Goal: Task Accomplishment & Management: Complete application form

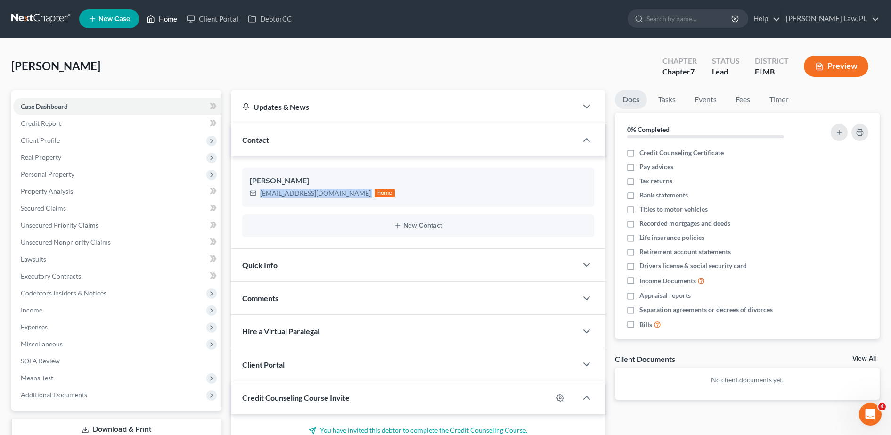
click at [175, 17] on link "Home" at bounding box center [162, 18] width 40 height 17
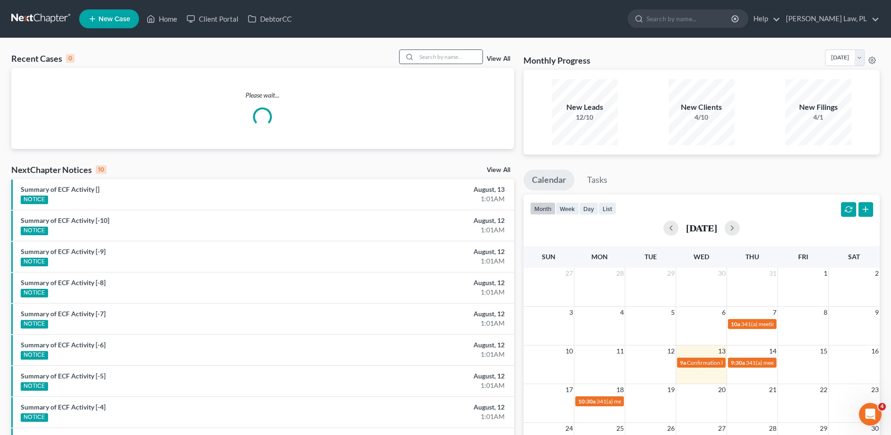
click at [430, 57] on input "search" at bounding box center [450, 57] width 66 height 14
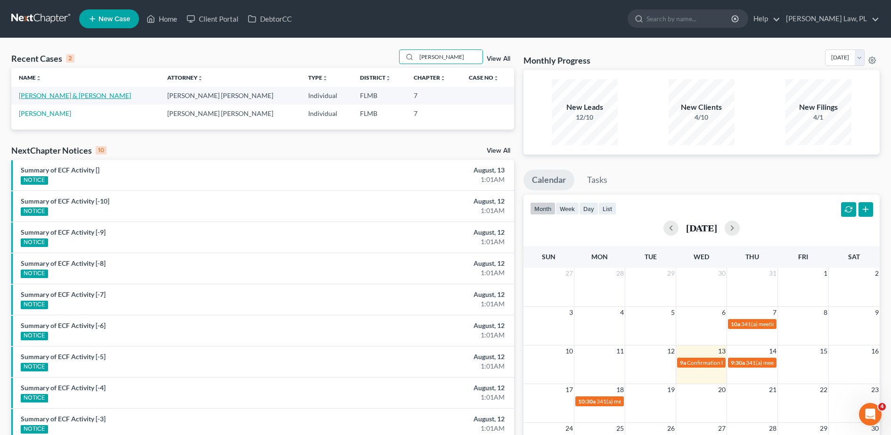
type input "[PERSON_NAME]"
click at [67, 97] on link "[PERSON_NAME] & [PERSON_NAME]" at bounding box center [75, 95] width 112 height 8
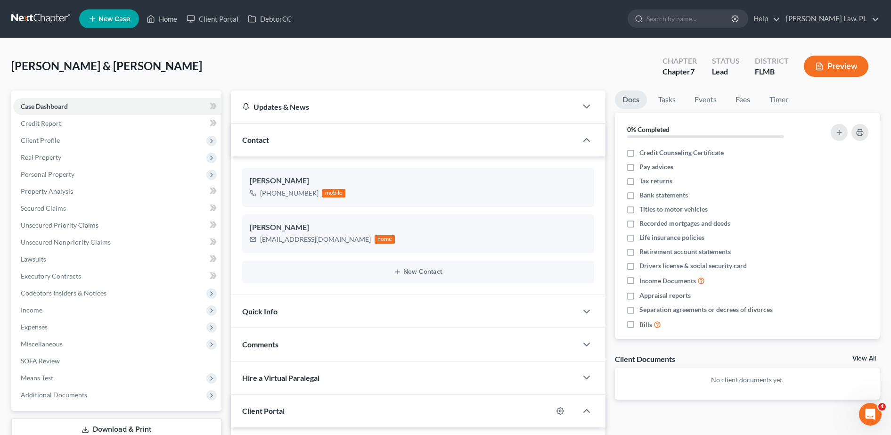
scroll to position [71, 0]
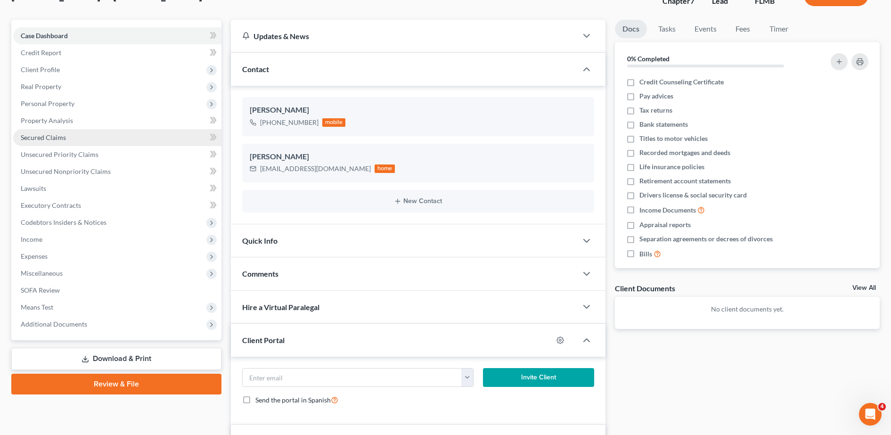
click at [145, 142] on link "Secured Claims" at bounding box center [117, 137] width 208 height 17
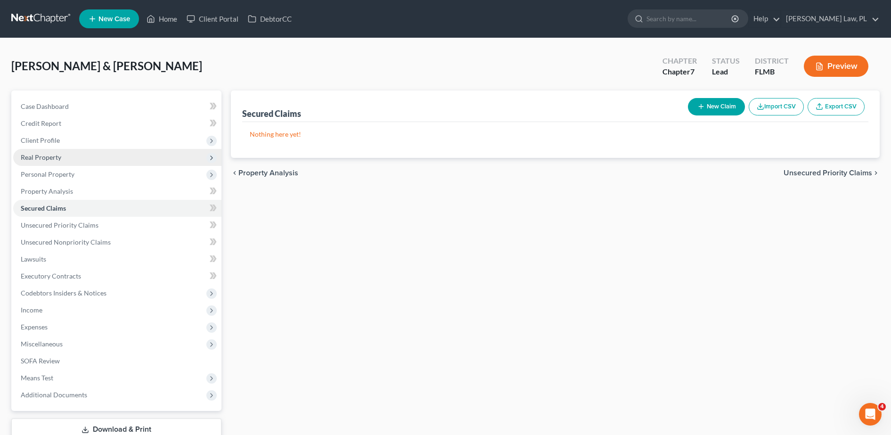
click at [113, 164] on span "Real Property" at bounding box center [117, 157] width 208 height 17
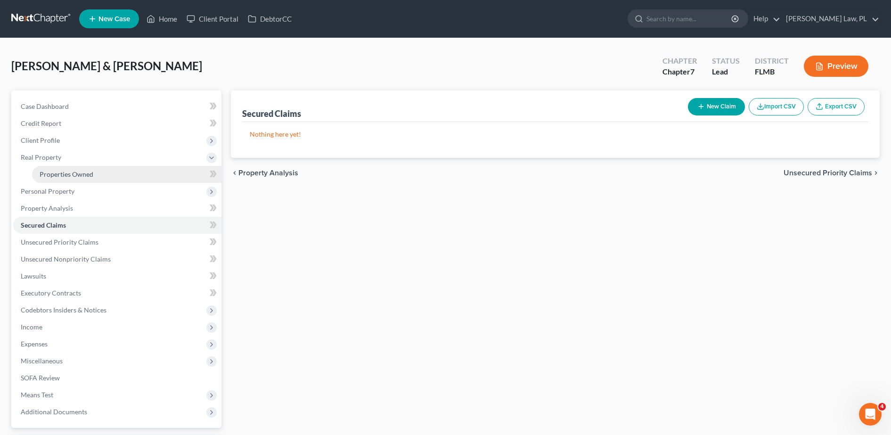
click at [105, 169] on link "Properties Owned" at bounding box center [126, 174] width 189 height 17
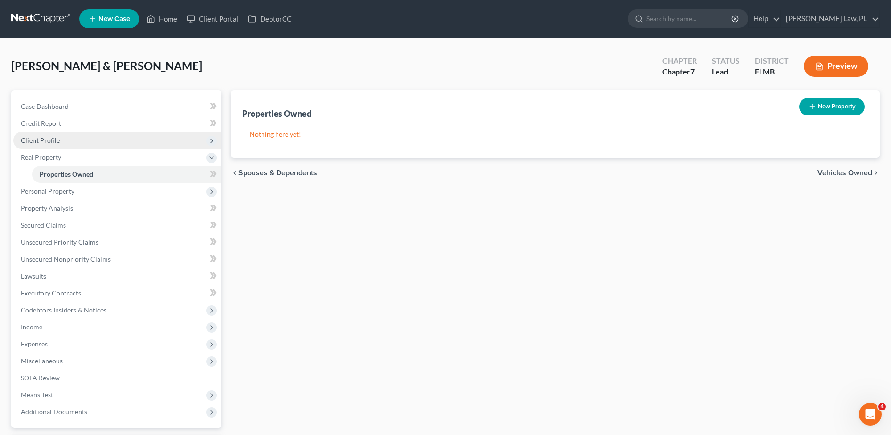
click at [81, 143] on span "Client Profile" at bounding box center [117, 140] width 208 height 17
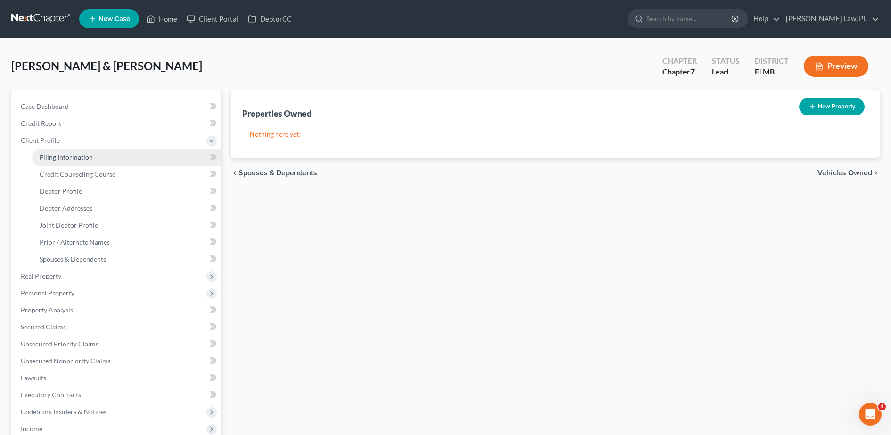
click at [91, 155] on link "Filing Information" at bounding box center [126, 157] width 189 height 17
select select "1"
select select "0"
select select "15"
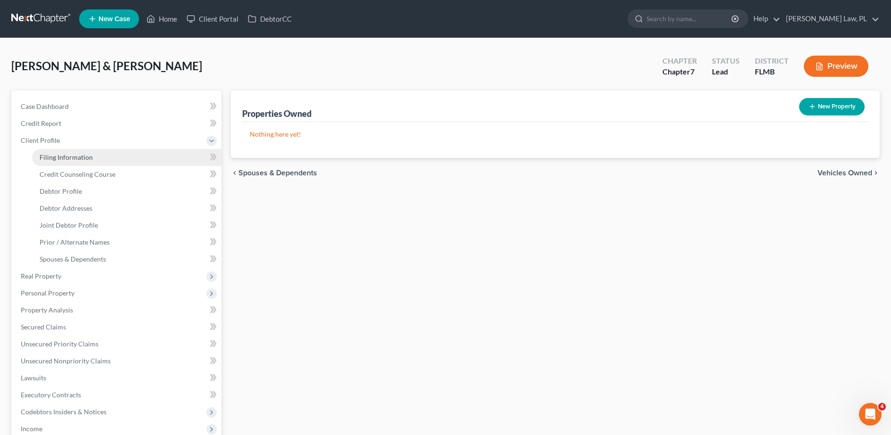
select select "0"
select select "9"
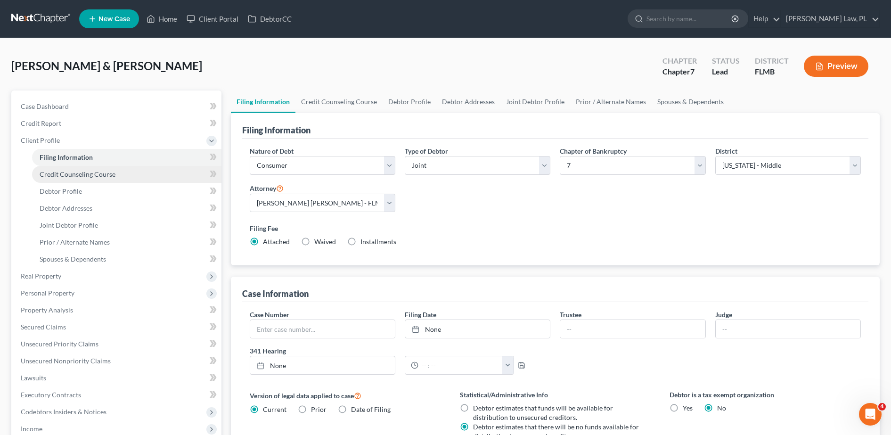
click at [93, 170] on span "Credit Counseling Course" at bounding box center [78, 174] width 76 height 8
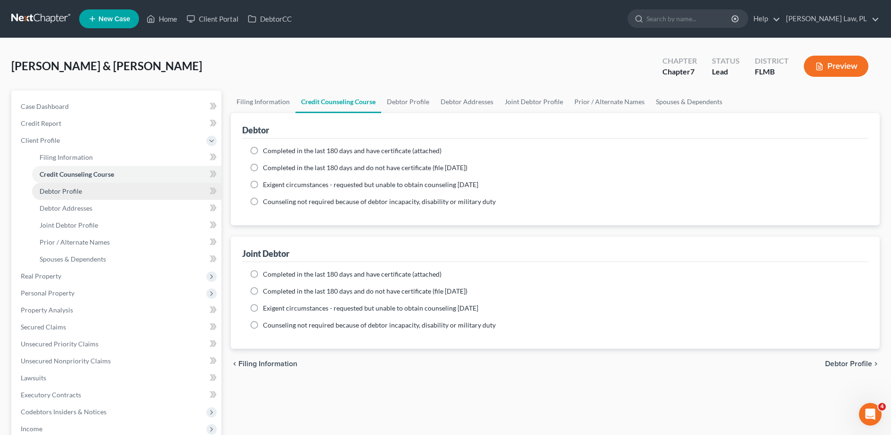
click at [93, 191] on link "Debtor Profile" at bounding box center [126, 191] width 189 height 17
select select "1"
select select "2"
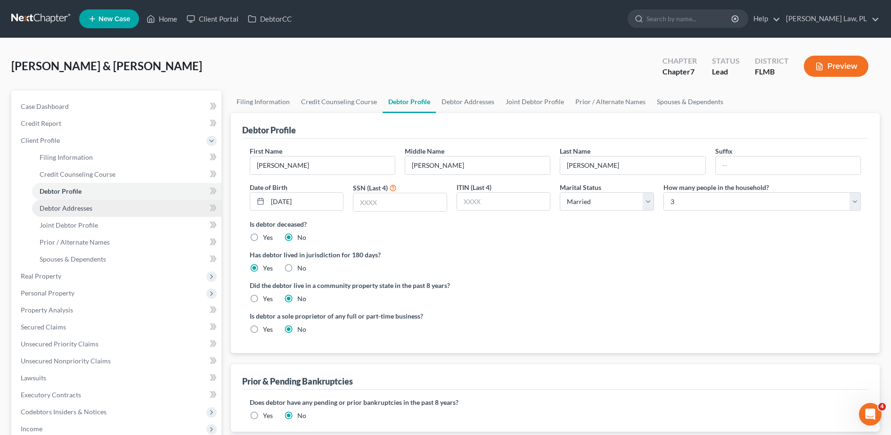
click at [91, 205] on span "Debtor Addresses" at bounding box center [66, 208] width 53 height 8
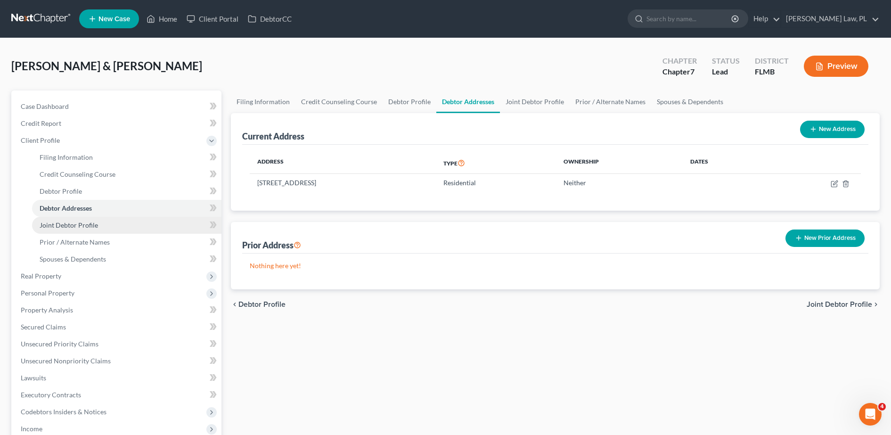
click at [91, 232] on link "Joint Debtor Profile" at bounding box center [126, 225] width 189 height 17
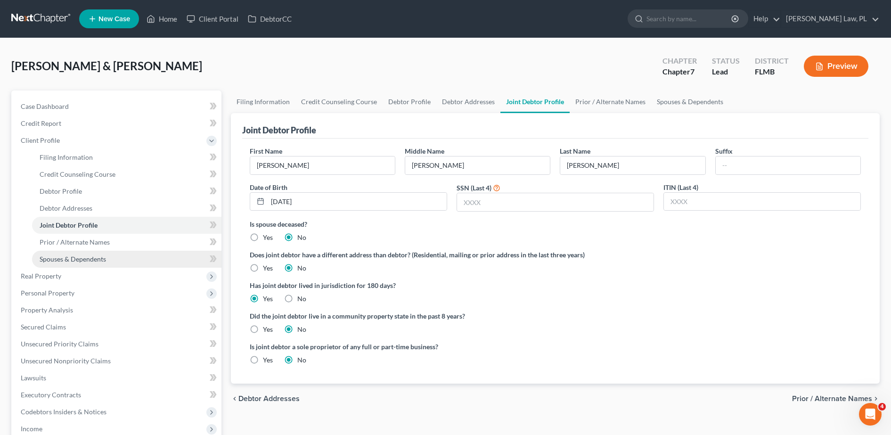
click at [91, 251] on link "Spouses & Dependents" at bounding box center [126, 259] width 189 height 17
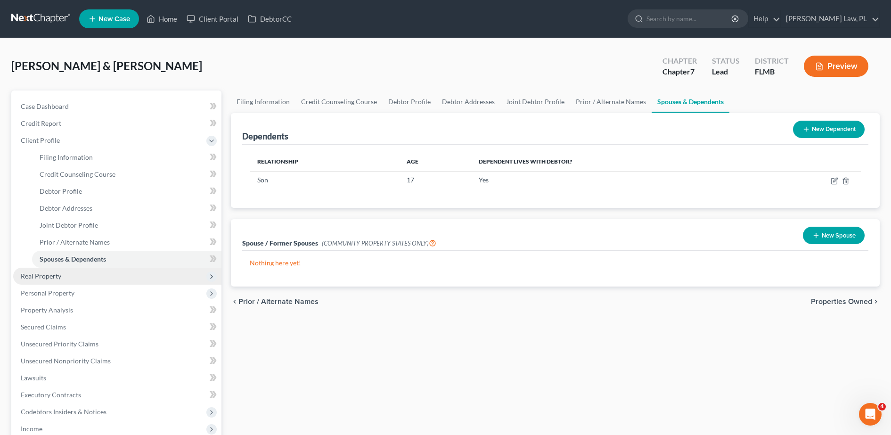
click at [90, 270] on span "Real Property" at bounding box center [117, 276] width 208 height 17
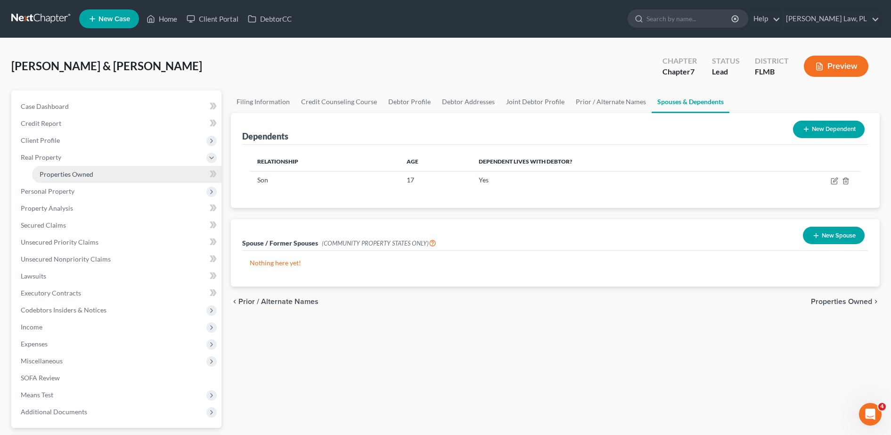
click at [89, 176] on span "Properties Owned" at bounding box center [67, 174] width 54 height 8
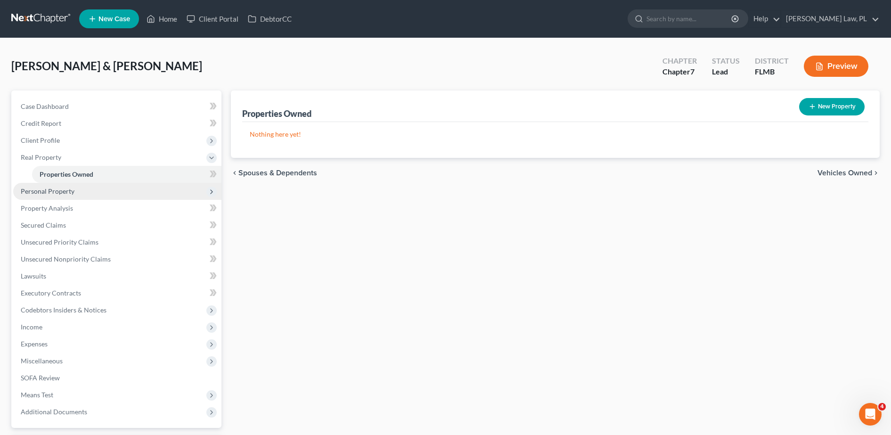
click at [78, 198] on span "Personal Property" at bounding box center [117, 191] width 208 height 17
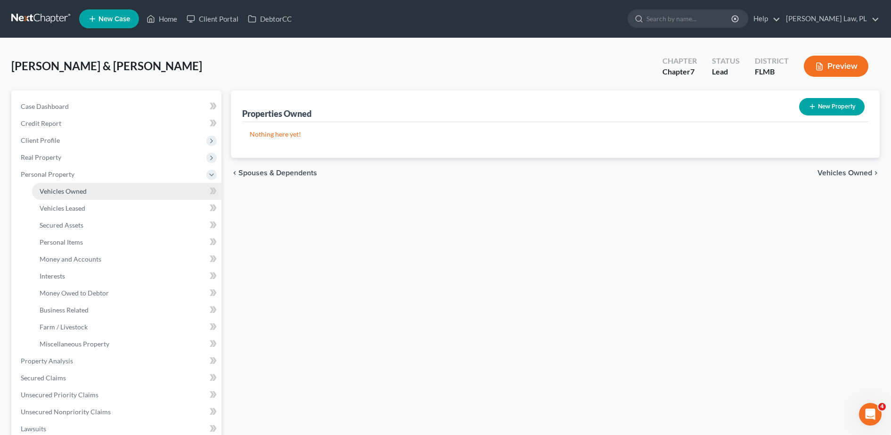
click at [90, 194] on link "Vehicles Owned" at bounding box center [126, 191] width 189 height 17
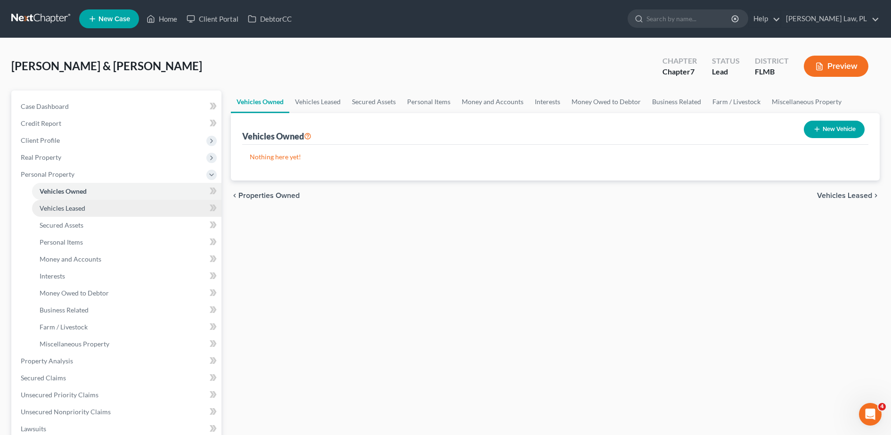
click at [91, 211] on link "Vehicles Leased" at bounding box center [126, 208] width 189 height 17
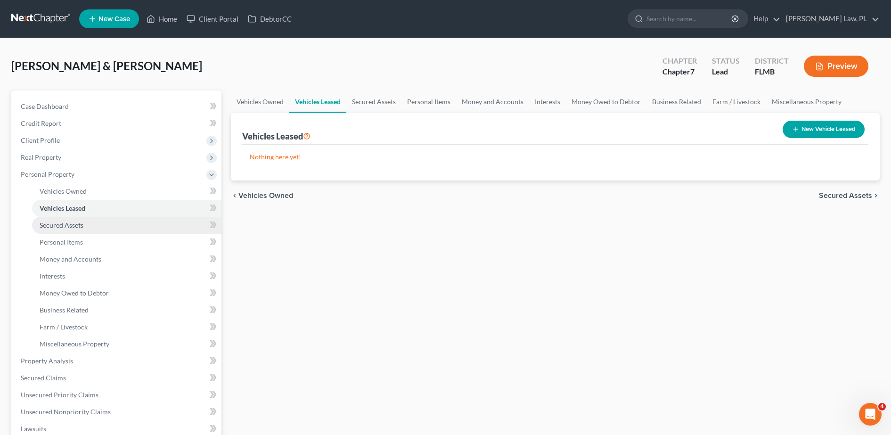
click at [90, 230] on link "Secured Assets" at bounding box center [126, 225] width 189 height 17
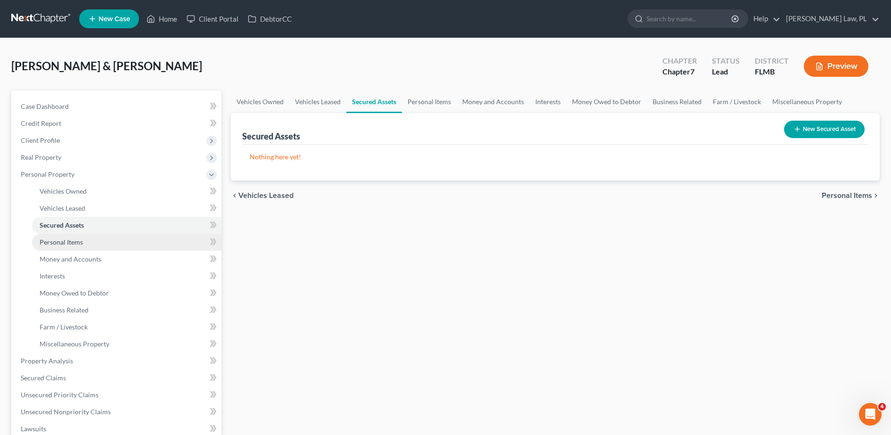
click at [87, 246] on link "Personal Items" at bounding box center [126, 242] width 189 height 17
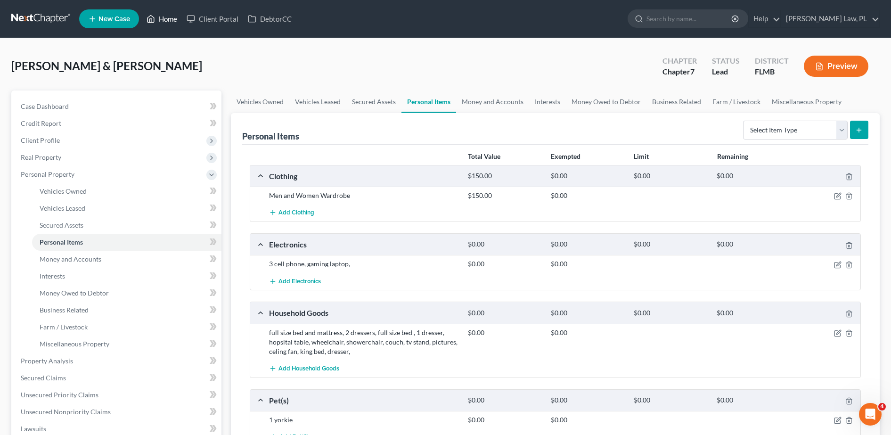
click at [173, 20] on link "Home" at bounding box center [162, 18] width 40 height 17
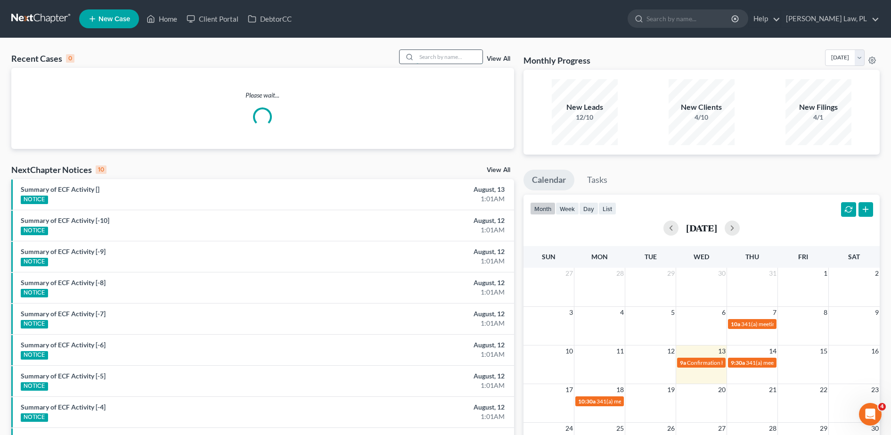
click at [427, 58] on input "search" at bounding box center [450, 57] width 66 height 14
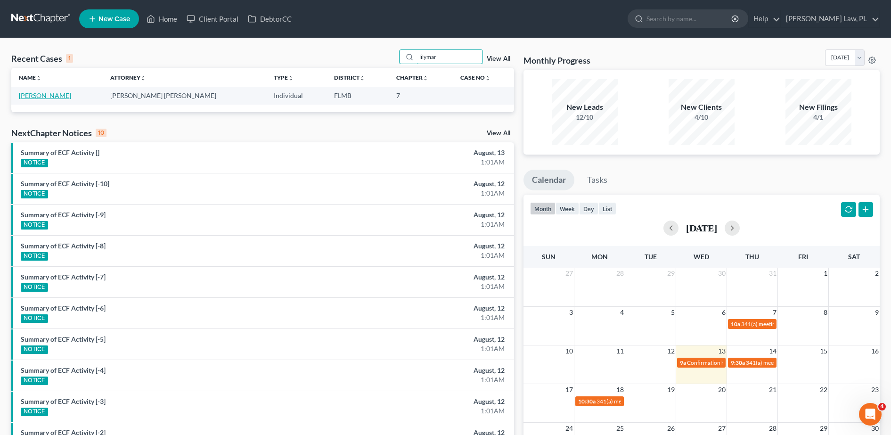
type input "lilymar"
click at [45, 96] on link "[PERSON_NAME]" at bounding box center [45, 95] width 52 height 8
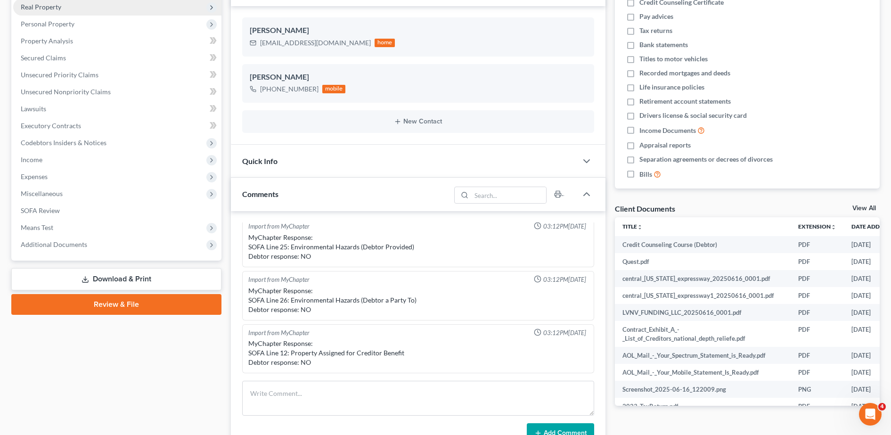
scroll to position [179, 0]
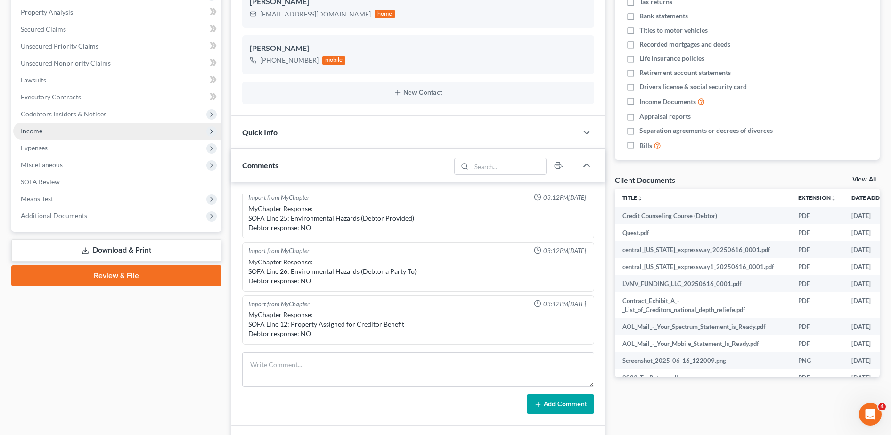
click at [74, 124] on span "Income" at bounding box center [117, 131] width 208 height 17
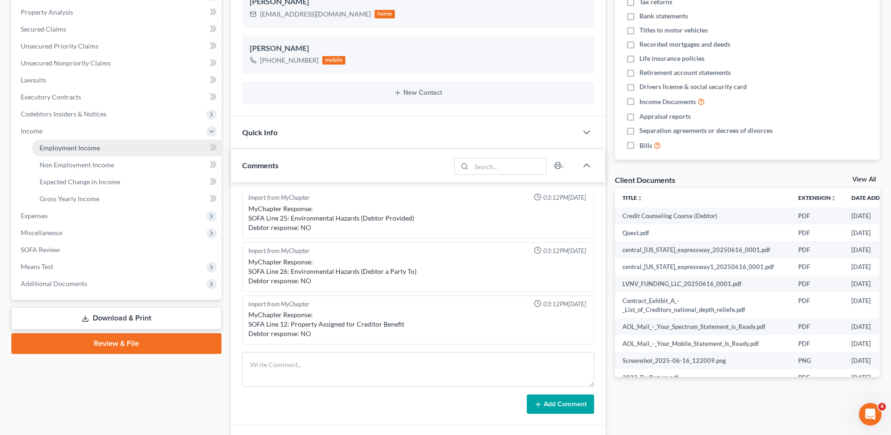
click at [69, 144] on span "Employment Income" at bounding box center [70, 148] width 60 height 8
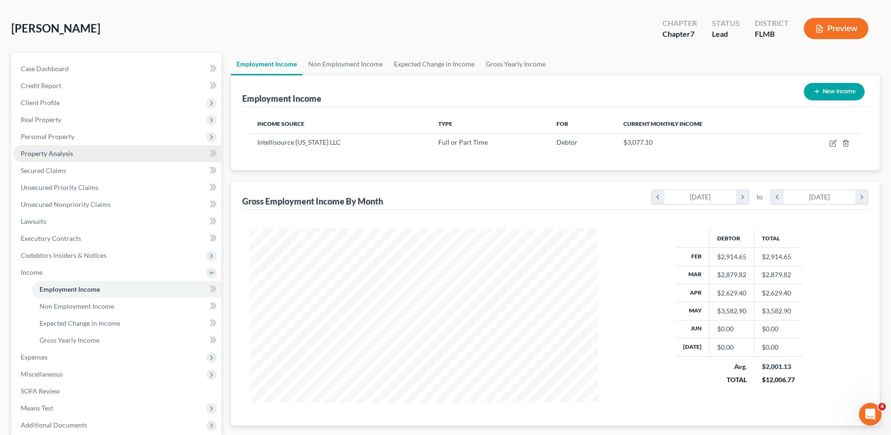
scroll to position [37, 0]
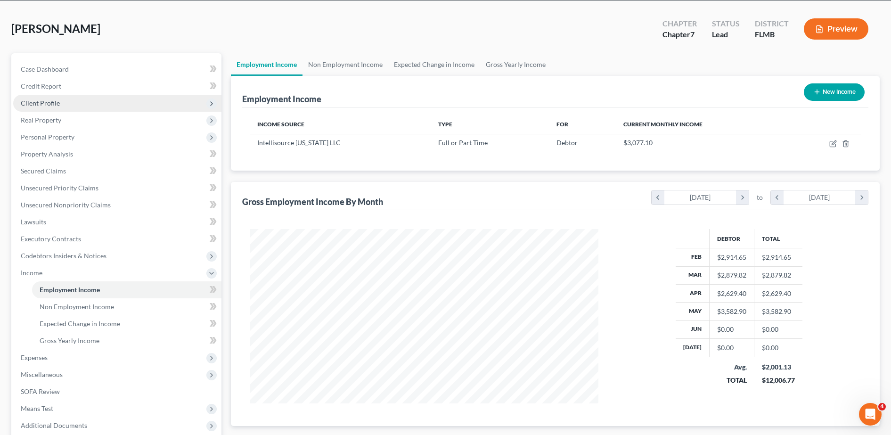
click at [111, 99] on span "Client Profile" at bounding box center [117, 103] width 208 height 17
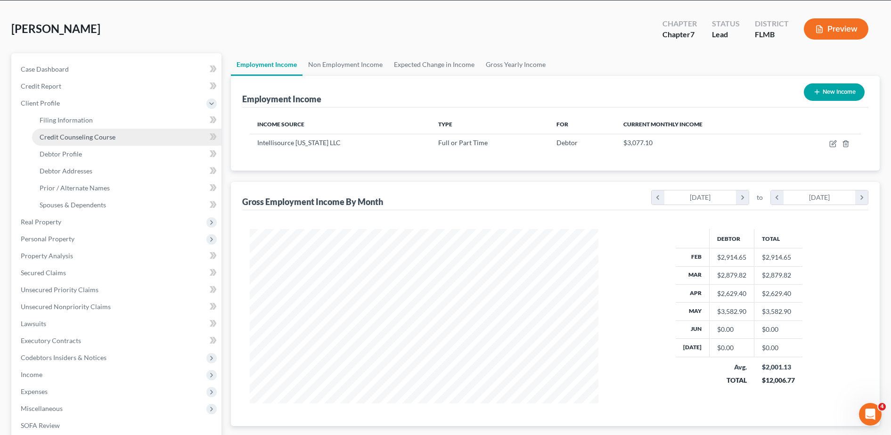
click at [89, 142] on link "Credit Counseling Course" at bounding box center [126, 137] width 189 height 17
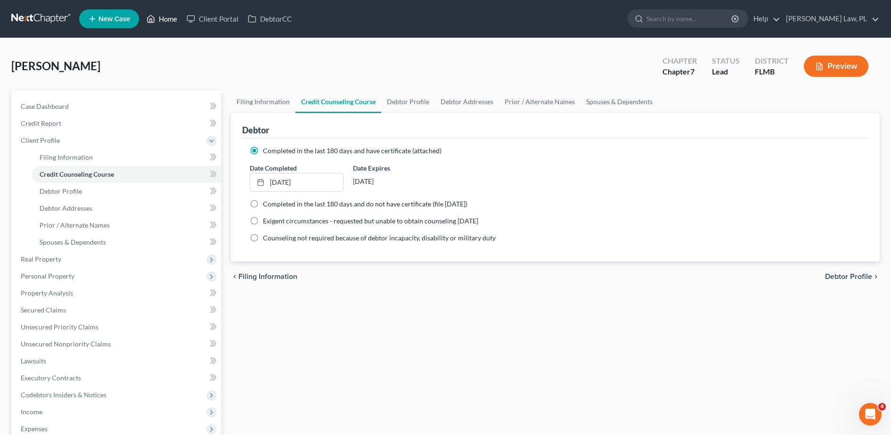
click at [160, 16] on link "Home" at bounding box center [162, 18] width 40 height 17
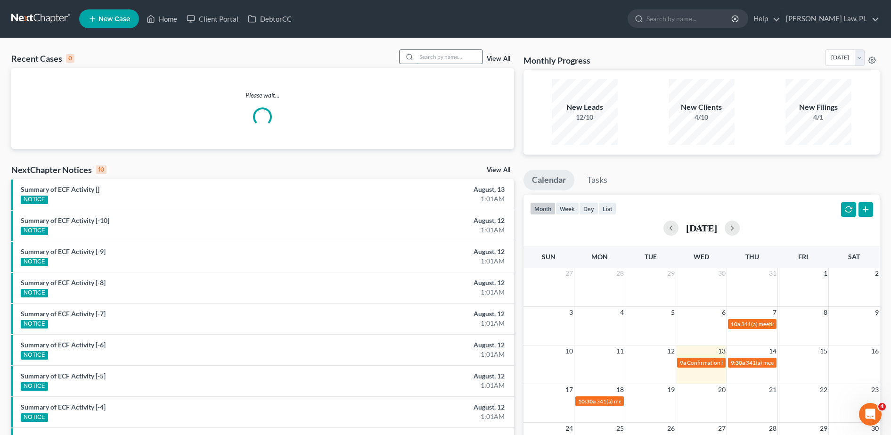
click at [466, 55] on input "search" at bounding box center [450, 57] width 66 height 14
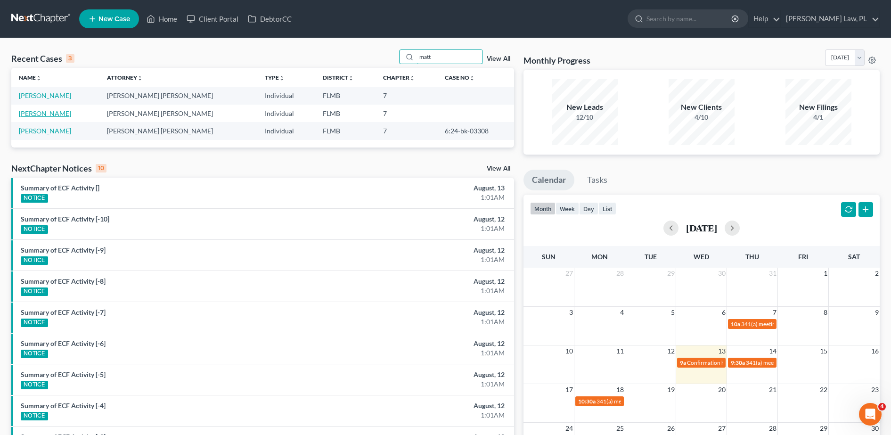
type input "matt"
click at [67, 114] on link "[PERSON_NAME]" at bounding box center [45, 113] width 52 height 8
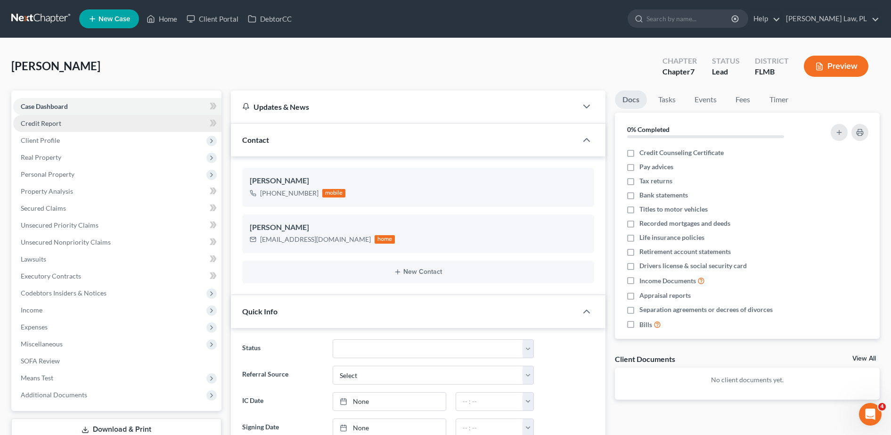
click at [88, 125] on link "Credit Report" at bounding box center [117, 123] width 208 height 17
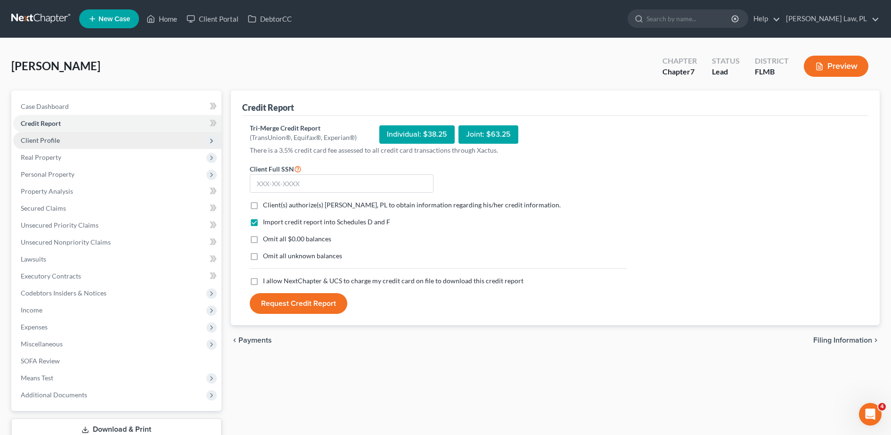
click at [86, 135] on span "Client Profile" at bounding box center [117, 140] width 208 height 17
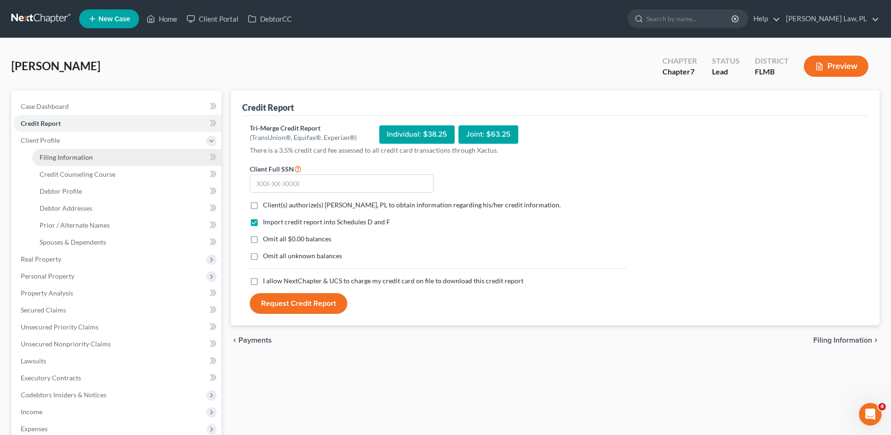
click at [72, 162] on link "Filing Information" at bounding box center [126, 157] width 189 height 17
select select "1"
select select "0"
select select "15"
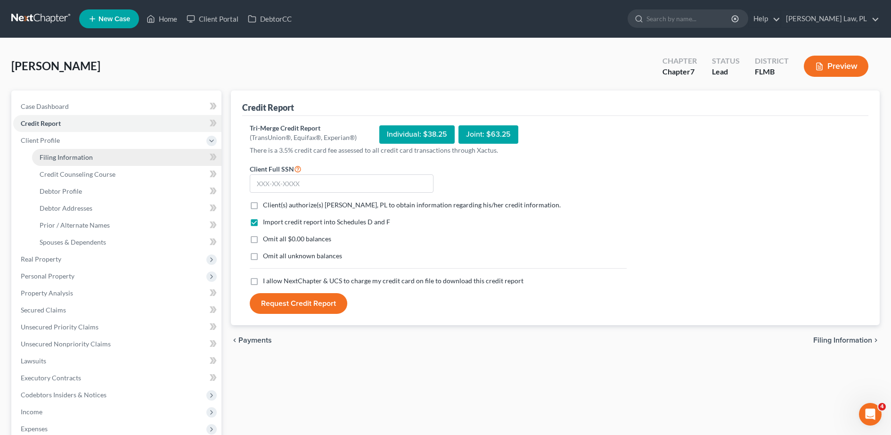
select select "0"
select select "9"
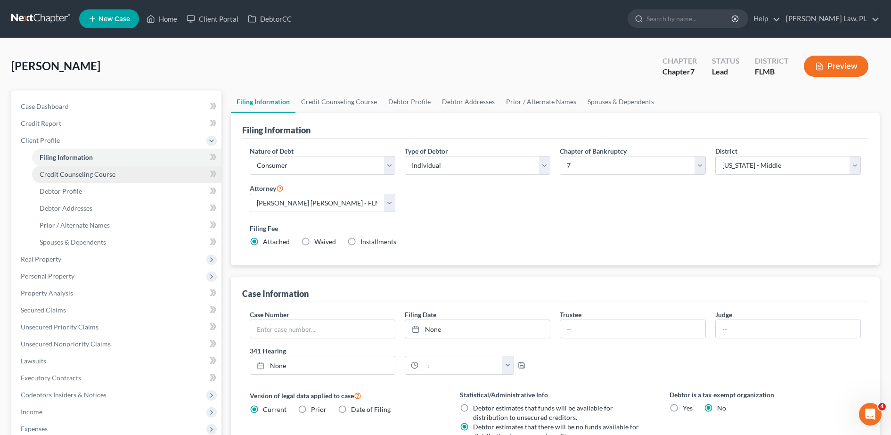
click at [79, 176] on span "Credit Counseling Course" at bounding box center [78, 174] width 76 height 8
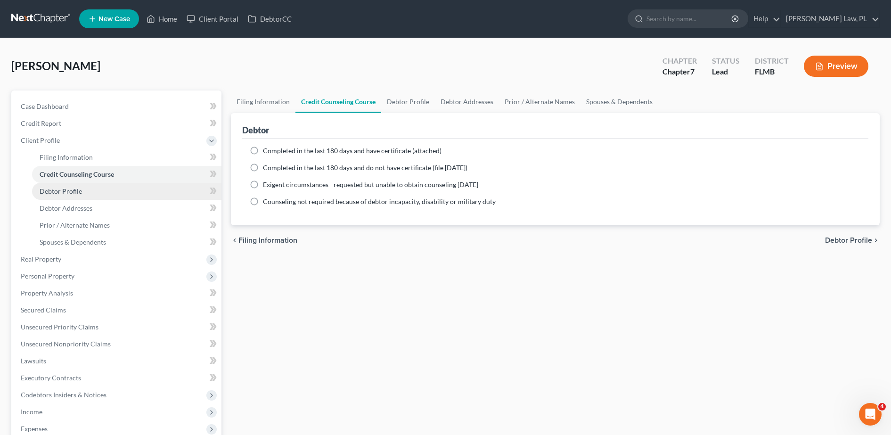
click at [81, 197] on link "Debtor Profile" at bounding box center [126, 191] width 189 height 17
select select "3"
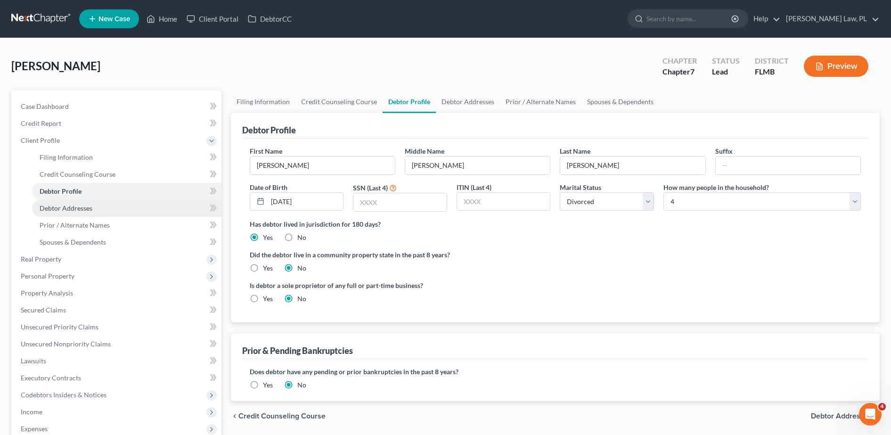
click at [82, 212] on link "Debtor Addresses" at bounding box center [126, 208] width 189 height 17
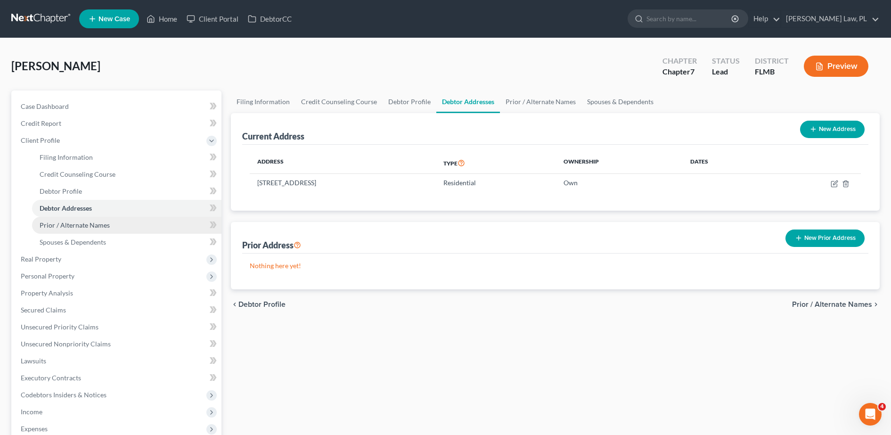
click at [84, 229] on span "Prior / Alternate Names" at bounding box center [75, 225] width 70 height 8
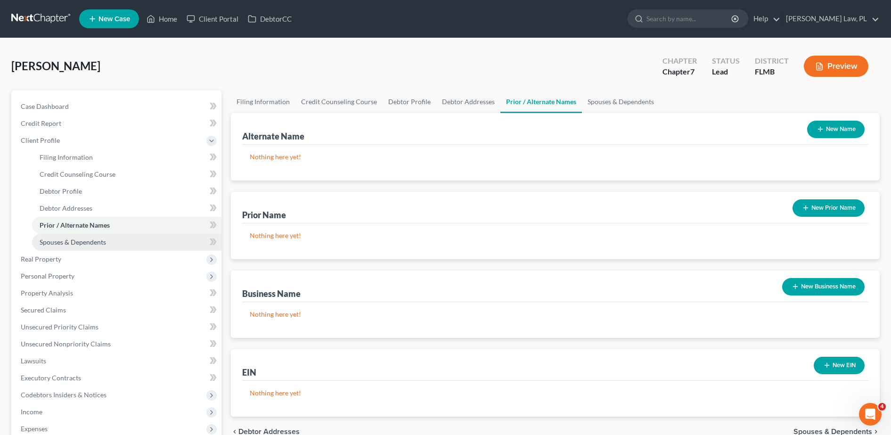
click at [86, 249] on link "Spouses & Dependents" at bounding box center [126, 242] width 189 height 17
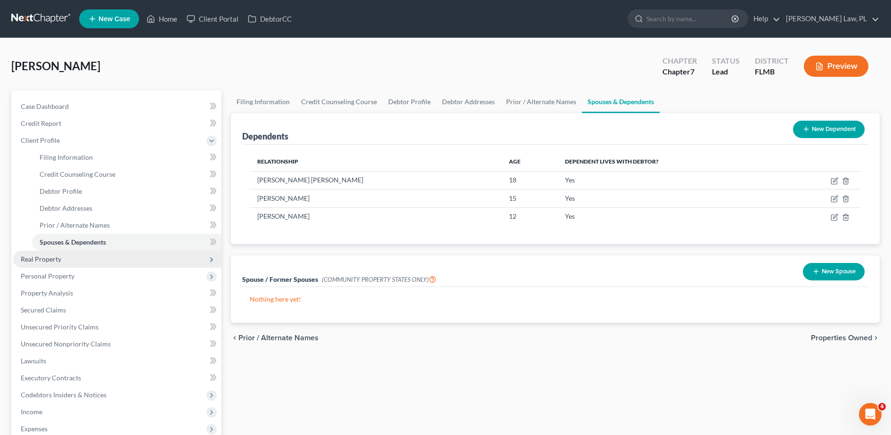
click at [74, 262] on span "Real Property" at bounding box center [117, 259] width 208 height 17
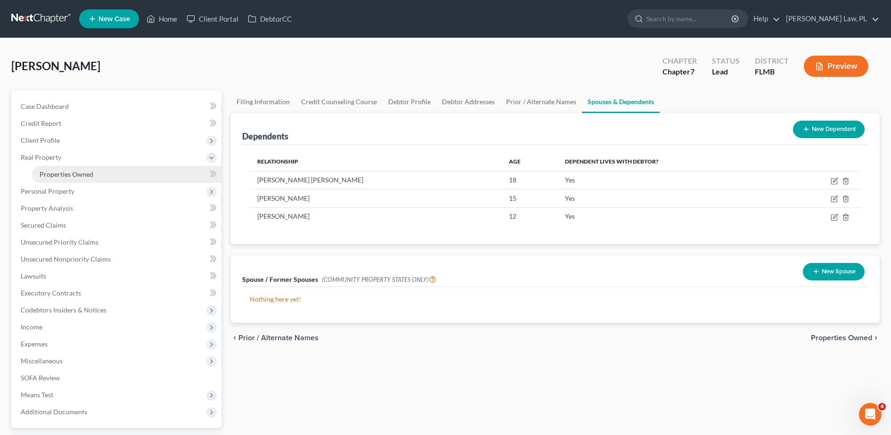
click at [116, 177] on link "Properties Owned" at bounding box center [126, 174] width 189 height 17
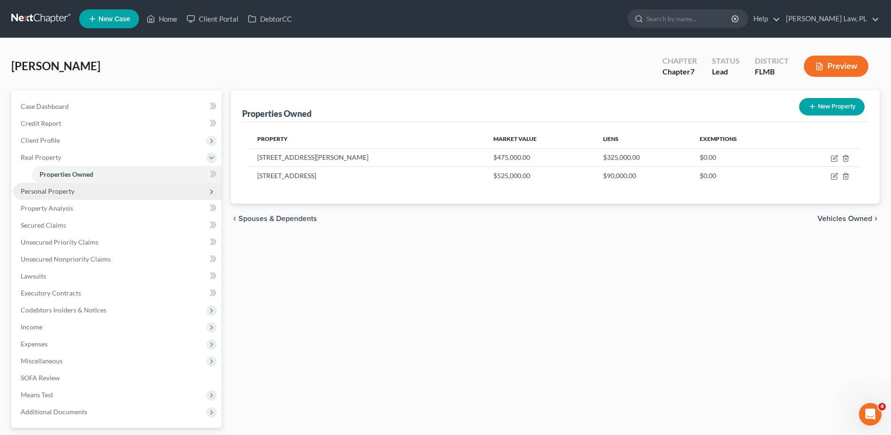
click at [98, 194] on span "Personal Property" at bounding box center [117, 191] width 208 height 17
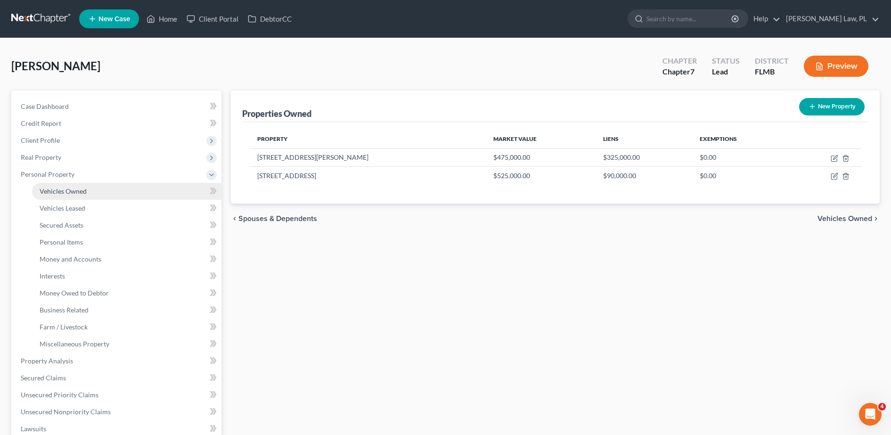
click at [106, 197] on link "Vehicles Owned" at bounding box center [126, 191] width 189 height 17
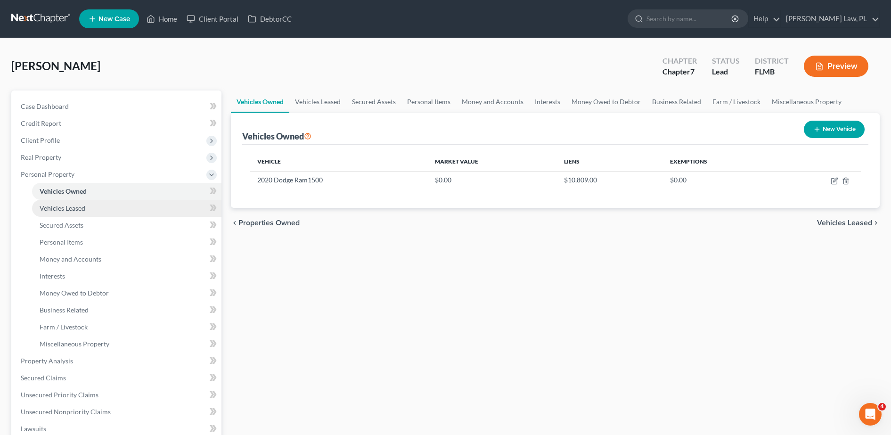
click at [104, 211] on link "Vehicles Leased" at bounding box center [126, 208] width 189 height 17
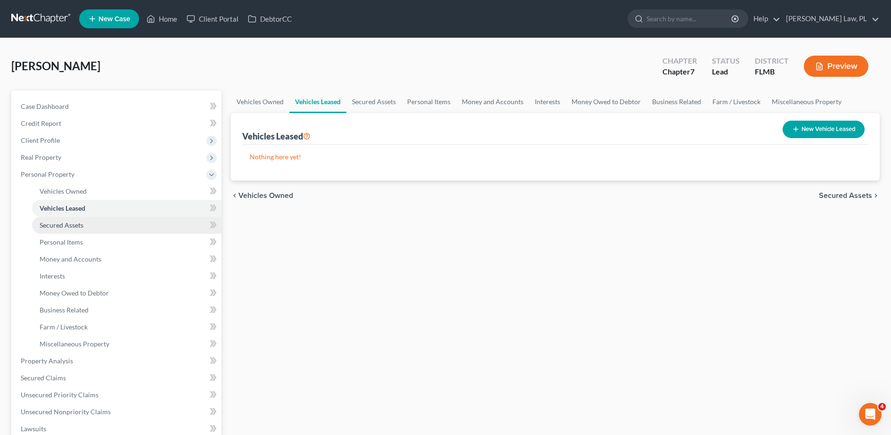
click at [101, 224] on link "Secured Assets" at bounding box center [126, 225] width 189 height 17
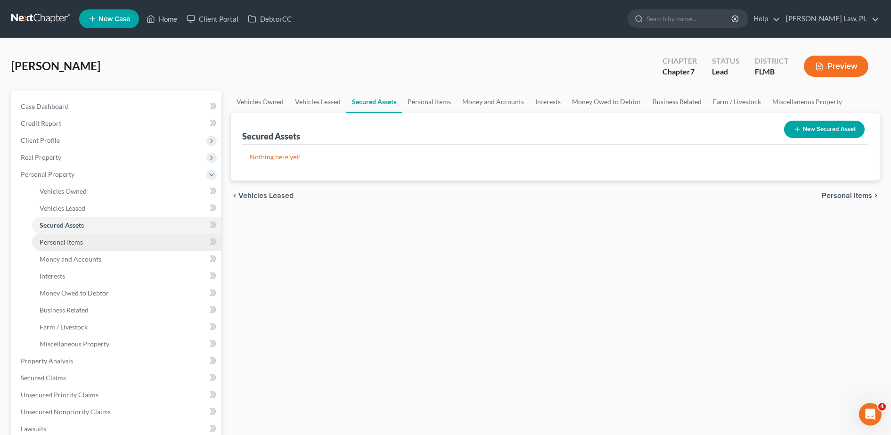
click at [98, 241] on link "Personal Items" at bounding box center [126, 242] width 189 height 17
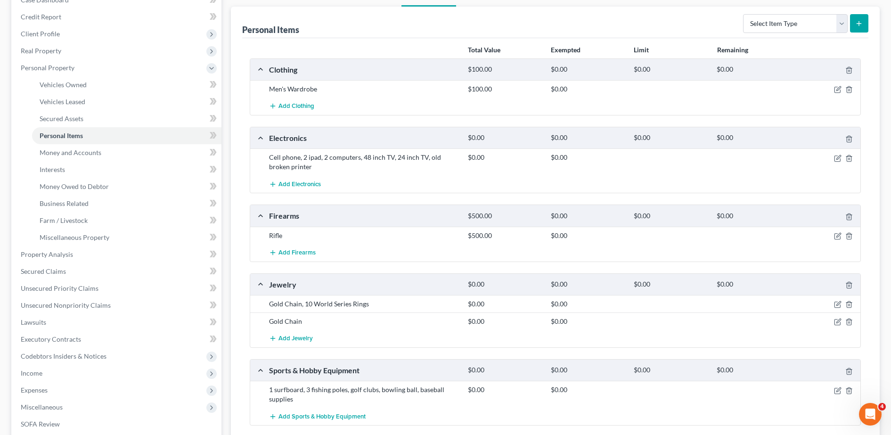
scroll to position [99, 0]
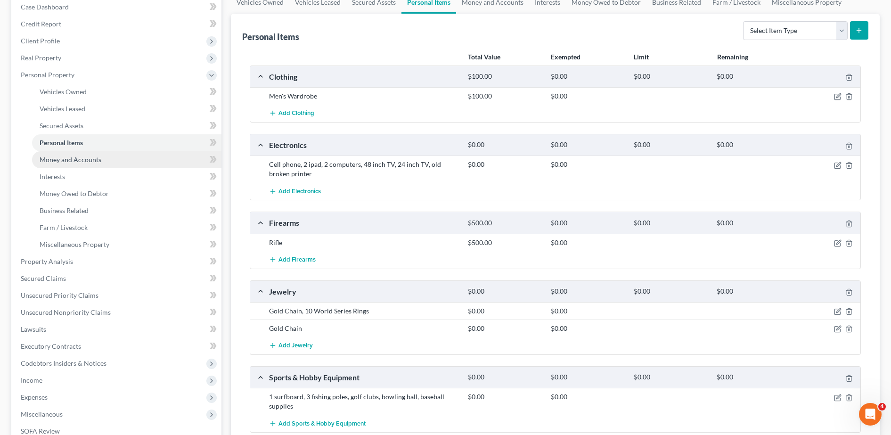
click at [55, 159] on span "Money and Accounts" at bounding box center [71, 160] width 62 height 8
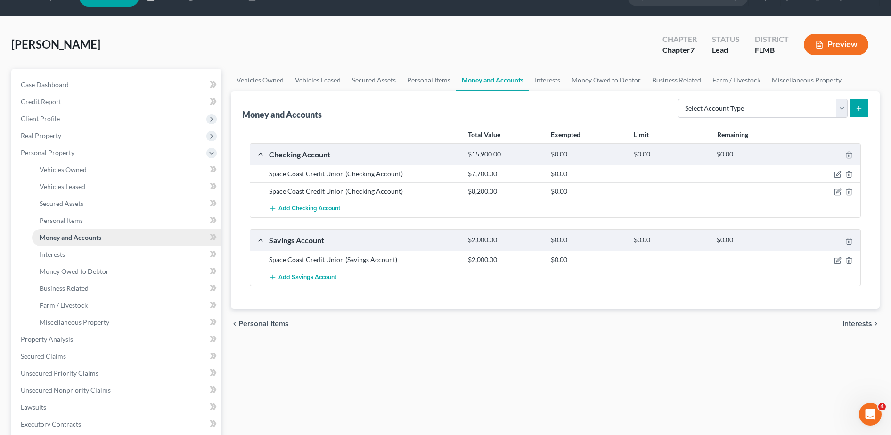
scroll to position [71, 0]
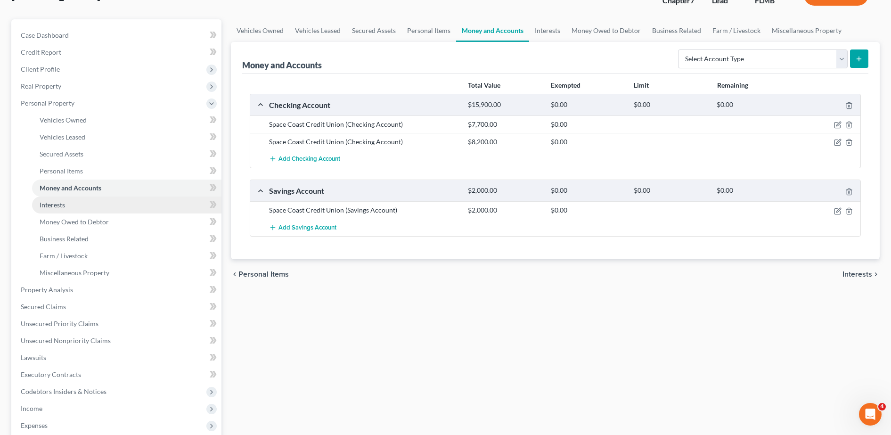
click at [74, 208] on link "Interests" at bounding box center [126, 205] width 189 height 17
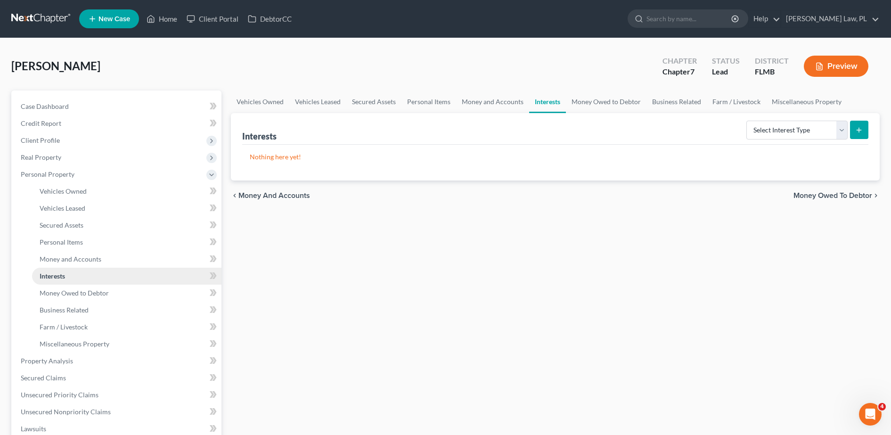
scroll to position [85, 0]
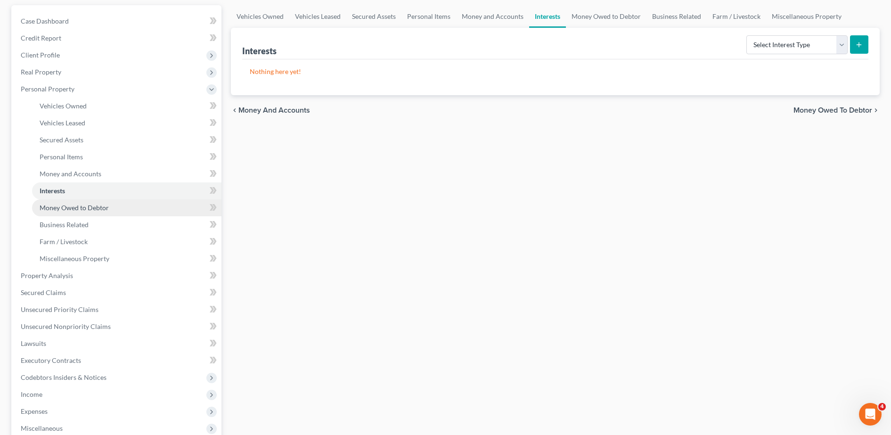
click at [93, 214] on link "Money Owed to Debtor" at bounding box center [126, 207] width 189 height 17
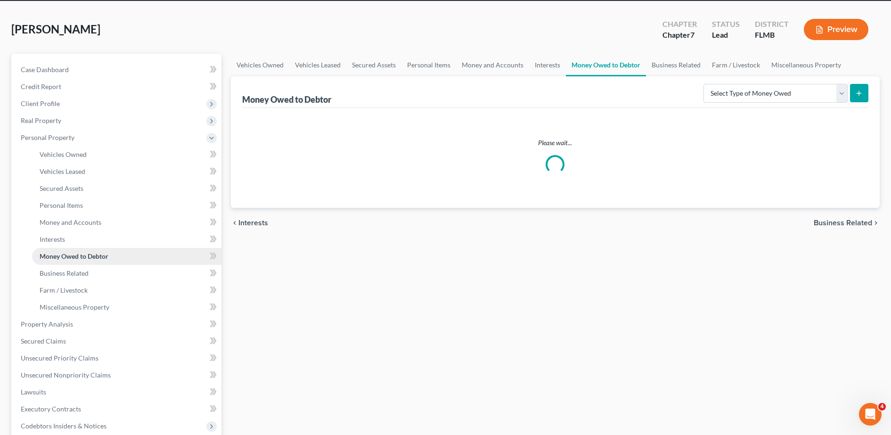
scroll to position [38, 0]
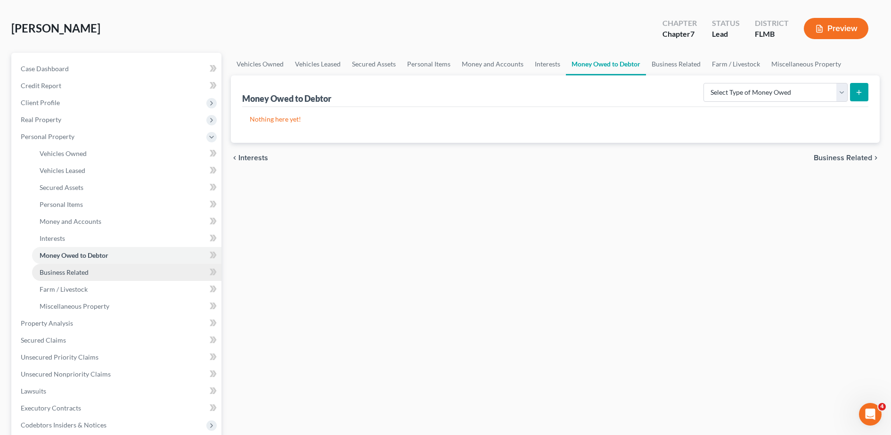
click at [81, 272] on span "Business Related" at bounding box center [64, 272] width 49 height 8
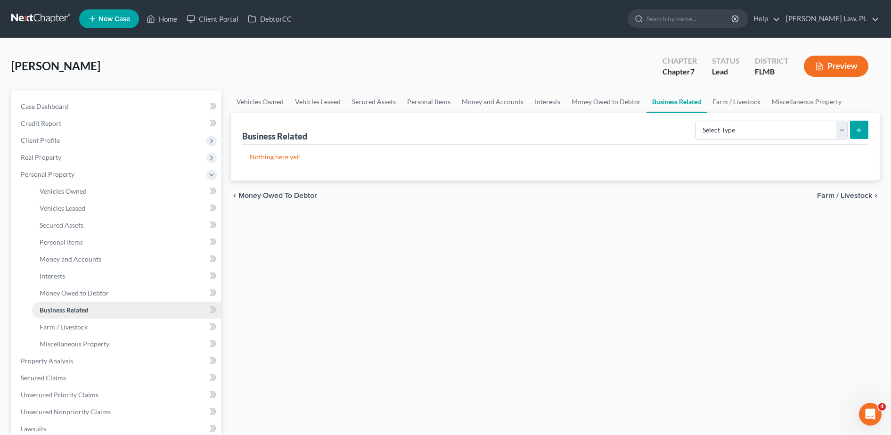
scroll to position [64, 0]
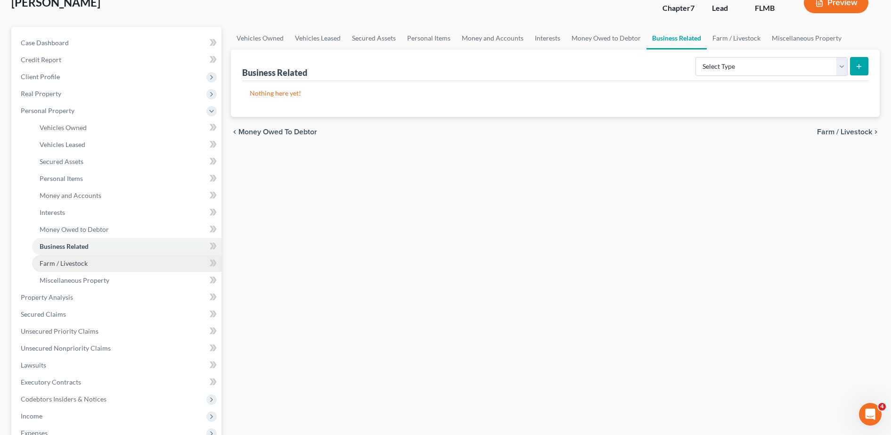
click at [78, 256] on link "Farm / Livestock" at bounding box center [126, 263] width 189 height 17
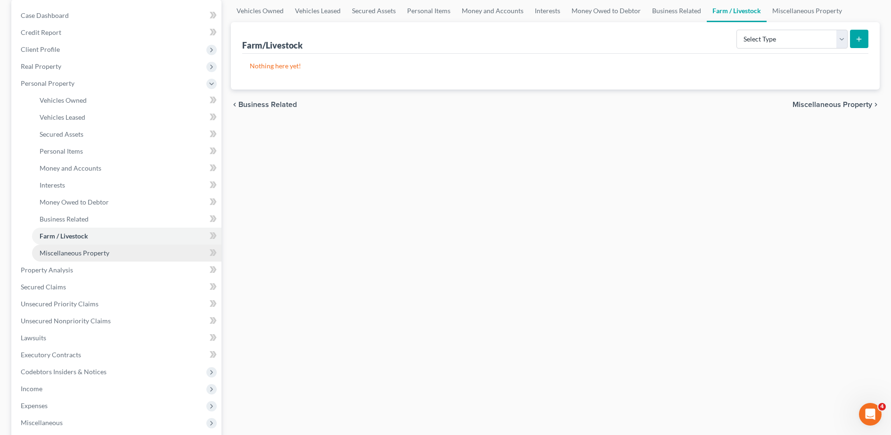
click at [75, 251] on span "Miscellaneous Property" at bounding box center [75, 253] width 70 height 8
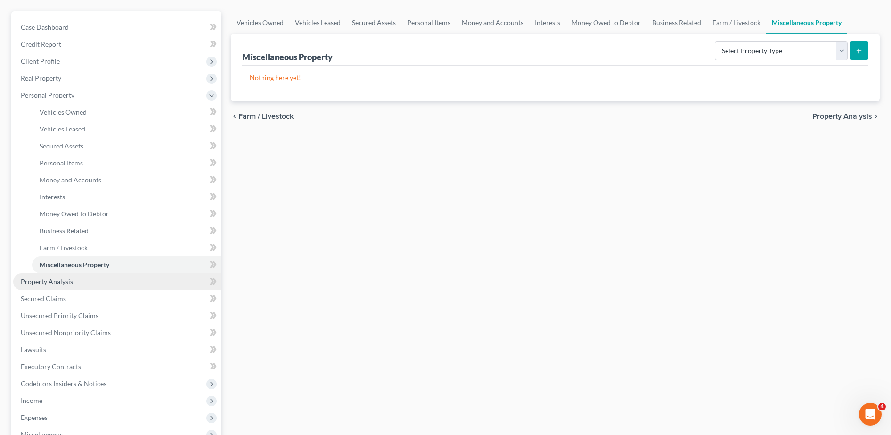
click at [55, 281] on span "Property Analysis" at bounding box center [47, 282] width 52 height 8
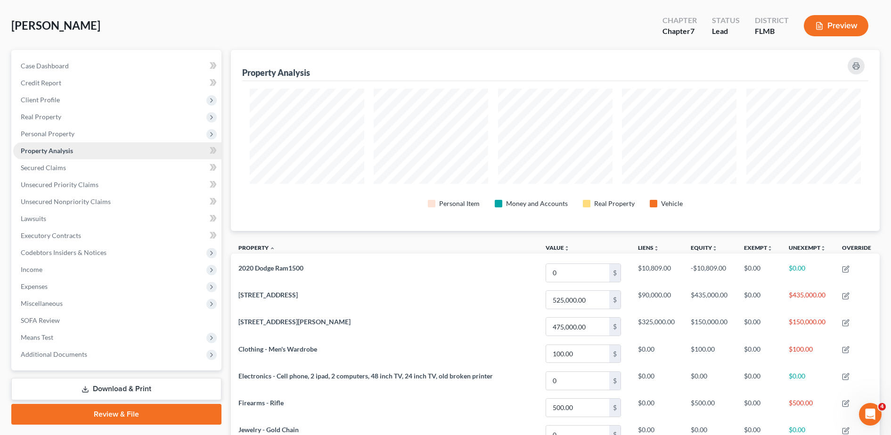
click at [55, 281] on span "Expenses" at bounding box center [117, 286] width 208 height 17
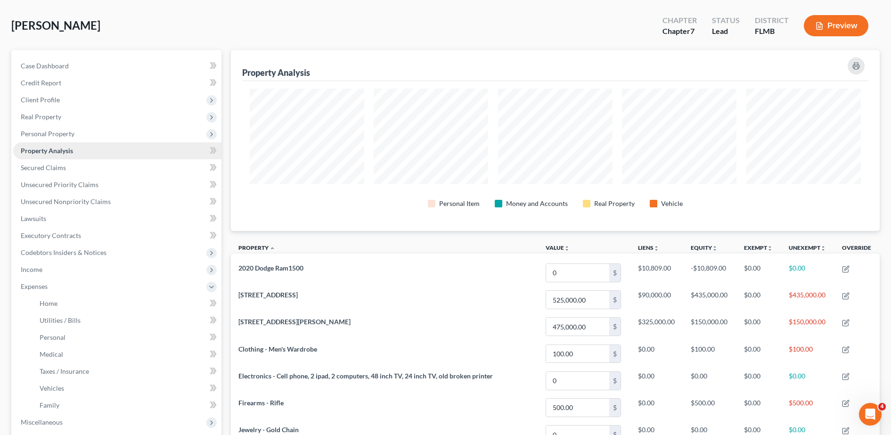
click at [55, 281] on span "Expenses" at bounding box center [117, 286] width 208 height 17
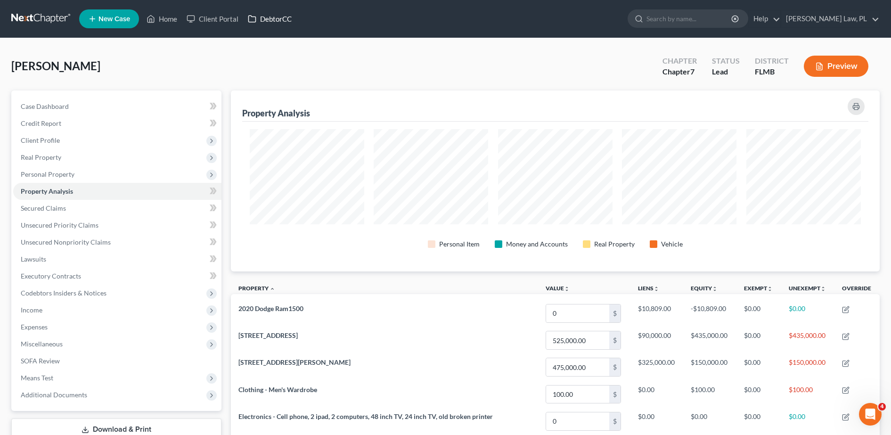
click at [277, 24] on link "DebtorCC" at bounding box center [269, 18] width 53 height 17
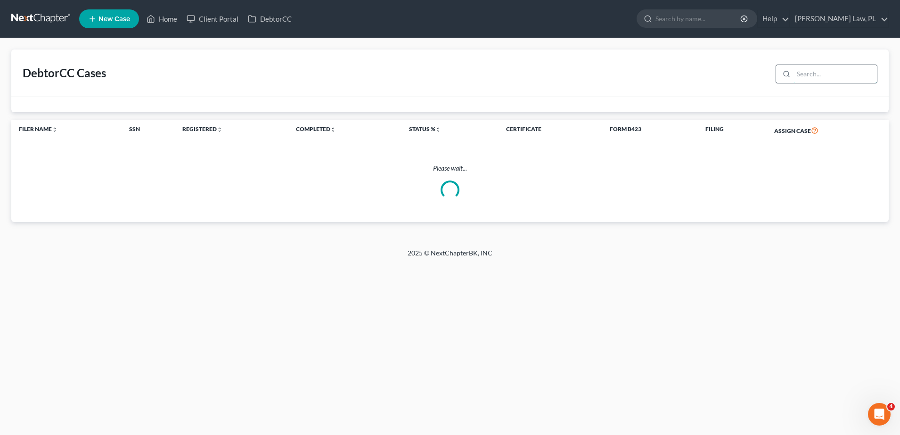
click at [824, 81] on input "search" at bounding box center [835, 74] width 83 height 18
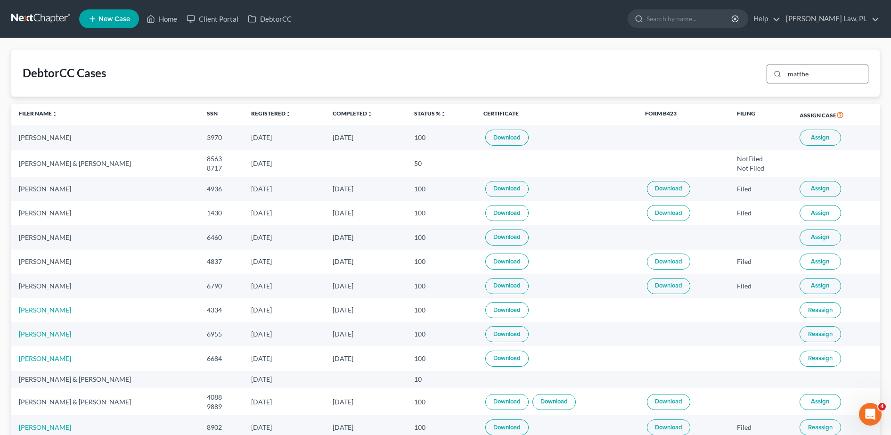
type input "[PERSON_NAME]"
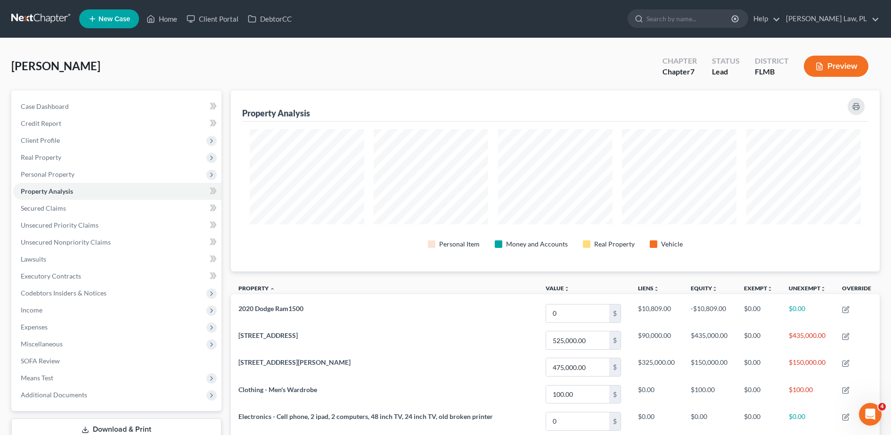
scroll to position [181, 649]
click at [72, 305] on span "Income" at bounding box center [117, 310] width 208 height 17
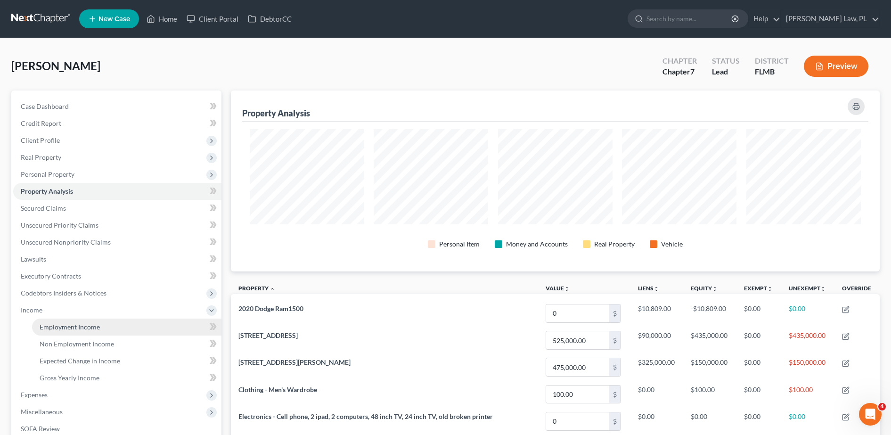
click at [90, 320] on link "Employment Income" at bounding box center [126, 327] width 189 height 17
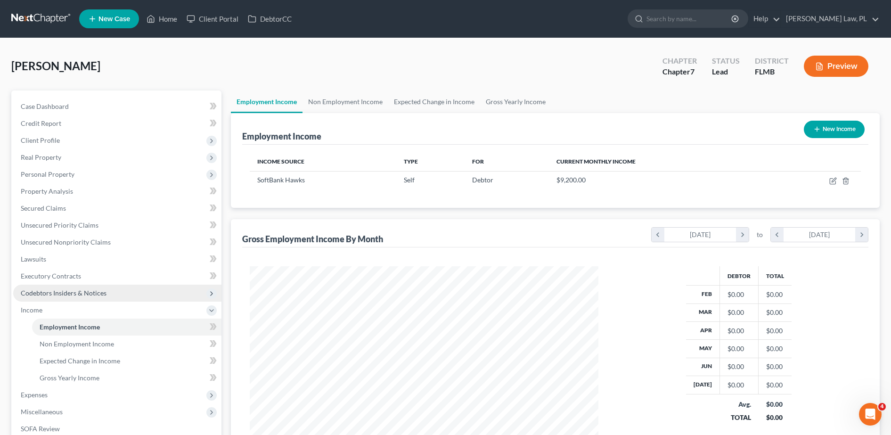
scroll to position [52, 0]
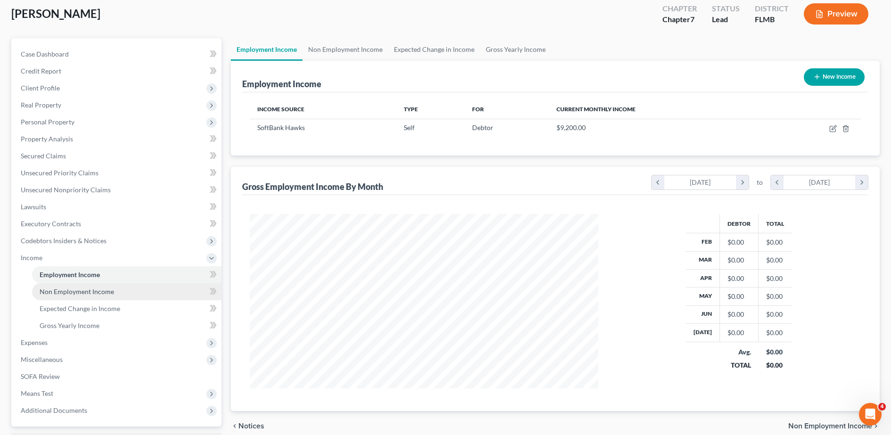
click at [102, 294] on span "Non Employment Income" at bounding box center [77, 291] width 74 height 8
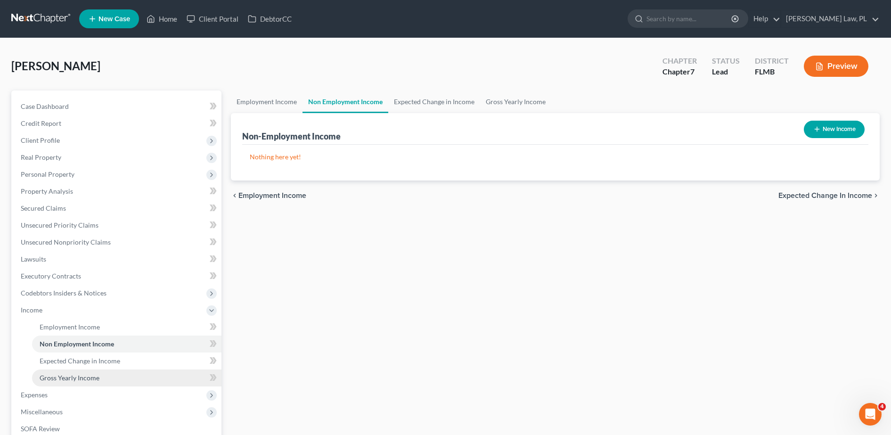
click at [98, 376] on span "Gross Yearly Income" at bounding box center [70, 378] width 60 height 8
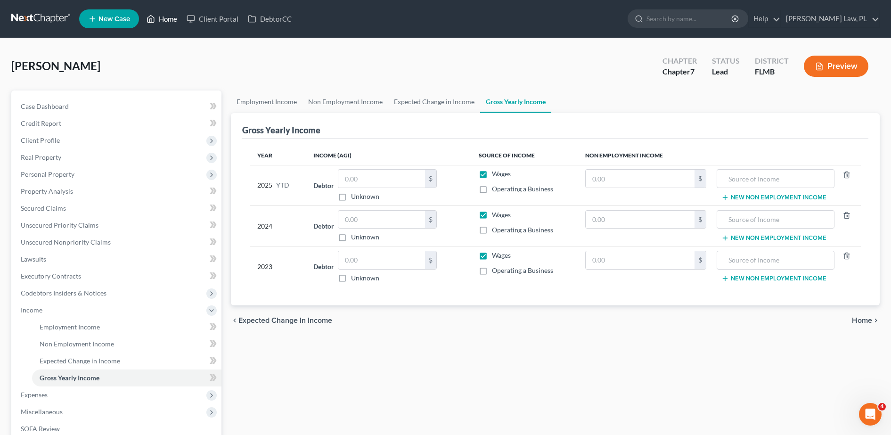
click at [155, 22] on icon at bounding box center [151, 18] width 8 height 11
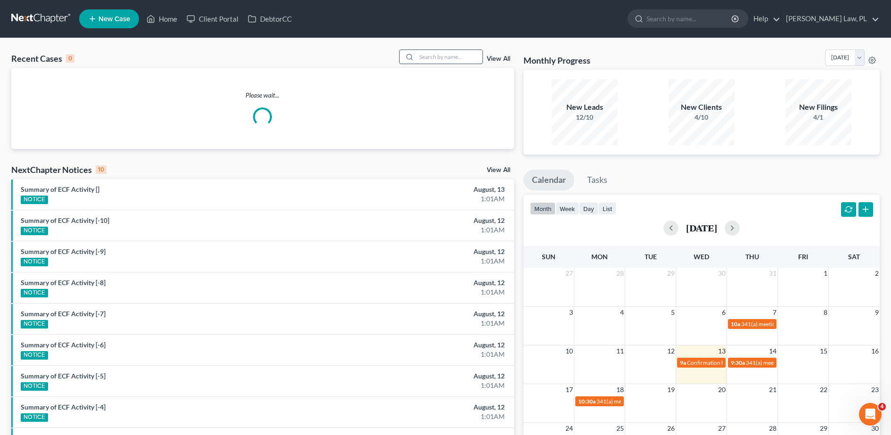
click at [436, 58] on input "search" at bounding box center [450, 57] width 66 height 14
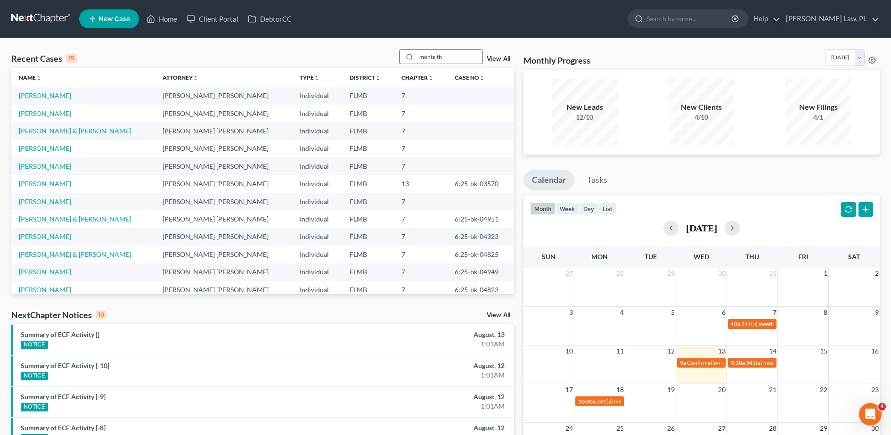
type input "monteith"
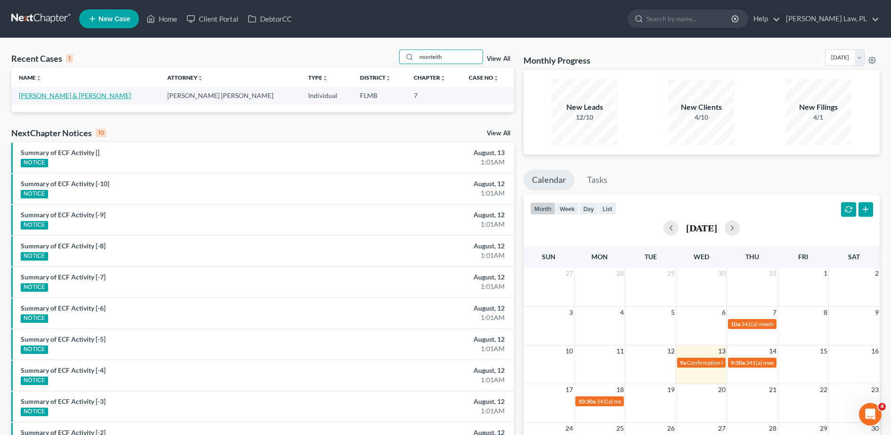
click at [96, 97] on link "[PERSON_NAME] & [PERSON_NAME]" at bounding box center [75, 95] width 112 height 8
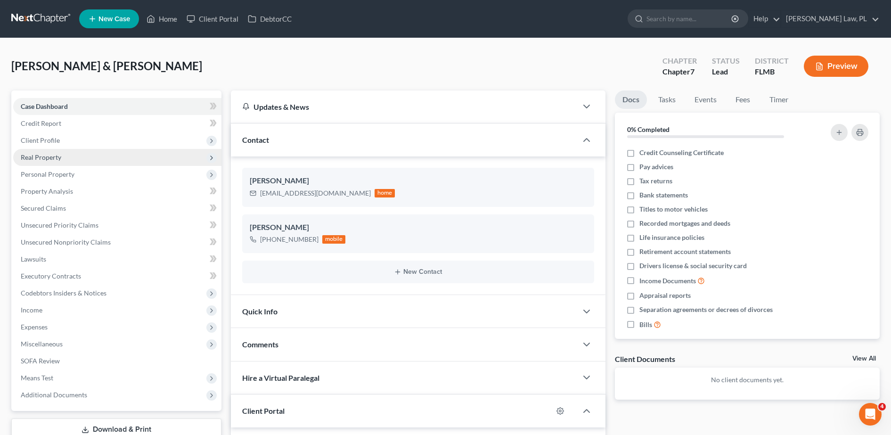
click at [103, 155] on span "Real Property" at bounding box center [117, 157] width 208 height 17
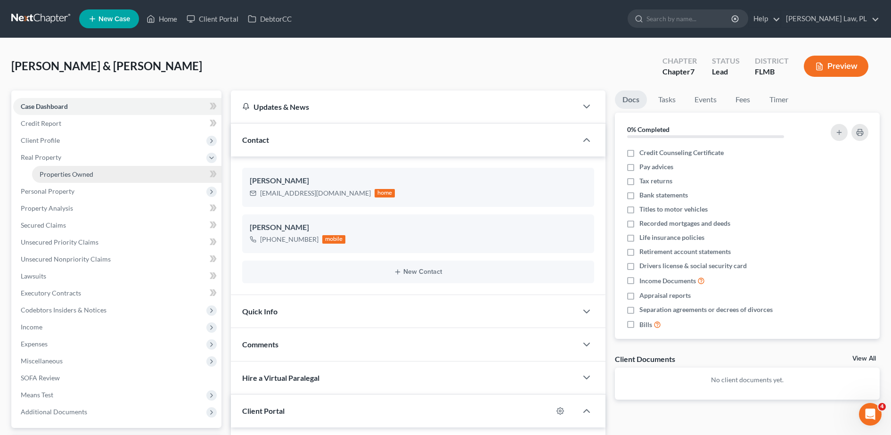
click at [88, 173] on span "Properties Owned" at bounding box center [67, 174] width 54 height 8
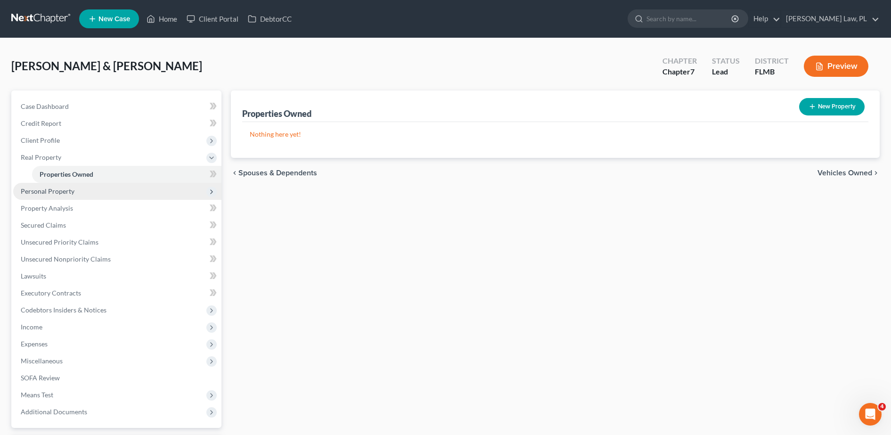
click at [79, 183] on span "Personal Property" at bounding box center [117, 191] width 208 height 17
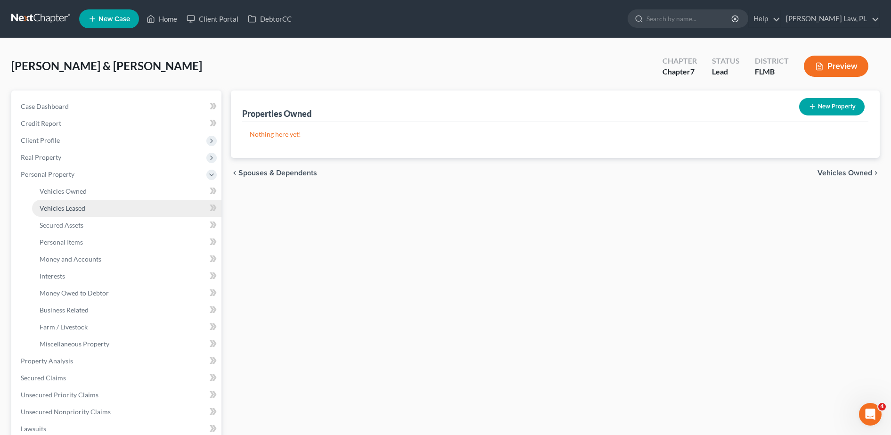
click at [89, 200] on link "Vehicles Leased" at bounding box center [126, 208] width 189 height 17
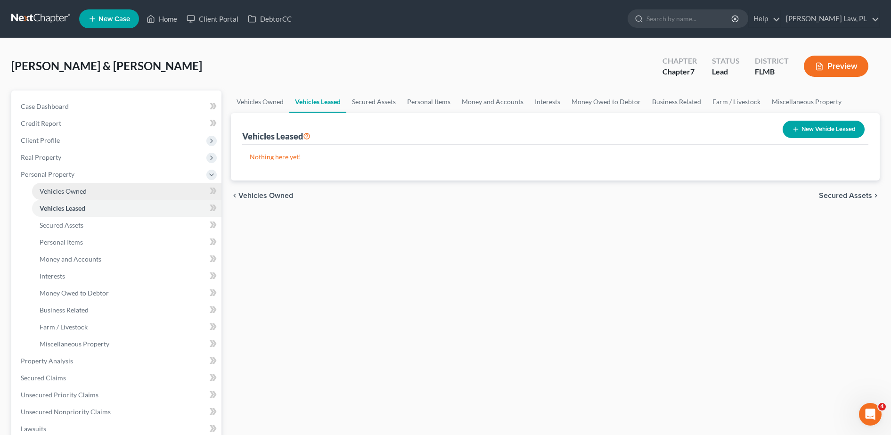
click at [84, 190] on span "Vehicles Owned" at bounding box center [63, 191] width 47 height 8
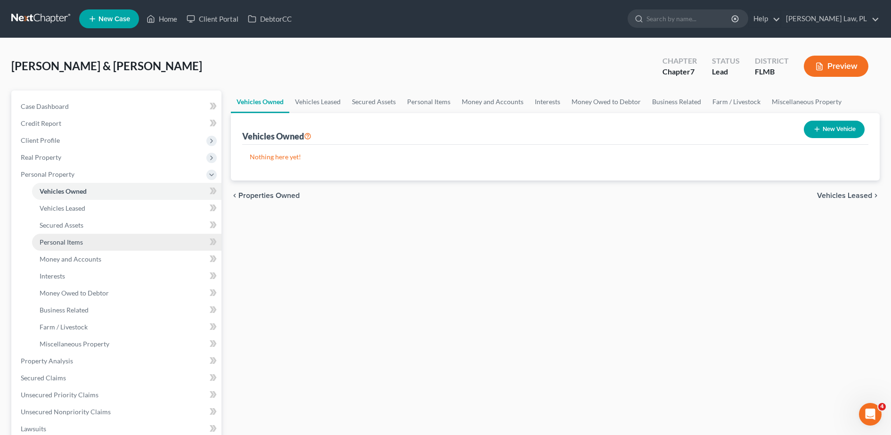
click at [86, 240] on link "Personal Items" at bounding box center [126, 242] width 189 height 17
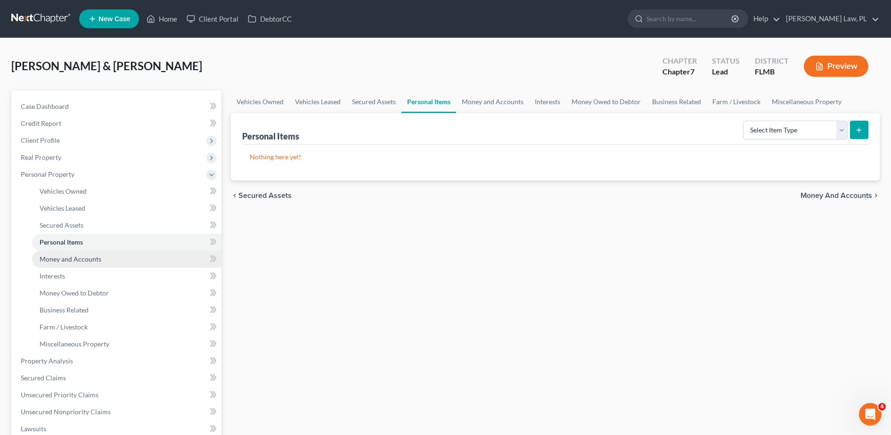
click at [88, 259] on span "Money and Accounts" at bounding box center [71, 259] width 62 height 8
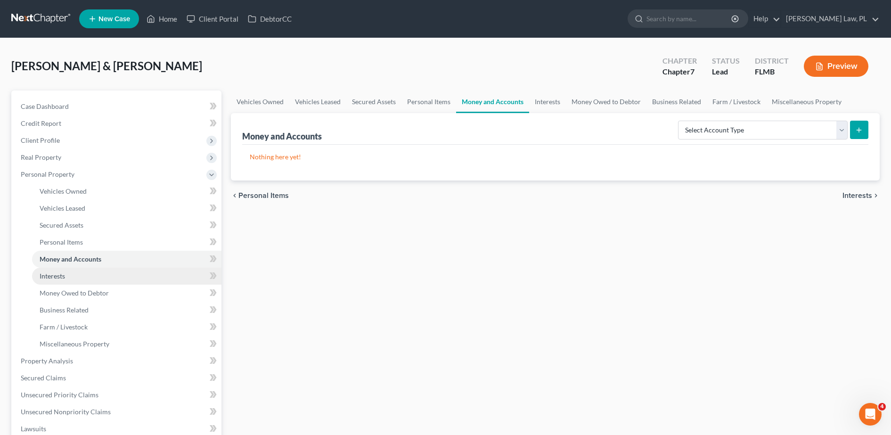
click at [84, 277] on link "Interests" at bounding box center [126, 276] width 189 height 17
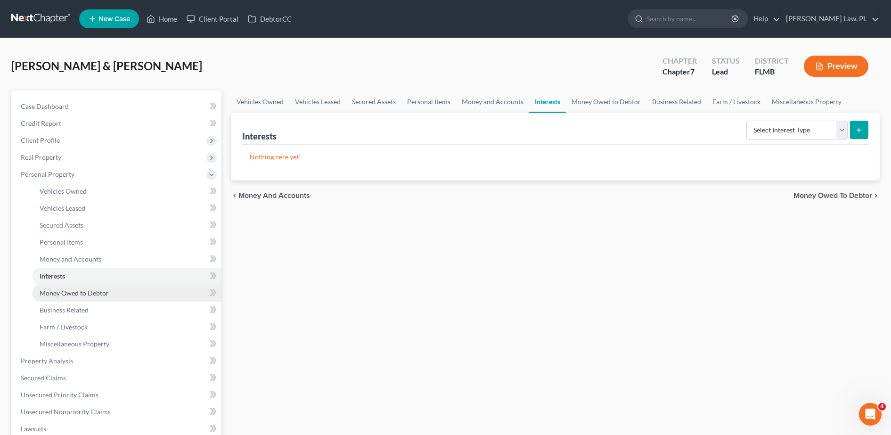
click at [89, 298] on link "Money Owed to Debtor" at bounding box center [126, 293] width 189 height 17
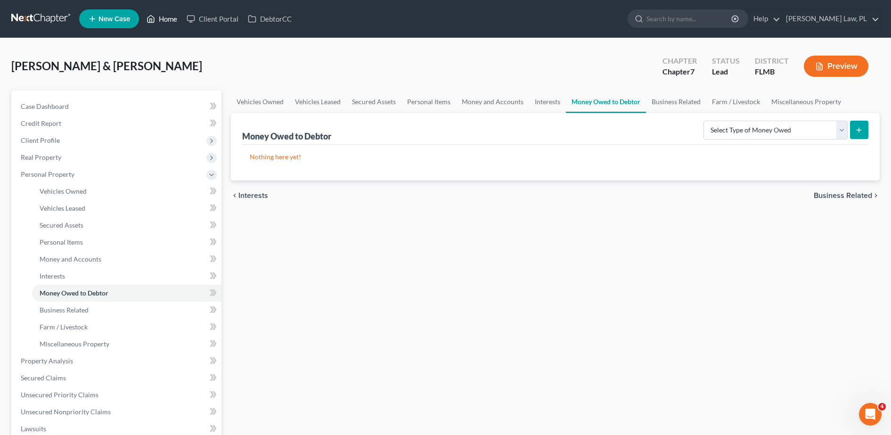
click at [162, 17] on link "Home" at bounding box center [162, 18] width 40 height 17
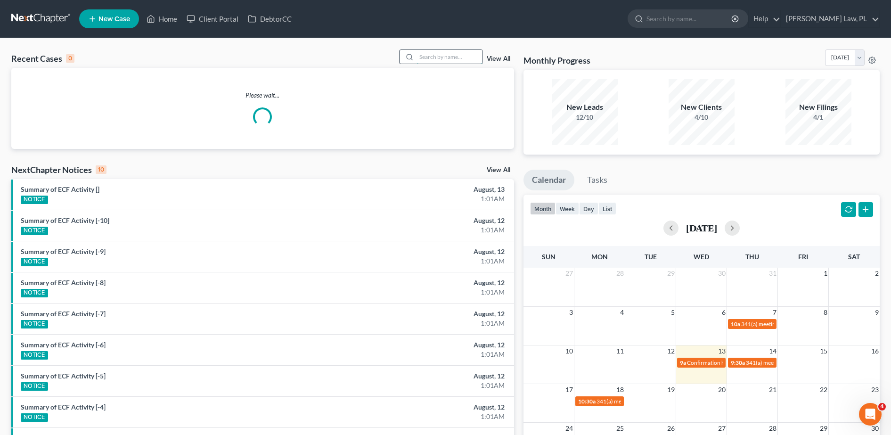
click at [449, 57] on input "search" at bounding box center [450, 57] width 66 height 14
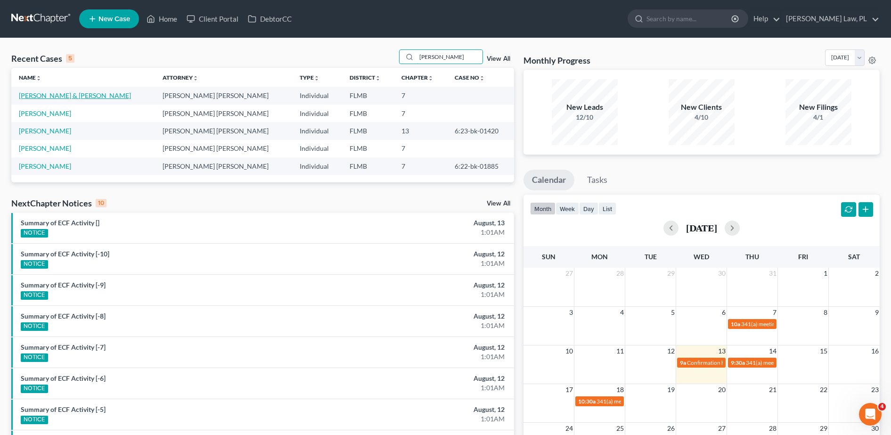
type input "[PERSON_NAME]"
click at [76, 95] on link "[PERSON_NAME] & [PERSON_NAME]" at bounding box center [75, 95] width 112 height 8
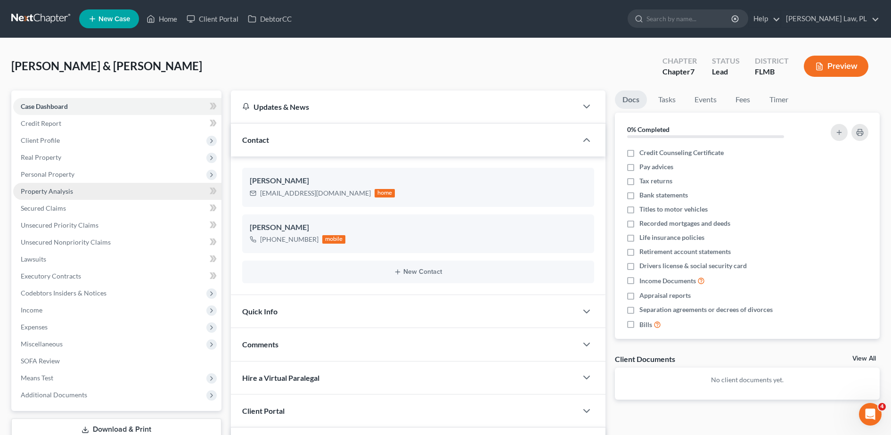
click at [74, 193] on link "Property Analysis" at bounding box center [117, 191] width 208 height 17
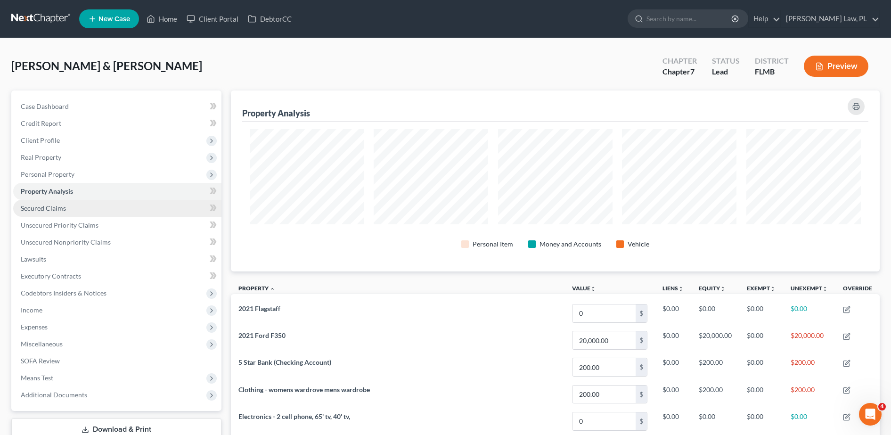
scroll to position [181, 649]
click at [69, 179] on span "Personal Property" at bounding box center [117, 174] width 208 height 17
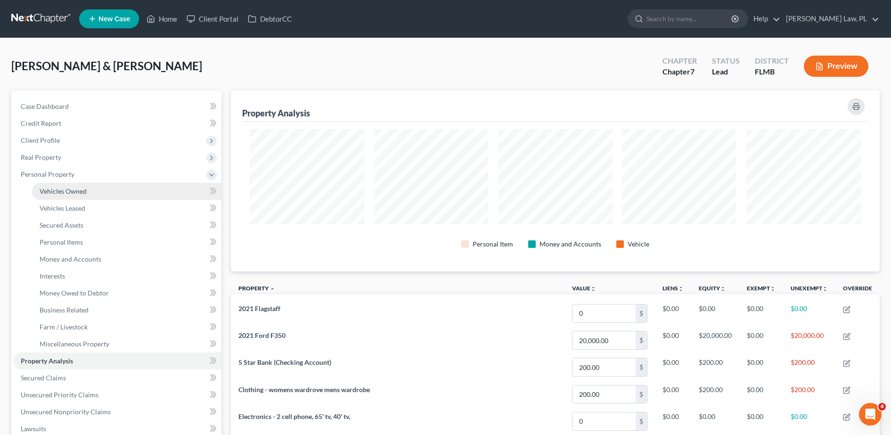
click at [87, 195] on link "Vehicles Owned" at bounding box center [126, 191] width 189 height 17
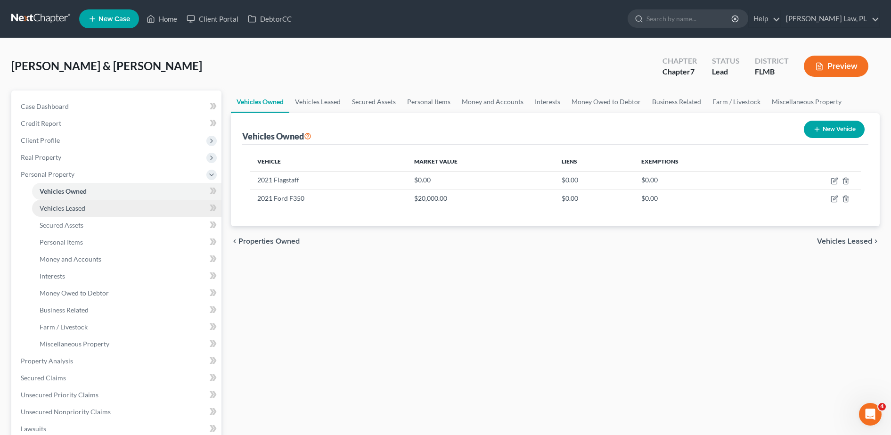
click at [88, 208] on link "Vehicles Leased" at bounding box center [126, 208] width 189 height 17
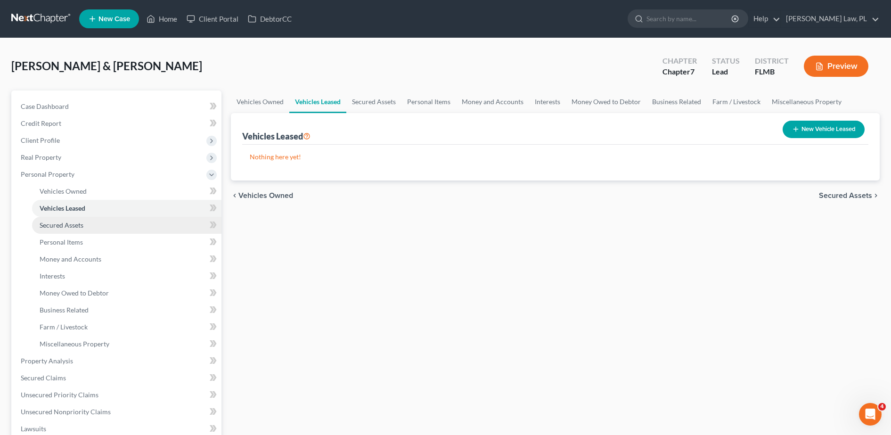
click at [90, 224] on link "Secured Assets" at bounding box center [126, 225] width 189 height 17
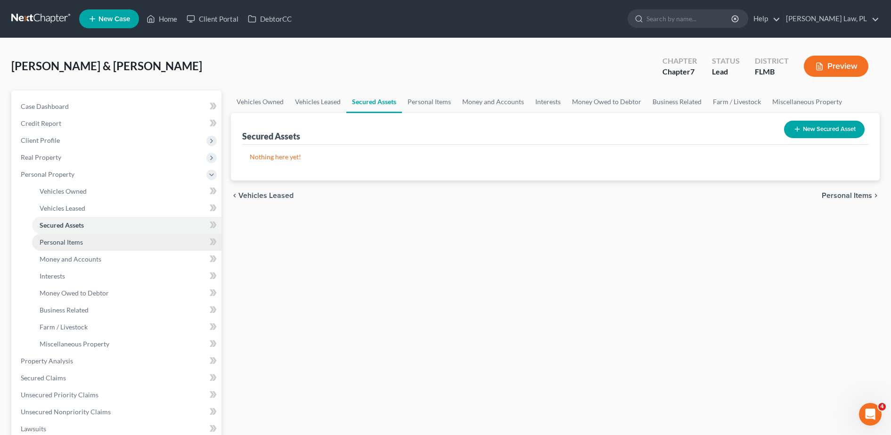
click at [92, 244] on link "Personal Items" at bounding box center [126, 242] width 189 height 17
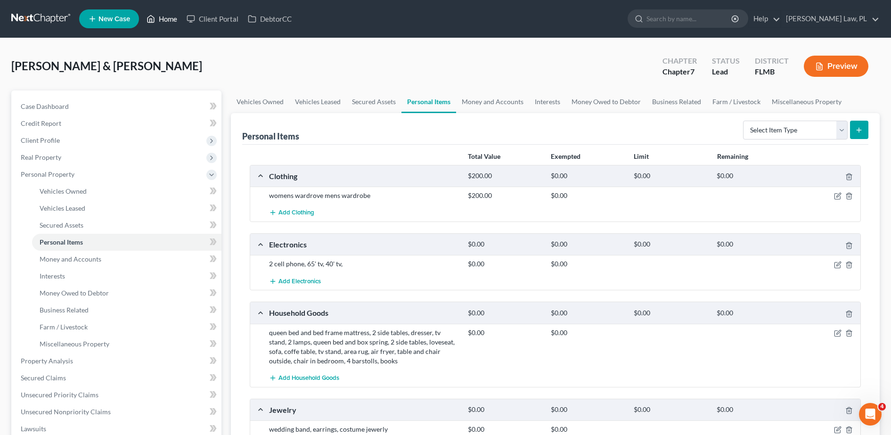
click at [165, 21] on link "Home" at bounding box center [162, 18] width 40 height 17
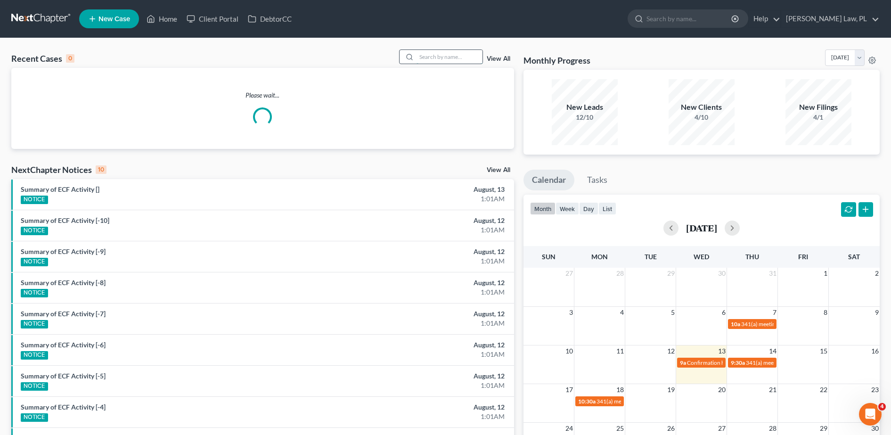
click at [455, 58] on input "search" at bounding box center [450, 57] width 66 height 14
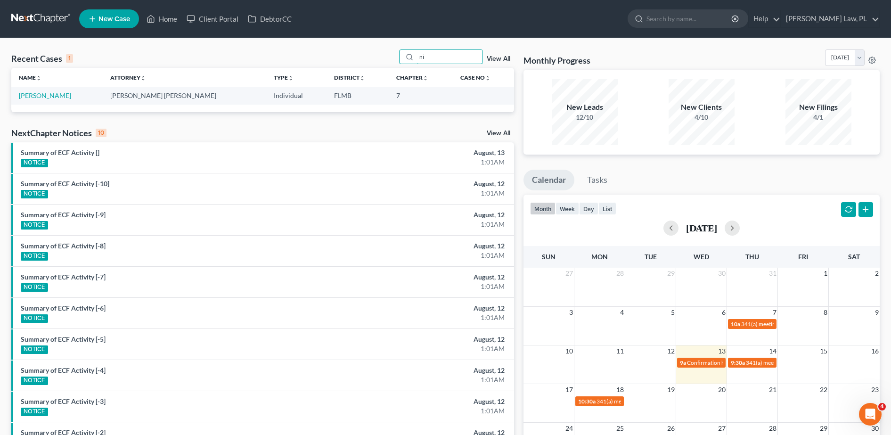
type input "n"
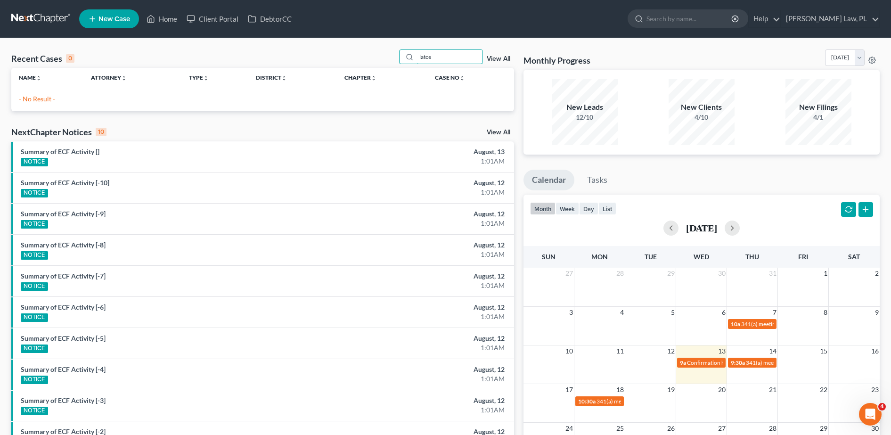
type input "latos"
click at [267, 58] on div "Recent Cases 0 latos View All" at bounding box center [262, 58] width 503 height 18
drag, startPoint x: 435, startPoint y: 63, endPoint x: 394, endPoint y: 56, distance: 41.1
click at [394, 56] on div "Recent Cases 0 latos View All" at bounding box center [262, 58] width 503 height 18
type input "latos"
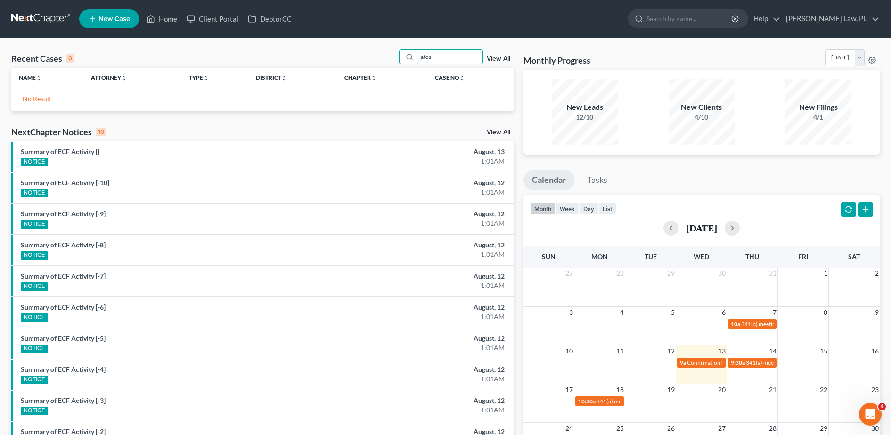
drag, startPoint x: 442, startPoint y: 60, endPoint x: 346, endPoint y: 53, distance: 95.9
click at [346, 53] on div "Recent Cases 0 latos View All" at bounding box center [262, 58] width 503 height 18
type input "[PERSON_NAME]"
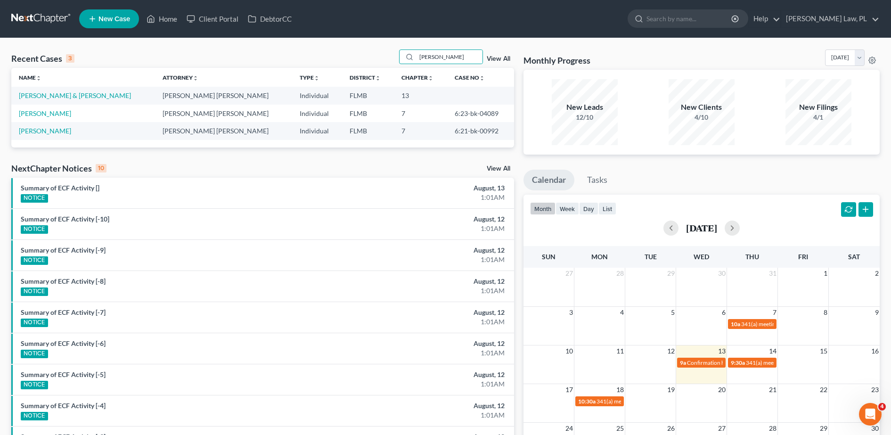
click at [72, 99] on td "[PERSON_NAME] & [PERSON_NAME]" at bounding box center [83, 95] width 144 height 17
click at [61, 93] on link "[PERSON_NAME] & [PERSON_NAME]" at bounding box center [75, 95] width 112 height 8
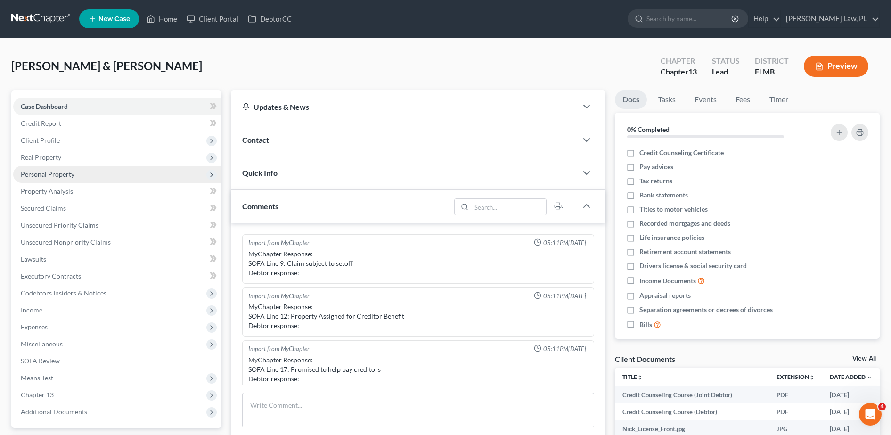
scroll to position [198, 0]
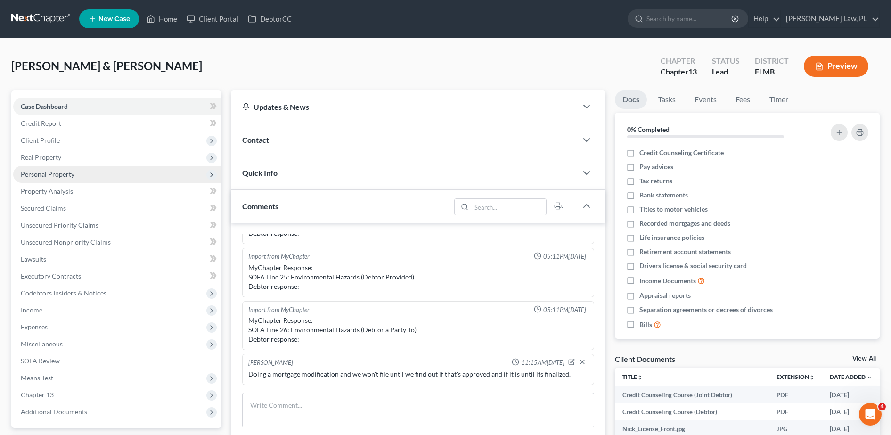
click at [70, 180] on span "Personal Property" at bounding box center [117, 174] width 208 height 17
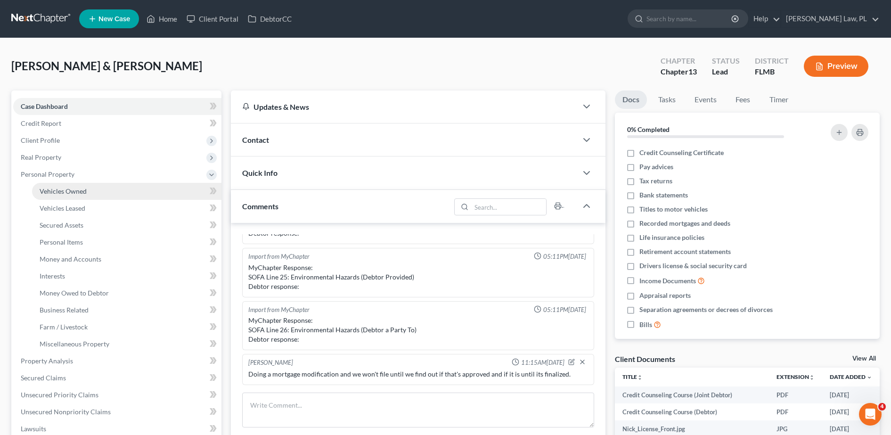
click at [87, 198] on link "Vehicles Owned" at bounding box center [126, 191] width 189 height 17
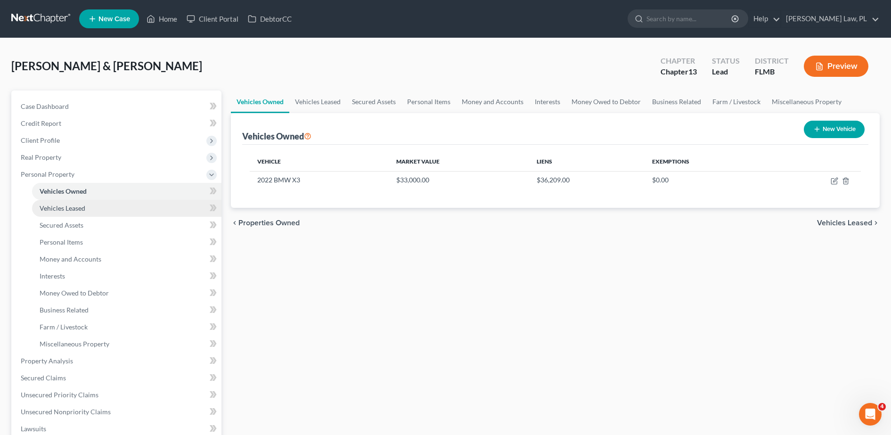
click at [90, 210] on link "Vehicles Leased" at bounding box center [126, 208] width 189 height 17
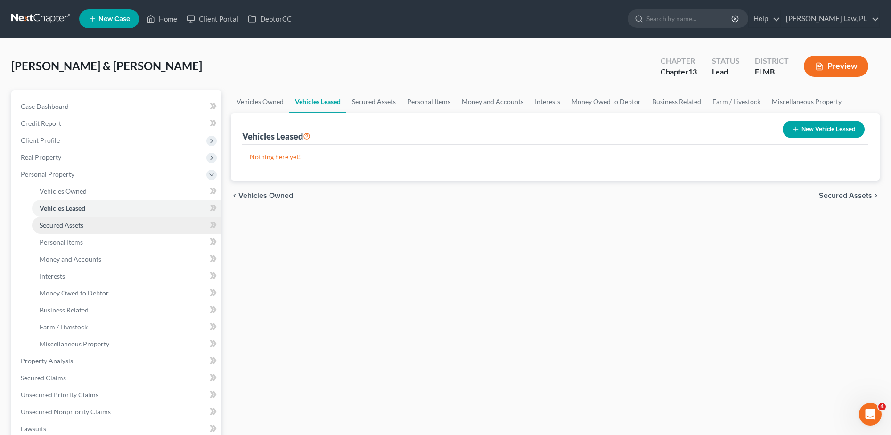
click at [88, 224] on link "Secured Assets" at bounding box center [126, 225] width 189 height 17
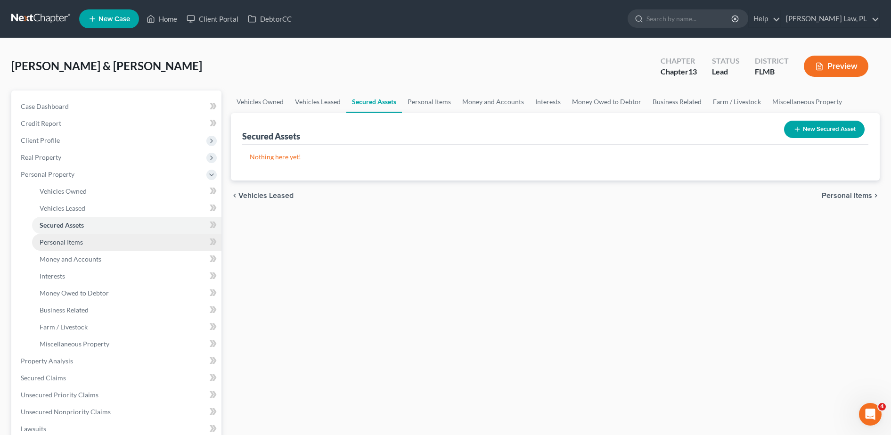
click at [87, 245] on link "Personal Items" at bounding box center [126, 242] width 189 height 17
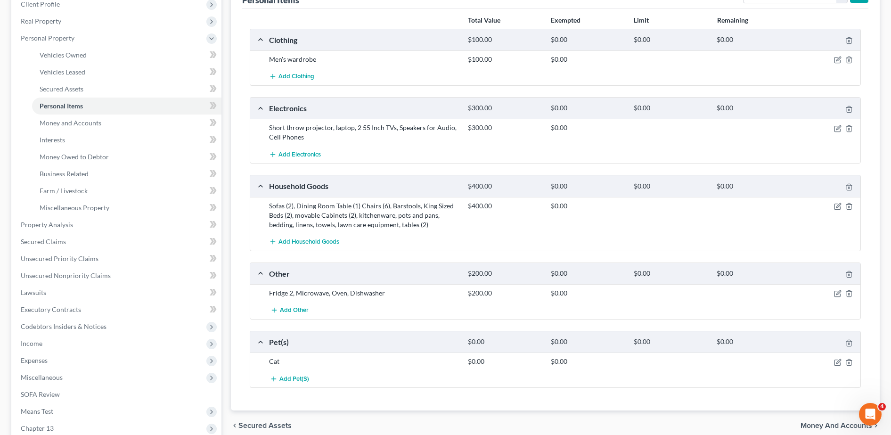
scroll to position [136, 0]
click at [97, 126] on span "Money and Accounts" at bounding box center [71, 123] width 62 height 8
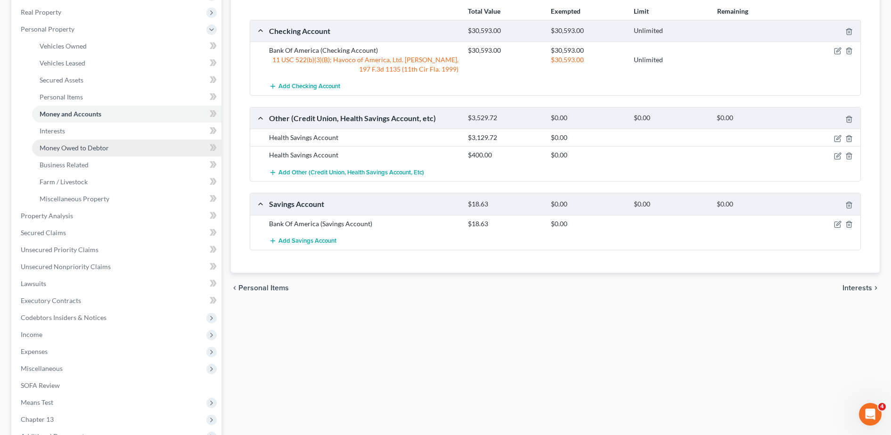
scroll to position [154, 0]
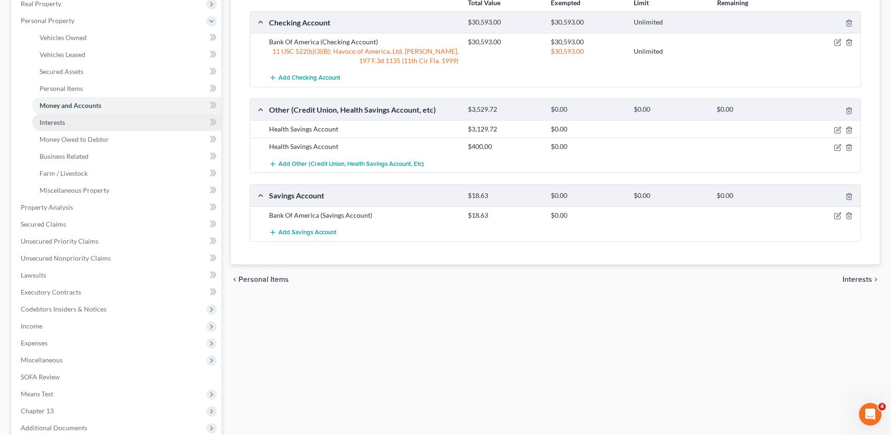
click at [106, 126] on link "Interests" at bounding box center [126, 122] width 189 height 17
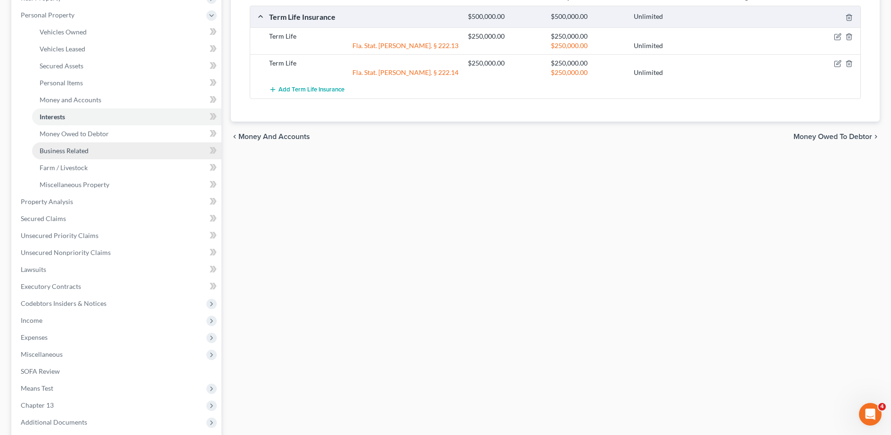
scroll to position [160, 0]
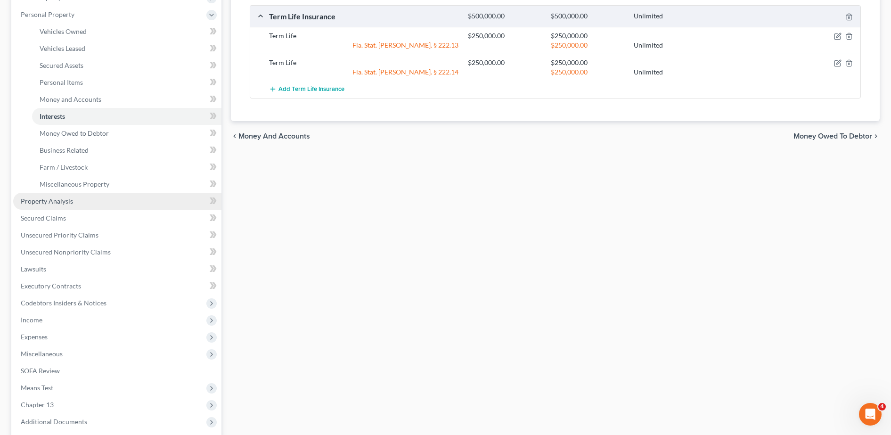
click at [72, 197] on link "Property Analysis" at bounding box center [117, 201] width 208 height 17
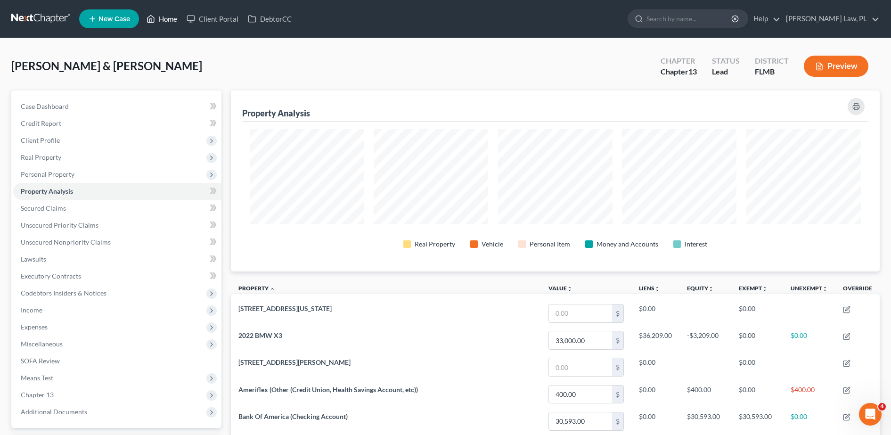
click at [166, 22] on link "Home" at bounding box center [162, 18] width 40 height 17
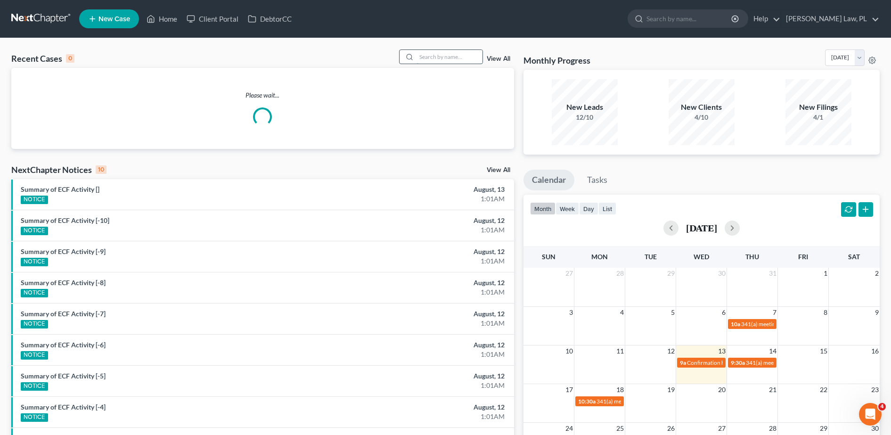
click at [438, 58] on input "search" at bounding box center [450, 57] width 66 height 14
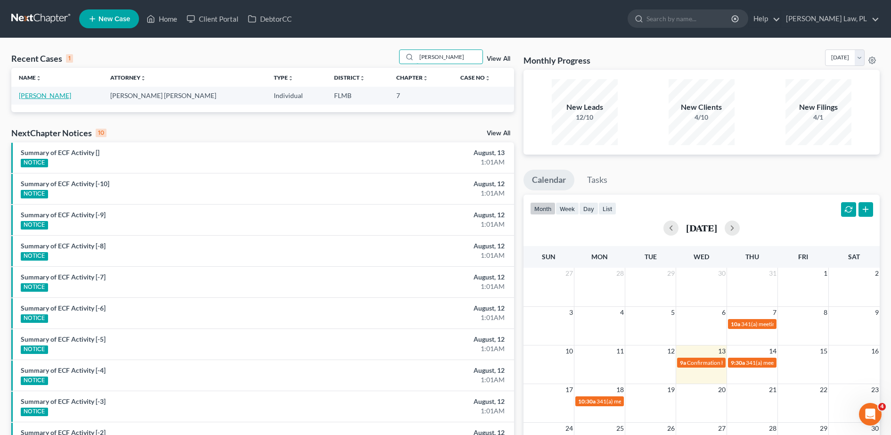
type input "[PERSON_NAME]"
click at [68, 94] on link "[PERSON_NAME]" at bounding box center [45, 95] width 52 height 8
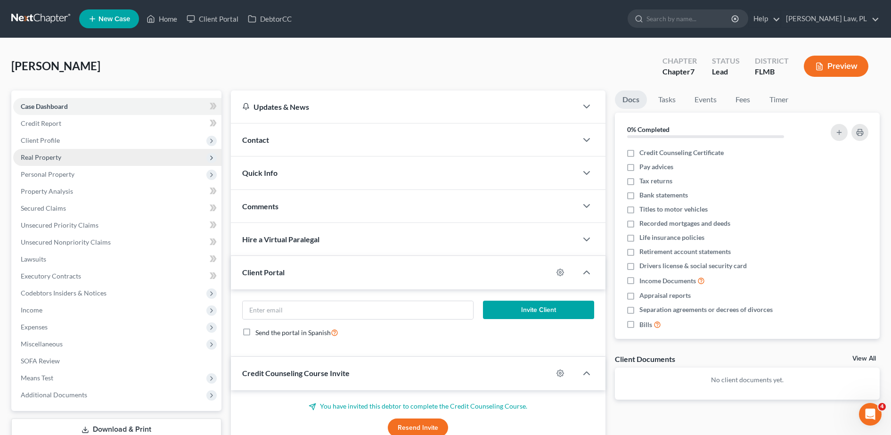
click at [49, 159] on span "Real Property" at bounding box center [41, 157] width 41 height 8
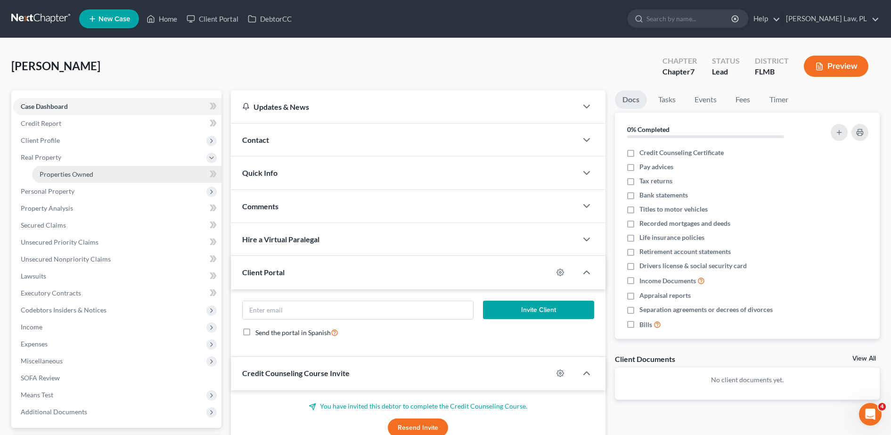
click at [70, 176] on span "Properties Owned" at bounding box center [67, 174] width 54 height 8
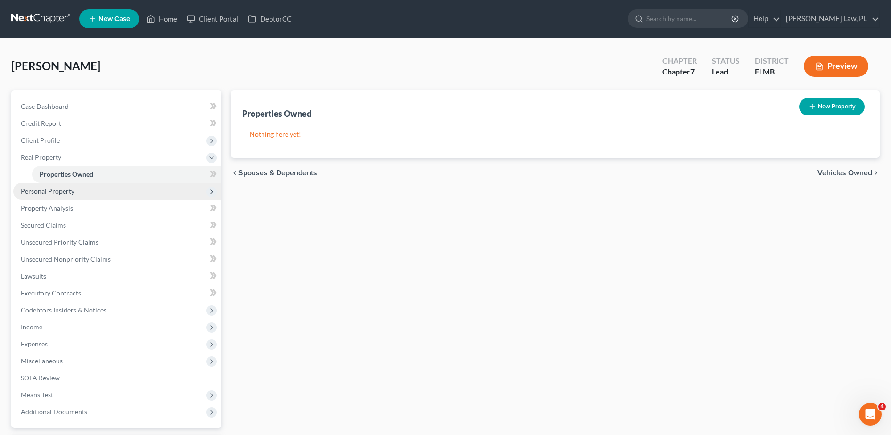
click at [74, 196] on span "Personal Property" at bounding box center [117, 191] width 208 height 17
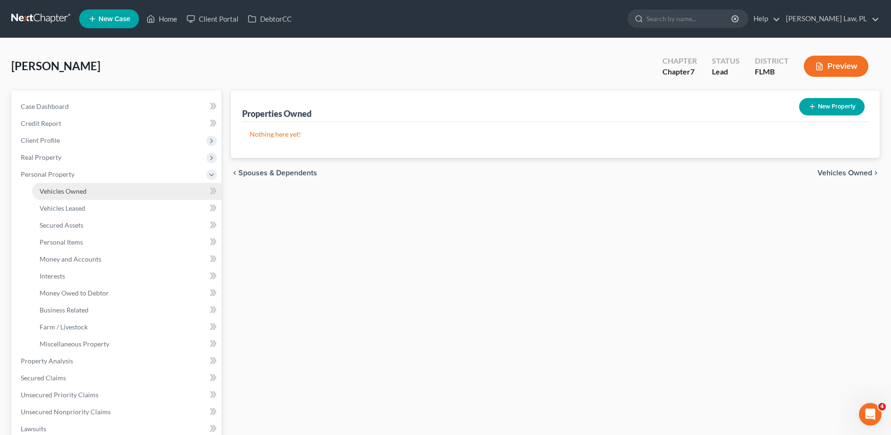
click at [68, 190] on span "Vehicles Owned" at bounding box center [63, 191] width 47 height 8
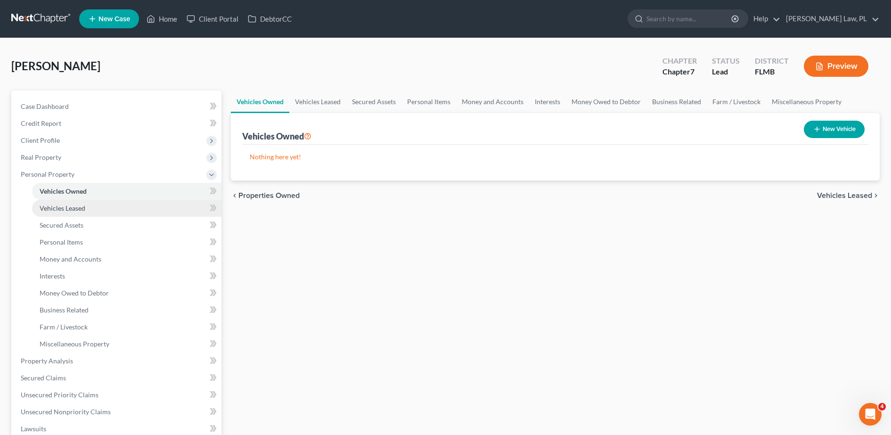
click at [67, 201] on link "Vehicles Leased" at bounding box center [126, 208] width 189 height 17
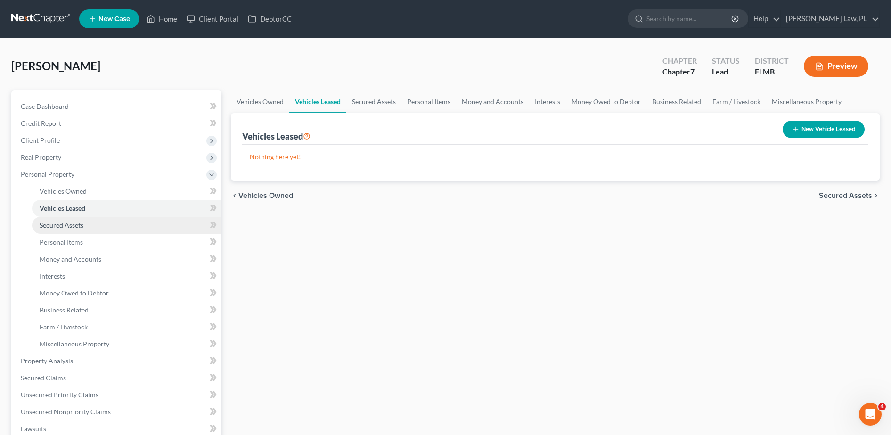
click at [70, 230] on link "Secured Assets" at bounding box center [126, 225] width 189 height 17
click at [148, 51] on div "[PERSON_NAME] Upgraded Chapter Chapter 7 Status Lead District [GEOGRAPHIC_DATA]…" at bounding box center [445, 69] width 869 height 41
drag, startPoint x: 148, startPoint y: 51, endPoint x: 218, endPoint y: 29, distance: 73.6
click at [148, 51] on div "[PERSON_NAME] Upgraded Chapter Chapter 7 Status Lead District [GEOGRAPHIC_DATA]…" at bounding box center [445, 69] width 869 height 41
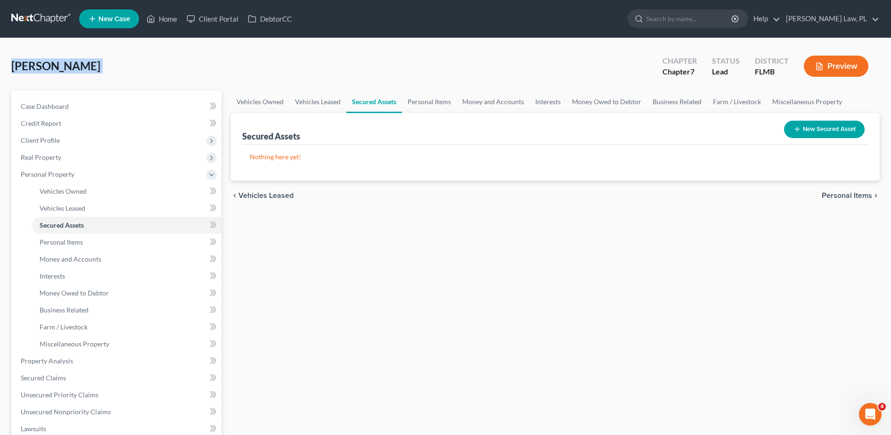
drag, startPoint x: 218, startPoint y: 29, endPoint x: 288, endPoint y: 65, distance: 79.0
click at [288, 65] on div "[PERSON_NAME] Upgraded Chapter Chapter 7 Status Lead District [GEOGRAPHIC_DATA]…" at bounding box center [445, 69] width 869 height 41
click at [150, 23] on icon at bounding box center [151, 18] width 8 height 11
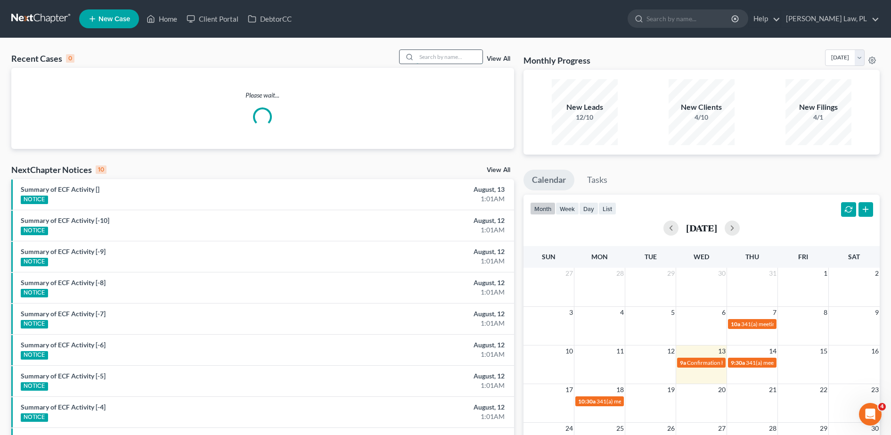
click at [431, 54] on input "search" at bounding box center [450, 57] width 66 height 14
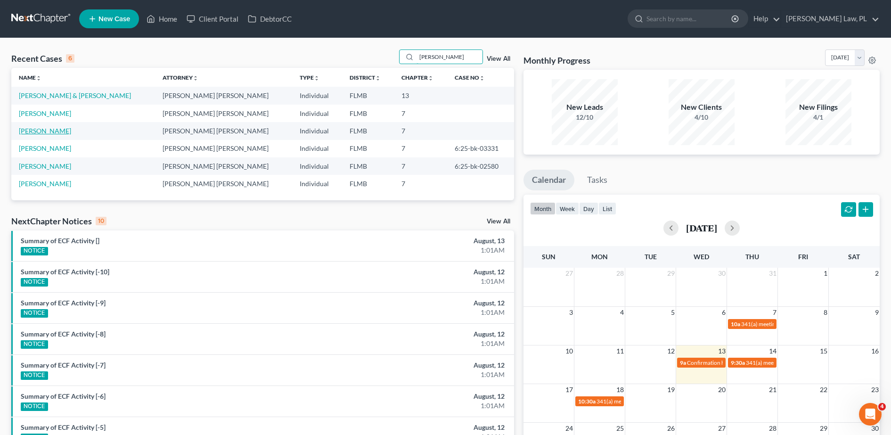
type input "[PERSON_NAME]"
click at [49, 129] on link "[PERSON_NAME]" at bounding box center [45, 131] width 52 height 8
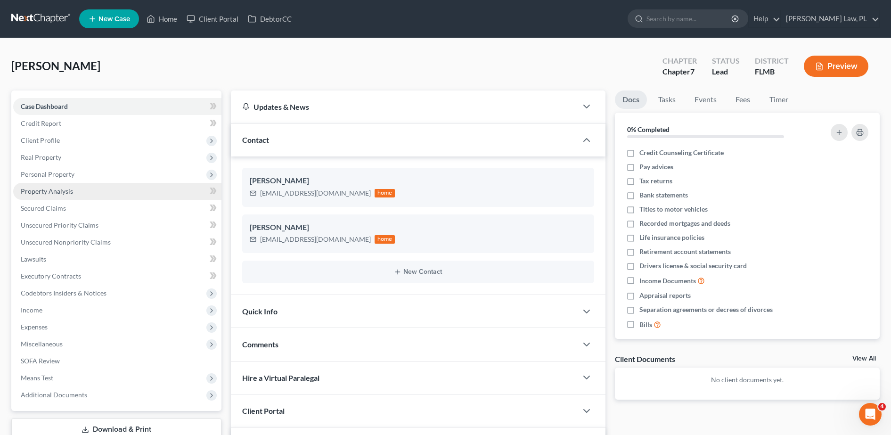
scroll to position [52, 0]
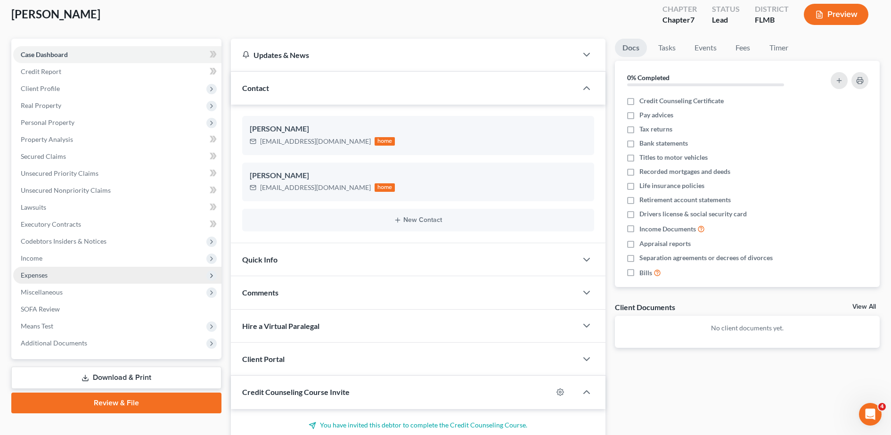
click at [66, 271] on span "Expenses" at bounding box center [117, 275] width 208 height 17
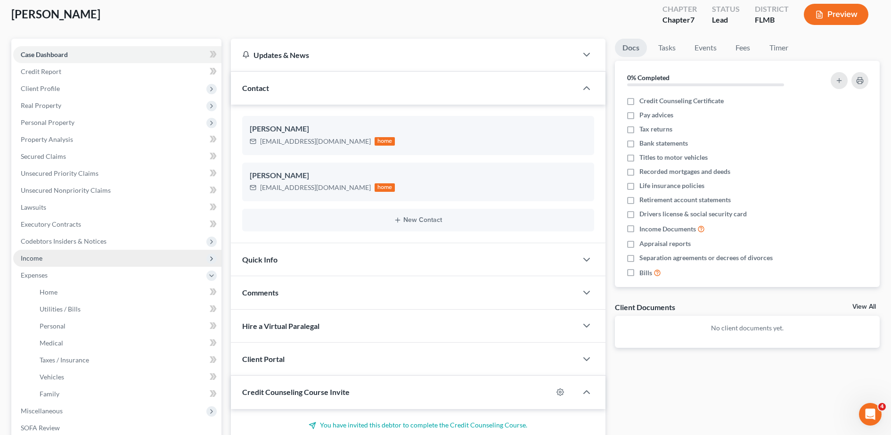
click at [74, 258] on span "Income" at bounding box center [117, 258] width 208 height 17
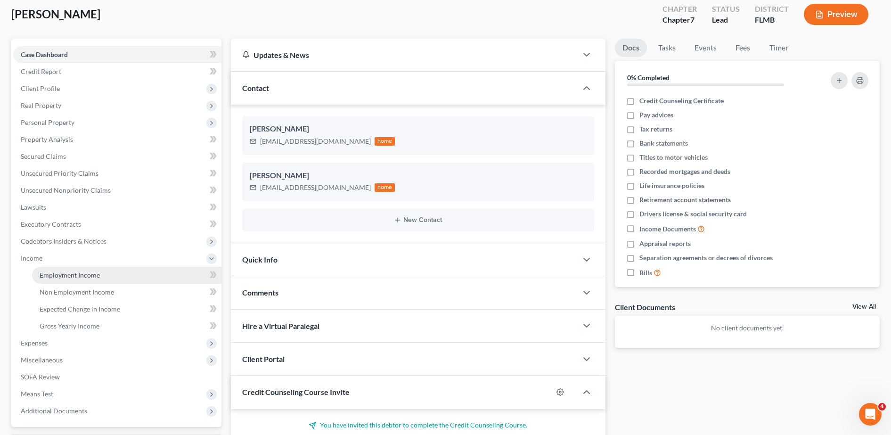
click at [88, 272] on span "Employment Income" at bounding box center [70, 275] width 60 height 8
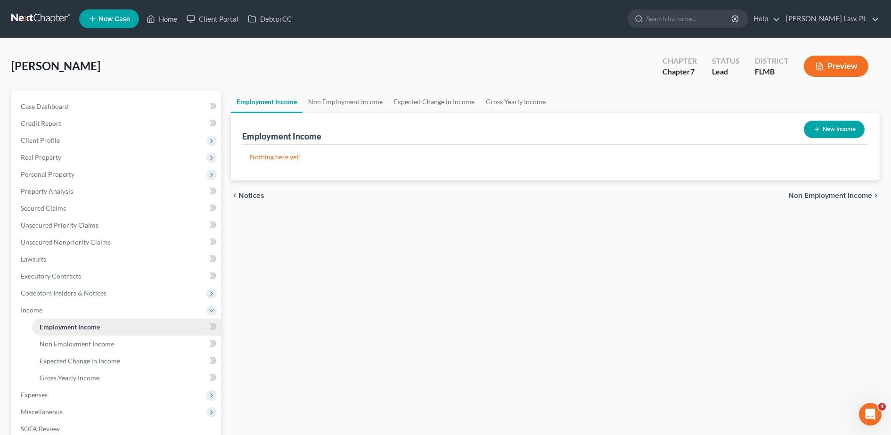
scroll to position [9, 0]
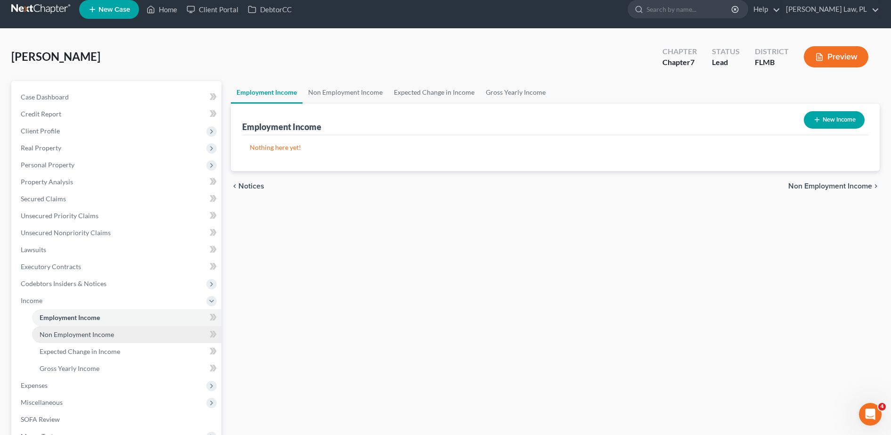
click at [86, 340] on link "Non Employment Income" at bounding box center [126, 334] width 189 height 17
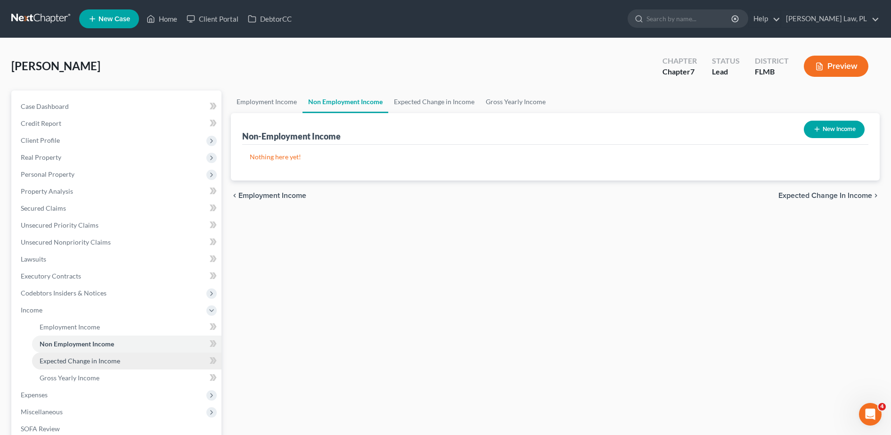
click at [91, 359] on span "Expected Change in Income" at bounding box center [80, 361] width 81 height 8
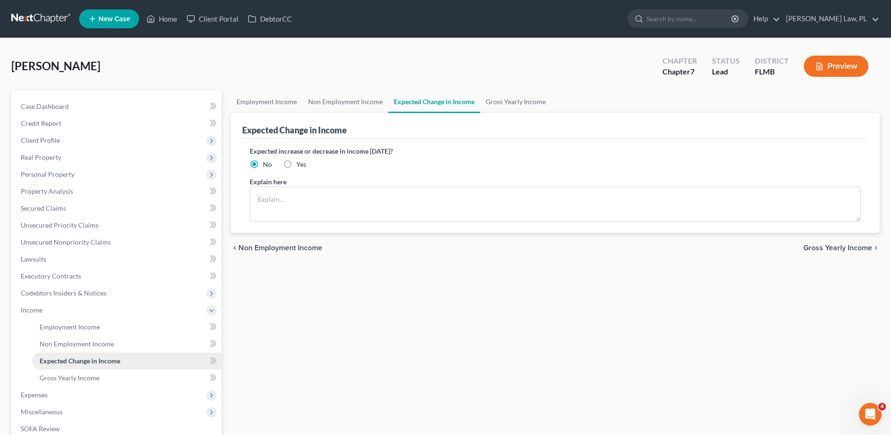
scroll to position [9, 0]
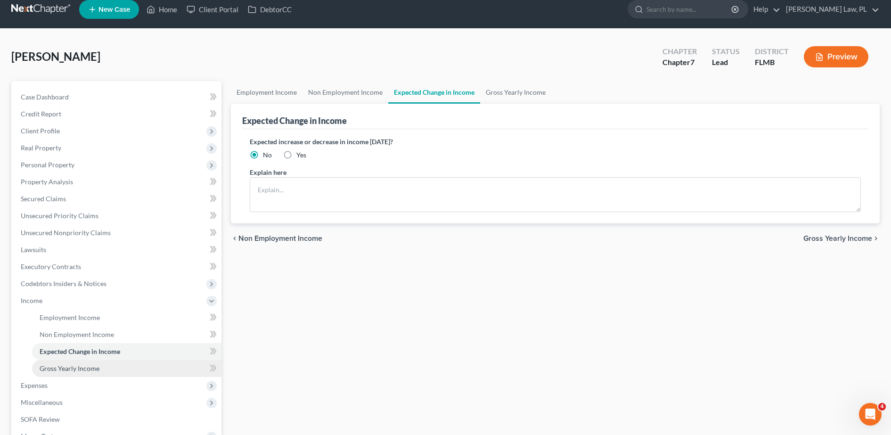
click at [82, 366] on span "Gross Yearly Income" at bounding box center [70, 368] width 60 height 8
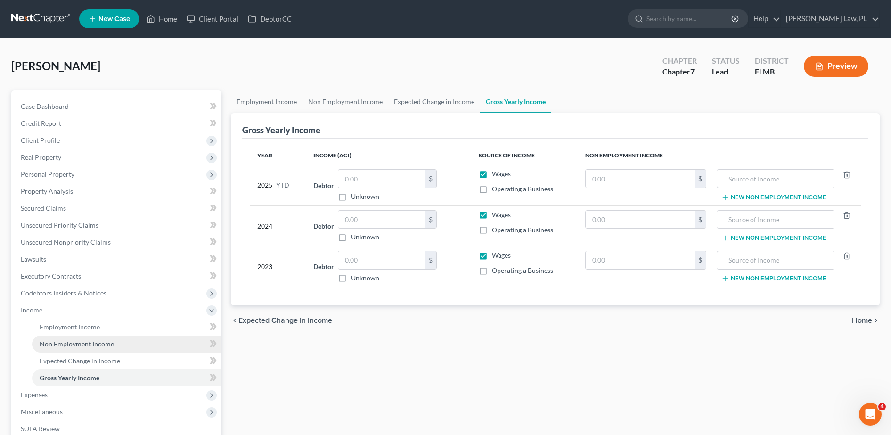
scroll to position [5, 0]
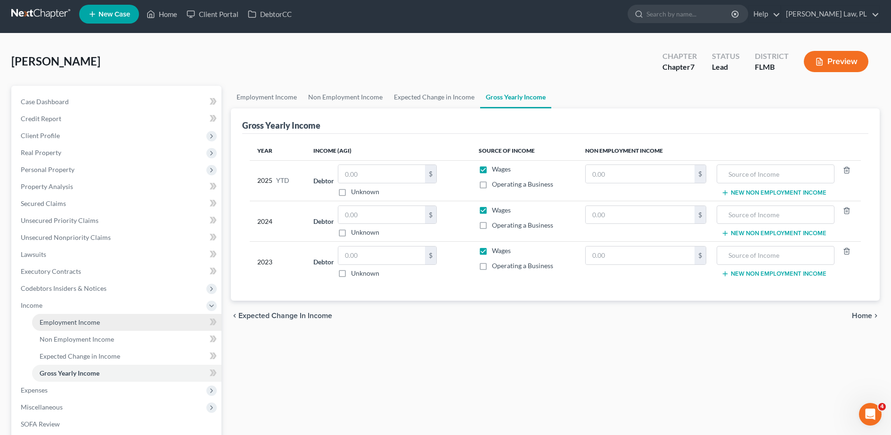
click at [97, 327] on link "Employment Income" at bounding box center [126, 322] width 189 height 17
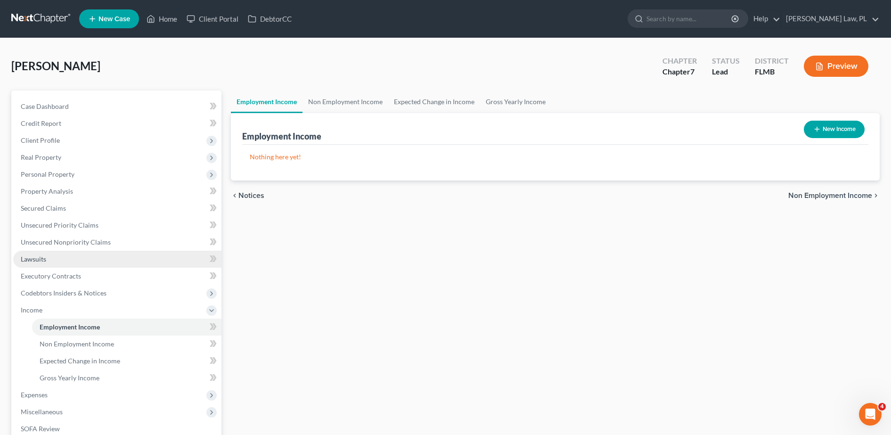
click at [62, 259] on link "Lawsuits" at bounding box center [117, 259] width 208 height 17
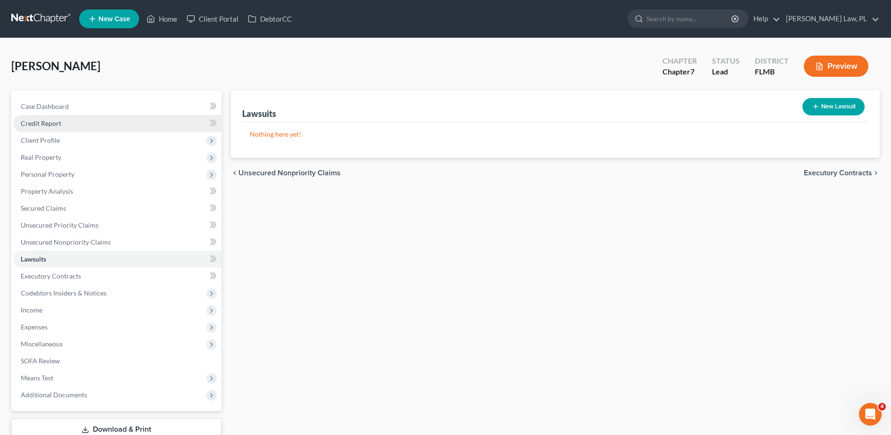
click at [93, 117] on link "Credit Report" at bounding box center [117, 123] width 208 height 17
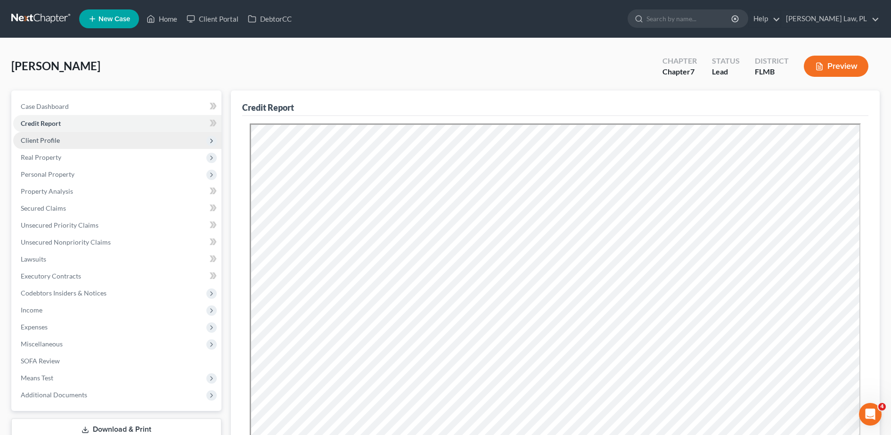
click at [110, 140] on span "Client Profile" at bounding box center [117, 140] width 208 height 17
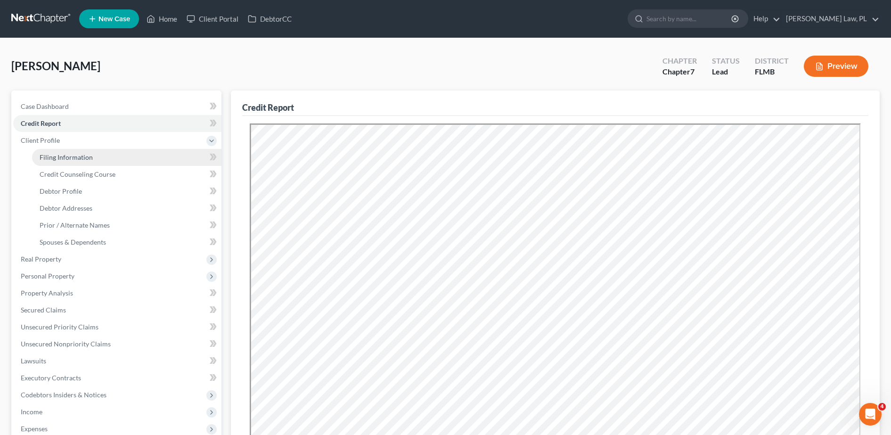
click at [105, 157] on link "Filing Information" at bounding box center [126, 157] width 189 height 17
select select "1"
select select "0"
select select "15"
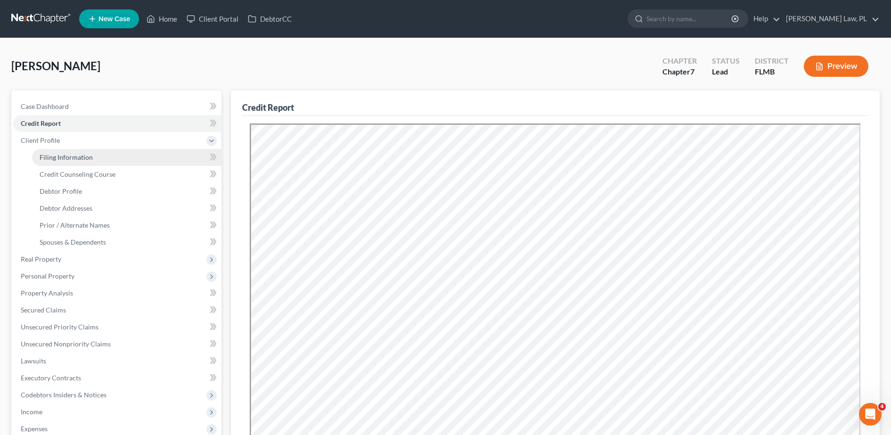
select select "0"
select select "9"
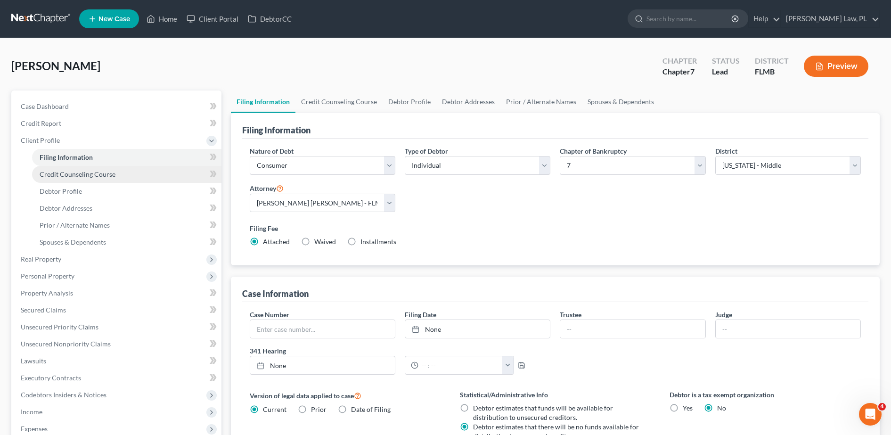
click at [105, 178] on link "Credit Counseling Course" at bounding box center [126, 174] width 189 height 17
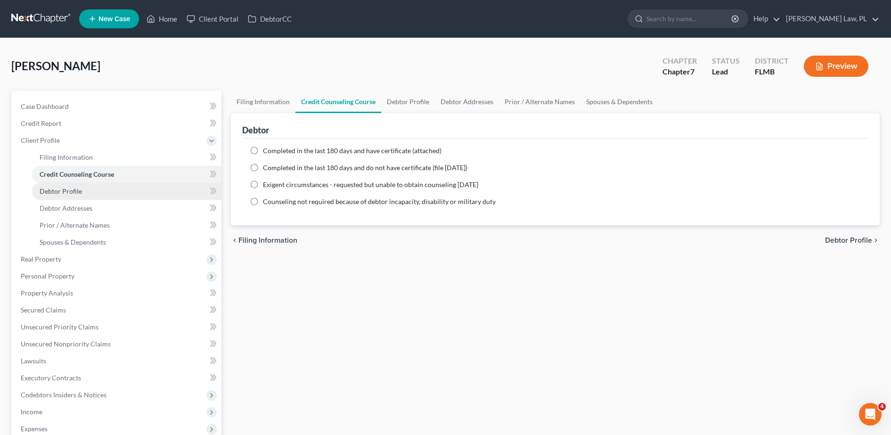
click at [104, 193] on link "Debtor Profile" at bounding box center [126, 191] width 189 height 17
select select "0"
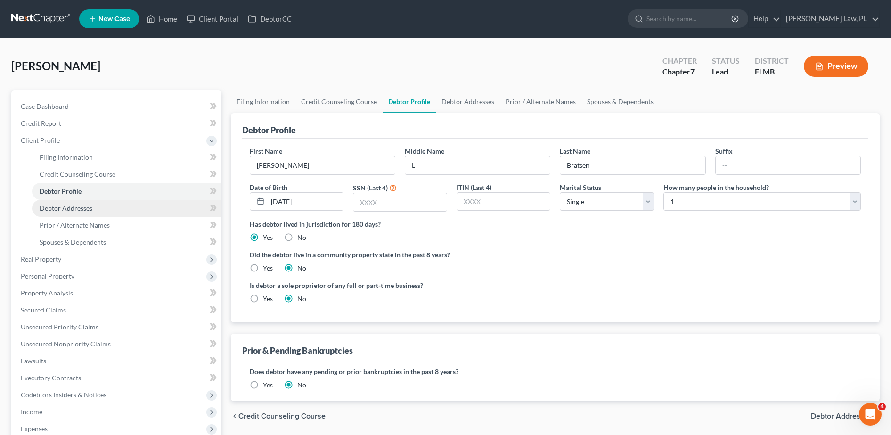
click at [104, 211] on link "Debtor Addresses" at bounding box center [126, 208] width 189 height 17
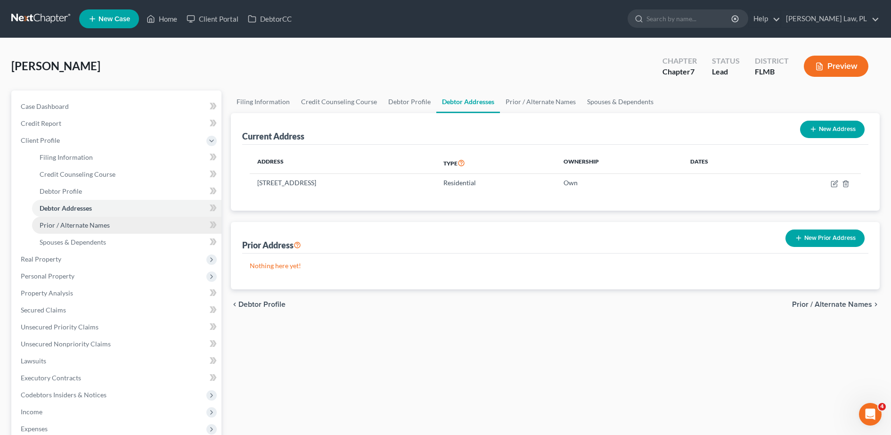
click at [105, 224] on span "Prior / Alternate Names" at bounding box center [75, 225] width 70 height 8
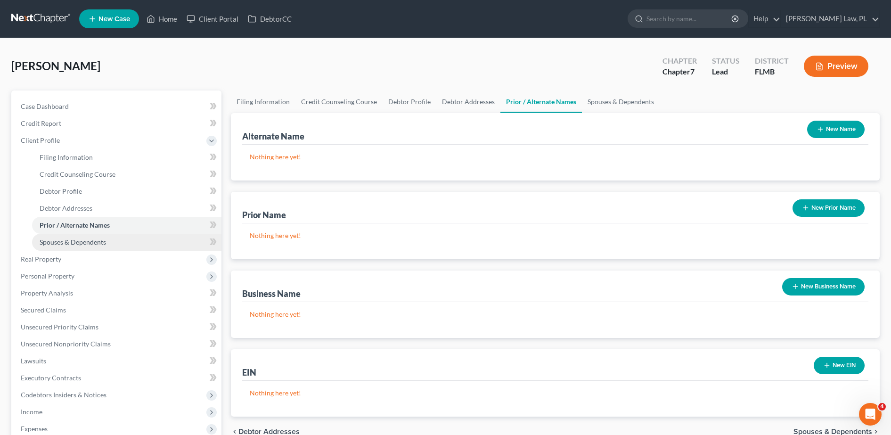
click at [104, 241] on span "Spouses & Dependents" at bounding box center [73, 242] width 66 height 8
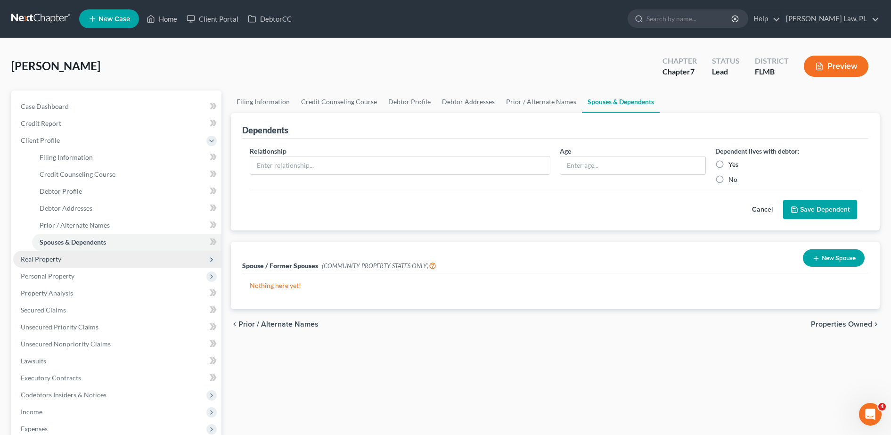
click at [88, 264] on span "Real Property" at bounding box center [117, 259] width 208 height 17
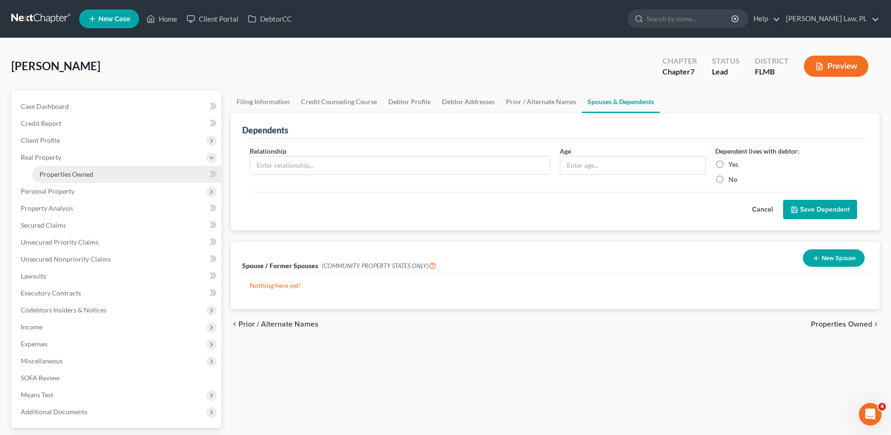
click at [90, 174] on span "Properties Owned" at bounding box center [67, 174] width 54 height 8
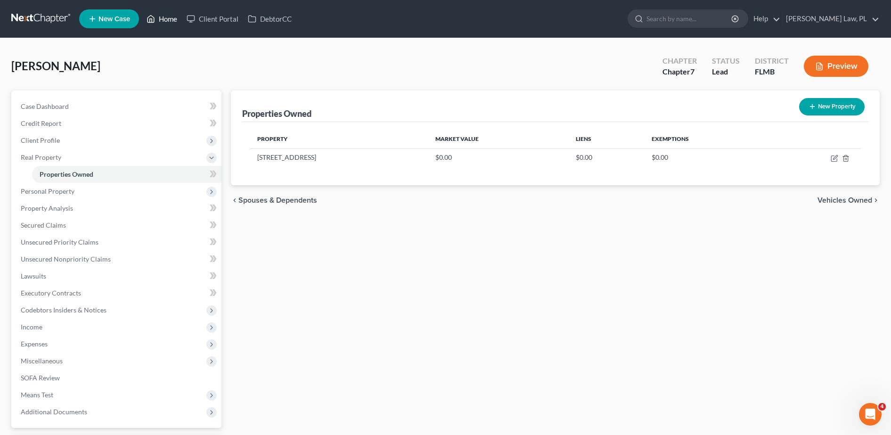
click at [155, 16] on icon at bounding box center [151, 18] width 8 height 11
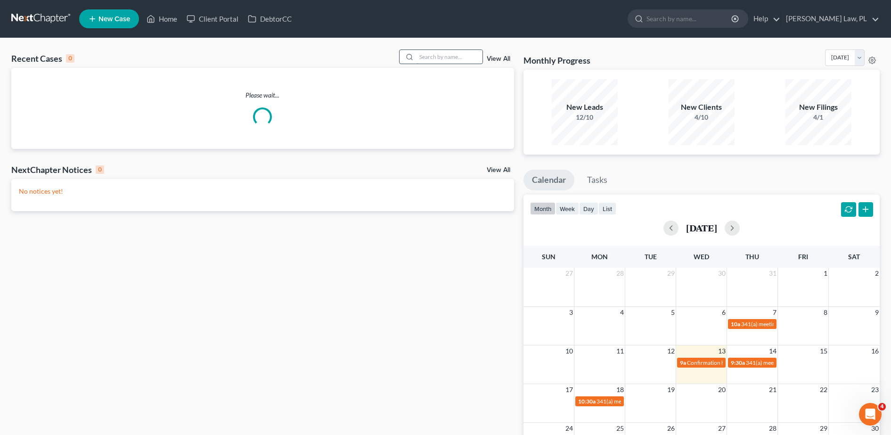
click at [442, 50] on input "search" at bounding box center [450, 57] width 66 height 14
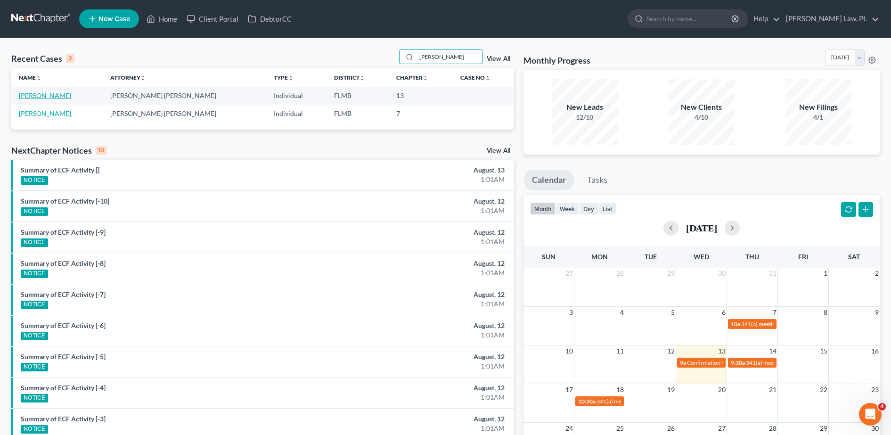
type input "[PERSON_NAME]"
click at [37, 97] on link "[PERSON_NAME]" at bounding box center [45, 95] width 52 height 8
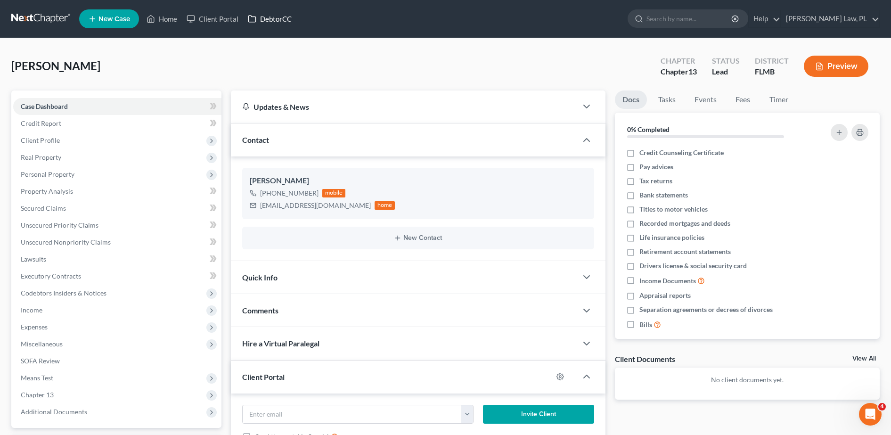
click at [274, 18] on link "DebtorCC" at bounding box center [269, 18] width 53 height 17
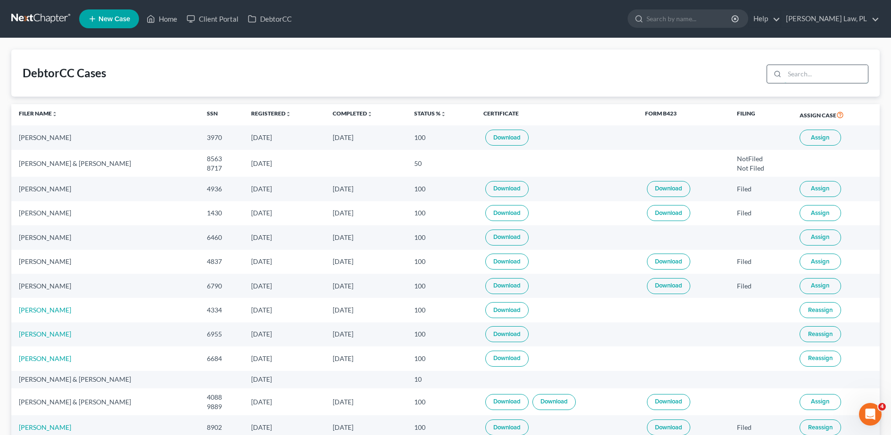
click at [812, 77] on input "search" at bounding box center [826, 74] width 83 height 18
type input "[PERSON_NAME]"
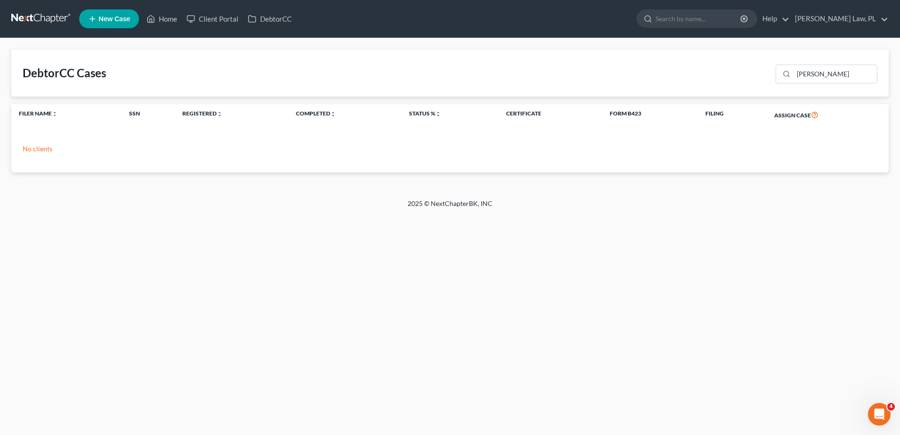
click at [170, 28] on ul "New Case Home Client Portal DebtorCC - No Result - See all results Or Press Ent…" at bounding box center [484, 19] width 810 height 25
click at [170, 21] on link "Home" at bounding box center [162, 18] width 40 height 17
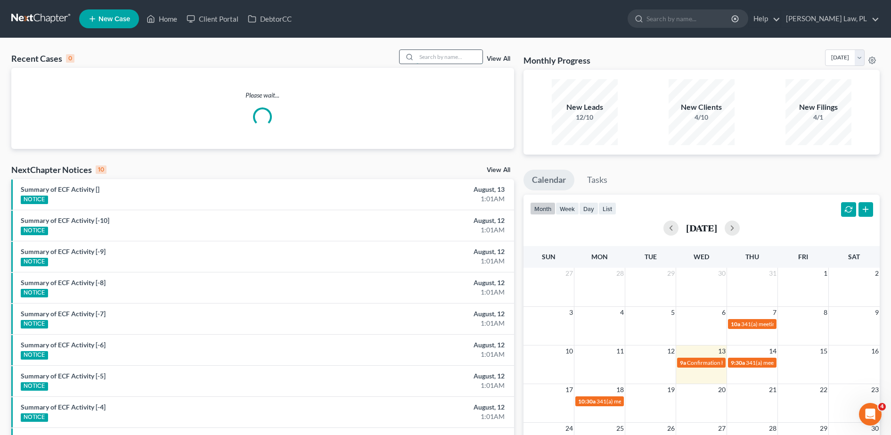
click at [422, 58] on input "search" at bounding box center [450, 57] width 66 height 14
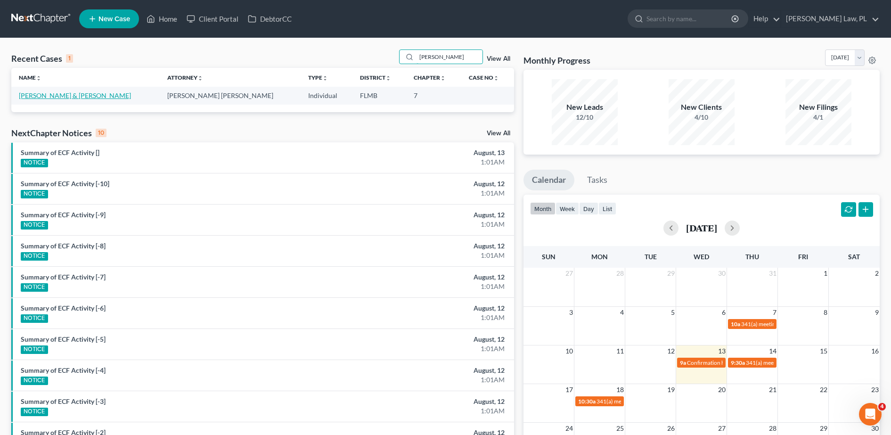
type input "[PERSON_NAME]"
click at [53, 91] on link "[PERSON_NAME] & [PERSON_NAME]" at bounding box center [75, 95] width 112 height 8
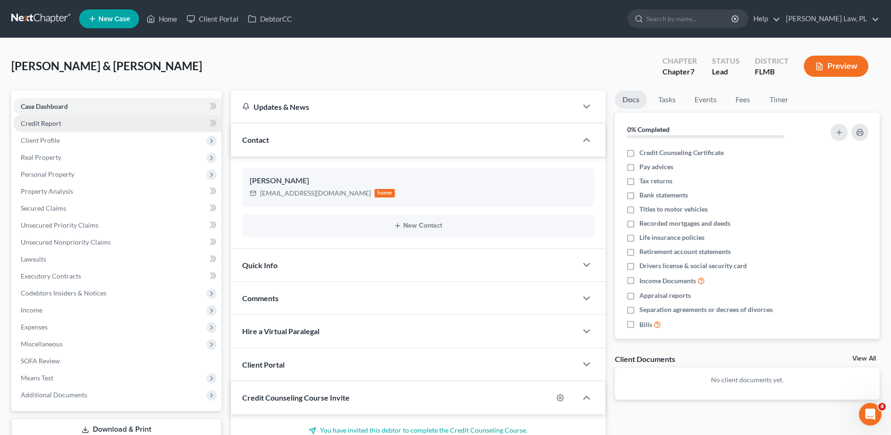
click at [109, 127] on link "Credit Report" at bounding box center [117, 123] width 208 height 17
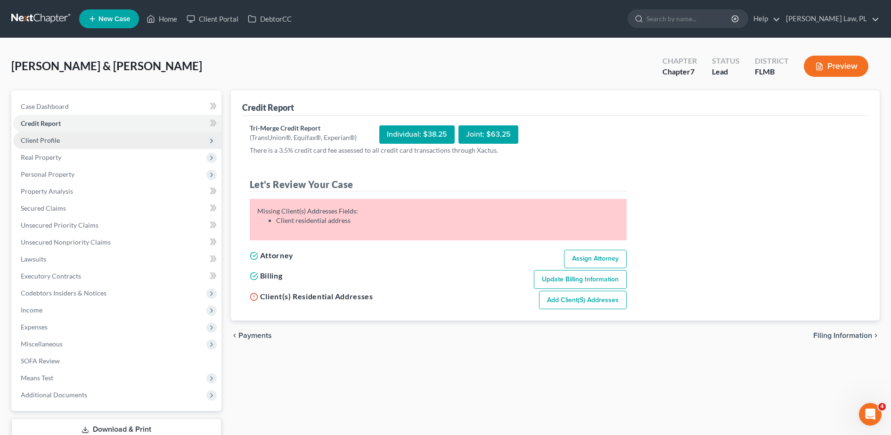
click at [69, 142] on span "Client Profile" at bounding box center [117, 140] width 208 height 17
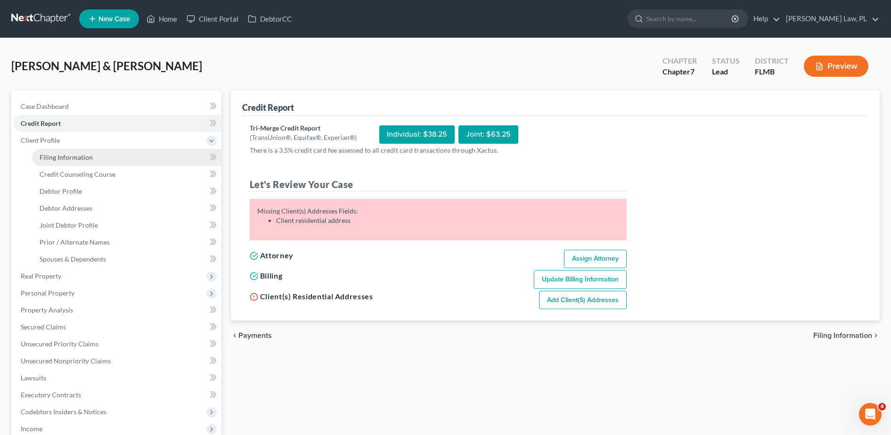
click at [65, 156] on span "Filing Information" at bounding box center [66, 157] width 53 height 8
select select "1"
select select "0"
select select "15"
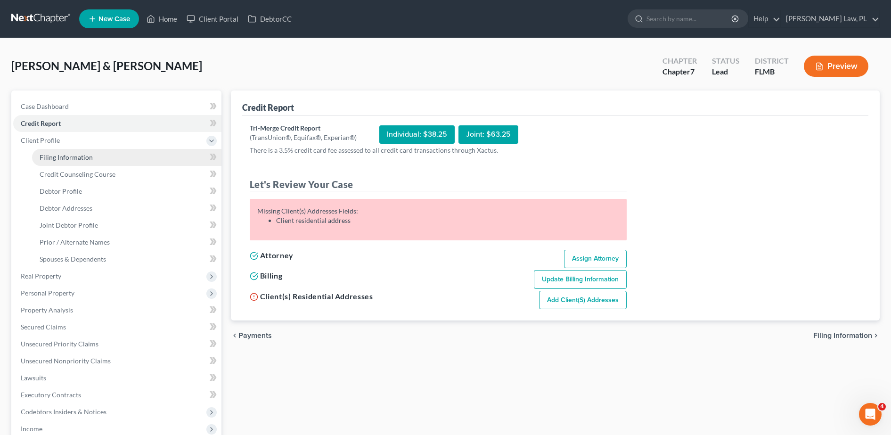
select select "0"
select select "9"
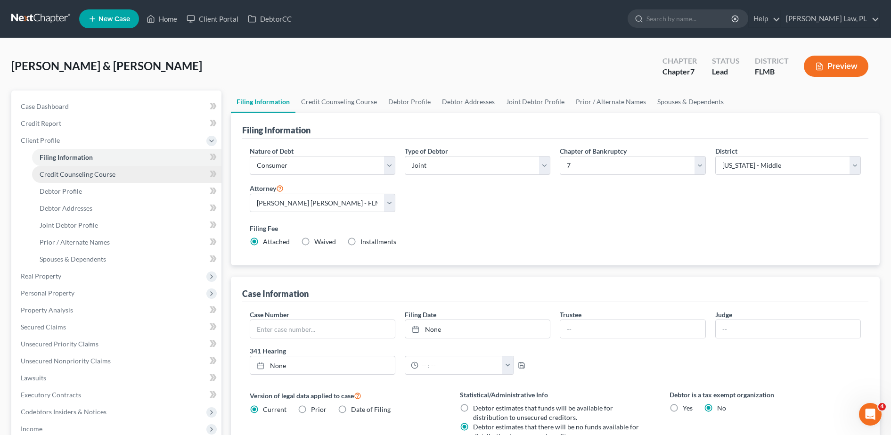
click at [76, 173] on span "Credit Counseling Course" at bounding box center [78, 174] width 76 height 8
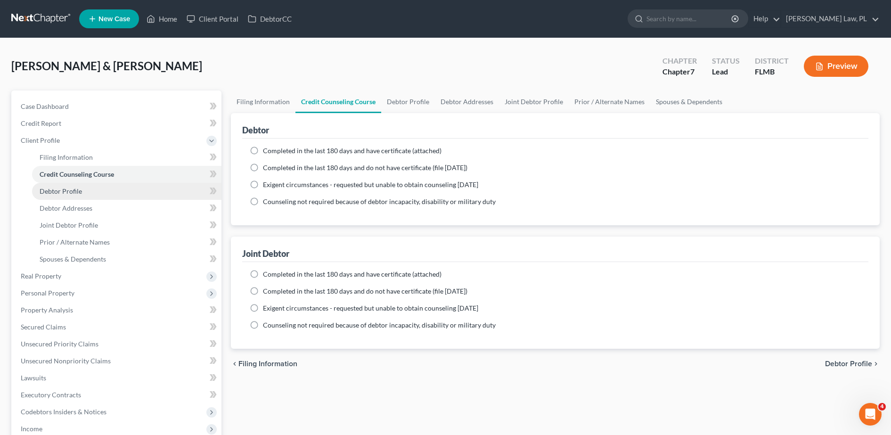
click at [134, 189] on link "Debtor Profile" at bounding box center [126, 191] width 189 height 17
select select "1"
select select "0"
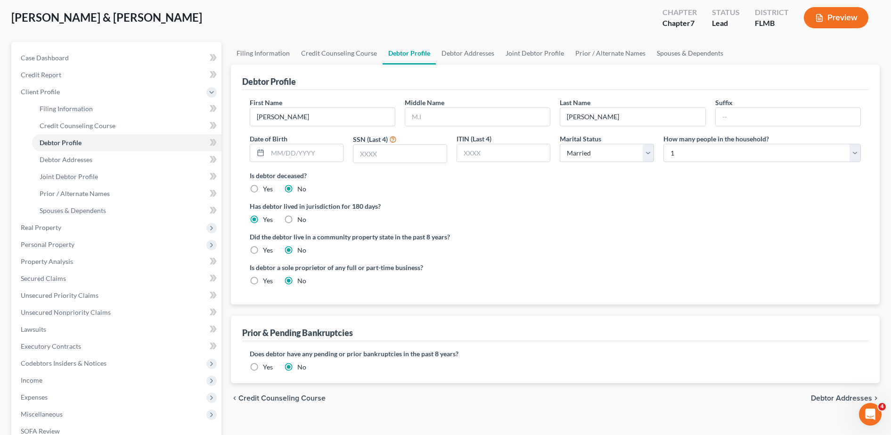
scroll to position [49, 0]
click at [435, 117] on input "text" at bounding box center [477, 116] width 145 height 18
click at [369, 91] on div "First Name [PERSON_NAME] Middle Name Last Name [PERSON_NAME] Suffix Date of Bir…" at bounding box center [555, 197] width 626 height 214
click at [426, 123] on input "text" at bounding box center [477, 116] width 145 height 18
click at [447, 95] on div "First Name [PERSON_NAME] Middle Name Last Name [PERSON_NAME] Suffix Date of Bir…" at bounding box center [555, 197] width 626 height 214
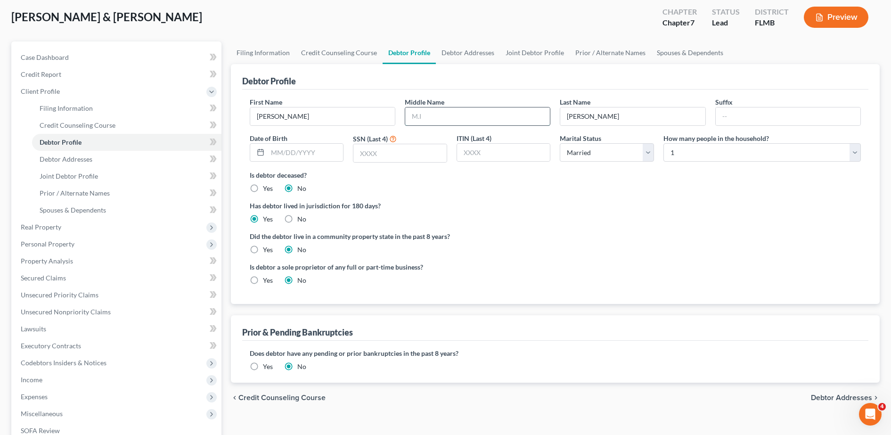
click at [431, 115] on input "text" at bounding box center [477, 116] width 145 height 18
click at [363, 92] on div "First Name [PERSON_NAME] Middle Name Last Name [PERSON_NAME] Suffix Date of Bir…" at bounding box center [555, 197] width 626 height 214
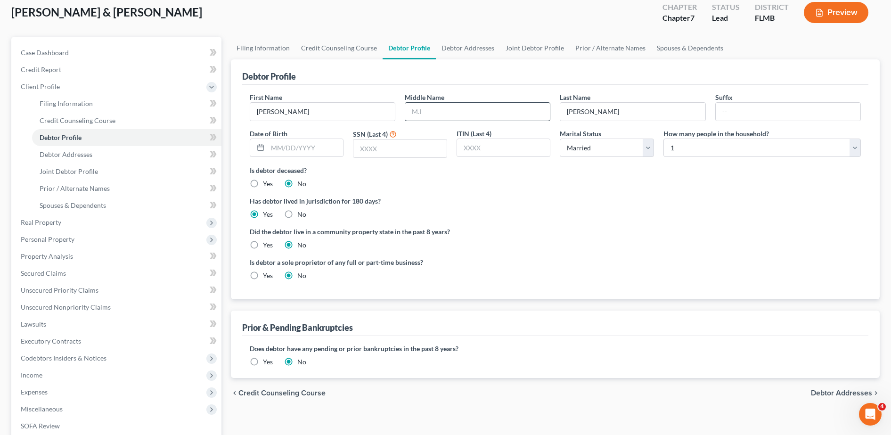
scroll to position [75, 0]
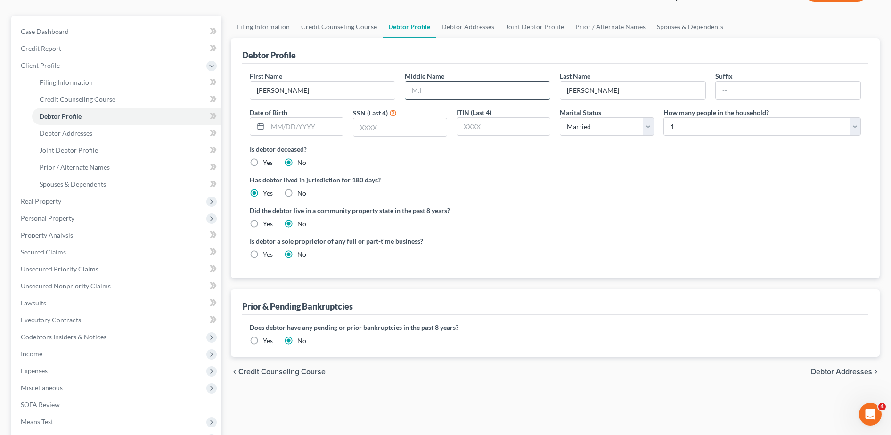
click at [428, 91] on input "text" at bounding box center [477, 91] width 145 height 18
type input "[PERSON_NAME]"
click at [306, 124] on input "text" at bounding box center [306, 127] width 76 height 18
type input "[DATE]"
click at [80, 143] on link "Joint Debtor Profile" at bounding box center [126, 150] width 189 height 17
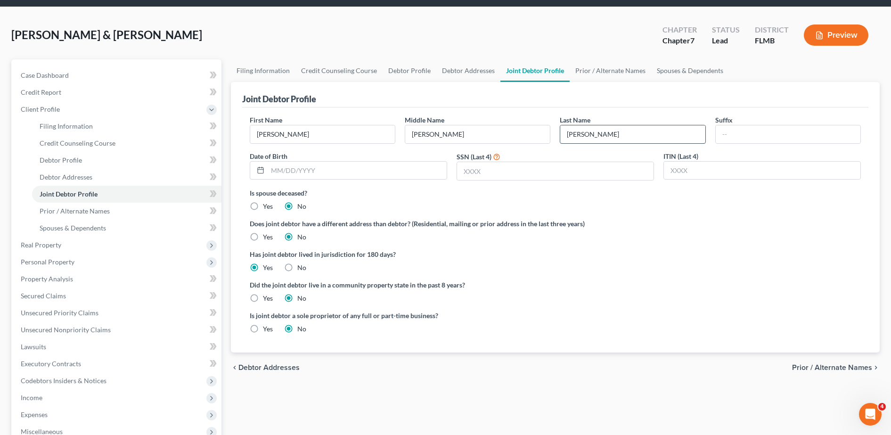
scroll to position [33, 0]
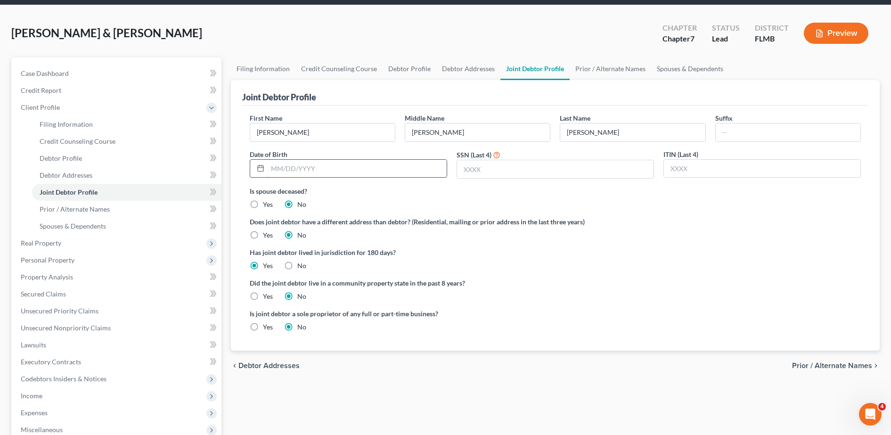
click at [361, 165] on input "text" at bounding box center [357, 169] width 179 height 18
click at [57, 208] on span "Prior / Alternate Names" at bounding box center [75, 209] width 70 height 8
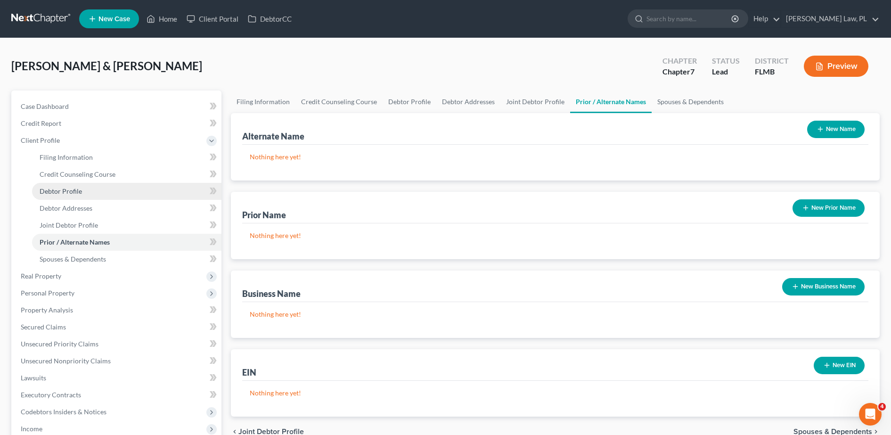
click at [96, 185] on link "Debtor Profile" at bounding box center [126, 191] width 189 height 17
select select "1"
select select "0"
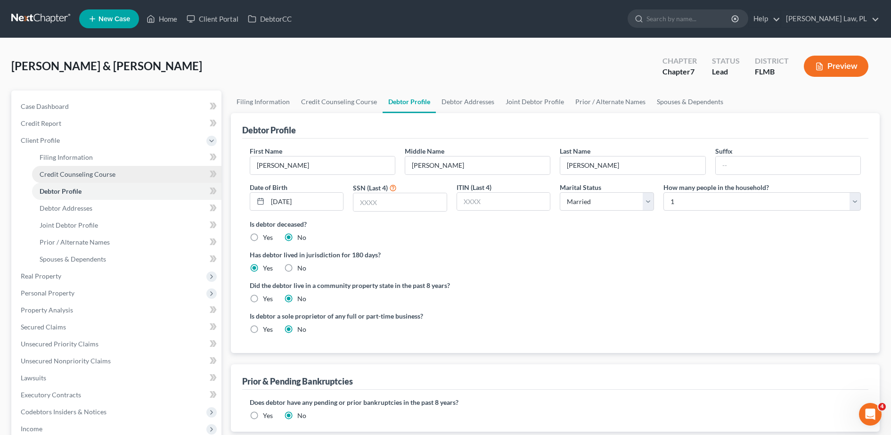
click at [107, 177] on span "Credit Counseling Course" at bounding box center [78, 174] width 76 height 8
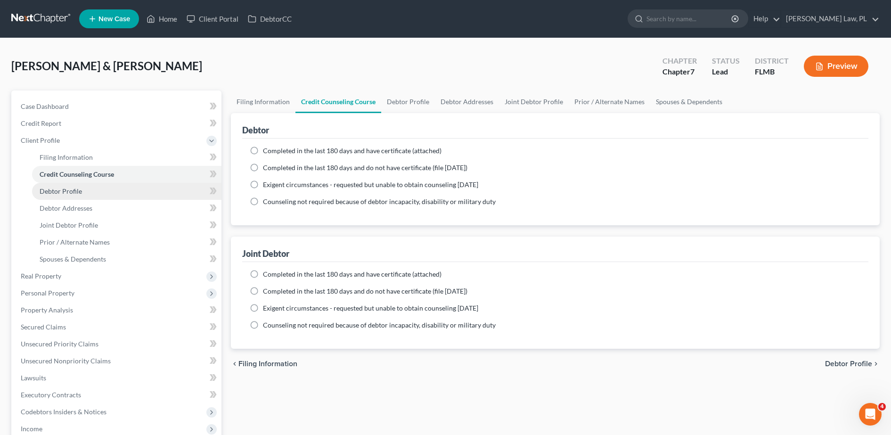
click at [102, 189] on link "Debtor Profile" at bounding box center [126, 191] width 189 height 17
select select "1"
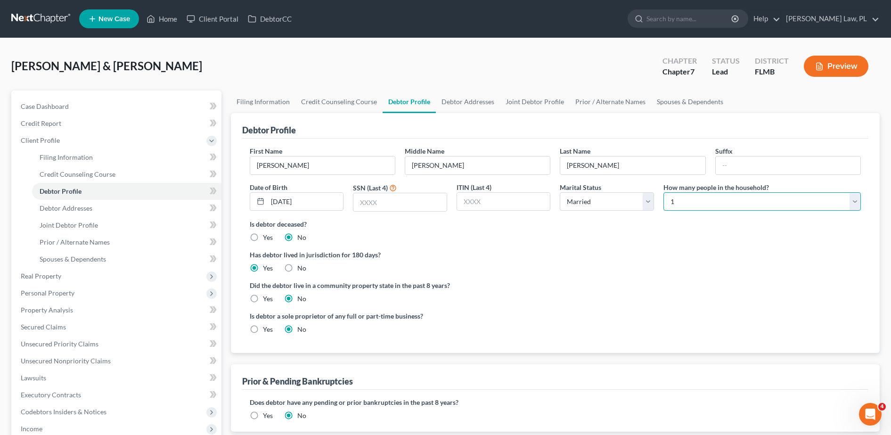
click at [688, 201] on select "Select 1 2 3 4 5 6 7 8 9 10 11 12 13 14 15 16 17 18 19 20" at bounding box center [762, 201] width 197 height 19
select select "1"
click at [664, 192] on select "Select 1 2 3 4 5 6 7 8 9 10 11 12 13 14 15 16 17 18 19 20" at bounding box center [762, 201] width 197 height 19
click at [97, 237] on link "Prior / Alternate Names" at bounding box center [126, 242] width 189 height 17
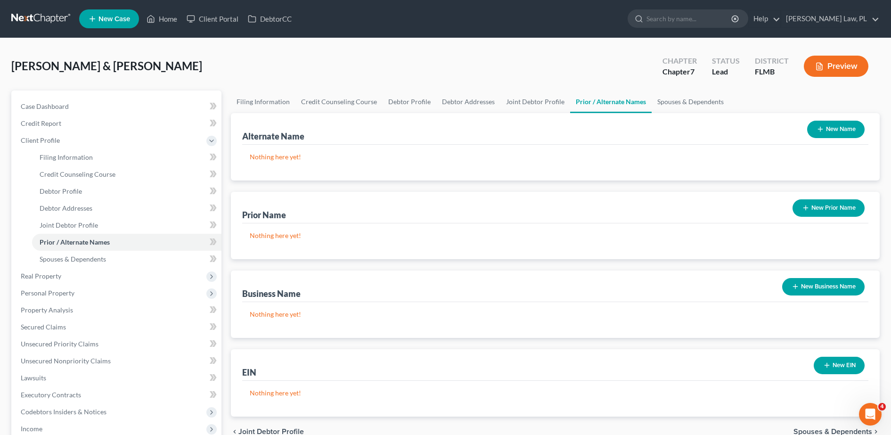
scroll to position [19, 0]
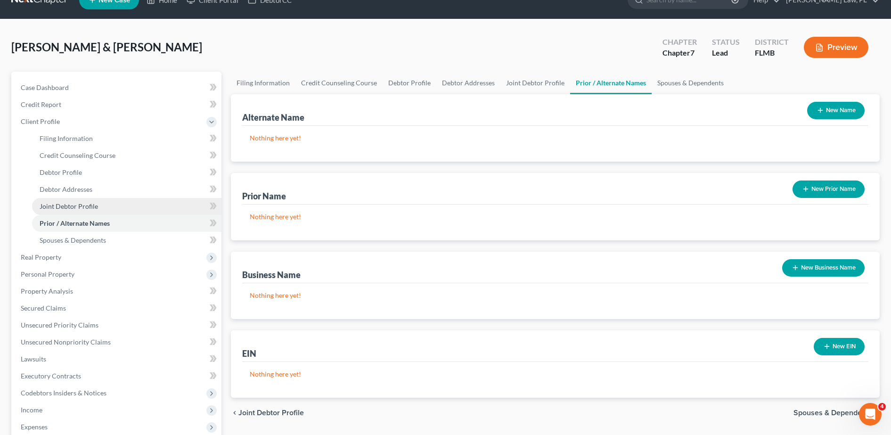
click at [91, 205] on span "Joint Debtor Profile" at bounding box center [69, 206] width 58 height 8
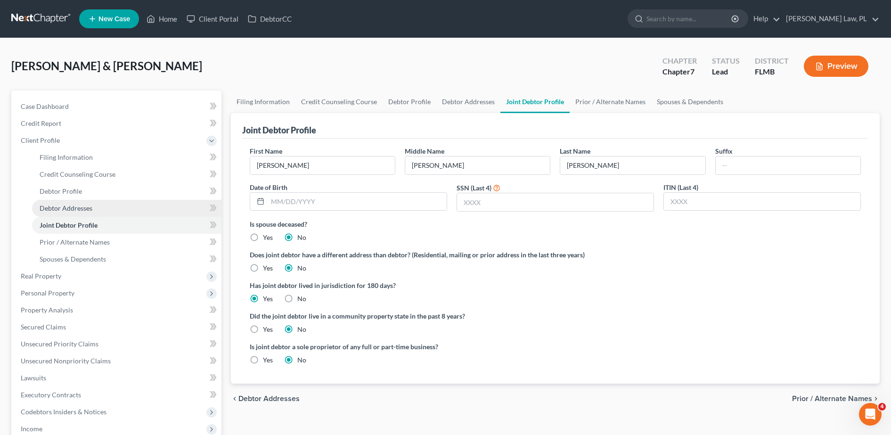
click at [101, 205] on link "Debtor Addresses" at bounding box center [126, 208] width 189 height 17
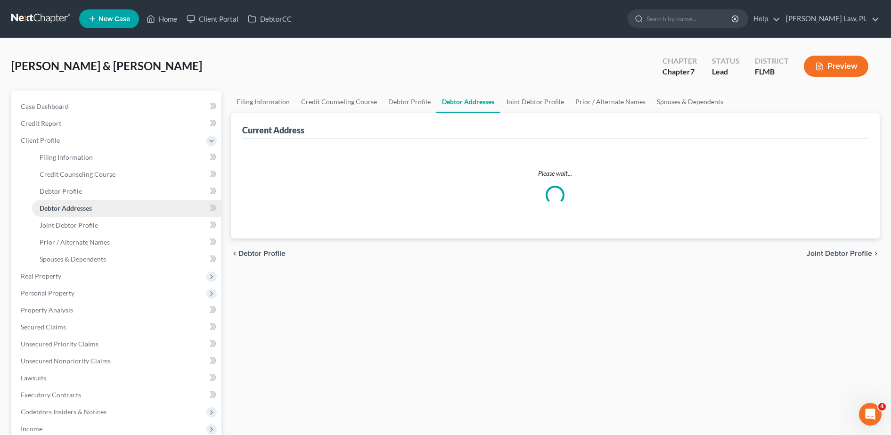
select select "0"
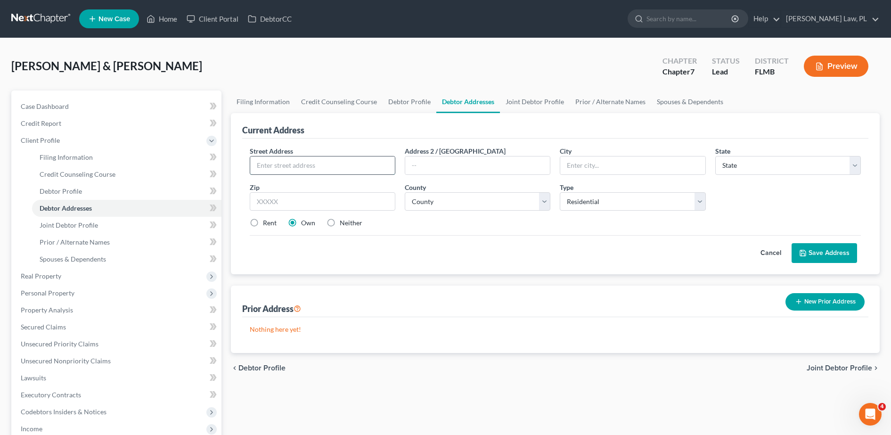
click at [307, 162] on input "text" at bounding box center [322, 165] width 145 height 18
type input "[STREET_ADDRESS][PERSON_NAME]"
click at [305, 195] on input "text" at bounding box center [323, 201] width 146 height 19
type input "32909"
click at [510, 202] on select "County" at bounding box center [478, 201] width 146 height 19
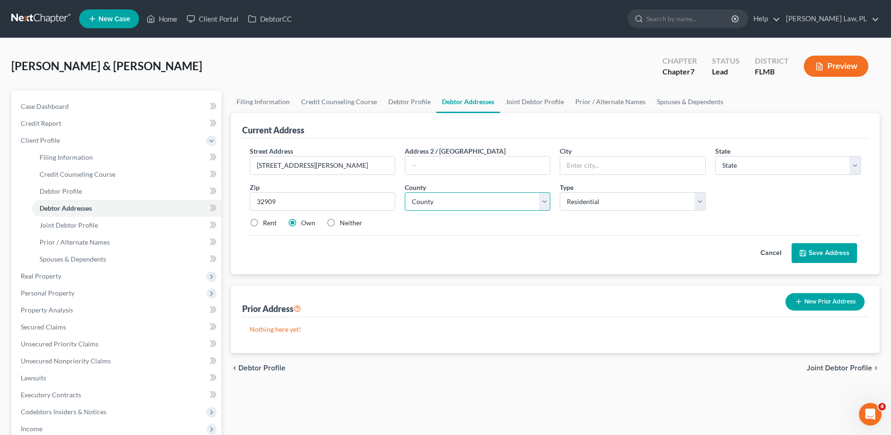
type input "[GEOGRAPHIC_DATA]"
select select "9"
click at [492, 205] on select "County" at bounding box center [478, 201] width 146 height 19
click at [573, 205] on select "Select Residential Mailing Rental Business" at bounding box center [633, 201] width 146 height 19
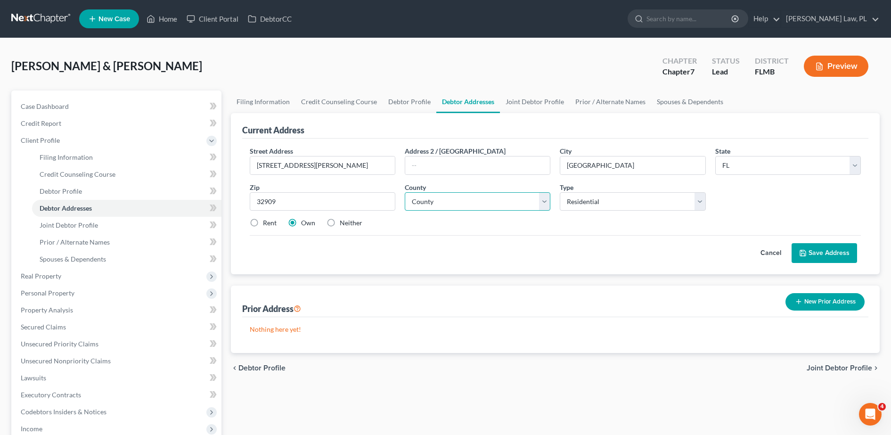
click at [430, 204] on select "County [GEOGRAPHIC_DATA] [GEOGRAPHIC_DATA] [GEOGRAPHIC_DATA] [GEOGRAPHIC_DATA] …" at bounding box center [478, 201] width 146 height 19
select select "4"
click at [405, 192] on select "County [GEOGRAPHIC_DATA] [GEOGRAPHIC_DATA] [GEOGRAPHIC_DATA] [GEOGRAPHIC_DATA] …" at bounding box center [478, 201] width 146 height 19
click at [815, 256] on button "Save Address" at bounding box center [825, 253] width 66 height 20
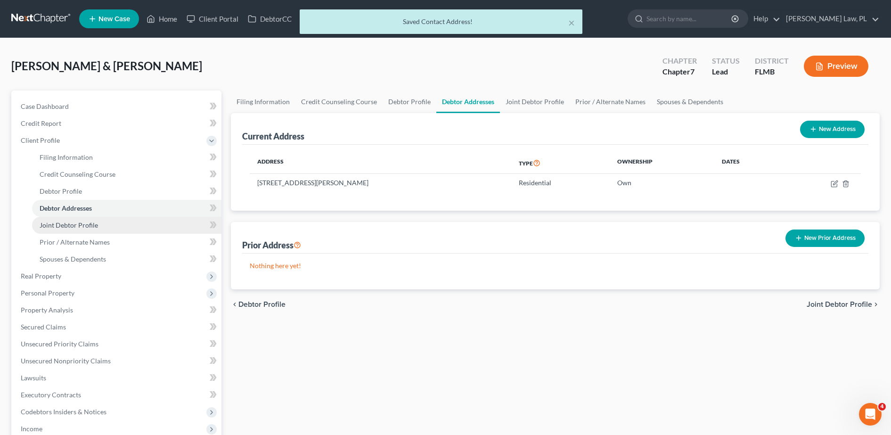
click at [100, 223] on link "Joint Debtor Profile" at bounding box center [126, 225] width 189 height 17
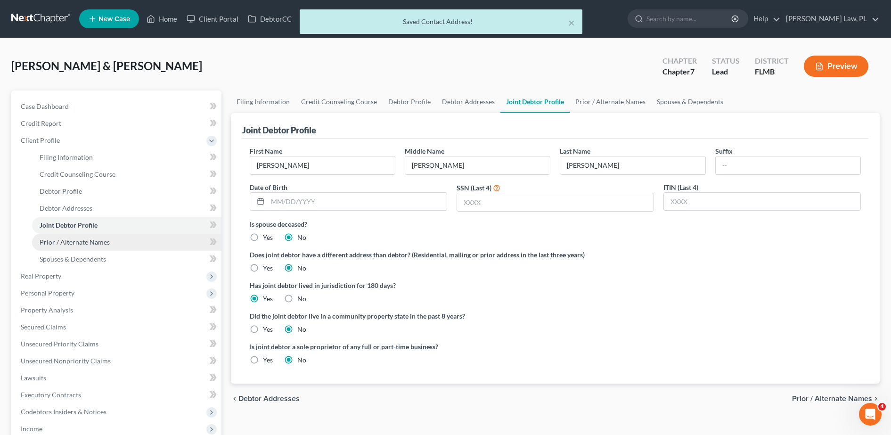
click at [103, 244] on span "Prior / Alternate Names" at bounding box center [75, 242] width 70 height 8
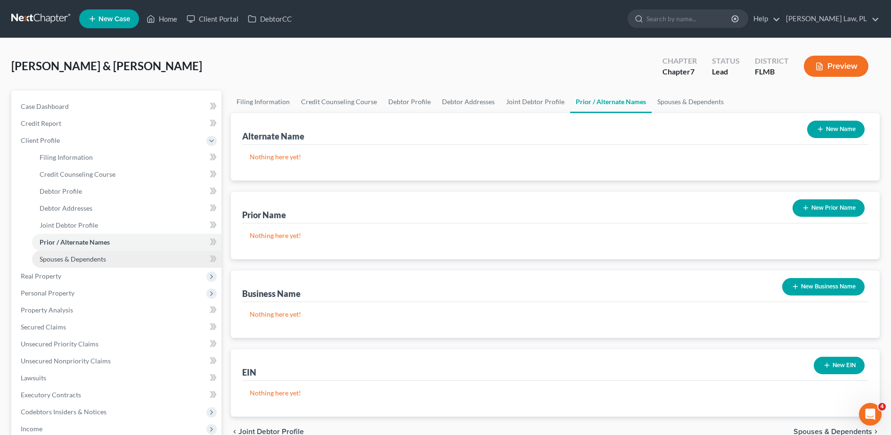
click at [96, 258] on span "Spouses & Dependents" at bounding box center [73, 259] width 66 height 8
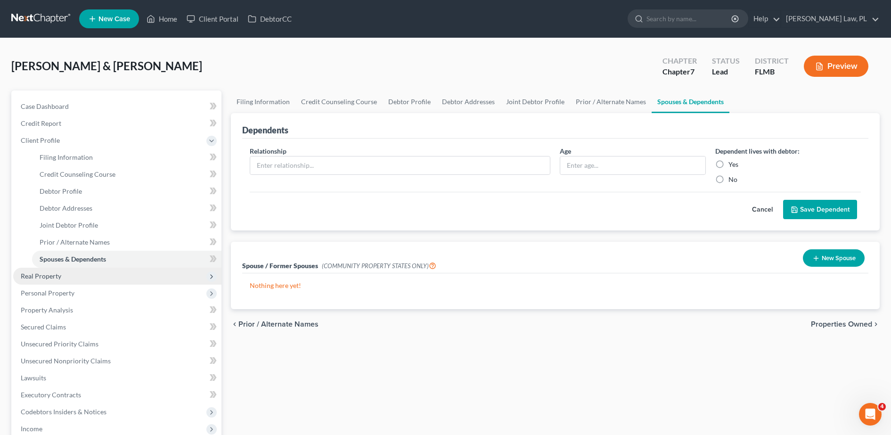
click at [68, 278] on span "Real Property" at bounding box center [117, 276] width 208 height 17
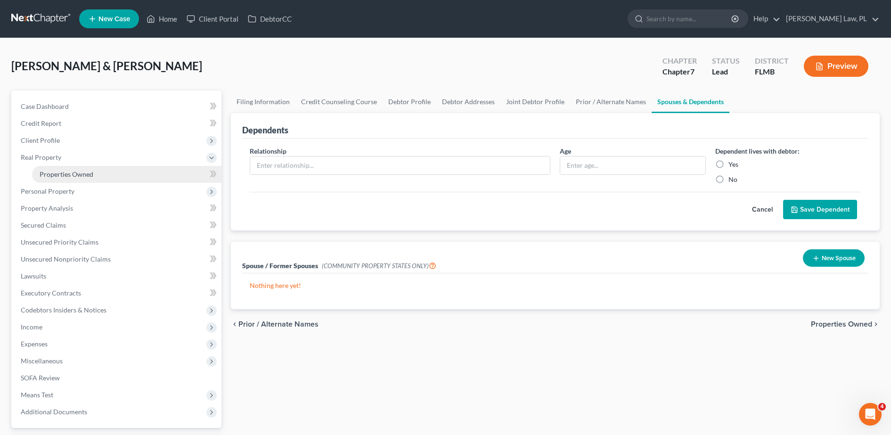
click at [102, 174] on link "Properties Owned" at bounding box center [126, 174] width 189 height 17
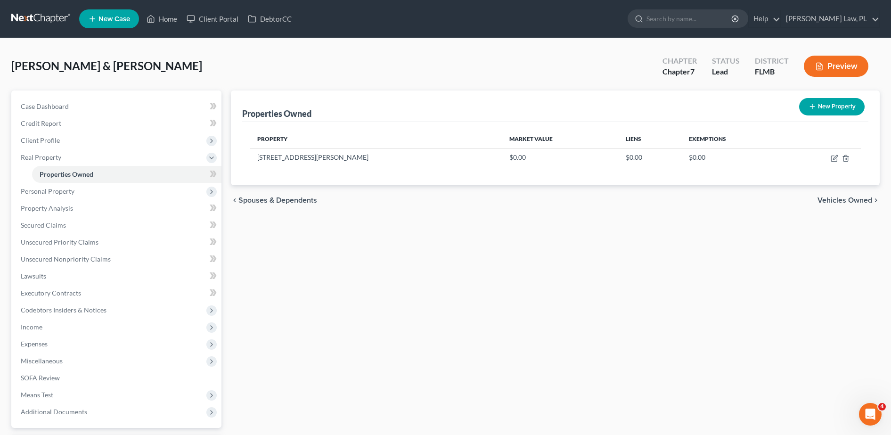
scroll to position [5, 0]
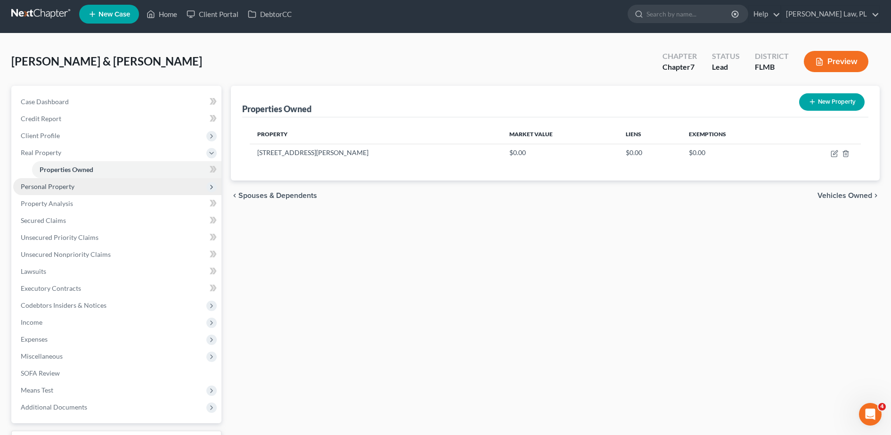
click at [147, 180] on span "Personal Property" at bounding box center [117, 186] width 208 height 17
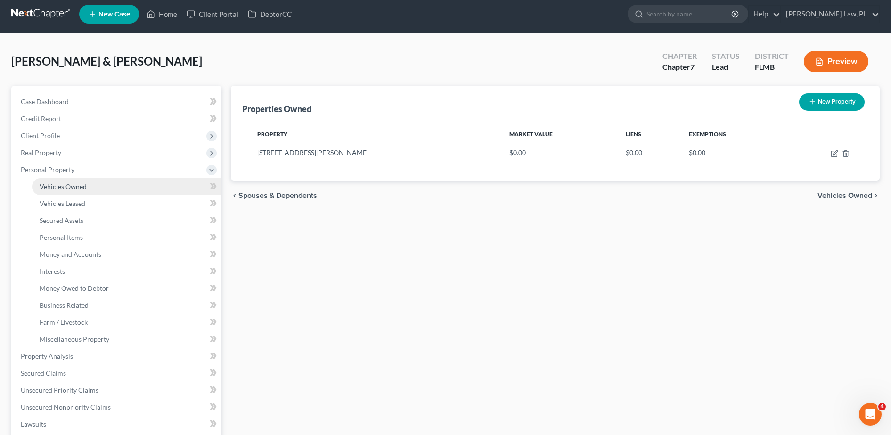
click at [98, 186] on link "Vehicles Owned" at bounding box center [126, 186] width 189 height 17
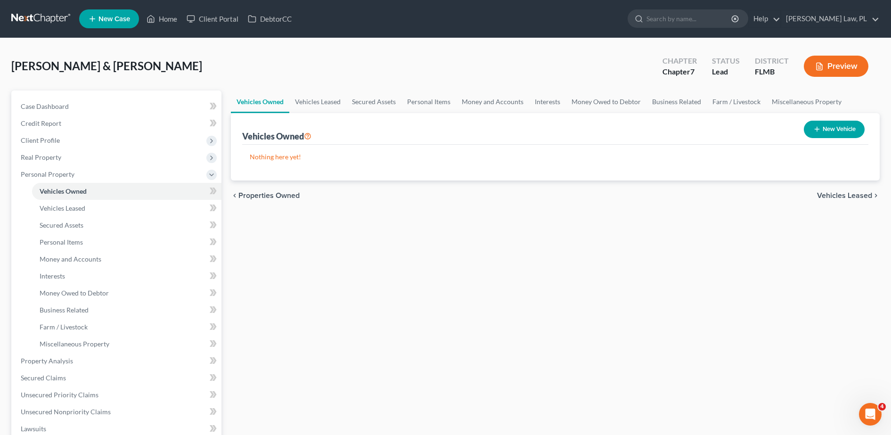
click at [845, 131] on button "New Vehicle" at bounding box center [834, 129] width 61 height 17
select select "0"
select select "2"
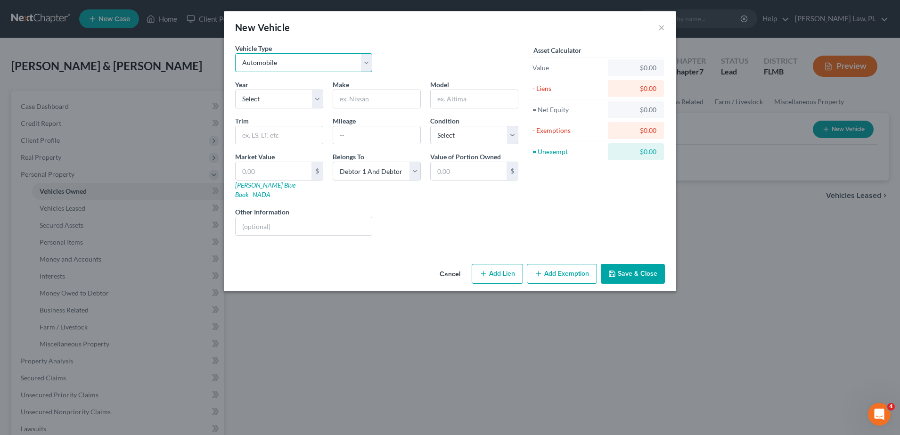
click at [318, 65] on select "Select Automobile Truck Trailer Watercraft Aircraft Motor Home Atv Other Vehicle" at bounding box center [303, 62] width 137 height 19
click at [235, 53] on select "Select Automobile Truck Trailer Watercraft Aircraft Motor Home Atv Other Vehicle" at bounding box center [303, 62] width 137 height 19
click at [299, 100] on select "Select 2026 2025 2024 2023 2022 2021 2020 2019 2018 2017 2016 2015 2014 2013 20…" at bounding box center [279, 99] width 88 height 19
select select "20"
click at [235, 90] on select "Select 2026 2025 2024 2023 2022 2021 2020 2019 2018 2017 2016 2015 2014 2013 20…" at bounding box center [279, 99] width 88 height 19
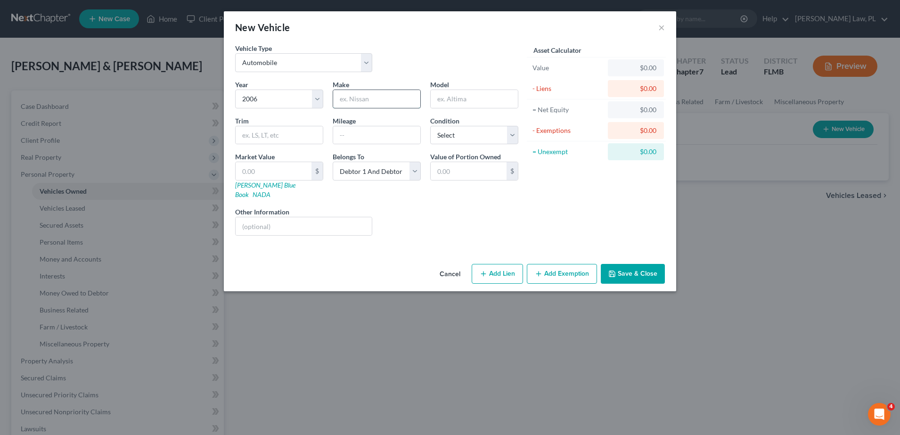
click at [380, 99] on input "text" at bounding box center [376, 99] width 87 height 18
type input "Kia"
type input "A"
type input "Sportage"
click at [371, 137] on input "text" at bounding box center [376, 135] width 87 height 18
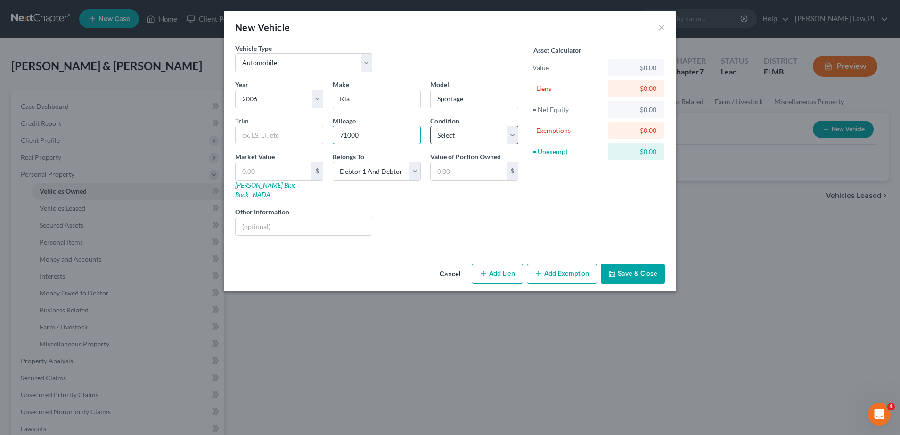
type input "71000"
click at [467, 137] on select "Select Excellent Very Good Good Fair Poor" at bounding box center [474, 135] width 88 height 19
select select "3"
click at [430, 126] on select "Select Excellent Very Good Good Fair Poor" at bounding box center [474, 135] width 88 height 19
click at [297, 177] on input "text" at bounding box center [274, 171] width 76 height 18
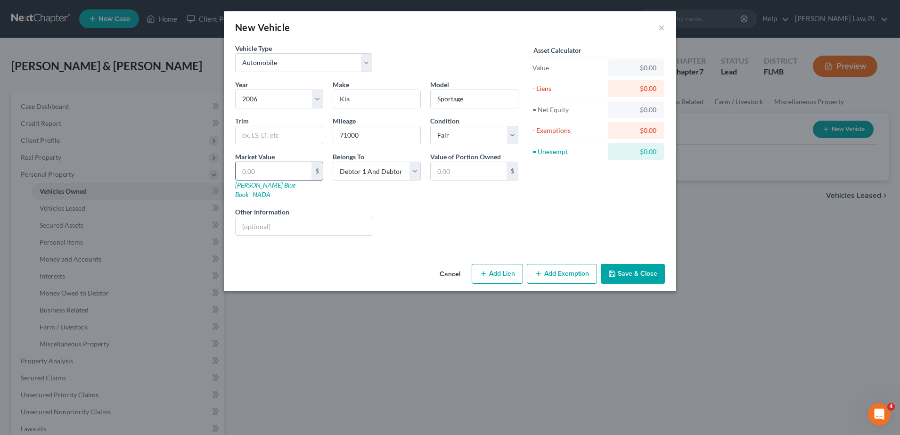
type input "1"
type input "1.00"
type input "12"
type input "12.00"
type input "120"
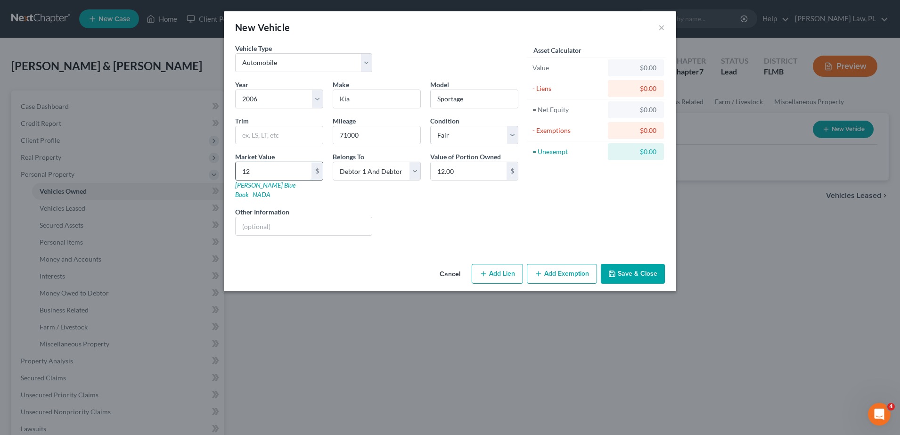
type input "120.00"
type input "1200"
type input "1,200.00"
type input "1,2000"
type input "12,000.00"
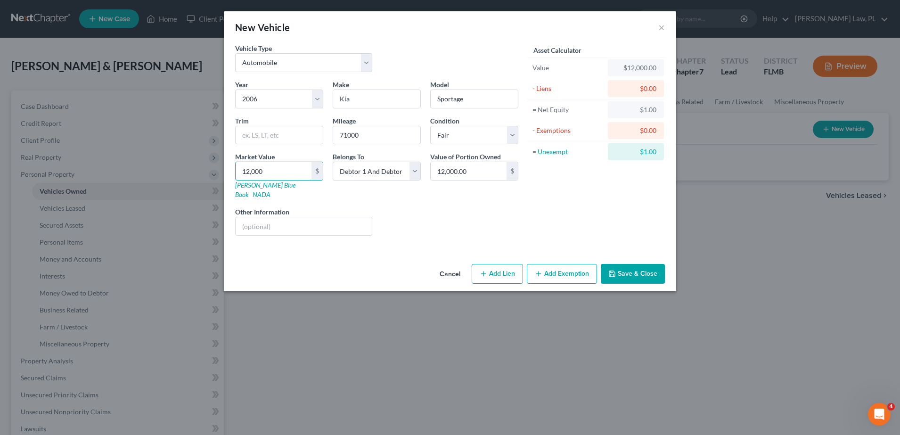
type input "12,000"
click at [429, 221] on div "Liens Select" at bounding box center [450, 221] width 147 height 29
click at [377, 172] on select "Select Debtor 1 Only Debtor 2 Only Debtor 1 And Debtor 2 Only At Least One Of T…" at bounding box center [377, 171] width 88 height 19
select select "0"
click at [333, 162] on select "Select Debtor 1 Only Debtor 2 Only Debtor 1 And Debtor 2 Only At Least One Of T…" at bounding box center [377, 171] width 88 height 19
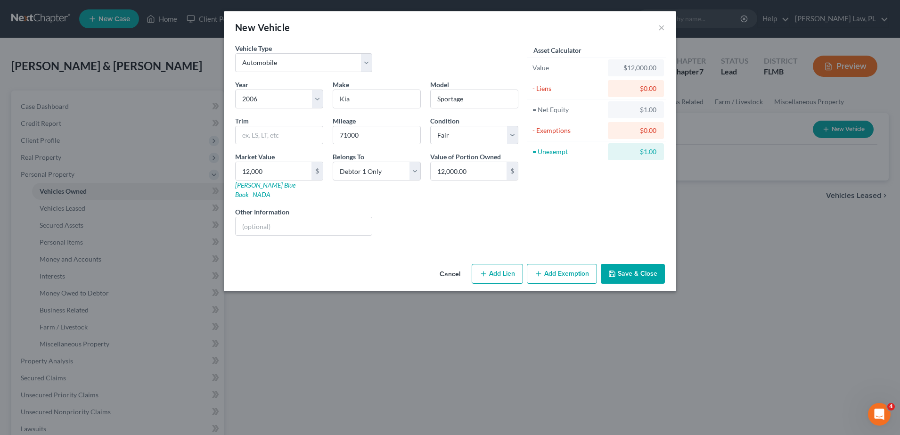
click at [397, 214] on div "Liens Select" at bounding box center [450, 221] width 147 height 29
click at [642, 264] on button "Save & Close" at bounding box center [633, 274] width 64 height 20
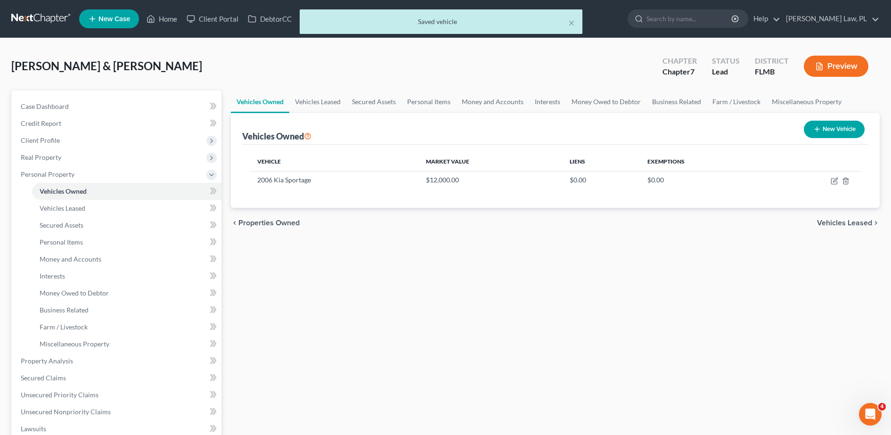
click at [833, 131] on button "New Vehicle" at bounding box center [834, 129] width 61 height 17
select select "0"
select select "2"
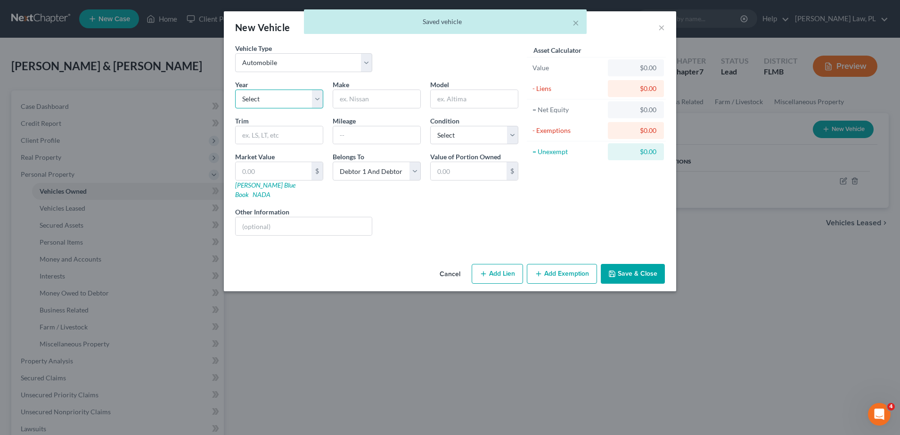
click at [305, 99] on select "Select 2026 2025 2024 2023 2022 2021 2020 2019 2018 2017 2016 2015 2014 2013 20…" at bounding box center [279, 99] width 88 height 19
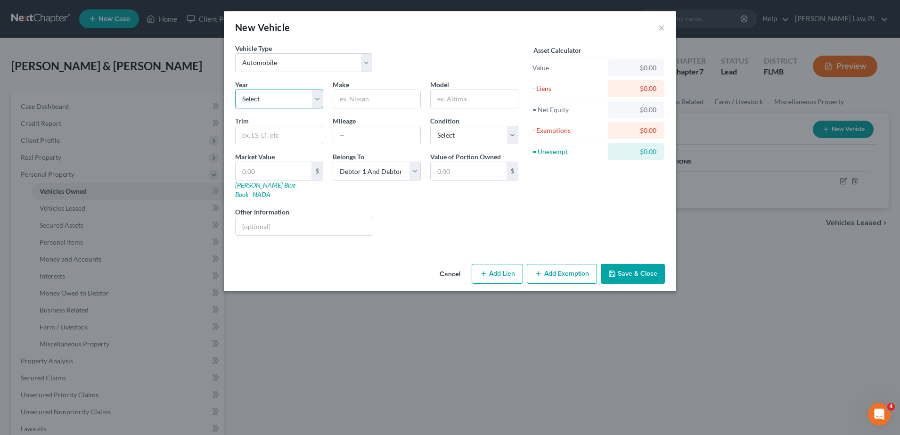
select select "13"
click at [235, 90] on select "Select 2026 2025 2024 2023 2022 2021 2020 2019 2018 2017 2016 2015 2014 2013 20…" at bounding box center [279, 99] width 88 height 19
click at [362, 102] on input "text" at bounding box center [376, 99] width 87 height 18
type input "Jeep"
type input "Wrangler"
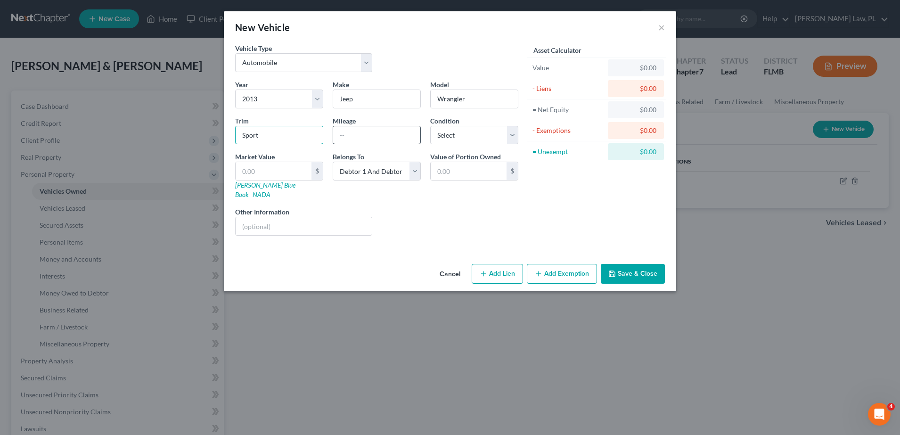
type input "Sport"
click at [361, 128] on input "text" at bounding box center [376, 135] width 87 height 18
type input "212000"
click at [459, 140] on select "Select Excellent Very Good Good Fair Poor" at bounding box center [474, 135] width 88 height 19
select select "3"
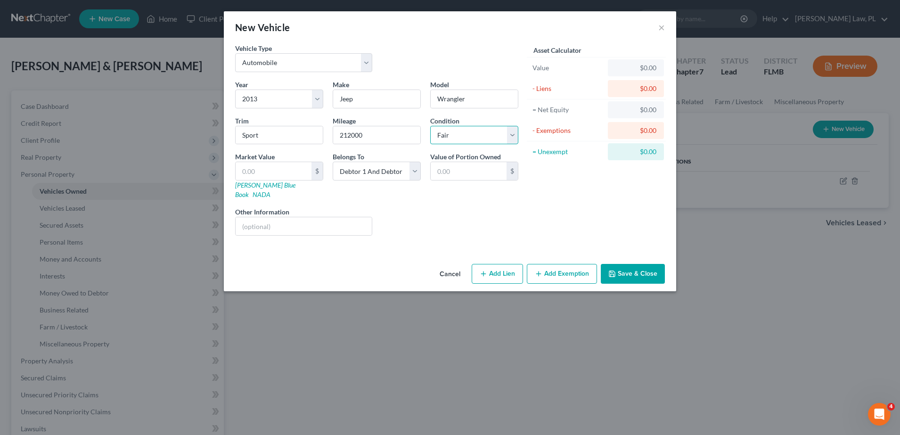
click at [430, 126] on select "Select Excellent Very Good Good Fair Poor" at bounding box center [474, 135] width 88 height 19
click at [262, 172] on input "text" at bounding box center [274, 171] width 76 height 18
type input "3"
type input "3.00"
type input "39"
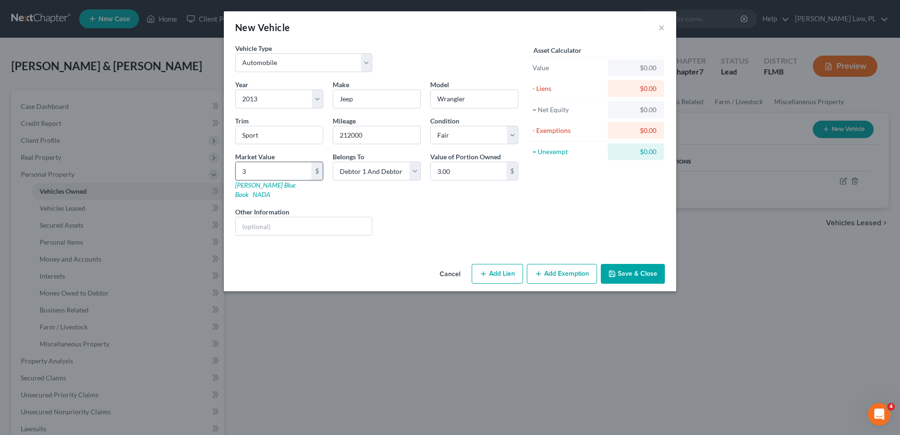
type input "39.00"
type input "390"
type input "390.00"
type input "3900"
type input "3,900.00"
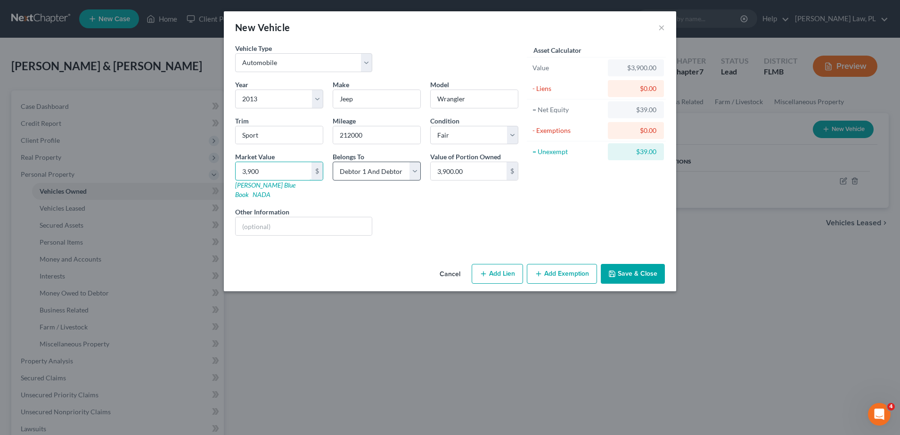
type input "3,900"
click at [379, 179] on select "Select Debtor 1 Only Debtor 2 Only Debtor 1 And Debtor 2 Only At Least One Of T…" at bounding box center [377, 171] width 88 height 19
click at [333, 162] on select "Select Debtor 1 Only Debtor 2 Only Debtor 1 And Debtor 2 Only At Least One Of T…" at bounding box center [377, 171] width 88 height 19
click at [645, 268] on button "Save & Close" at bounding box center [633, 274] width 64 height 20
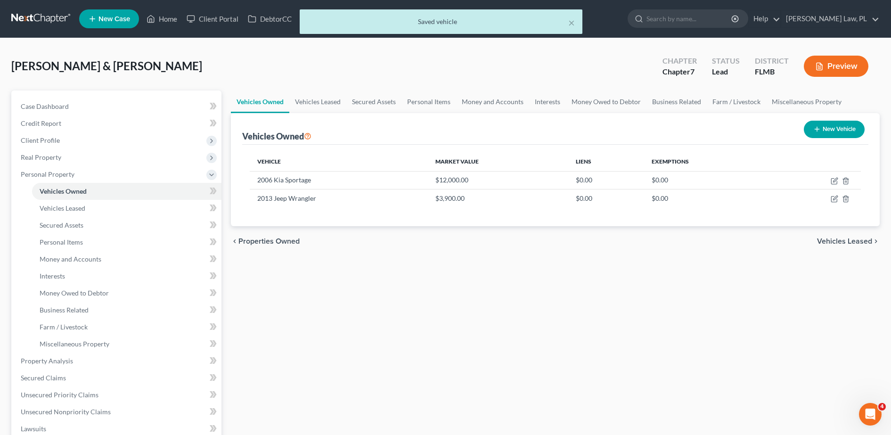
click at [821, 137] on button "New Vehicle" at bounding box center [834, 129] width 61 height 17
select select "0"
select select "2"
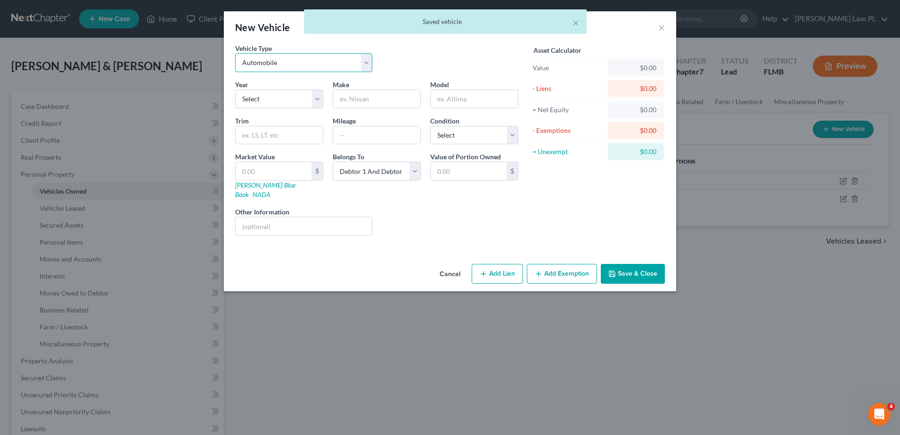
click at [291, 59] on select "Select Automobile Truck Trailer Watercraft Aircraft Motor Home Atv Other Vehicle" at bounding box center [303, 62] width 137 height 19
click at [235, 53] on select "Select Automobile Truck Trailer Watercraft Aircraft Motor Home Atv Other Vehicle" at bounding box center [303, 62] width 137 height 19
click at [262, 107] on select "Select 2026 2025 2024 2023 2022 2021 2020 2019 2018 2017 2016 2015 2014 2013 20…" at bounding box center [279, 99] width 88 height 19
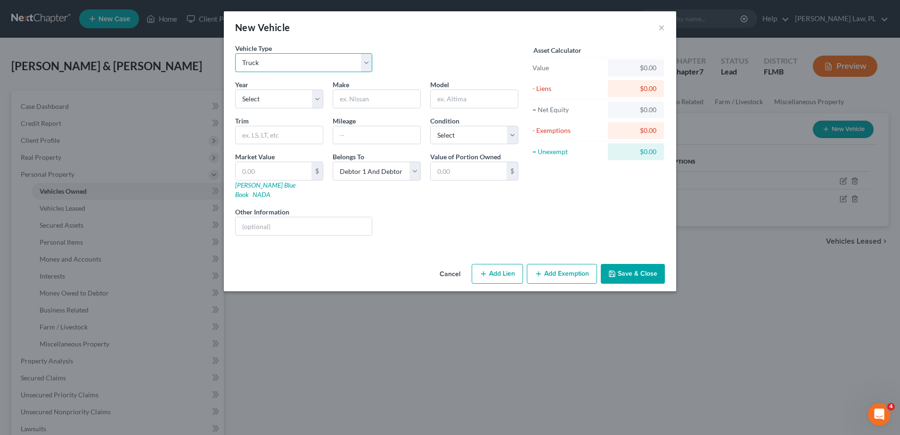
click at [273, 66] on select "Select Automobile Truck Trailer Watercraft Aircraft Motor Home Atv Other Vehicle" at bounding box center [303, 62] width 137 height 19
select select "0"
click at [235, 53] on select "Select Automobile Truck Trailer Watercraft Aircraft Motor Home Atv Other Vehicle" at bounding box center [303, 62] width 137 height 19
click at [273, 100] on select "Select 2026 2025 2024 2023 2022 2021 2020 2019 2018 2017 2016 2015 2014 2013 20…" at bounding box center [279, 99] width 88 height 19
select select "12"
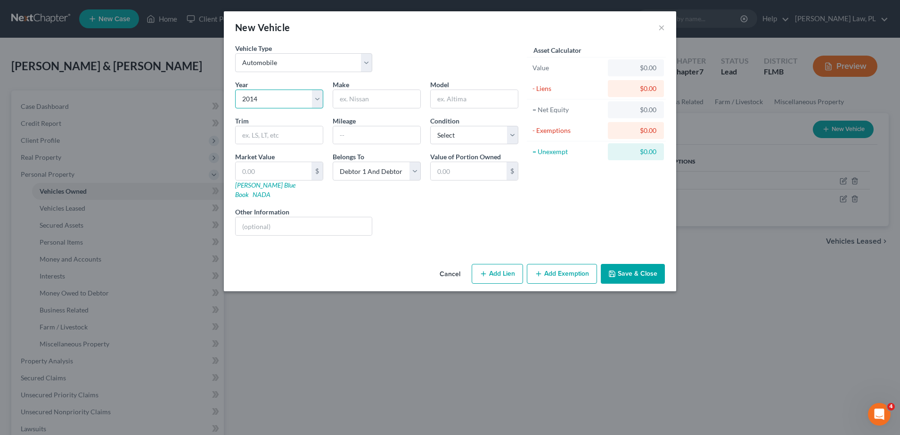
click at [235, 90] on select "Select 2026 2025 2024 2023 2022 2021 2020 2019 2018 2017 2016 2015 2014 2013 20…" at bounding box center [279, 99] width 88 height 19
click at [393, 100] on input "text" at bounding box center [376, 99] width 87 height 18
type input "Kia"
type input "Soul"
type input "35000"
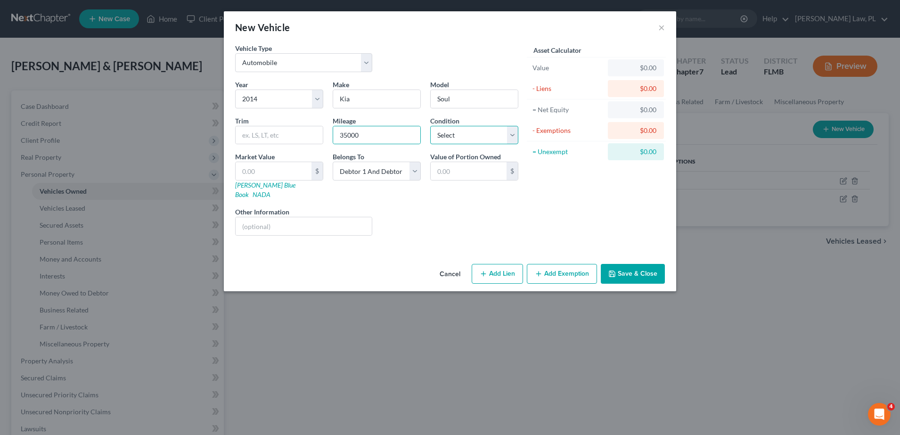
click at [471, 135] on select "Select Excellent Very Good Good Fair Poor" at bounding box center [474, 135] width 88 height 19
select select "2"
click at [430, 126] on select "Select Excellent Very Good Good Fair Poor" at bounding box center [474, 135] width 88 height 19
click at [275, 175] on input "text" at bounding box center [274, 171] width 76 height 18
type input "8"
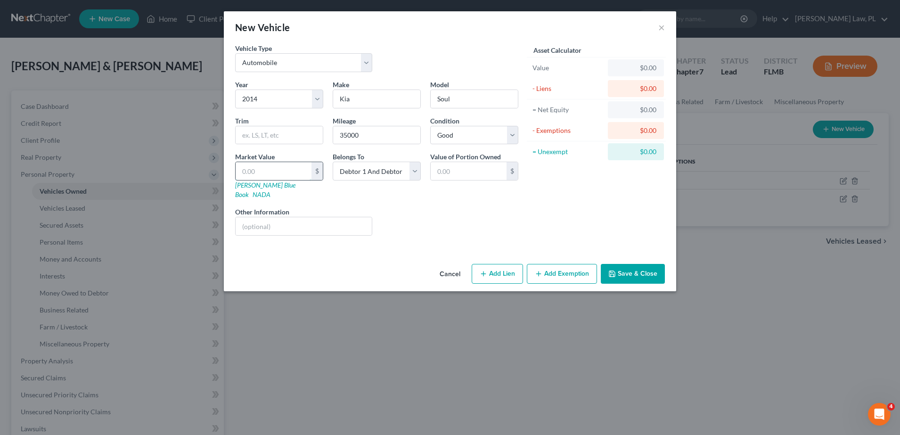
type input "8.00"
type input "80"
type input "80.00"
type input "800"
type input "800.00"
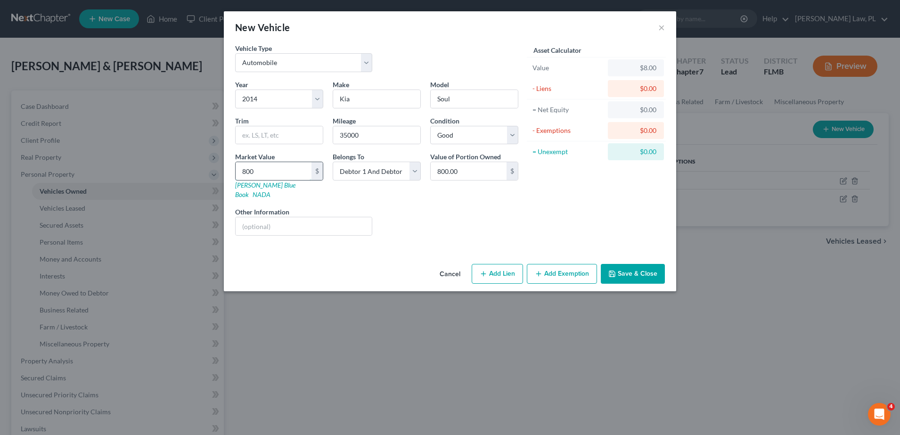
type input "8000"
type input "8,000.00"
type input "8,000"
click at [376, 165] on select "Select Debtor 1 Only Debtor 2 Only Debtor 1 And Debtor 2 Only At Least One Of T…" at bounding box center [377, 171] width 88 height 19
select select "0"
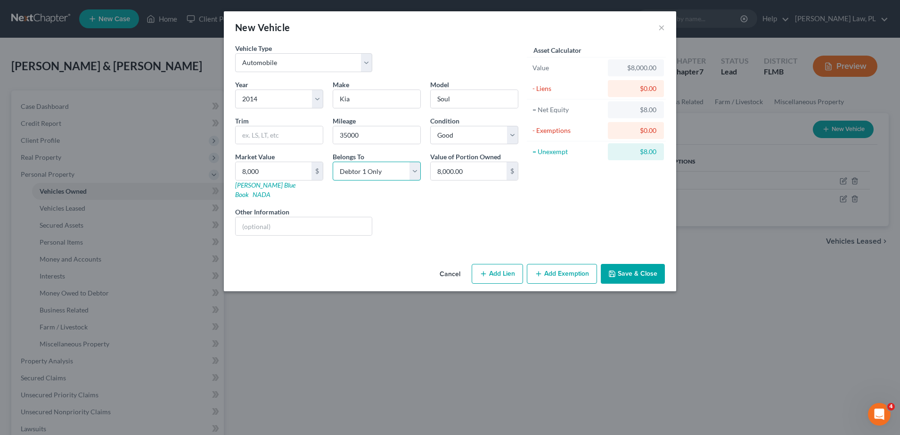
click at [333, 162] on select "Select Debtor 1 Only Debtor 2 Only Debtor 1 And Debtor 2 Only At Least One Of T…" at bounding box center [377, 171] width 88 height 19
click at [643, 266] on button "Save & Close" at bounding box center [633, 274] width 64 height 20
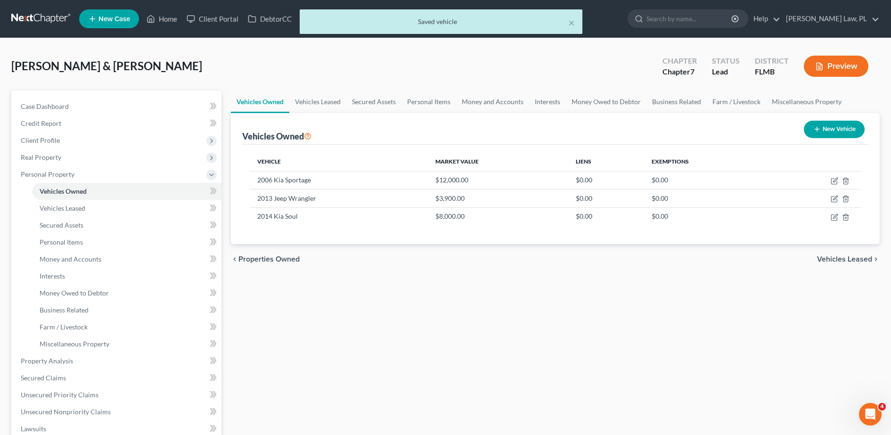
scroll to position [35, 0]
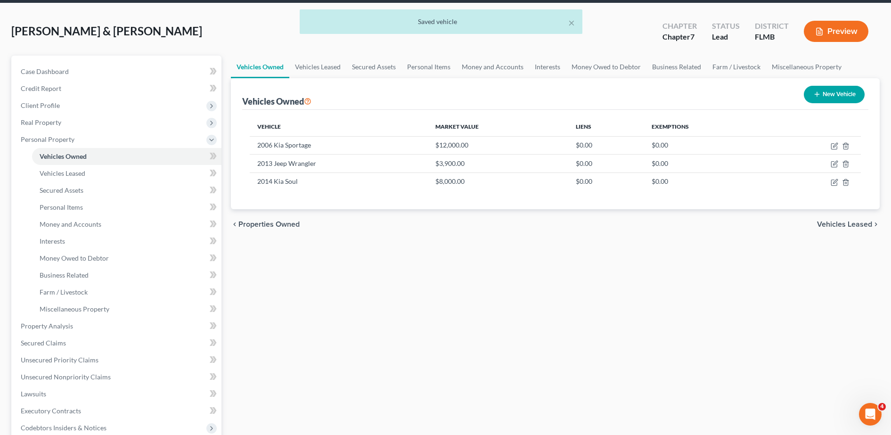
click at [816, 99] on button "New Vehicle" at bounding box center [834, 94] width 61 height 17
select select "0"
select select "2"
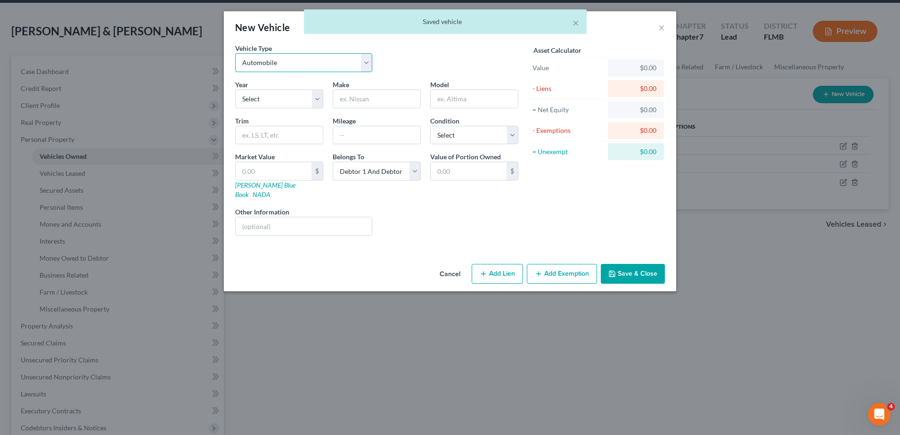
click at [320, 57] on select "Select Automobile Truck Trailer Watercraft Aircraft Motor Home Atv Other Vehicle" at bounding box center [303, 62] width 137 height 19
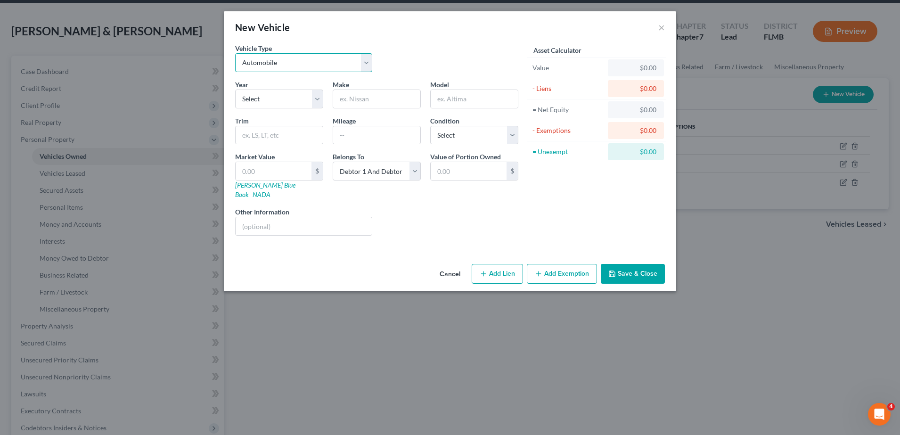
select select "3"
click at [235, 53] on select "Select Automobile Truck Trailer Watercraft Aircraft Motor Home Atv Other Vehicle" at bounding box center [303, 62] width 137 height 19
click at [275, 106] on select "Select 2026 2025 2024 2023 2022 2021 2020 2019 2018 2017 2016 2015 2014 2013 20…" at bounding box center [279, 99] width 88 height 19
select select "20"
click at [235, 90] on select "Select 2026 2025 2024 2023 2022 2021 2020 2019 2018 2017 2016 2015 2014 2013 20…" at bounding box center [279, 99] width 88 height 19
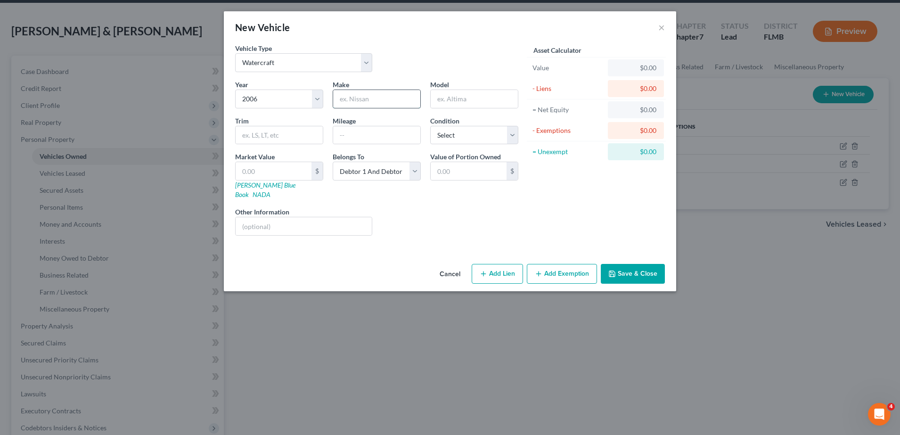
click at [353, 97] on input "text" at bounding box center [376, 99] width 87 height 18
type input "KeyLargo"
click at [403, 195] on div "Year Select 2026 2025 2024 2023 2022 2021 2020 2019 2018 2017 2016 2015 2014 20…" at bounding box center [376, 162] width 293 height 164
click at [275, 176] on input "text" at bounding box center [274, 171] width 76 height 18
click at [325, 153] on div "Market Value $ [PERSON_NAME] Blue Book NADA" at bounding box center [279, 176] width 98 height 48
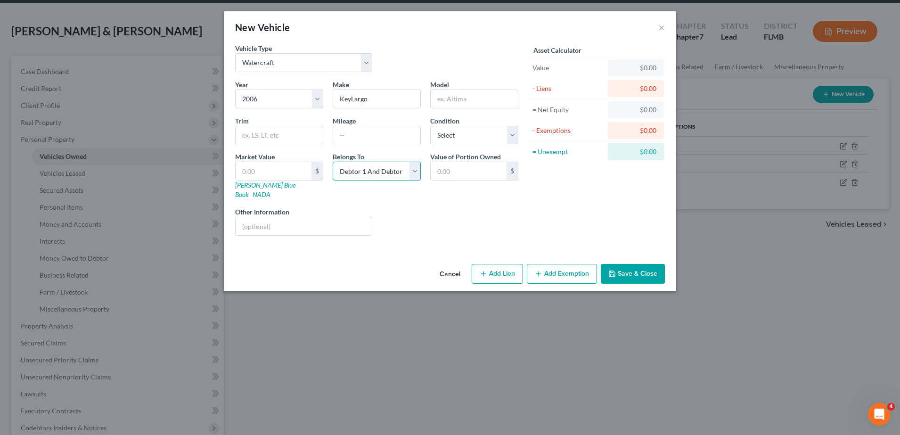
click at [359, 167] on select "Select Debtor 1 Only Debtor 2 Only Debtor 1 And Debtor 2 Only At Least One Of T…" at bounding box center [377, 171] width 88 height 19
click at [333, 162] on select "Select Debtor 1 Only Debtor 2 Only Debtor 1 And Debtor 2 Only At Least One Of T…" at bounding box center [377, 171] width 88 height 19
click at [465, 130] on select "Select Excellent Very Good Good Fair Poor" at bounding box center [474, 135] width 88 height 19
select select "3"
click at [430, 126] on select "Select Excellent Very Good Good Fair Poor" at bounding box center [474, 135] width 88 height 19
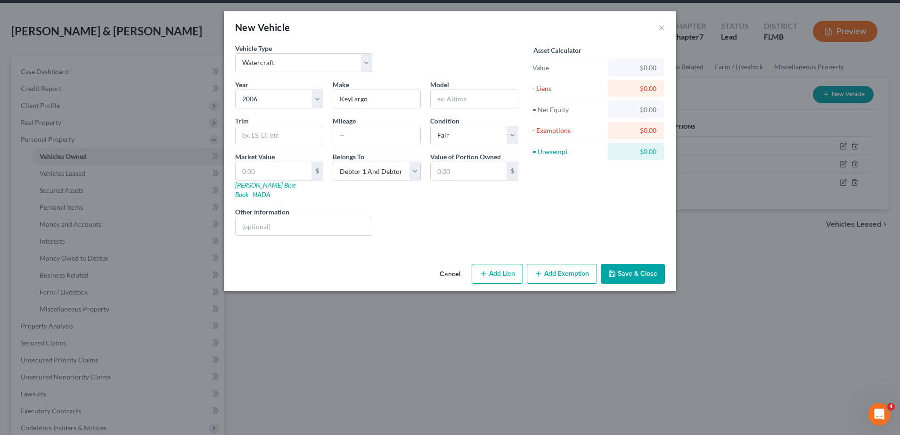
click at [494, 211] on div "Liens Select" at bounding box center [450, 221] width 147 height 29
click at [646, 264] on button "Save & Close" at bounding box center [633, 274] width 64 height 20
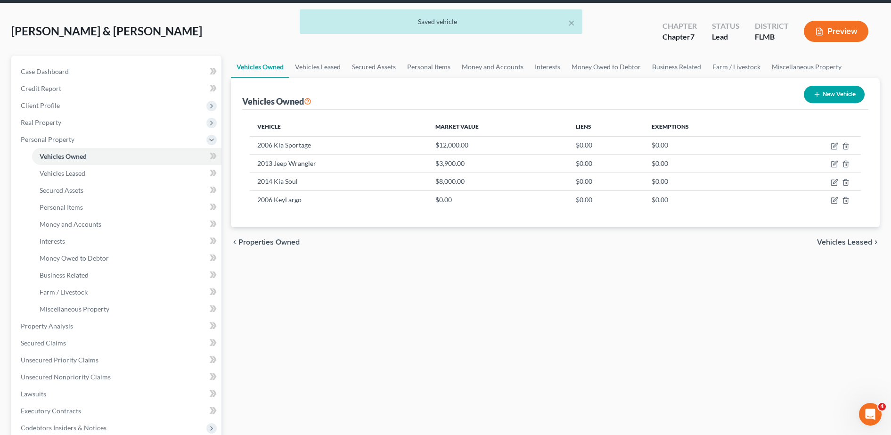
scroll to position [39, 0]
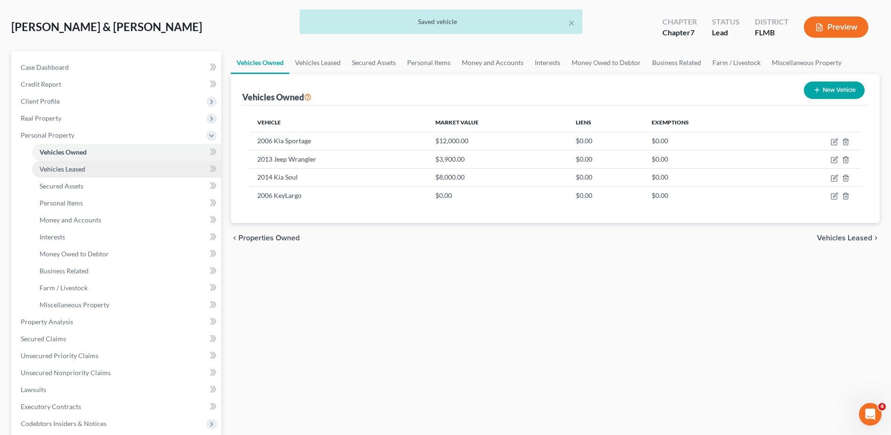
click at [112, 173] on link "Vehicles Leased" at bounding box center [126, 169] width 189 height 17
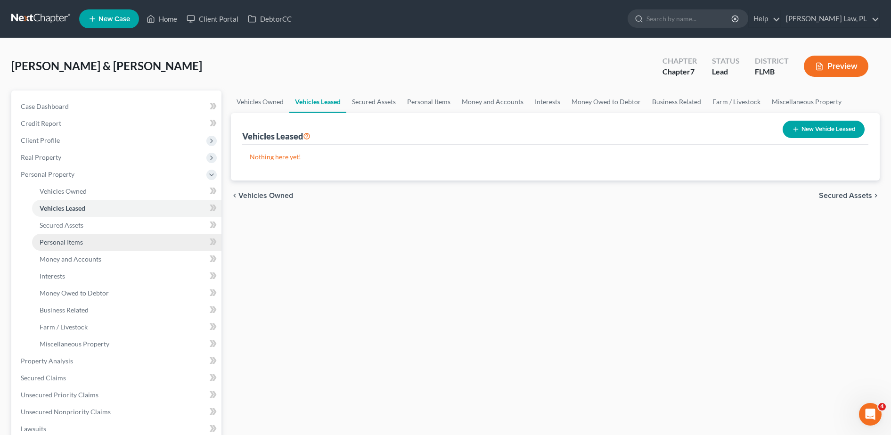
click at [85, 243] on link "Personal Items" at bounding box center [126, 242] width 189 height 17
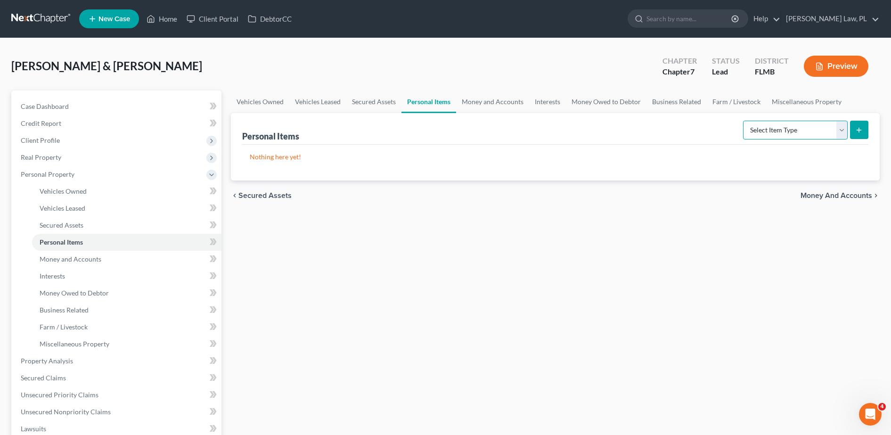
click at [793, 123] on select "Select Item Type Clothing Collectibles Of Value Electronics Firearms Household …" at bounding box center [795, 130] width 105 height 19
select select "clothing"
click at [744, 121] on select "Select Item Type Clothing Collectibles Of Value Electronics Firearms Household …" at bounding box center [795, 130] width 105 height 19
click at [861, 130] on icon "submit" at bounding box center [859, 130] width 8 height 8
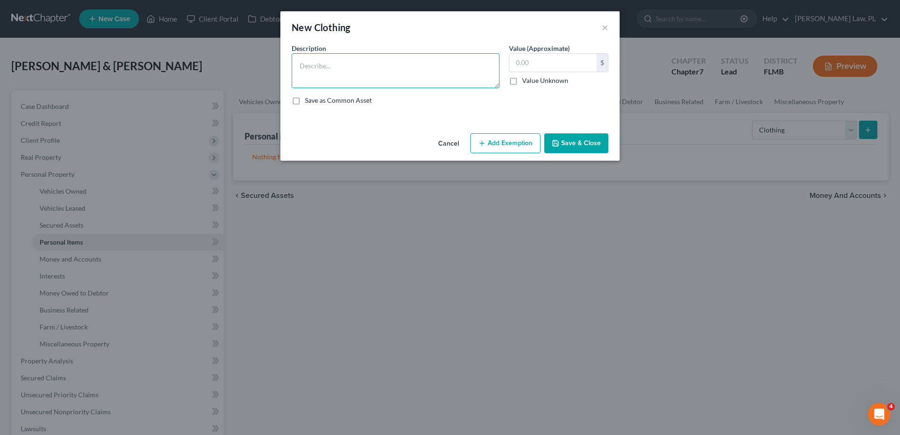
click at [412, 81] on textarea at bounding box center [396, 70] width 208 height 35
type textarea "Women''s Eardroeb. Mens Wardrobe"
click at [568, 149] on button "Save & Close" at bounding box center [576, 143] width 64 height 20
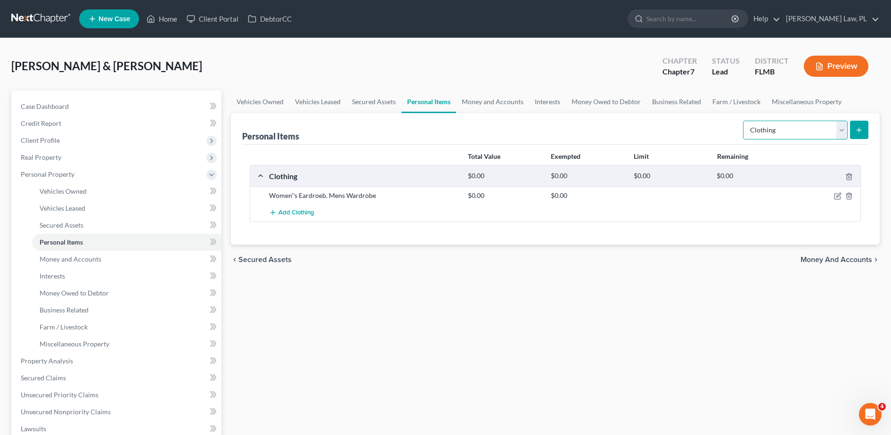
click at [792, 126] on select "Select Item Type Clothing Collectibles Of Value Electronics Firearms Household …" at bounding box center [795, 130] width 105 height 19
select select "collectibles_of_value"
click at [744, 121] on select "Select Item Type Clothing Collectibles Of Value Electronics Firearms Household …" at bounding box center [795, 130] width 105 height 19
click at [859, 129] on line "submit" at bounding box center [859, 130] width 0 height 4
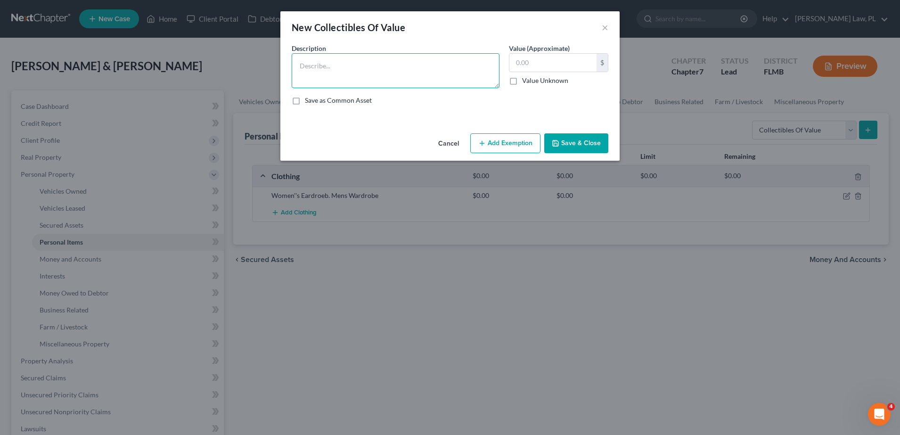
click at [355, 69] on textarea at bounding box center [396, 70] width 208 height 35
click at [325, 67] on textarea "Antiques pottery and glassware" at bounding box center [396, 70] width 208 height 35
click at [396, 69] on textarea "Antique pottery and glassware" at bounding box center [396, 70] width 208 height 35
click at [392, 65] on textarea "Antique pottery and glassware, Pyrex bowls" at bounding box center [396, 70] width 208 height 35
type textarea "Antique pottery and glassware, Pyrex bowls"
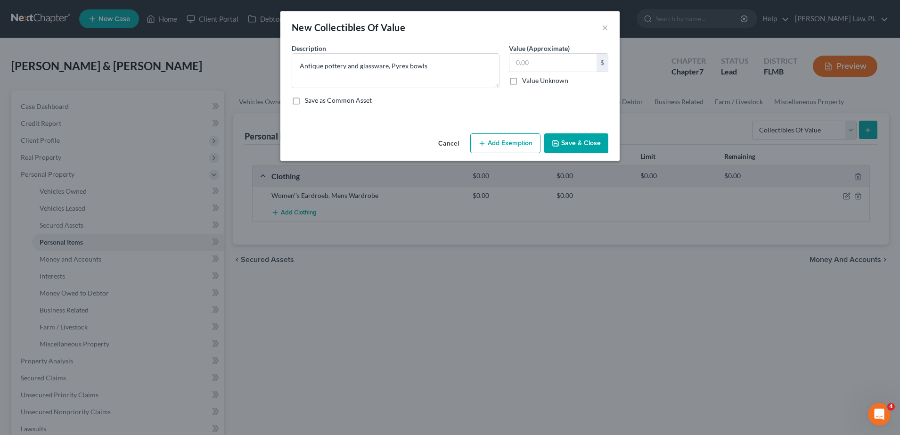
click at [566, 141] on button "Save & Close" at bounding box center [576, 143] width 64 height 20
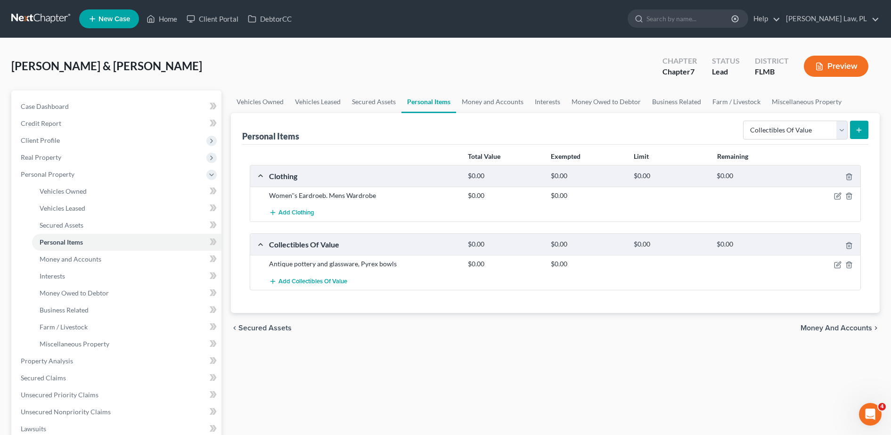
scroll to position [71, 0]
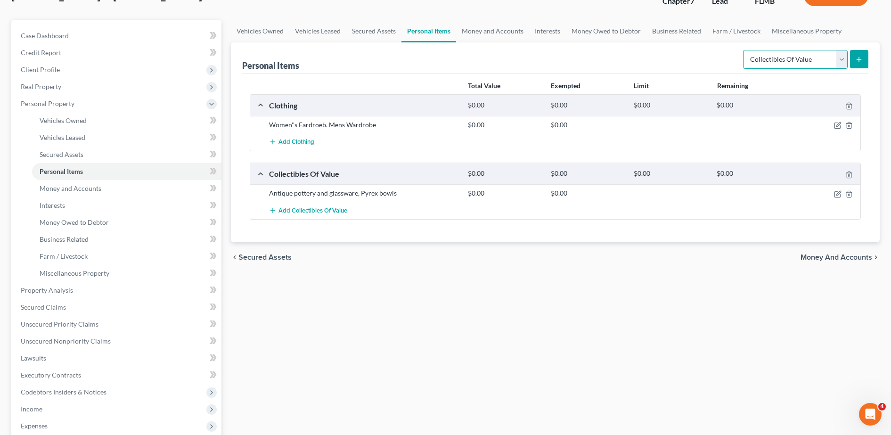
click at [752, 60] on select "Select Item Type Clothing Collectibles Of Value Electronics Firearms Household …" at bounding box center [795, 59] width 105 height 19
select select "electronics"
click at [744, 50] on select "Select Item Type Clothing Collectibles Of Value Electronics Firearms Household …" at bounding box center [795, 59] width 105 height 19
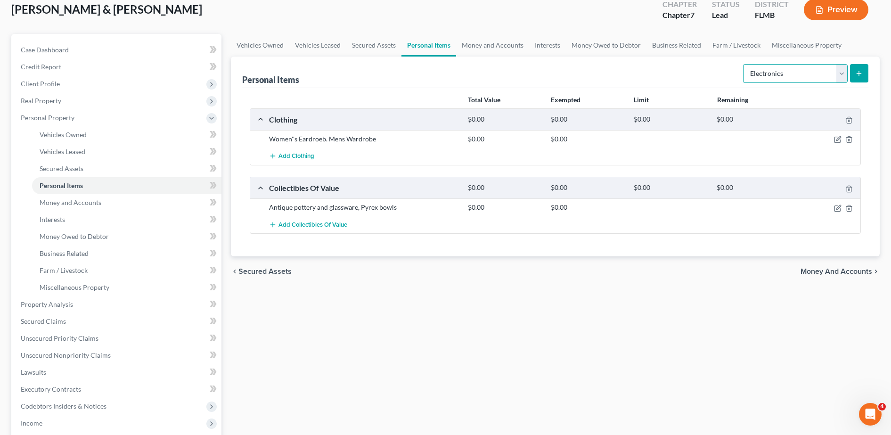
scroll to position [56, 0]
click at [863, 76] on icon "submit" at bounding box center [859, 74] width 8 height 8
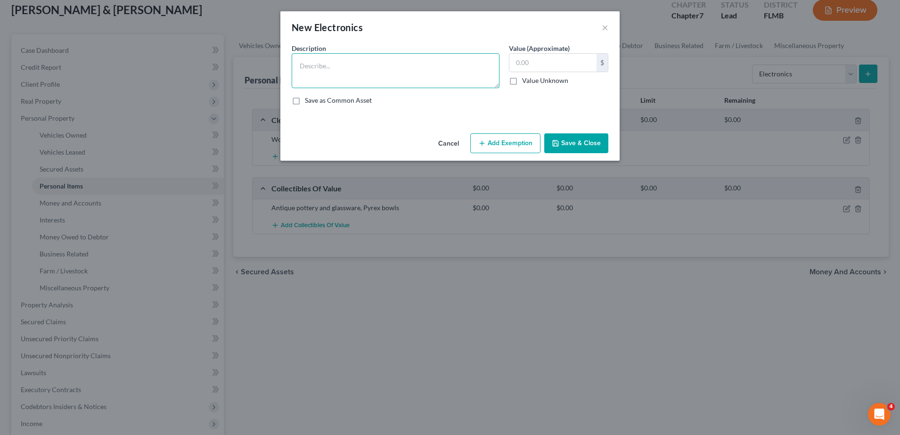
click at [367, 72] on textarea at bounding box center [396, 70] width 208 height 35
click at [445, 70] on textarea "1 computer, 2 laptops, 1 iPad, 2 iphone, flip phone" at bounding box center [396, 70] width 208 height 35
click at [453, 67] on textarea "1 computer, 2 laptops, 1 iPad, 2 iPhone, flip phone" at bounding box center [396, 70] width 208 height 35
type textarea "1 computer, 2 laptops, 1 iPad, 2 iPhone, flip phone, 1 32' Tv, 36" Tv, 38"tv, 5…"
click at [583, 145] on button "Save & Close" at bounding box center [576, 143] width 64 height 20
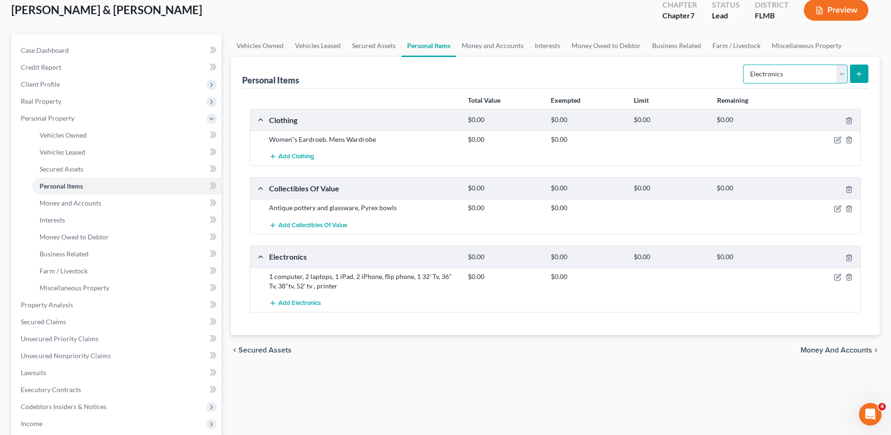
click at [759, 69] on select "Select Item Type Clothing Collectibles Of Value Electronics Firearms Household …" at bounding box center [795, 74] width 105 height 19
select select "firearms"
click at [744, 65] on select "Select Item Type Clothing Collectibles Of Value Electronics Firearms Household …" at bounding box center [795, 74] width 105 height 19
click at [772, 71] on select "Select Item Type Clothing Collectibles Of Value Electronics Firearms Household …" at bounding box center [795, 74] width 105 height 19
click at [572, 72] on div "Personal Items Select Item Type Clothing Collectibles Of Value Electronics Fire…" at bounding box center [555, 73] width 626 height 32
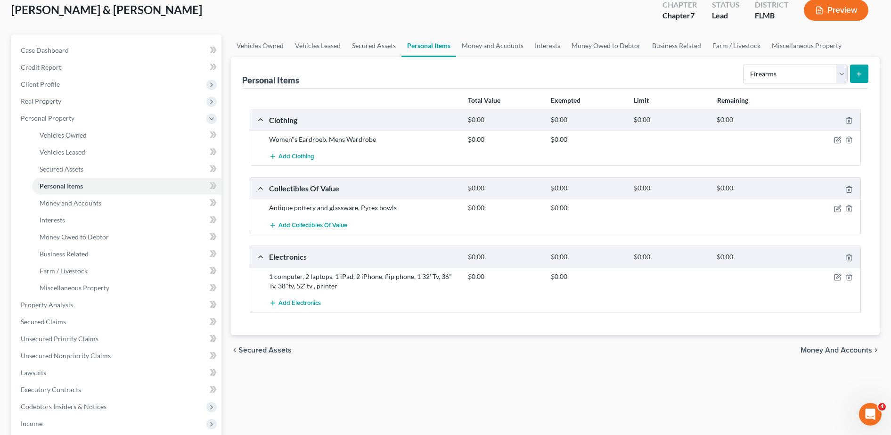
click at [837, 135] on div at bounding box center [828, 139] width 66 height 9
click at [840, 140] on icon "button" at bounding box center [838, 140] width 8 height 8
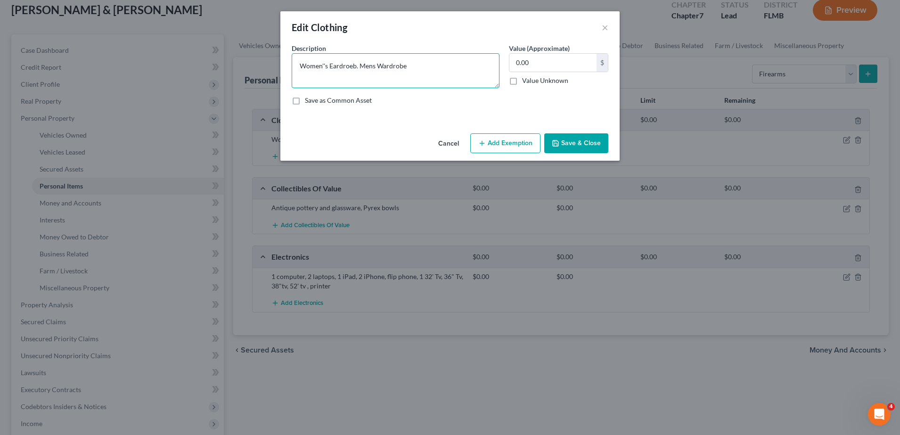
drag, startPoint x: 357, startPoint y: 67, endPoint x: 277, endPoint y: 61, distance: 79.9
click at [277, 61] on div "Edit Clothing × An exemption set must first be selected from the Filing Informa…" at bounding box center [450, 217] width 900 height 435
click at [422, 64] on textarea "Women's Wardrobe, Mens Wardrobe" at bounding box center [396, 70] width 208 height 35
type textarea "Women's Wardrobe, Mens Wardrobe, pursess"
click at [567, 141] on button "Save & Close" at bounding box center [576, 143] width 64 height 20
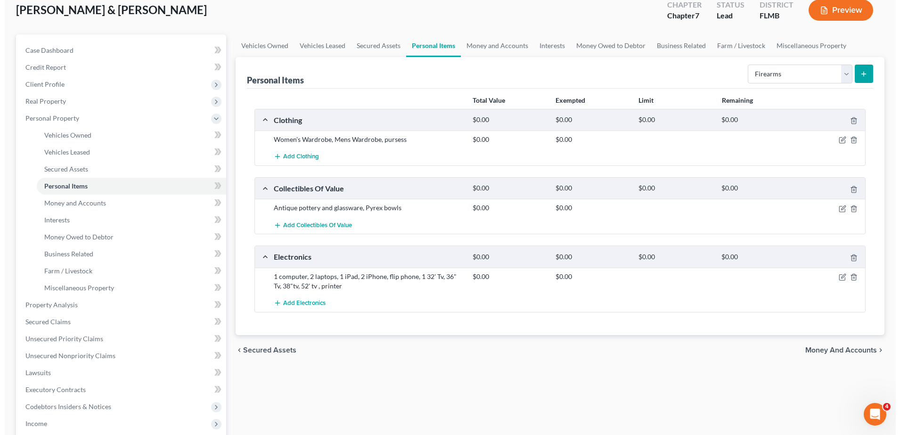
scroll to position [82, 0]
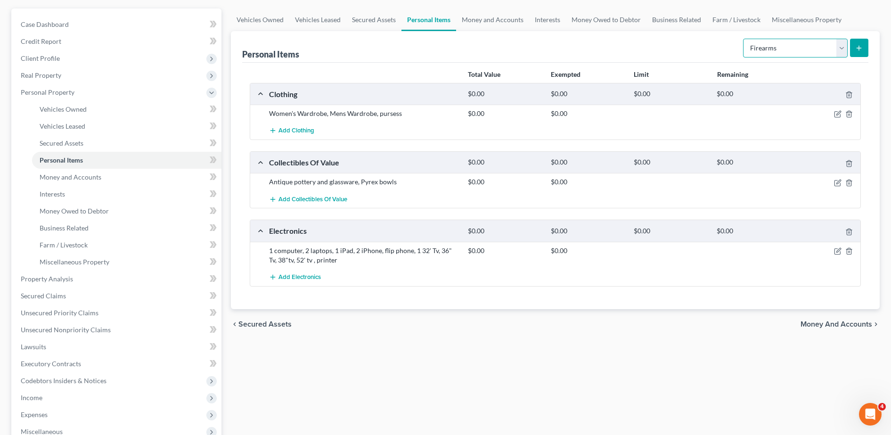
click at [810, 47] on select "Select Item Type Clothing Collectibles Of Value Electronics Firearms Household …" at bounding box center [795, 48] width 105 height 19
select select "household_goods"
click at [744, 39] on select "Select Item Type Clothing Collectibles Of Value Electronics Firearms Household …" at bounding box center [795, 48] width 105 height 19
click at [860, 44] on icon "submit" at bounding box center [859, 48] width 8 height 8
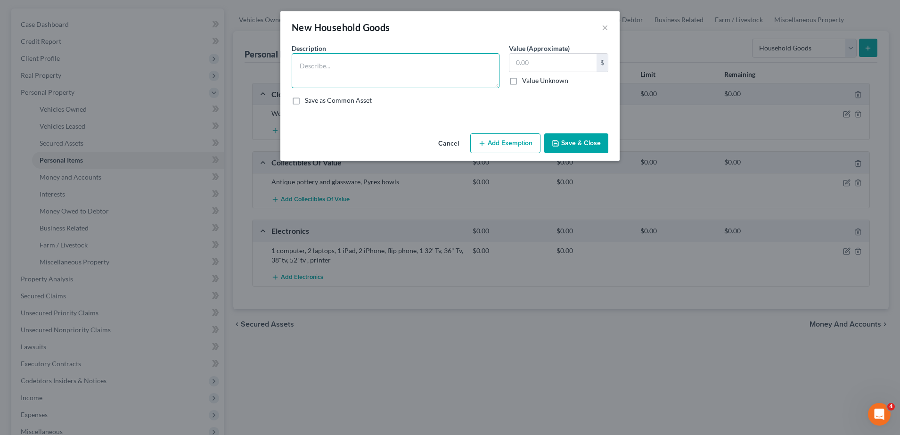
click at [364, 63] on textarea at bounding box center [396, 70] width 208 height 35
click at [319, 67] on textarea "king sie adjusteable bed in a care unit" at bounding box center [396, 70] width 208 height 35
click at [419, 69] on textarea "king size adjustable bed in a care unit" at bounding box center [396, 70] width 208 height 35
click at [450, 65] on textarea "king size adjustable bed in a care unit, antique vanity, dresser, chest of draw…" at bounding box center [396, 70] width 208 height 35
click at [362, 74] on textarea "king size adjustable bed in a care unit, antique vanity, 2 dresser, chest of dr…" at bounding box center [396, 70] width 208 height 35
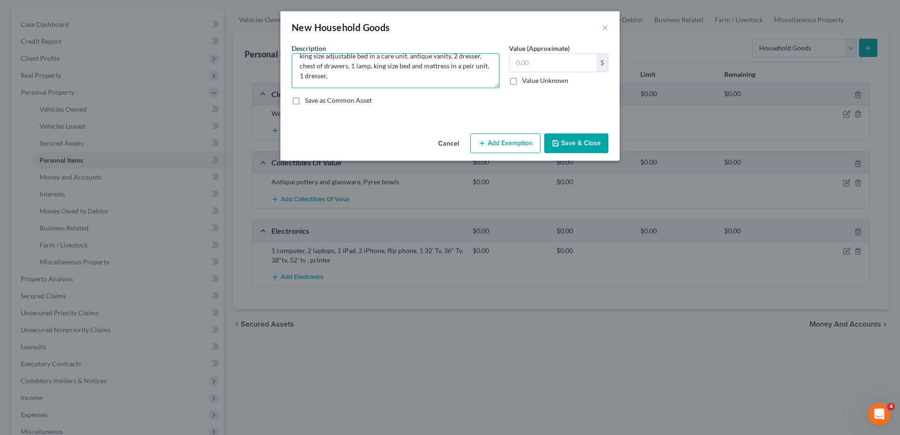
scroll to position [10, 0]
click at [388, 81] on textarea "king size adjustable bed in a care unit, antique vanity, 2 dresser, chest of dr…" at bounding box center [396, 70] width 208 height 35
click at [358, 81] on textarea "king size adjustable bed in a care unit, antique vanity, 2 dresser, chest of dr…" at bounding box center [396, 70] width 208 height 35
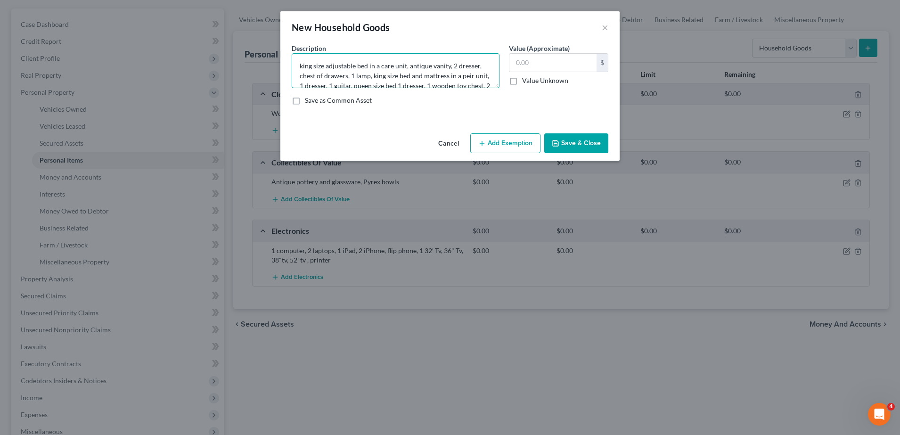
scroll to position [20, 0]
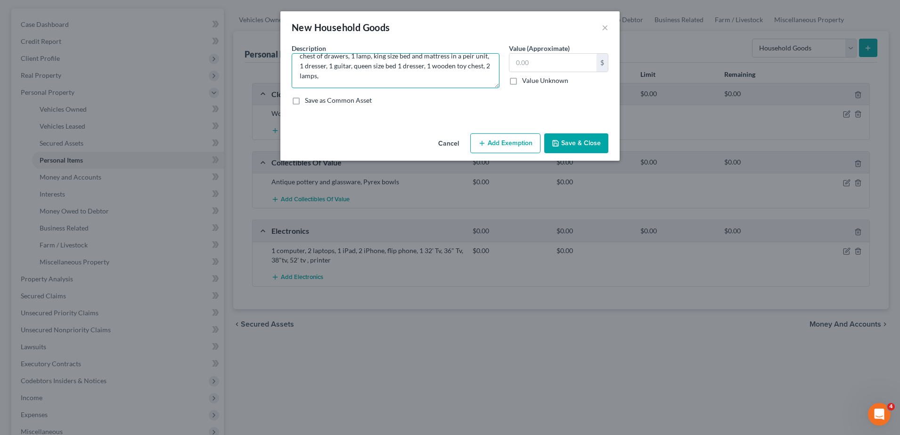
click at [377, 76] on textarea "king size adjustable bed in a care unit, antique vanity, 2 dresser, chest of dr…" at bounding box center [396, 70] width 208 height 35
click at [475, 75] on textarea "king size adjustable bed in a care unit, antique vanity, 2 dresser, chest of dr…" at bounding box center [396, 70] width 208 height 35
drag, startPoint x: 469, startPoint y: 75, endPoint x: 477, endPoint y: 81, distance: 10.2
click at [477, 81] on textarea "king size adjustable bed in a care unit, antique vanity, 2 dresser, chest of dr…" at bounding box center [396, 70] width 208 height 35
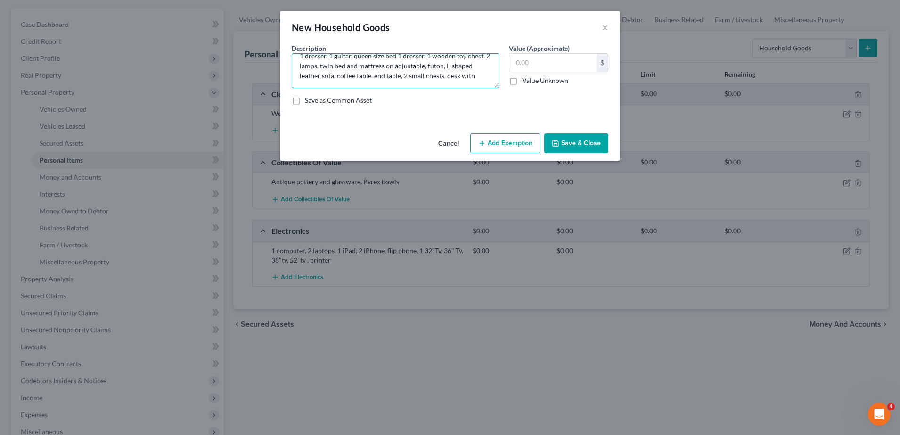
click at [453, 80] on textarea "king size adjustable bed in a care unit, antique vanity, 2 dresser, chest of dr…" at bounding box center [396, 70] width 208 height 35
click at [406, 85] on textarea "king size adjustable bed in a care unit, antique vanity, 2 dresser, chest of dr…" at bounding box center [396, 70] width 208 height 35
click at [468, 81] on textarea "king size adjustable bed in a care unit, antique vanity, 2 dresser, chest of dr…" at bounding box center [396, 70] width 208 height 35
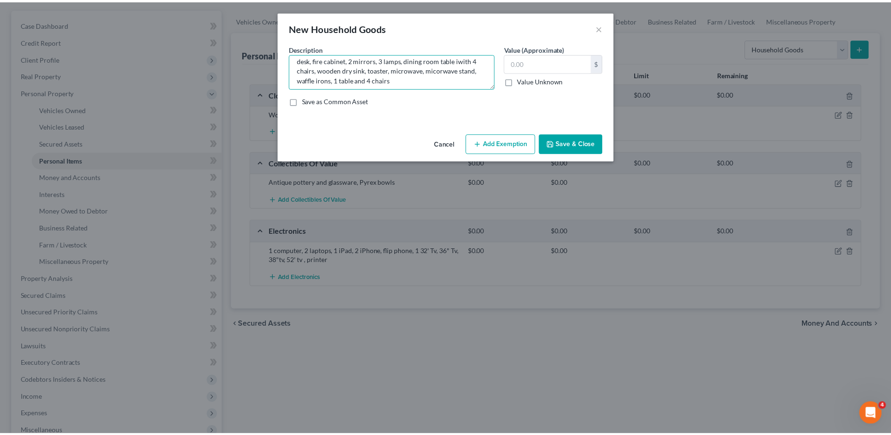
scroll to position [59, 0]
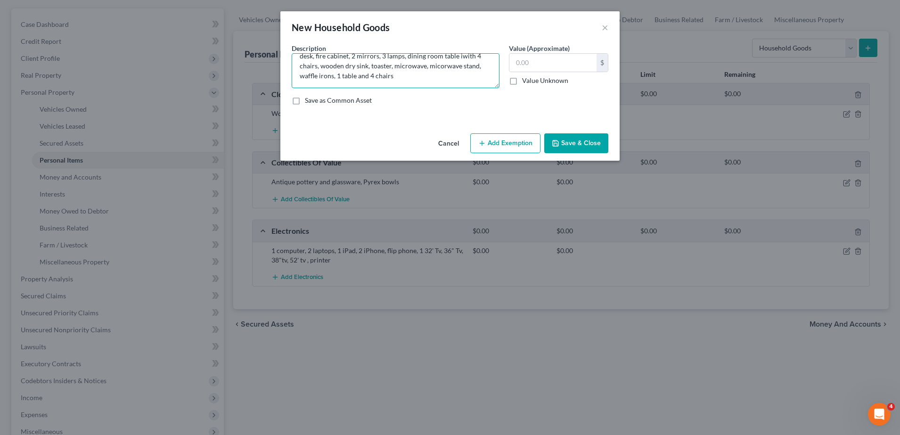
type textarea "king size adjustable bed in a care unit, antique vanity, 2 dresser, chest of dr…"
click at [566, 134] on button "Save & Close" at bounding box center [576, 143] width 64 height 20
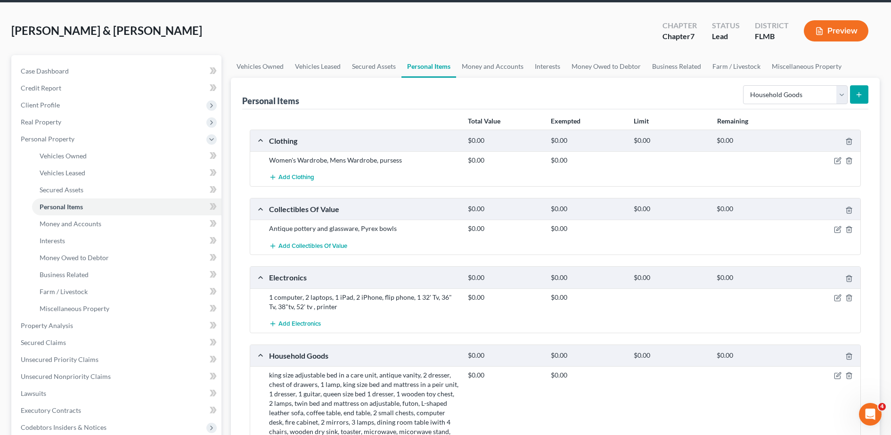
scroll to position [34, 0]
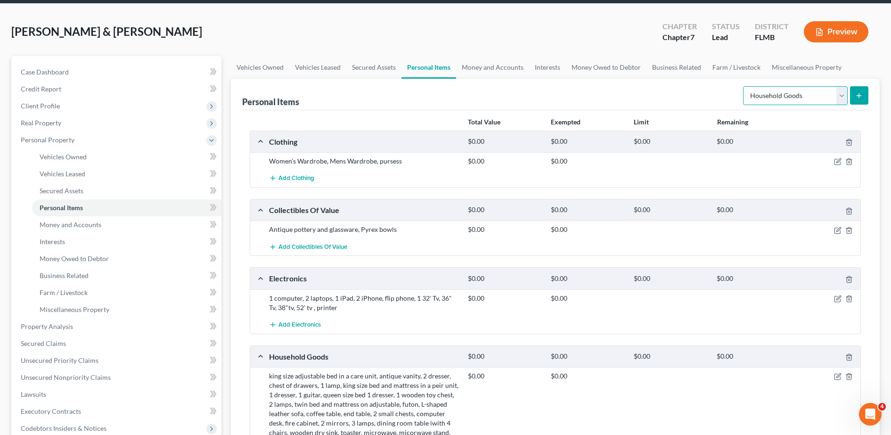
click at [759, 96] on select "Select Item Type Clothing Collectibles Of Value Electronics Firearms Household …" at bounding box center [795, 95] width 105 height 19
select select "jewelry"
click at [744, 86] on select "Select Item Type Clothing Collectibles Of Value Electronics Firearms Household …" at bounding box center [795, 95] width 105 height 19
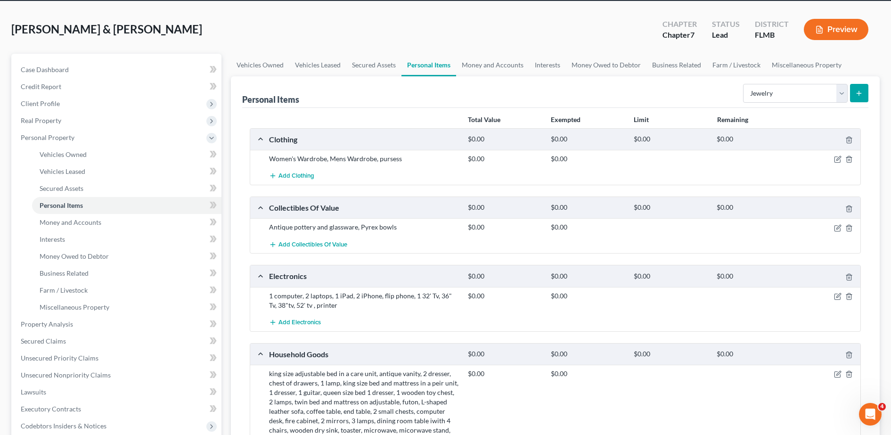
click at [859, 96] on icon "submit" at bounding box center [859, 94] width 8 height 8
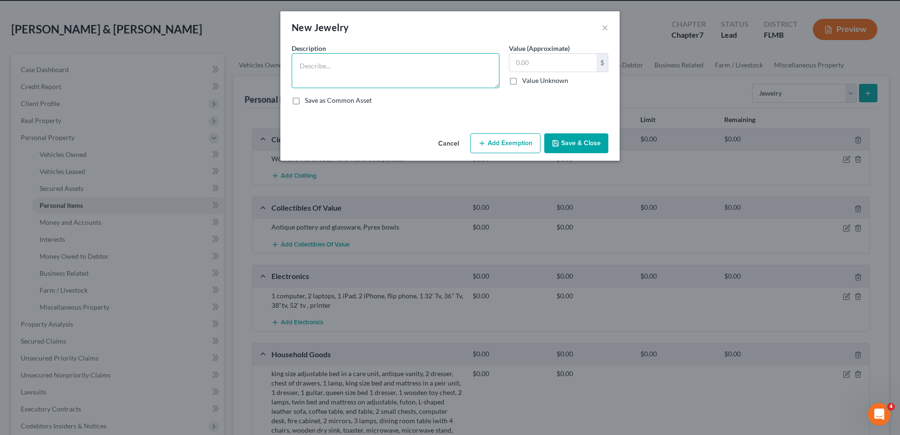
click at [356, 74] on textarea at bounding box center [396, 70] width 208 height 35
type textarea "wedding ring, cross necklace, small diamond necklace, pearl necklace, watch(han…"
click at [575, 141] on button "Save & Close" at bounding box center [576, 143] width 64 height 20
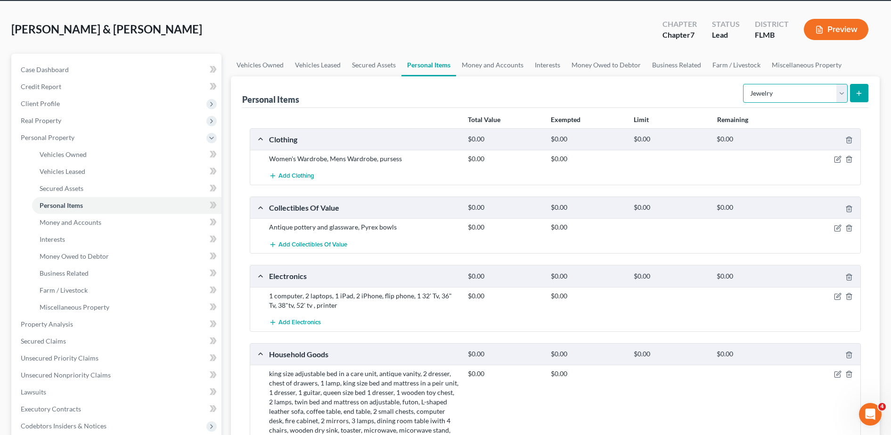
click at [767, 97] on select "Select Item Type Clothing Collectibles Of Value Electronics Firearms Household …" at bounding box center [795, 93] width 105 height 19
select select "pets"
click at [744, 84] on select "Select Item Type Clothing Collectibles Of Value Electronics Firearms Household …" at bounding box center [795, 93] width 105 height 19
click at [863, 95] on icon "submit" at bounding box center [859, 94] width 8 height 8
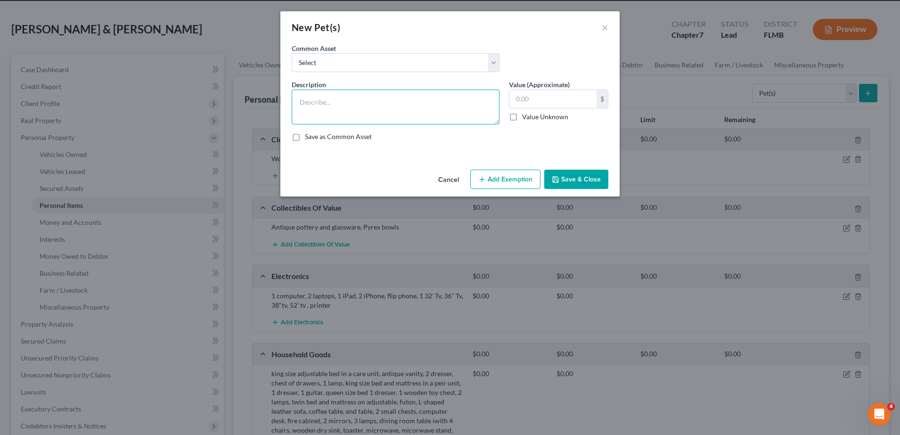
click at [365, 96] on textarea at bounding box center [396, 107] width 208 height 35
type textarea "chiuauua"
click at [585, 176] on button "Save & Close" at bounding box center [576, 180] width 64 height 20
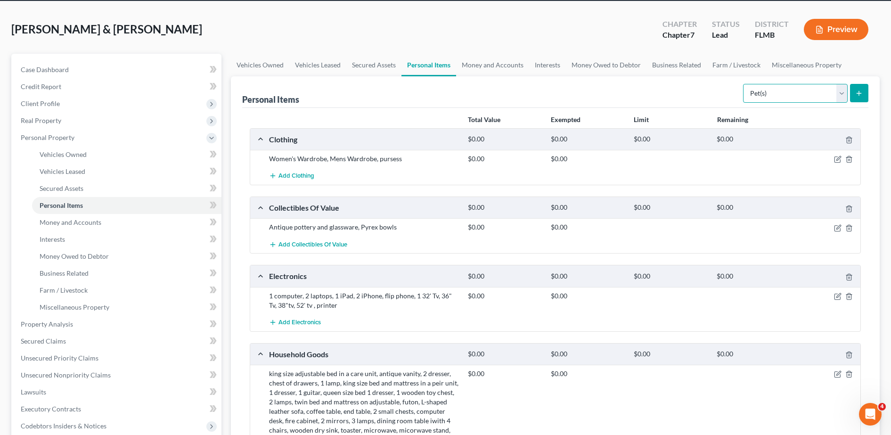
click at [764, 96] on select "Select Item Type Clothing Collectibles Of Value Electronics Firearms Household …" at bounding box center [795, 93] width 105 height 19
select select "sports_and_hobby_equipment"
click at [744, 84] on select "Select Item Type Clothing Collectibles Of Value Electronics Firearms Household …" at bounding box center [795, 93] width 105 height 19
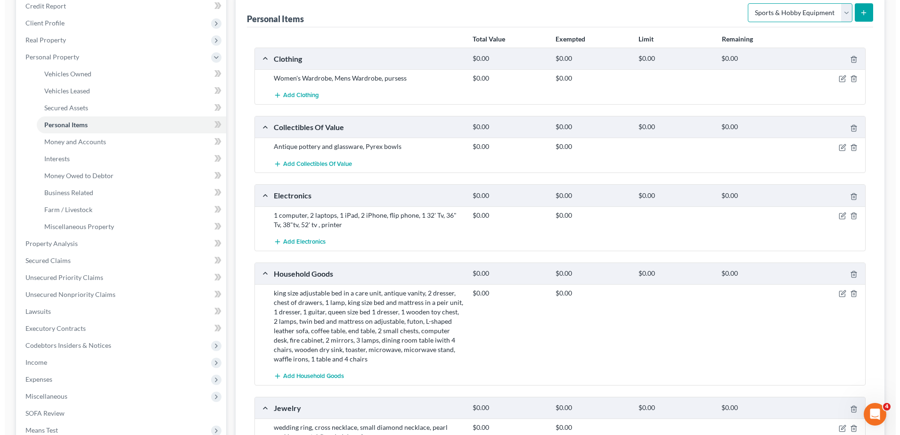
scroll to position [117, 0]
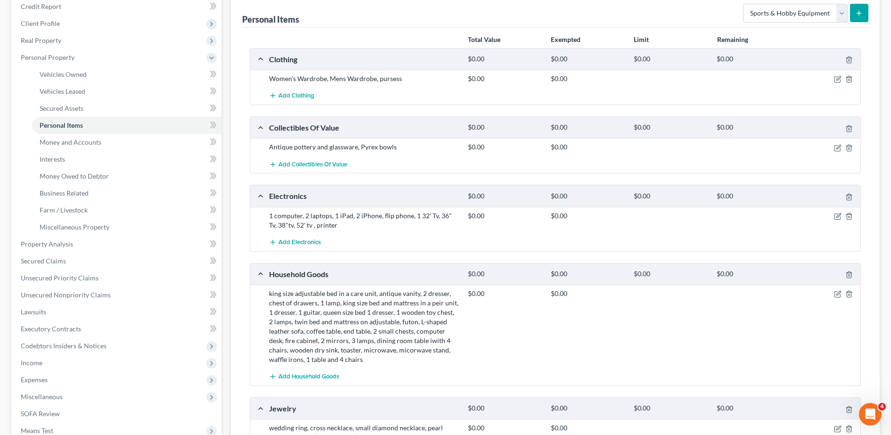
click at [861, 21] on button "submit" at bounding box center [859, 13] width 18 height 18
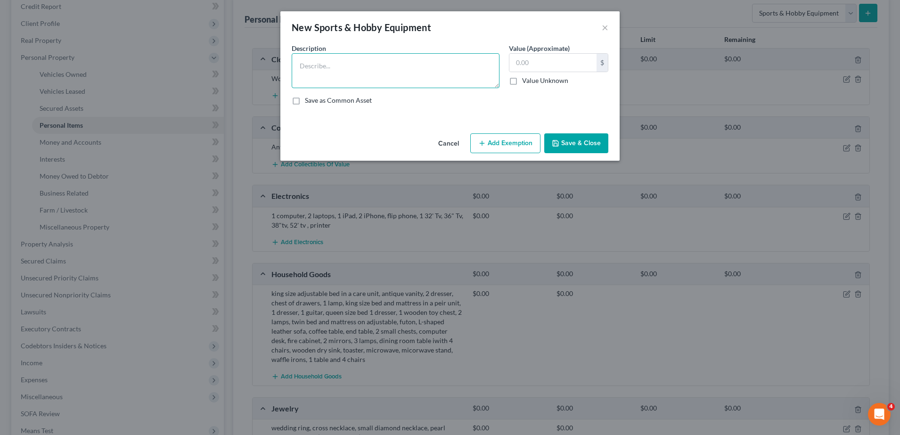
click at [384, 77] on textarea at bounding box center [396, 70] width 208 height 35
type textarea "Guitars"
click at [588, 140] on button "Save & Close" at bounding box center [576, 143] width 64 height 20
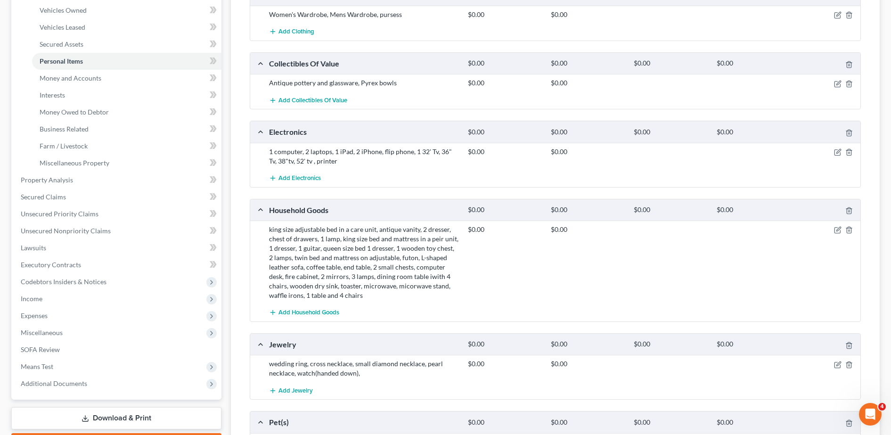
scroll to position [180, 0]
click at [114, 82] on link "Money and Accounts" at bounding box center [126, 78] width 189 height 17
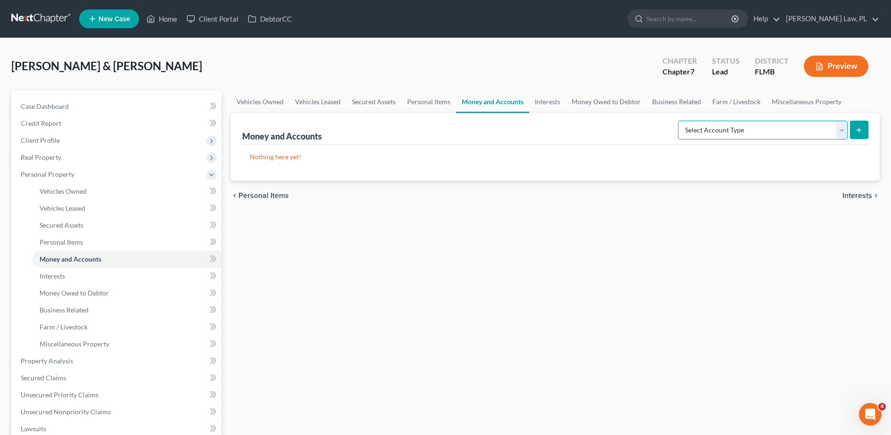
click at [709, 129] on select "Select Account Type Brokerage Cash on Hand Certificates of Deposit Checking Acc…" at bounding box center [763, 130] width 170 height 19
select select "checking"
click at [680, 121] on select "Select Account Type Brokerage Cash on Hand Certificates of Deposit Checking Acc…" at bounding box center [763, 130] width 170 height 19
click at [861, 132] on icon "submit" at bounding box center [859, 130] width 8 height 8
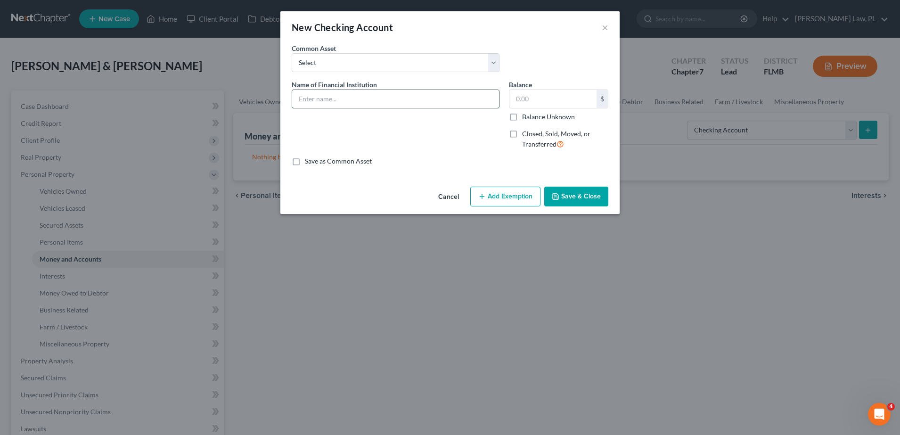
click at [367, 100] on input "text" at bounding box center [395, 99] width 207 height 18
type input "TD Bank"
click at [540, 102] on input "text" at bounding box center [552, 99] width 87 height 18
type input "0.00"
click at [570, 191] on button "Save & Close" at bounding box center [576, 197] width 64 height 20
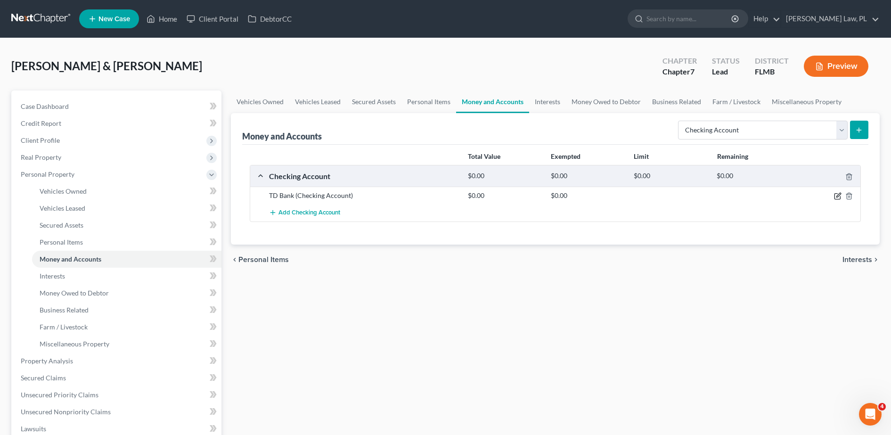
click at [837, 194] on icon "button" at bounding box center [838, 196] width 8 height 8
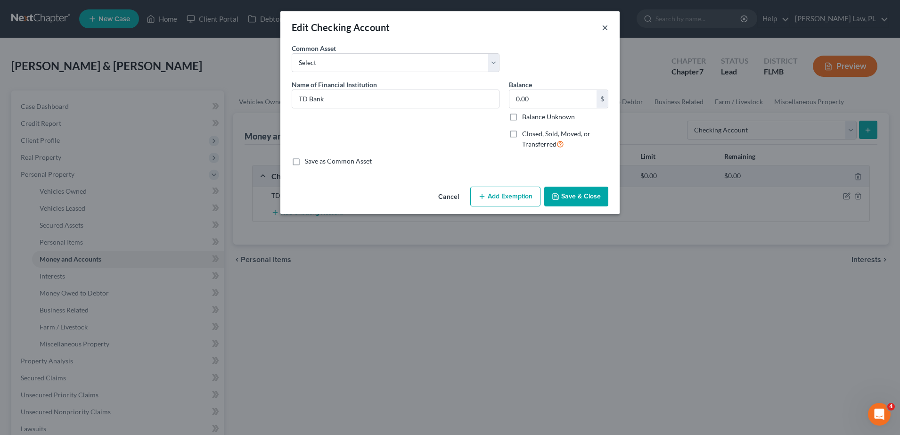
click at [604, 28] on button "×" at bounding box center [605, 27] width 7 height 11
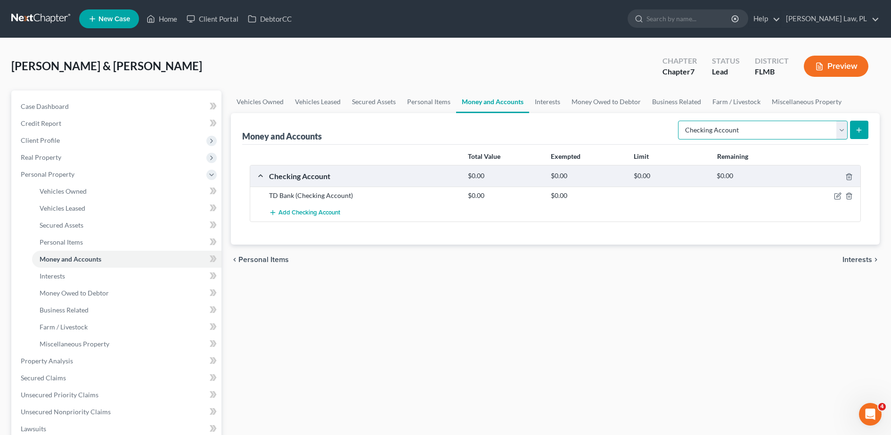
click at [734, 130] on select "Select Account Type Brokerage Cash on Hand Certificates of Deposit Checking Acc…" at bounding box center [763, 130] width 170 height 19
select select "savings"
click at [680, 121] on select "Select Account Type Brokerage Cash on Hand Certificates of Deposit Checking Acc…" at bounding box center [763, 130] width 170 height 19
click at [864, 125] on button "submit" at bounding box center [859, 130] width 18 height 18
click at [860, 134] on button "submit" at bounding box center [859, 130] width 18 height 18
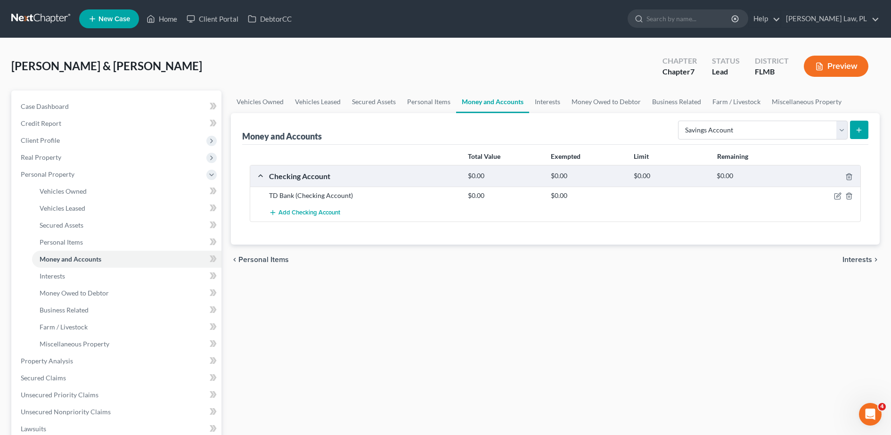
click at [861, 131] on icon "submit" at bounding box center [859, 130] width 8 height 8
click at [826, 132] on select "Select Account Type Brokerage Cash on Hand Certificates of Deposit Checking Acc…" at bounding box center [763, 130] width 170 height 19
click at [680, 121] on select "Select Account Type Brokerage Cash on Hand Certificates of Deposit Checking Acc…" at bounding box center [763, 130] width 170 height 19
click at [860, 123] on button "submit" at bounding box center [859, 130] width 18 height 18
click at [123, 279] on link "Interests" at bounding box center [126, 276] width 189 height 17
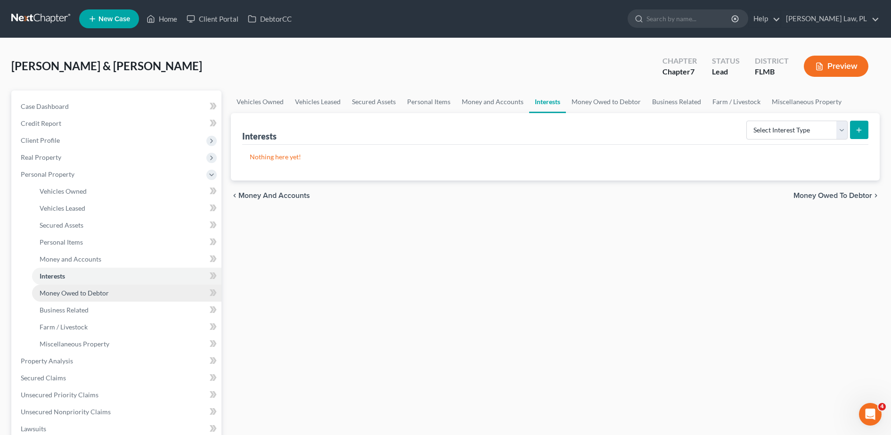
click at [113, 292] on link "Money Owed to Debtor" at bounding box center [126, 293] width 189 height 17
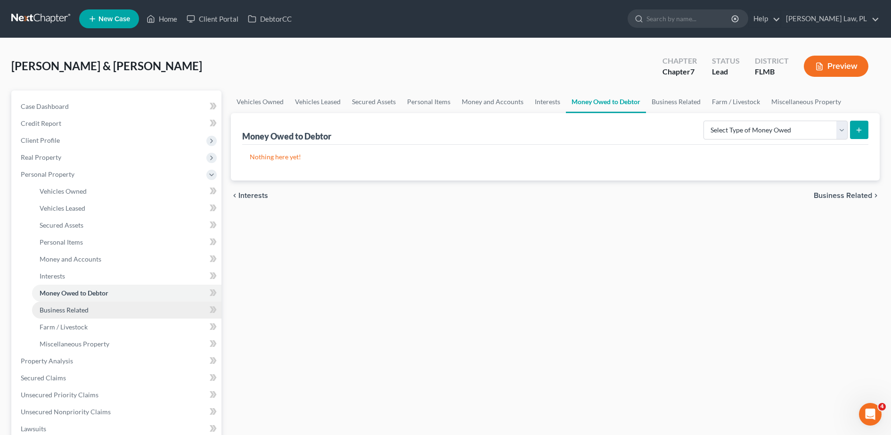
click at [100, 307] on link "Business Related" at bounding box center [126, 310] width 189 height 17
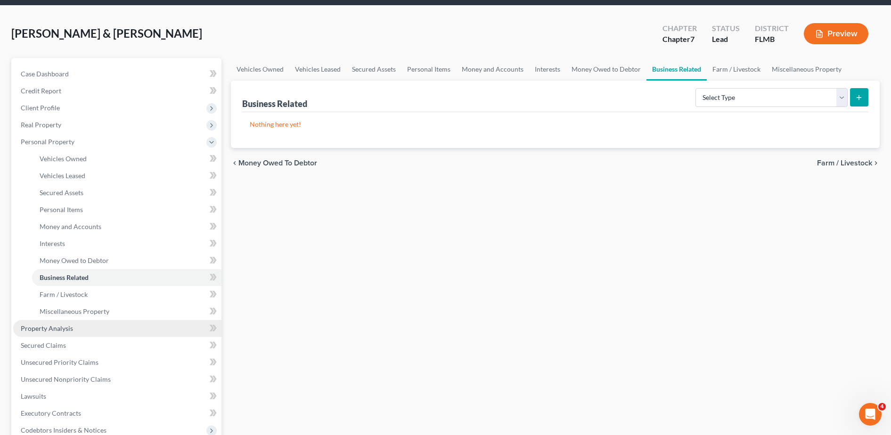
scroll to position [108, 0]
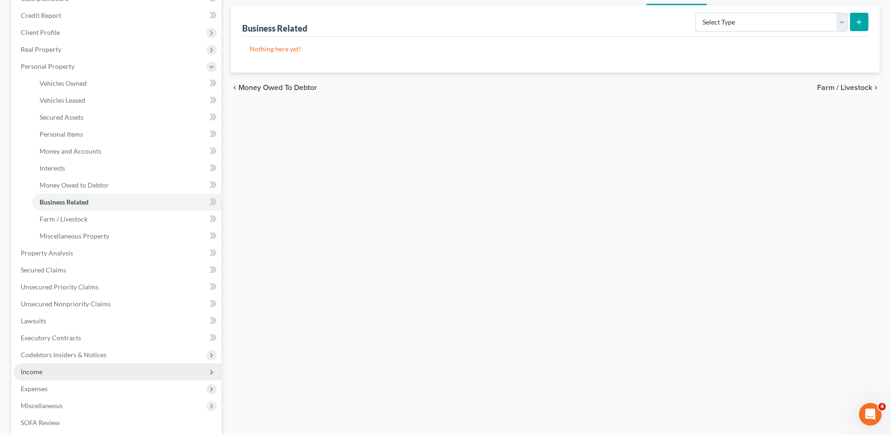
click at [58, 373] on span "Income" at bounding box center [117, 371] width 208 height 17
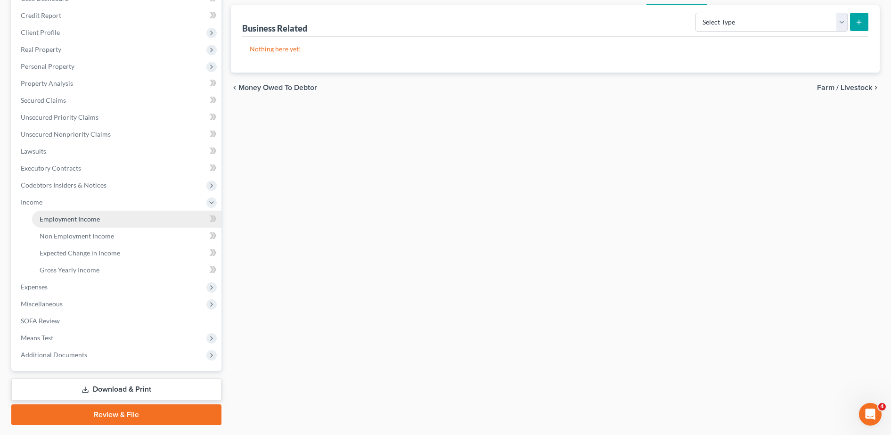
click at [119, 223] on link "Employment Income" at bounding box center [126, 219] width 189 height 17
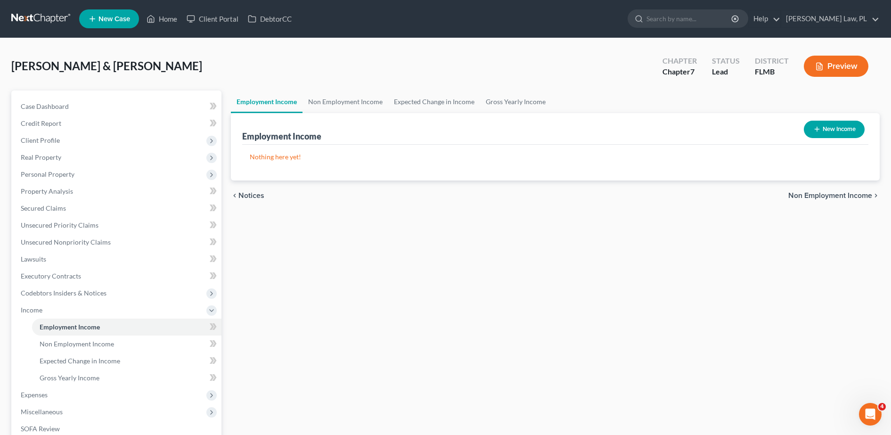
click at [840, 130] on button "New Income" at bounding box center [834, 129] width 61 height 17
select select "0"
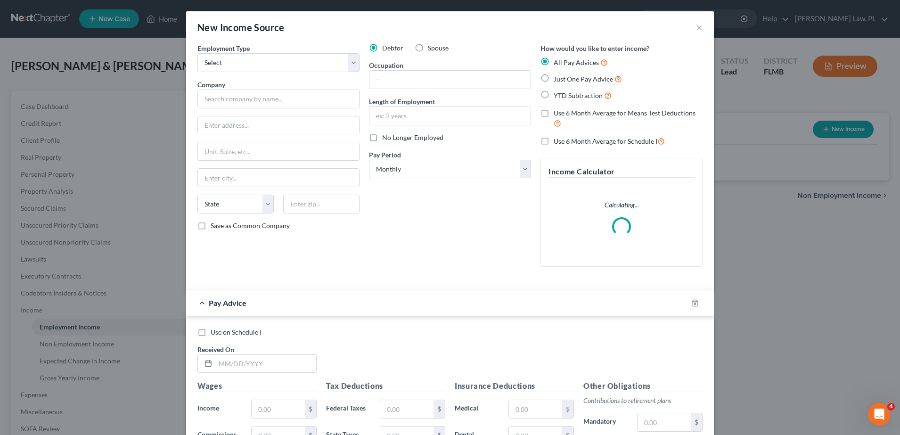
click at [330, 73] on div "Employment Type * Select Full or [DEMOGRAPHIC_DATA] Employment Self Employment …" at bounding box center [279, 158] width 172 height 231
click at [314, 64] on select "Select Full or [DEMOGRAPHIC_DATA] Employment Self Employment" at bounding box center [278, 62] width 162 height 19
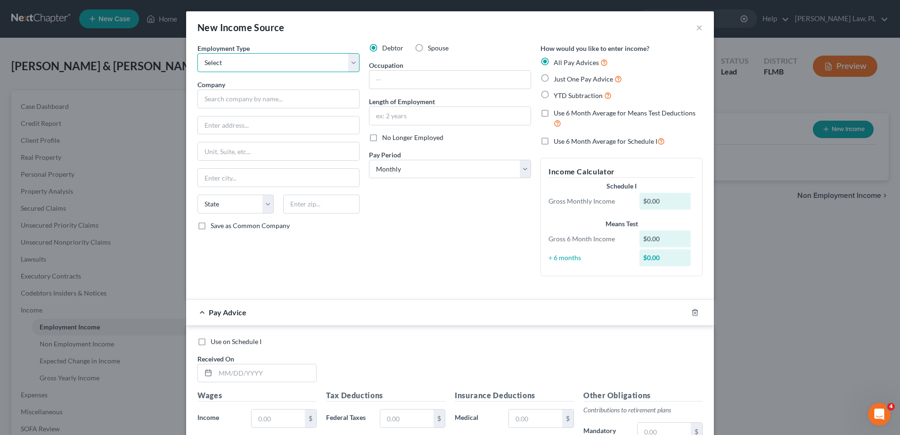
select select "0"
click at [197, 53] on select "Select Full or [DEMOGRAPHIC_DATA] Employment Self Employment" at bounding box center [278, 62] width 162 height 19
click at [428, 49] on label "Spouse" at bounding box center [438, 47] width 21 height 9
click at [432, 49] on input "Spouse" at bounding box center [435, 46] width 6 height 6
radio input "true"
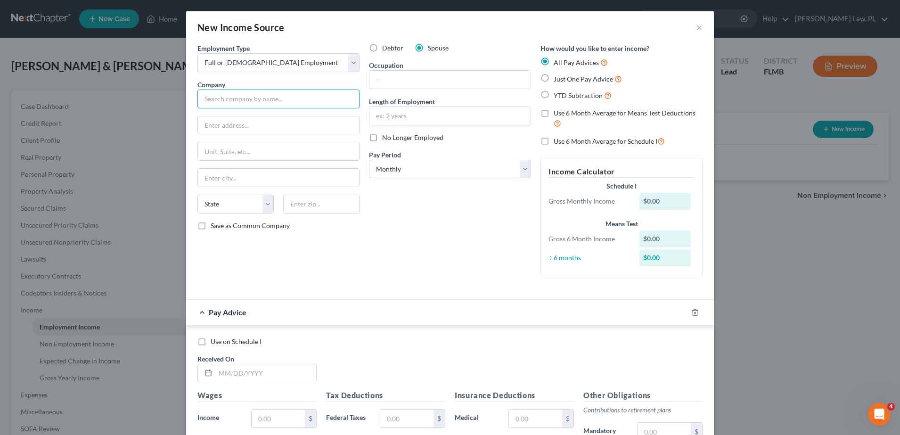
click at [249, 104] on input "text" at bounding box center [278, 99] width 162 height 19
type input "squid Lips Over water Grill"
click at [410, 81] on input "text" at bounding box center [449, 80] width 161 height 18
type input "Cook"
click at [410, 116] on input "text" at bounding box center [449, 116] width 161 height 18
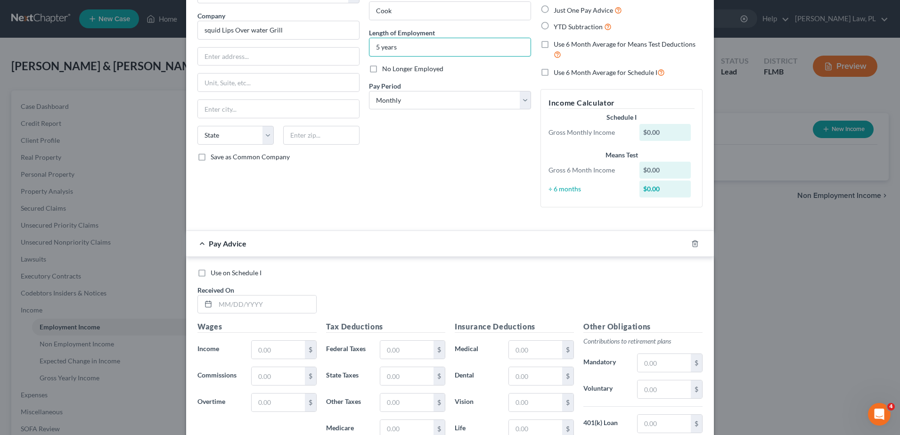
scroll to position [70, 0]
type input "5 years"
click at [432, 102] on select "Select Monthly Twice Monthly Every Other Week Weekly" at bounding box center [450, 99] width 162 height 19
select select "1"
click at [369, 90] on select "Select Monthly Twice Monthly Every Other Week Weekly" at bounding box center [450, 99] width 162 height 19
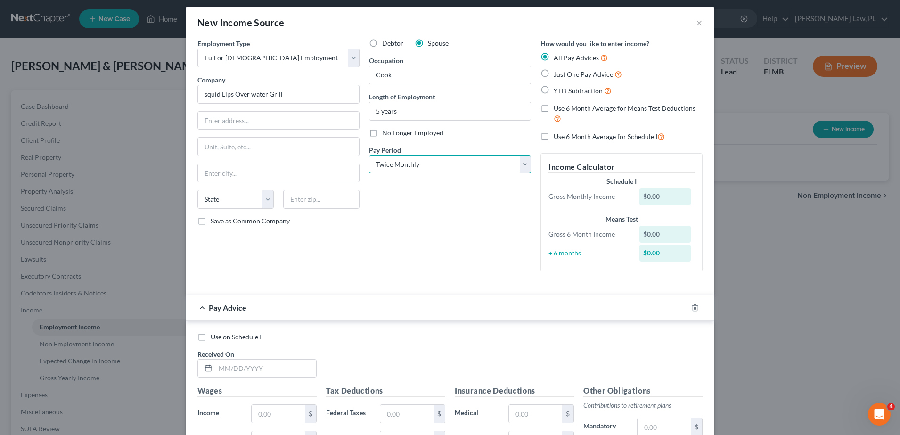
scroll to position [0, 0]
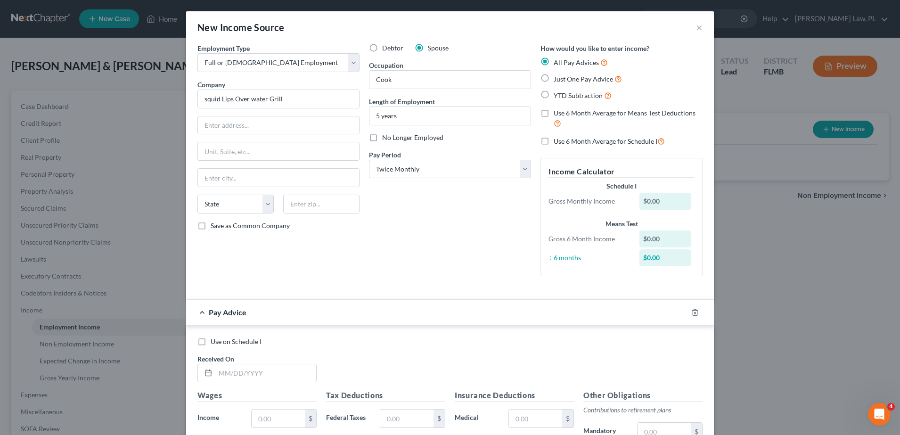
click at [554, 80] on label "Just One Pay Advice" at bounding box center [588, 79] width 68 height 11
click at [558, 80] on input "Just One Pay Advice" at bounding box center [561, 77] width 6 height 6
radio input "true"
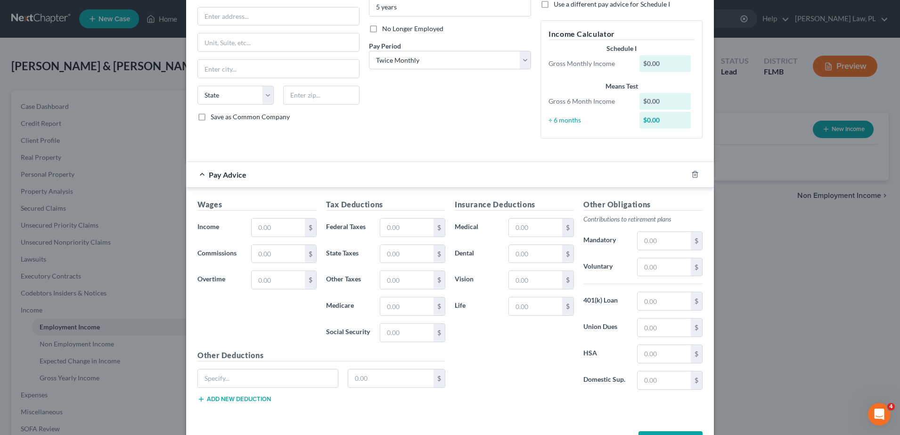
scroll to position [112, 0]
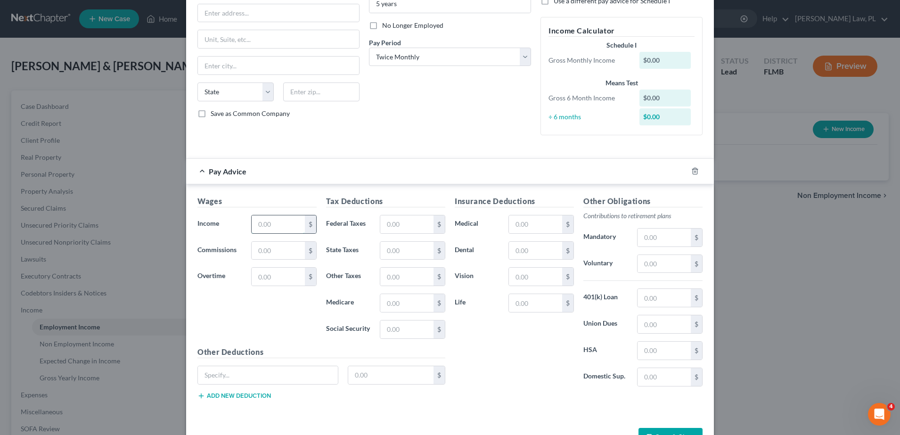
click at [290, 222] on input "text" at bounding box center [278, 224] width 53 height 18
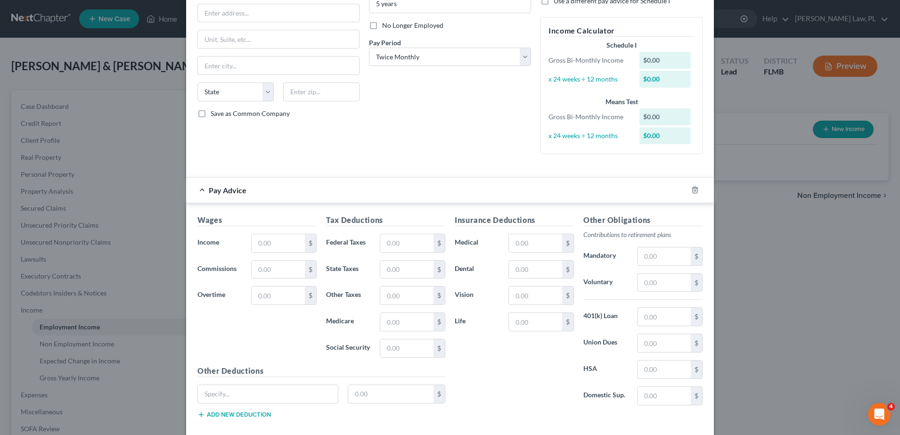
click at [255, 210] on div "Wages Income * $ Commissions $ Overtime $ Tax Deductions Federal Taxes $ State …" at bounding box center [450, 318] width 528 height 230
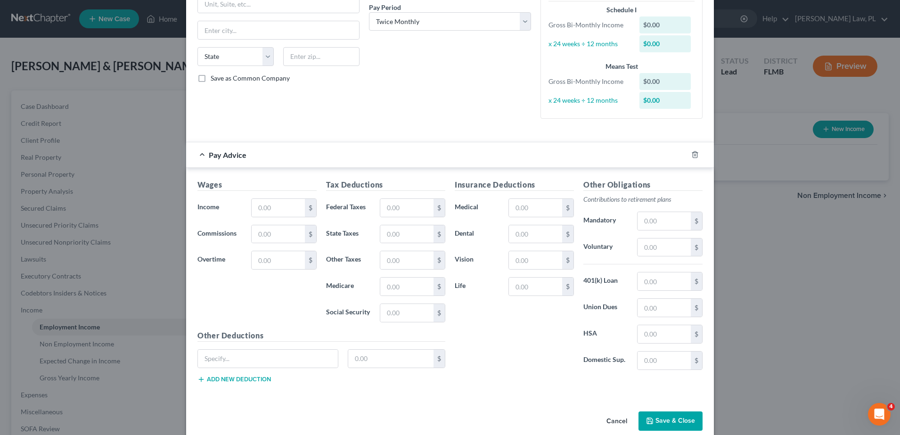
scroll to position [162, 0]
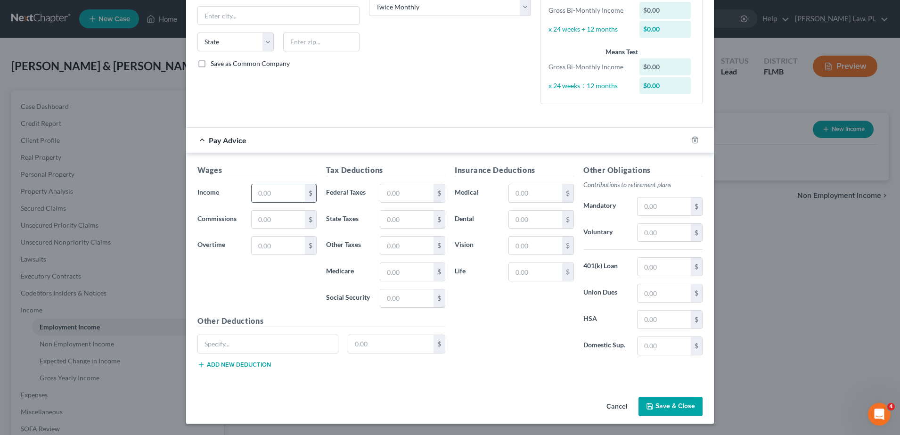
click at [259, 200] on input "text" at bounding box center [278, 193] width 53 height 18
click at [277, 172] on h5 "Wages" at bounding box center [256, 170] width 119 height 12
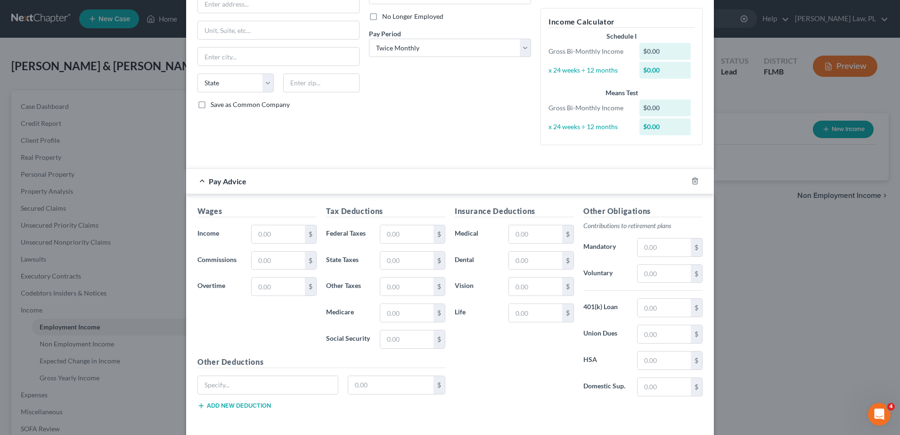
scroll to position [152, 0]
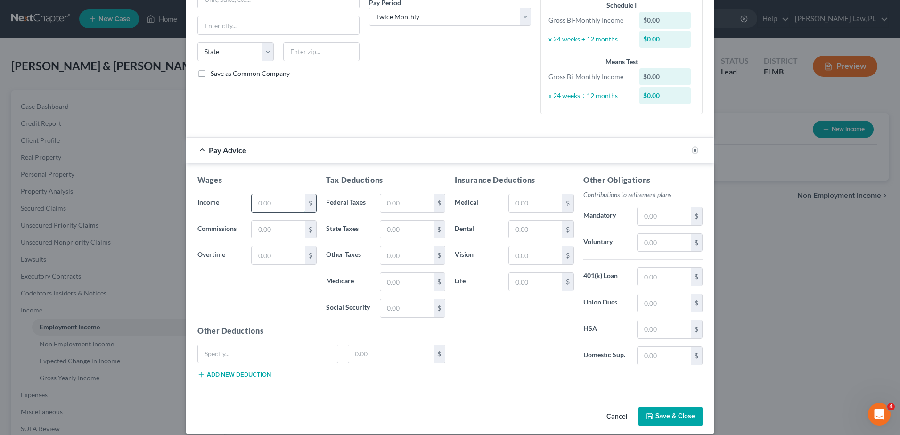
click at [270, 203] on input "text" at bounding box center [278, 203] width 53 height 18
type input "1"
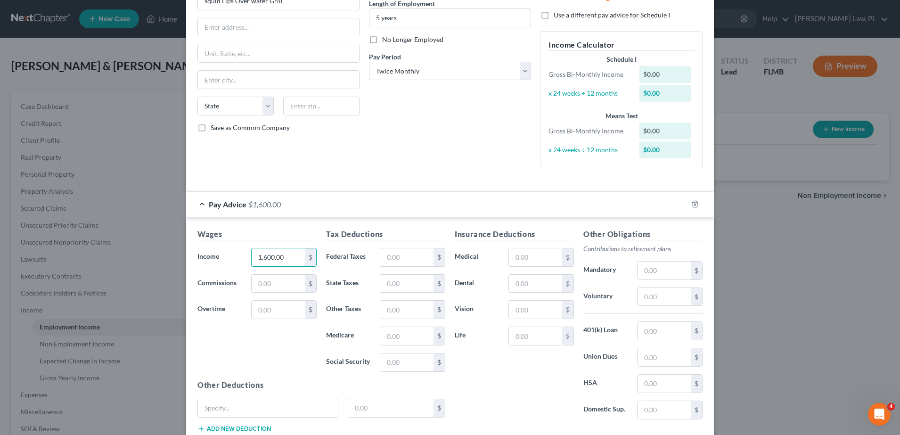
scroll to position [162, 0]
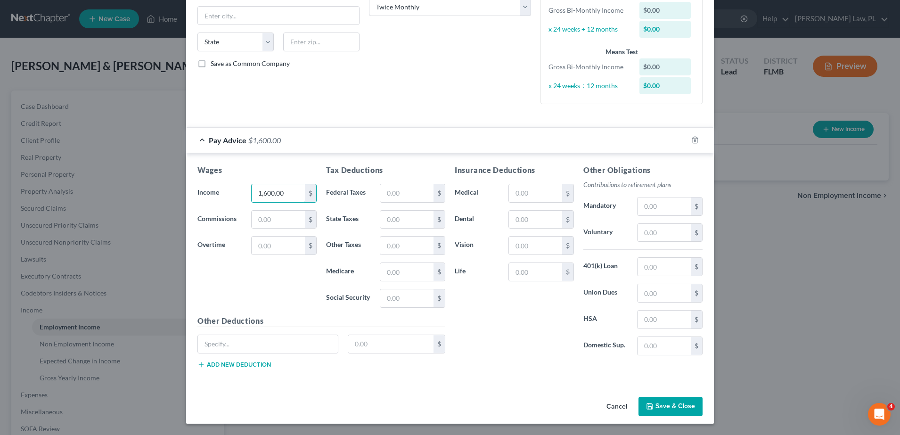
type input "1,600.00"
click at [665, 402] on button "Save & Close" at bounding box center [671, 407] width 64 height 20
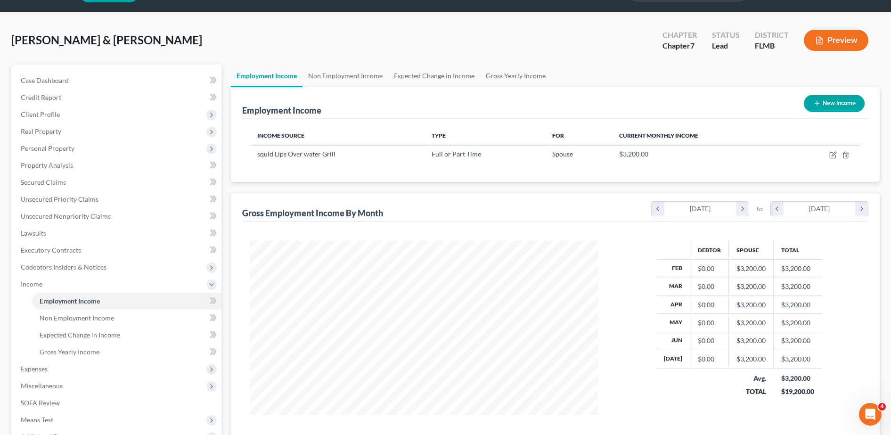
scroll to position [27, 0]
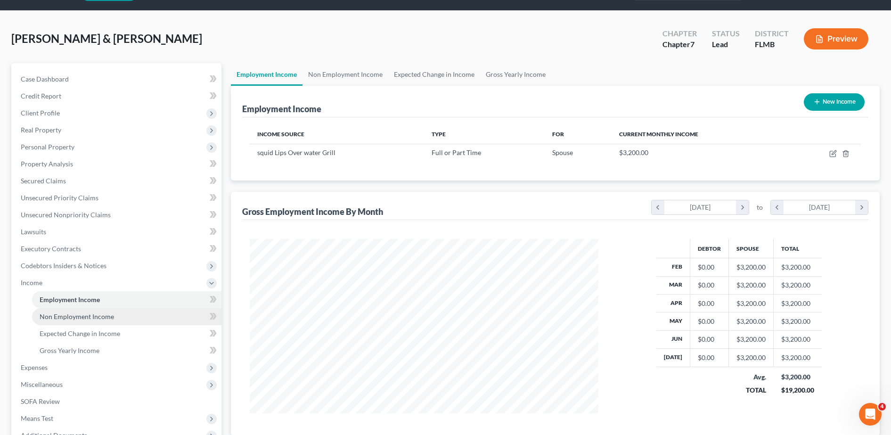
click at [112, 323] on link "Non Employment Income" at bounding box center [126, 316] width 189 height 17
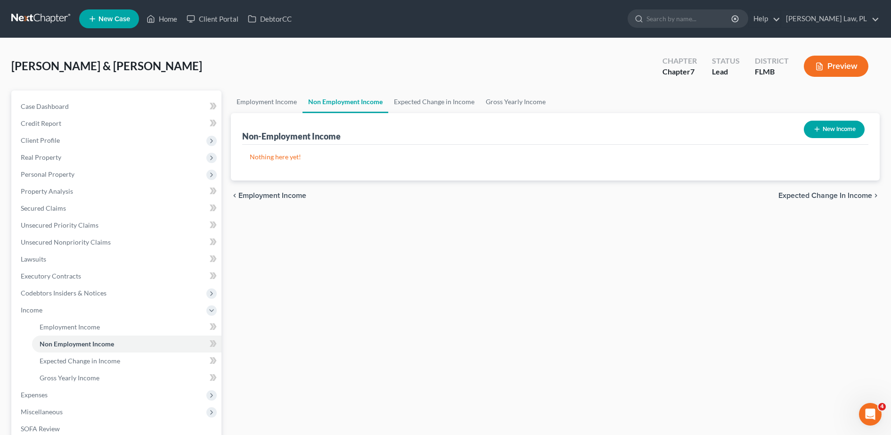
click at [816, 134] on button "New Income" at bounding box center [834, 129] width 61 height 17
select select "0"
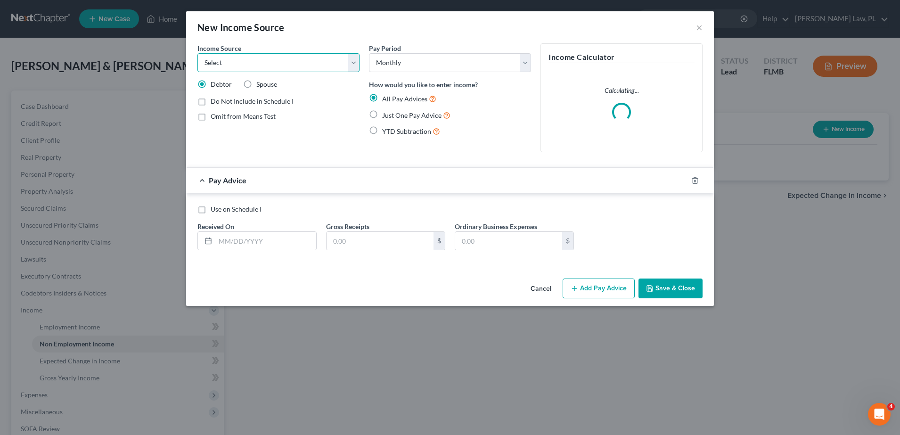
click at [305, 68] on select "Select Unemployment Disability (from employer) Pension Retirement Social Securi…" at bounding box center [278, 62] width 162 height 19
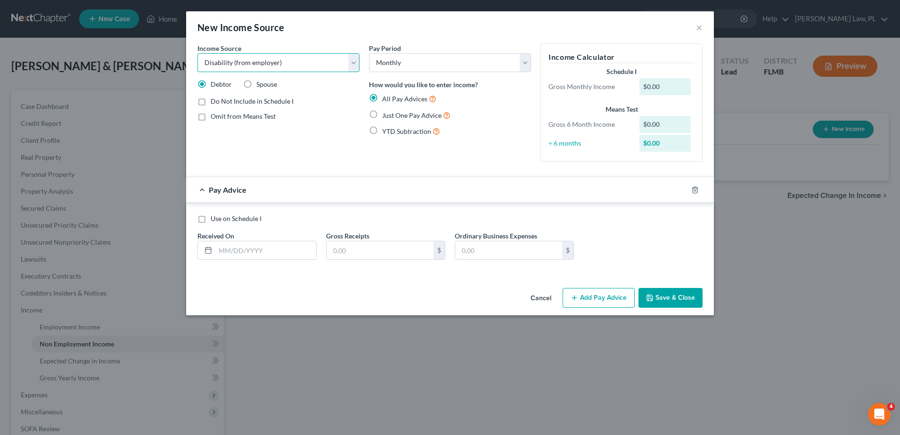
click at [197, 53] on select "Select Unemployment Disability (from employer) Pension Retirement Social Securi…" at bounding box center [278, 62] width 162 height 19
click at [315, 66] on select "Select Unemployment Disability (from employer) Pension Retirement Social Securi…" at bounding box center [278, 62] width 162 height 19
select select "4"
click at [197, 53] on select "Select Unemployment Disability (from employer) Pension Retirement Social Securi…" at bounding box center [278, 62] width 162 height 19
click at [362, 253] on input "text" at bounding box center [380, 250] width 107 height 18
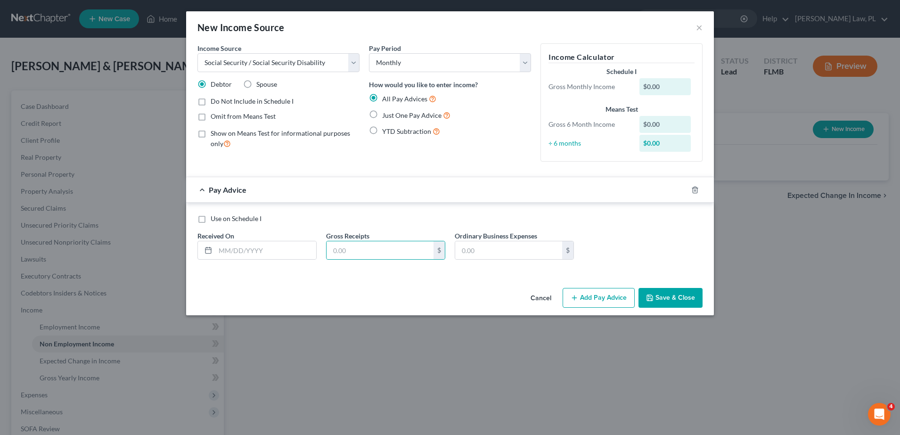
drag, startPoint x: 371, startPoint y: 119, endPoint x: 376, endPoint y: 121, distance: 5.1
click at [382, 119] on label "Just One Pay Advice" at bounding box center [416, 115] width 68 height 11
click at [386, 116] on input "Just One Pay Advice" at bounding box center [389, 113] width 6 height 6
radio input "true"
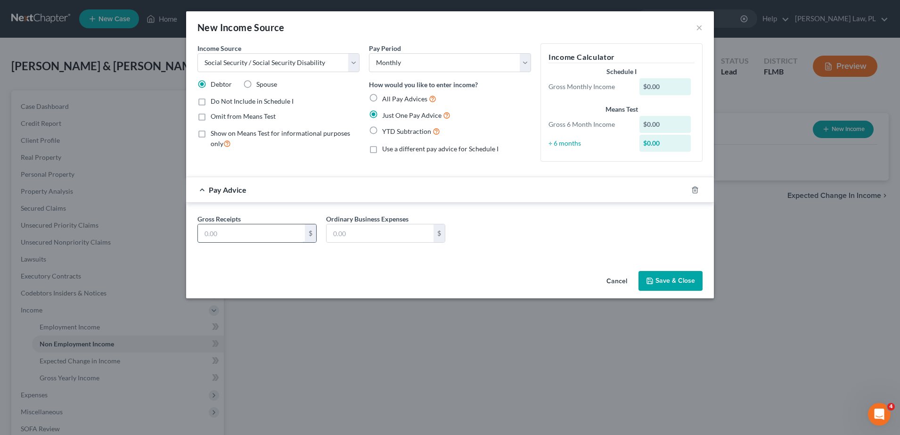
click at [266, 234] on input "text" at bounding box center [251, 233] width 107 height 18
type input "1,082.0"
click at [664, 276] on button "Save & Close" at bounding box center [671, 281] width 64 height 20
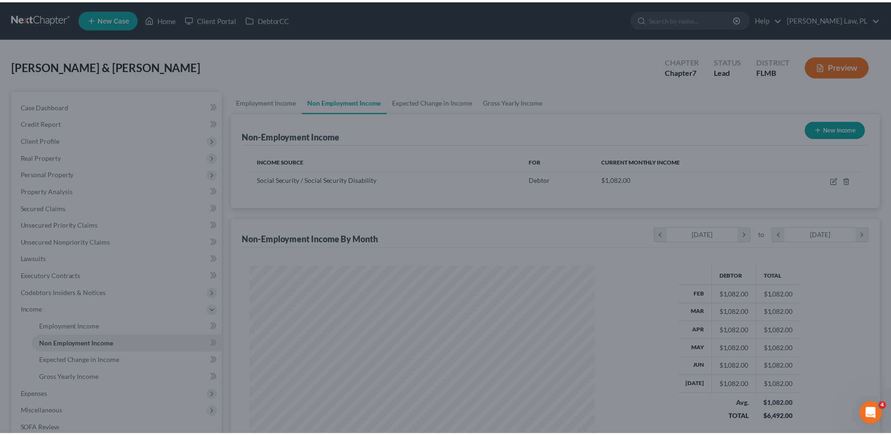
scroll to position [471099, 470905]
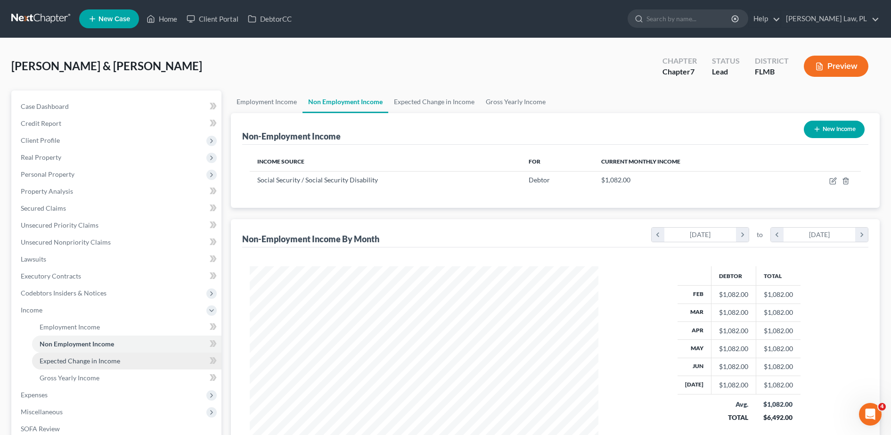
click at [107, 361] on span "Expected Change in Income" at bounding box center [80, 361] width 81 height 8
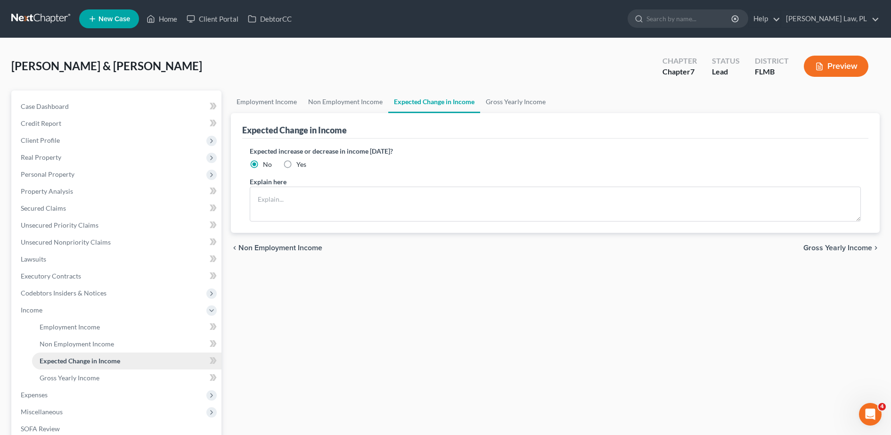
scroll to position [23, 0]
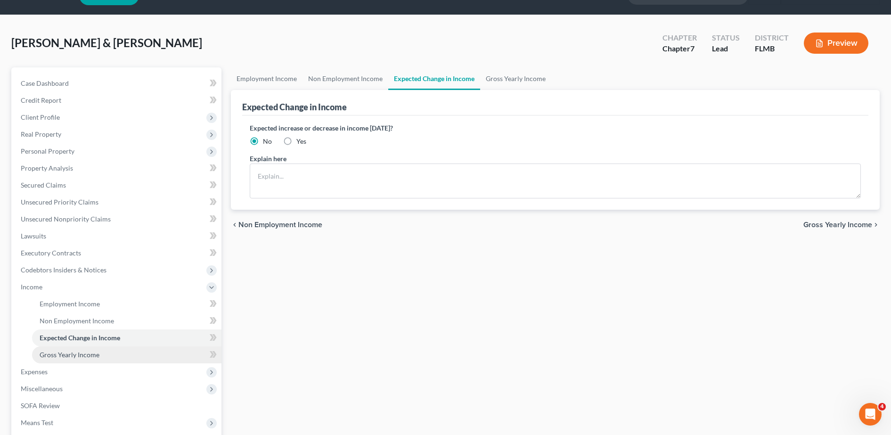
click at [86, 355] on span "Gross Yearly Income" at bounding box center [70, 355] width 60 height 8
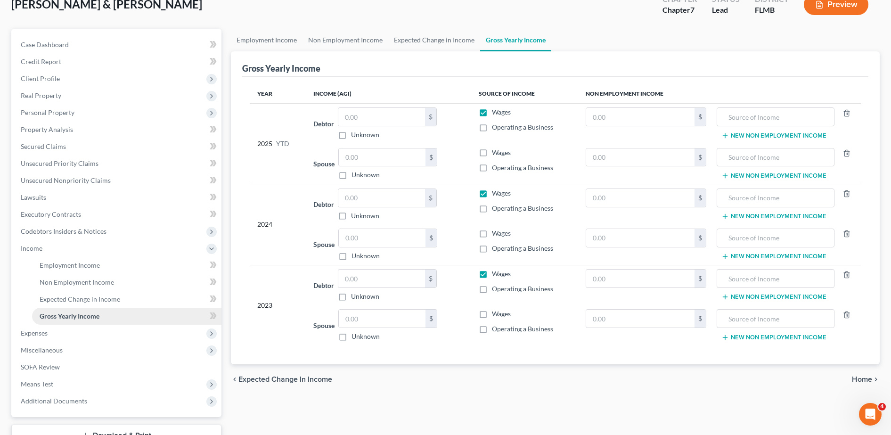
scroll to position [63, 0]
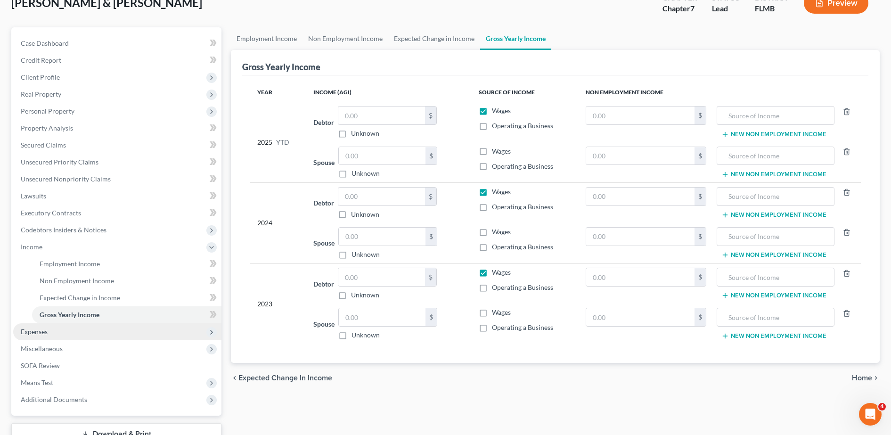
click at [52, 336] on span "Expenses" at bounding box center [117, 331] width 208 height 17
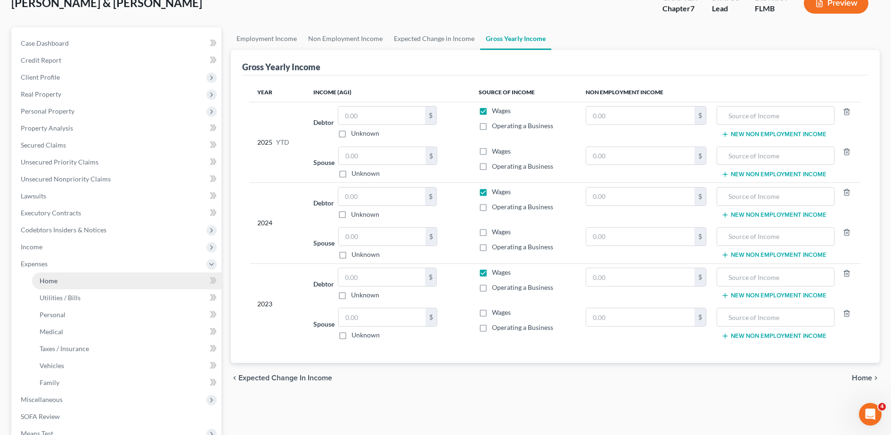
click at [73, 284] on link "Home" at bounding box center [126, 280] width 189 height 17
click at [93, 283] on link "Home" at bounding box center [126, 280] width 189 height 17
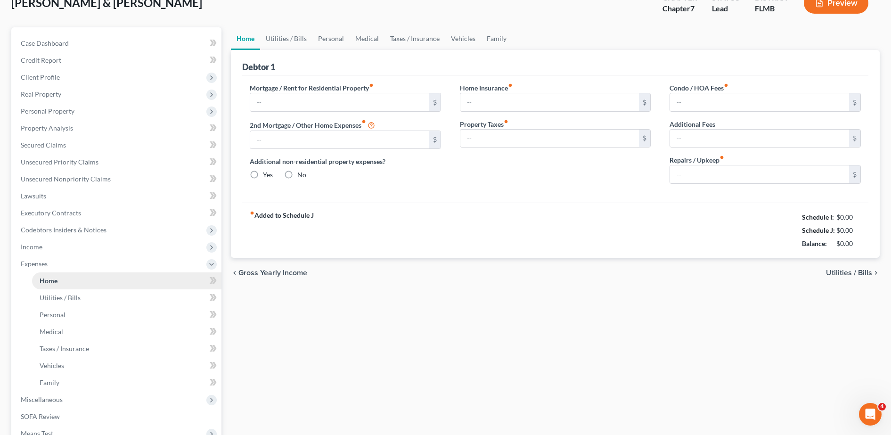
scroll to position [20, 0]
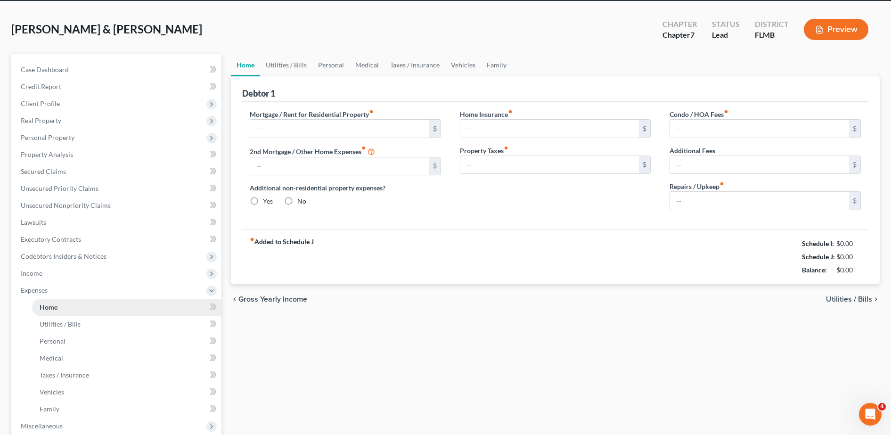
type input "0.00"
radio input "true"
type input "0.00"
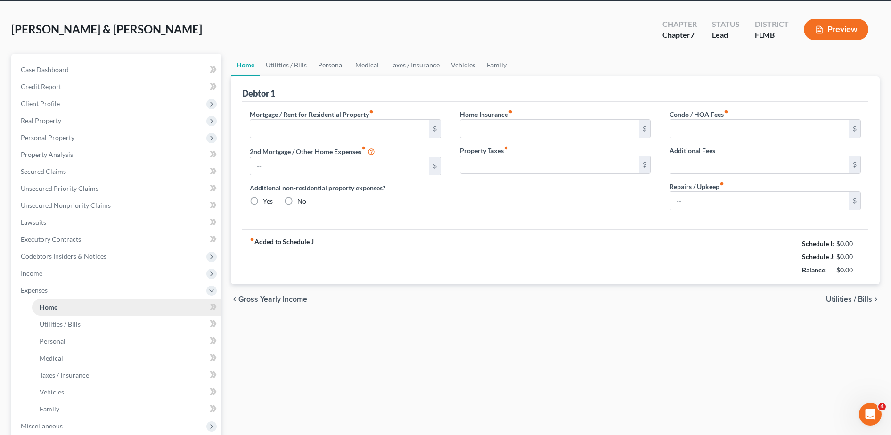
type input "0.00"
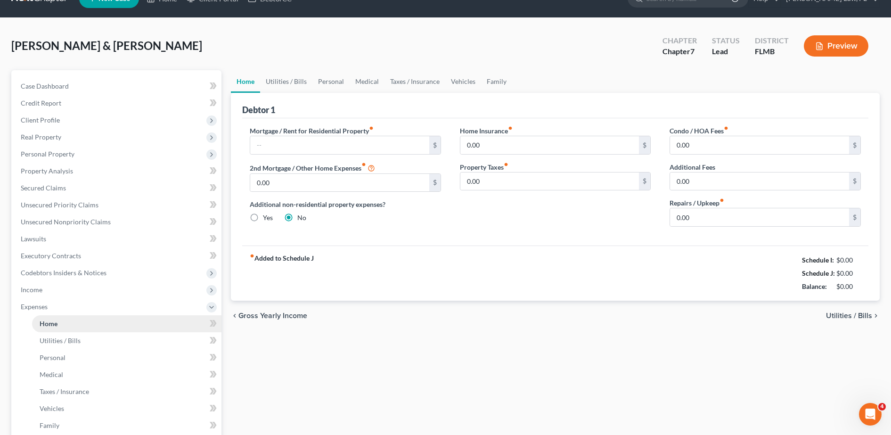
scroll to position [0, 0]
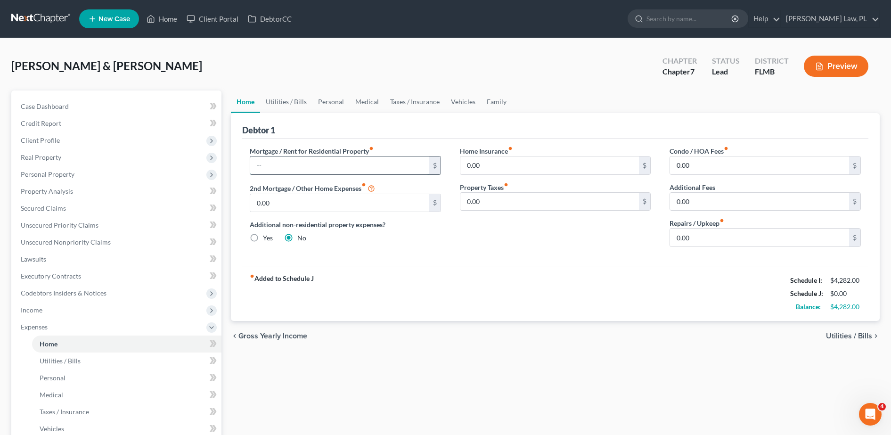
click at [292, 171] on input "text" at bounding box center [339, 165] width 179 height 18
type input "1,671.00"
click at [458, 123] on div "Debtor 1" at bounding box center [555, 125] width 626 height 25
click at [707, 167] on input "0.00" at bounding box center [759, 165] width 179 height 18
click at [126, 361] on link "Utilities / Bills" at bounding box center [126, 361] width 189 height 17
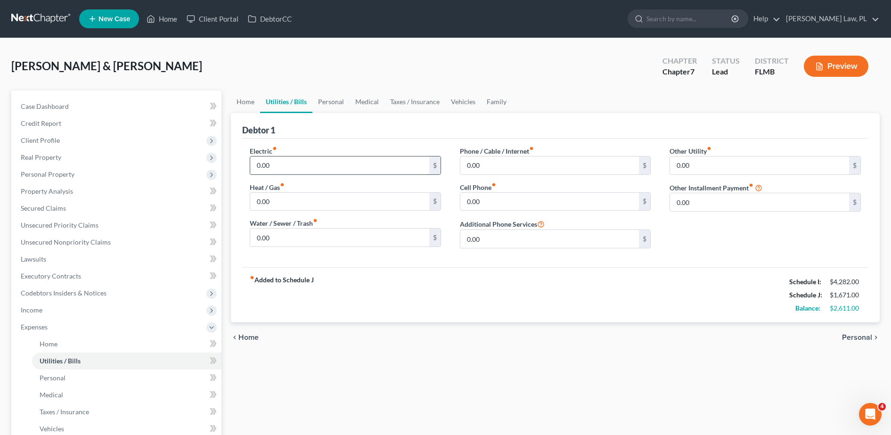
click at [316, 173] on input "0.00" at bounding box center [339, 165] width 179 height 18
type input "300.00"
click at [302, 235] on input "0.00" at bounding box center [339, 238] width 179 height 18
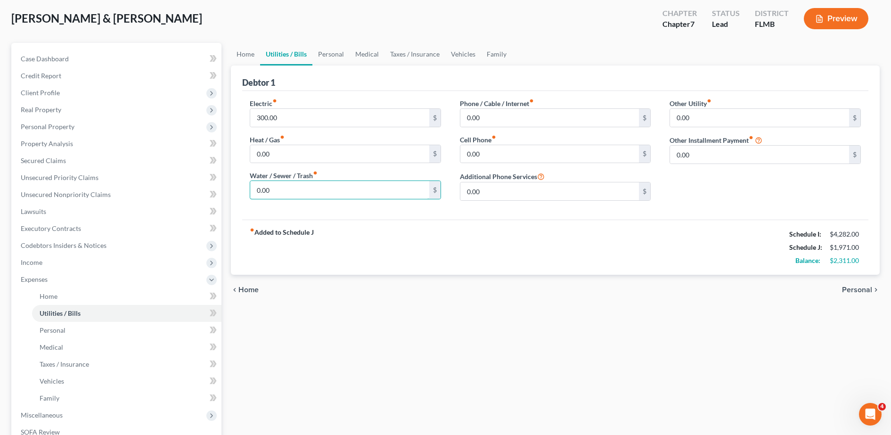
scroll to position [62, 0]
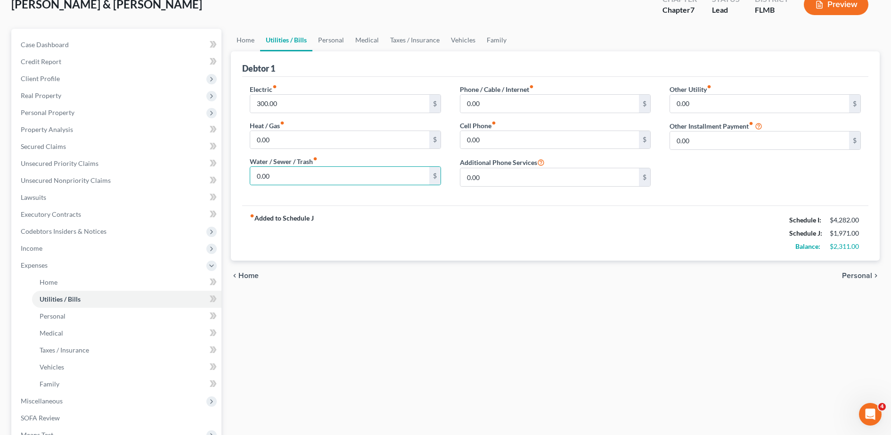
click at [361, 198] on div "Electric fiber_manual_record 300.00 $ Heat / Gas fiber_manual_record 0.00 $ Wat…" at bounding box center [555, 141] width 626 height 129
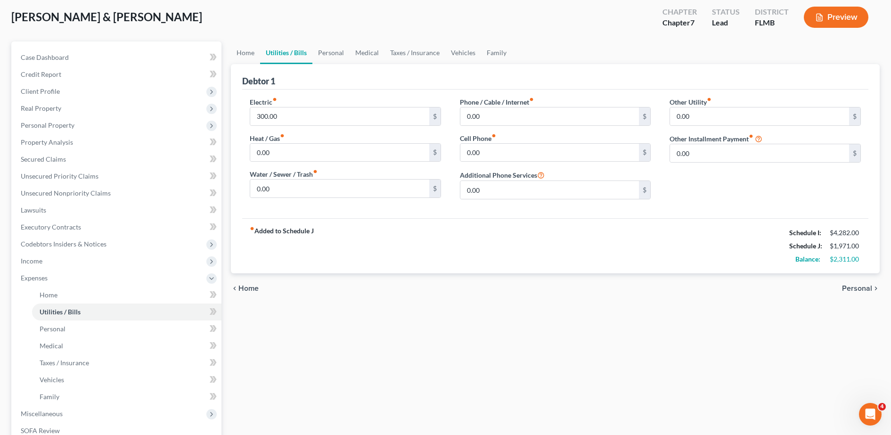
scroll to position [44, 0]
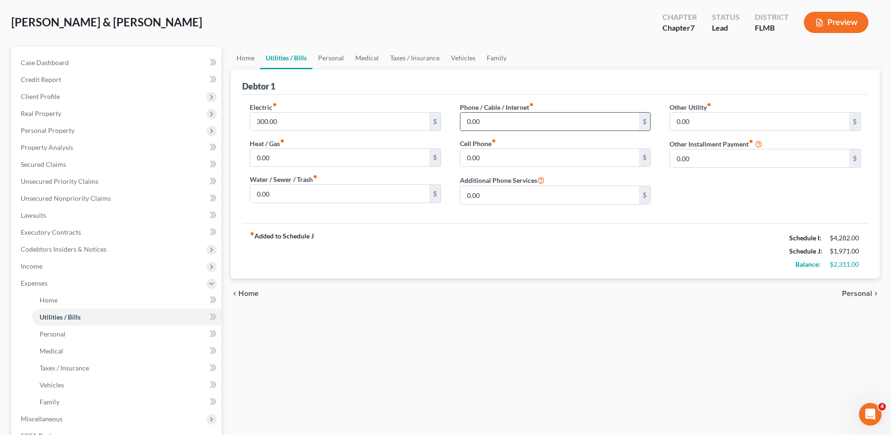
click at [490, 116] on input "0.00" at bounding box center [549, 122] width 179 height 18
type input "9"
type input "118.00"
click at [497, 159] on input "0.00" at bounding box center [549, 158] width 179 height 18
type input "400.00"
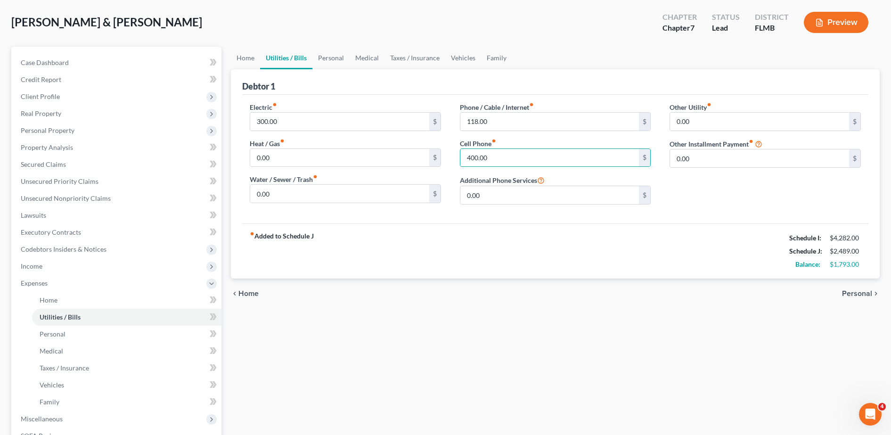
click at [681, 204] on div "Other Utility fiber_manual_record 0.00 $ Other Installment Payment fiber_manual…" at bounding box center [765, 157] width 210 height 110
click at [312, 198] on input "0.00" at bounding box center [339, 194] width 179 height 18
type input "100.00"
click at [318, 216] on div "Electric fiber_manual_record 300.00 $ Heat / Gas fiber_manual_record 0.00 $ Wat…" at bounding box center [555, 159] width 626 height 129
click at [294, 194] on input "100.00" at bounding box center [339, 194] width 179 height 18
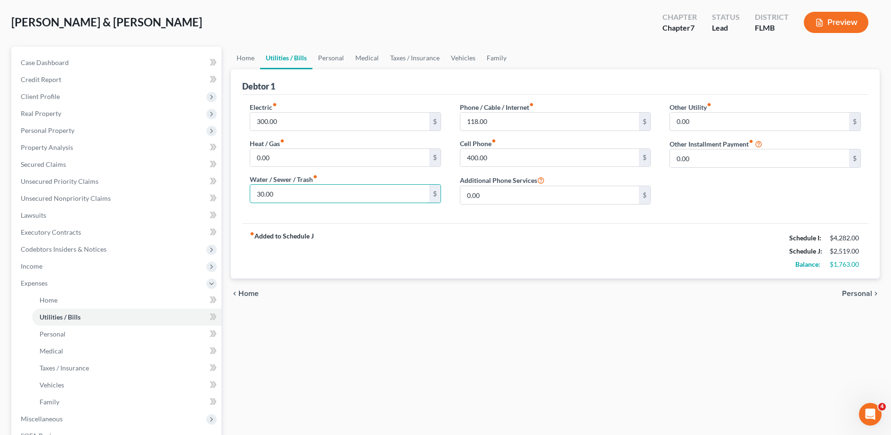
type input "30.00"
click at [418, 254] on div "fiber_manual_record Added to Schedule J Schedule I: $4,282.00 Schedule J: $2,51…" at bounding box center [555, 250] width 626 height 55
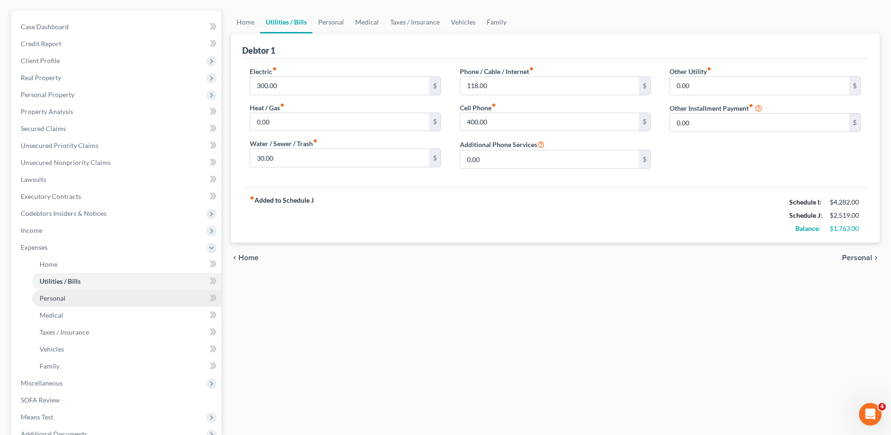
click at [126, 302] on link "Personal" at bounding box center [126, 298] width 189 height 17
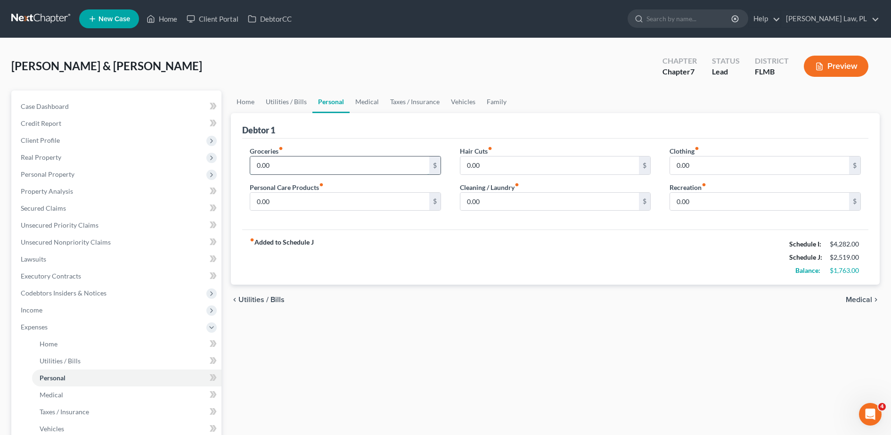
click at [297, 162] on input "0.00" at bounding box center [339, 165] width 179 height 18
type input "4"
type input "450.00"
click at [301, 206] on input "0.00" at bounding box center [339, 202] width 179 height 18
type input "10.00"
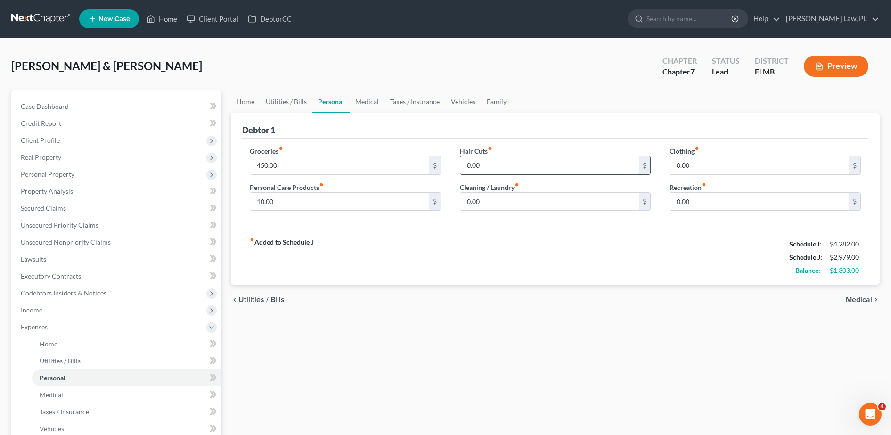
click at [489, 161] on input "0.00" at bounding box center [549, 165] width 179 height 18
type input "10.00"
click at [527, 142] on div "Groceries fiber_manual_record 450.00 $ Personal Care Products fiber_manual_reco…" at bounding box center [555, 184] width 626 height 91
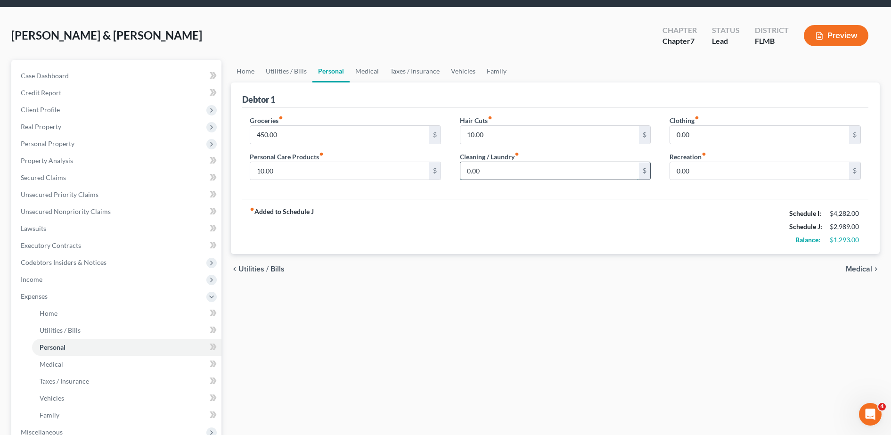
click at [492, 164] on input "0.00" at bounding box center [549, 171] width 179 height 18
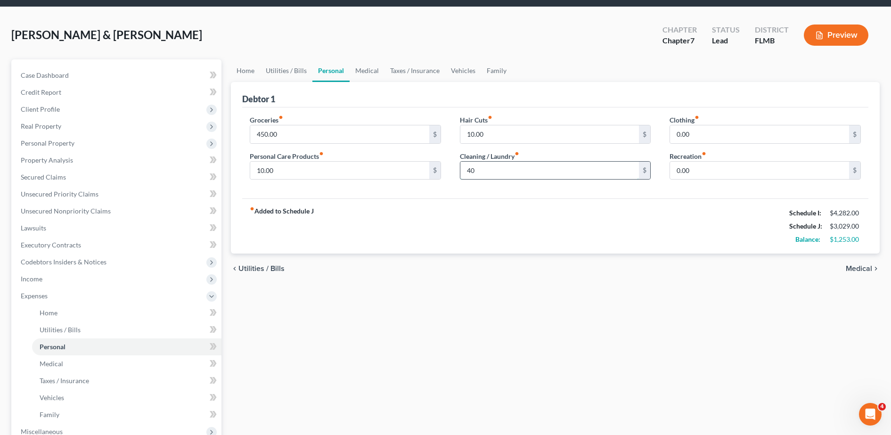
type input "4"
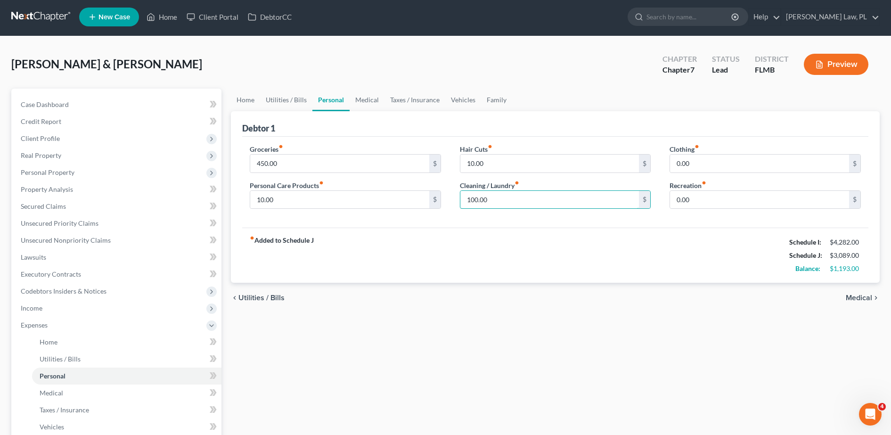
scroll to position [0, 0]
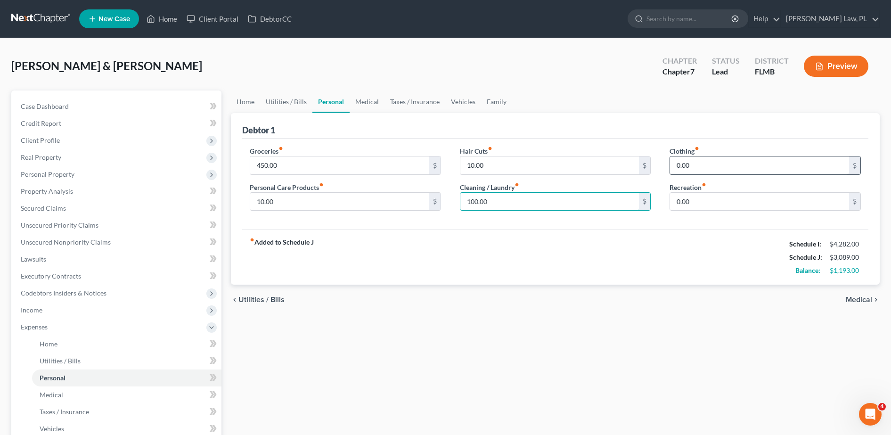
type input "100.00"
click at [705, 167] on input "0.00" at bounding box center [759, 165] width 179 height 18
type input "0.00"
click at [628, 150] on div "Hair Cuts fiber_manual_record 10.00 $" at bounding box center [555, 160] width 191 height 29
click at [712, 199] on input "0.00" at bounding box center [759, 202] width 179 height 18
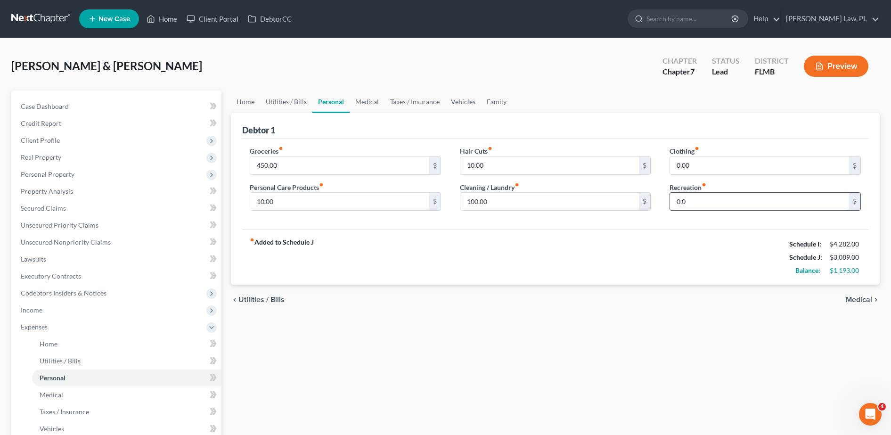
type input "0.00"
click at [573, 254] on div "fiber_manual_record Added to Schedule J Schedule I: $4,282.00 Schedule J: $3,08…" at bounding box center [555, 257] width 626 height 55
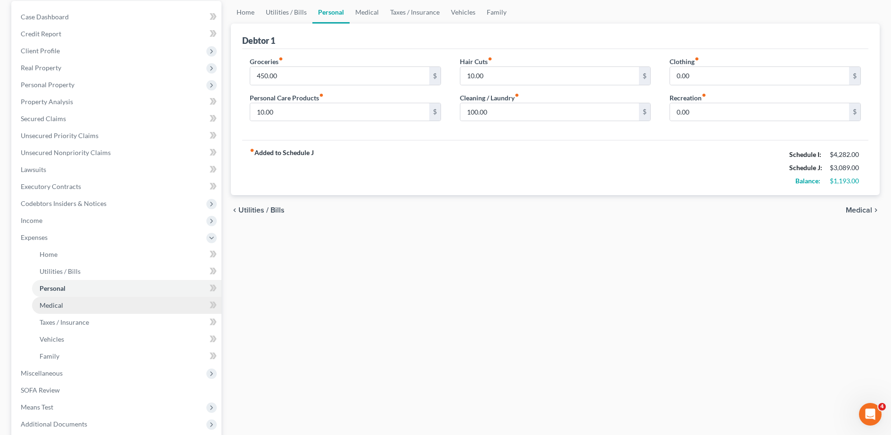
click at [136, 302] on link "Medical" at bounding box center [126, 305] width 189 height 17
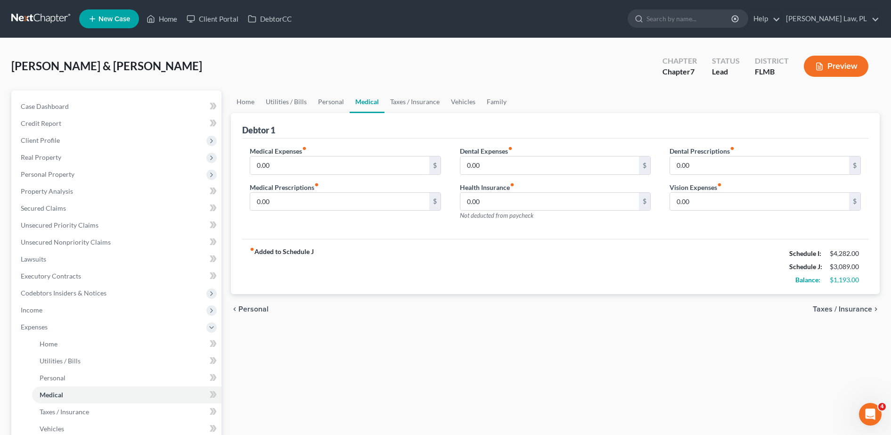
scroll to position [12, 0]
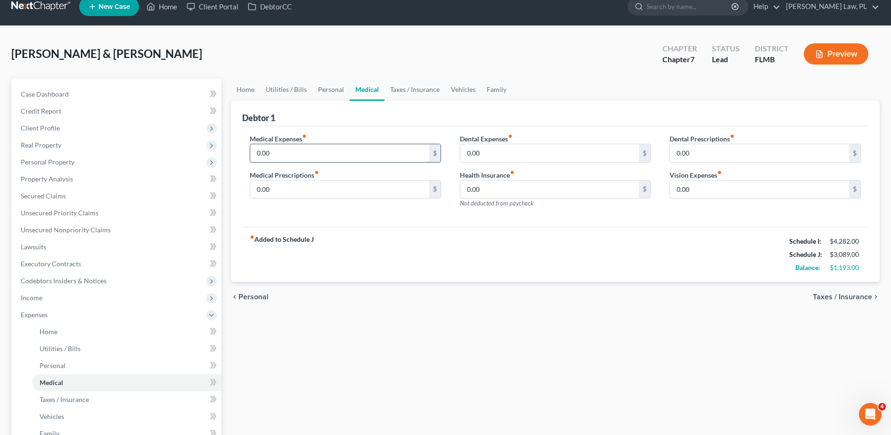
click at [300, 157] on input "0.00" at bounding box center [339, 153] width 179 height 18
type input "100.00"
click at [323, 131] on div "Medical Expenses fiber_manual_record 100.00 $ Medical Prescriptions fiber_manua…" at bounding box center [555, 176] width 626 height 101
click at [287, 188] on input "0.00" at bounding box center [339, 189] width 179 height 18
click at [299, 208] on div "Medical Expenses fiber_manual_record 100.00 $ Medical Prescriptions fiber_manua…" at bounding box center [345, 175] width 210 height 82
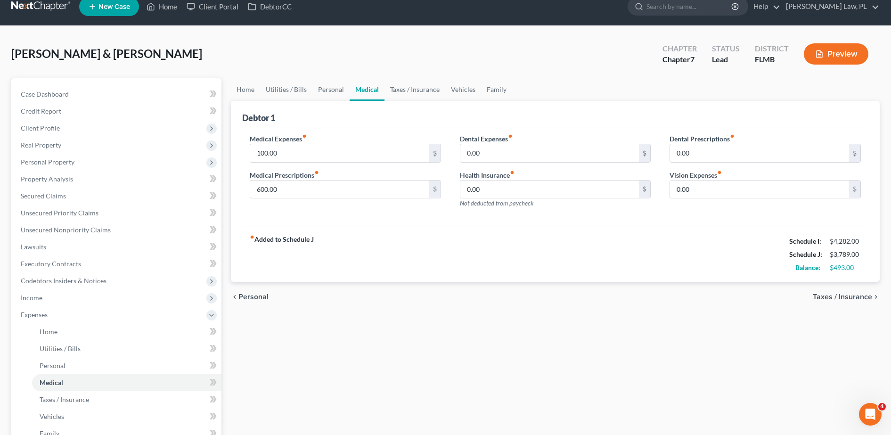
scroll to position [26, 0]
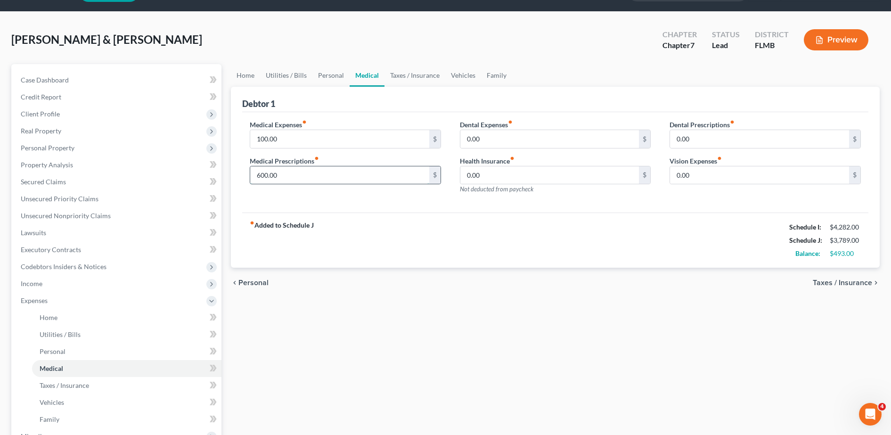
click at [296, 179] on input "600.00" at bounding box center [339, 175] width 179 height 18
type input "500.00"
click at [462, 99] on div "Debtor 1" at bounding box center [555, 99] width 626 height 25
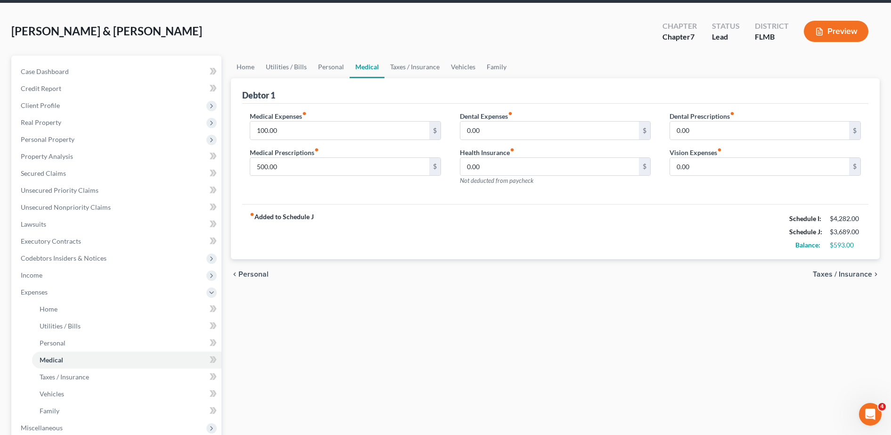
scroll to position [47, 0]
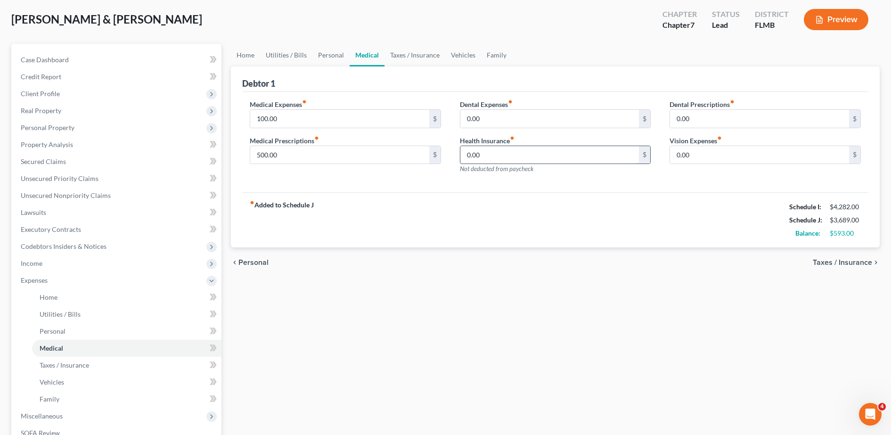
click at [503, 155] on input "0.00" at bounding box center [549, 155] width 179 height 18
type input "177.80"
click at [705, 187] on div "Medical Expenses fiber_manual_record 100.00 $ Medical Prescriptions fiber_manua…" at bounding box center [555, 142] width 626 height 101
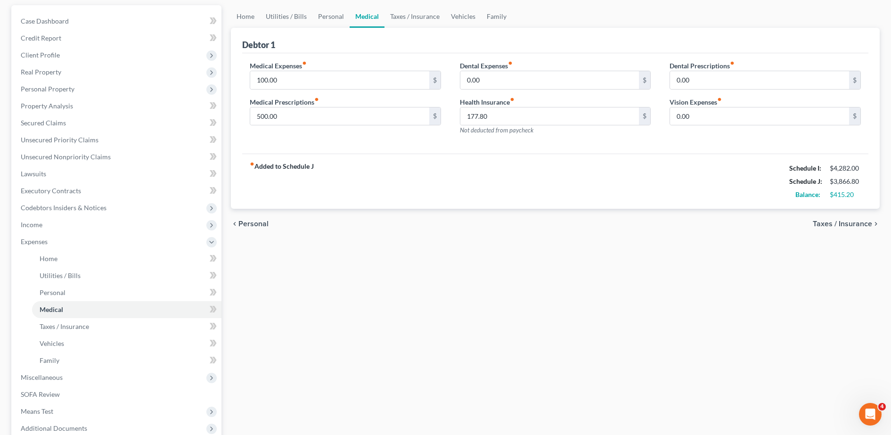
scroll to position [86, 0]
click at [695, 114] on input "0.00" at bounding box center [759, 116] width 179 height 18
type input "100.00"
click at [659, 173] on div "fiber_manual_record Added to Schedule J Schedule I: $4,282.00 Schedule J: $3,96…" at bounding box center [555, 180] width 626 height 55
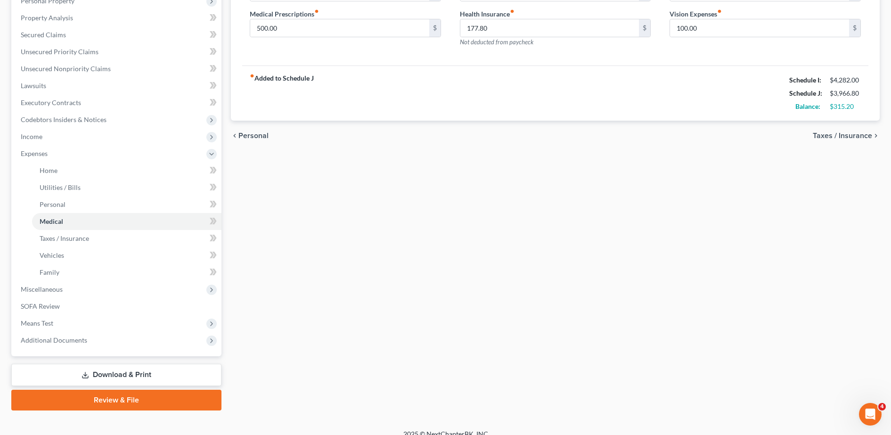
scroll to position [174, 0]
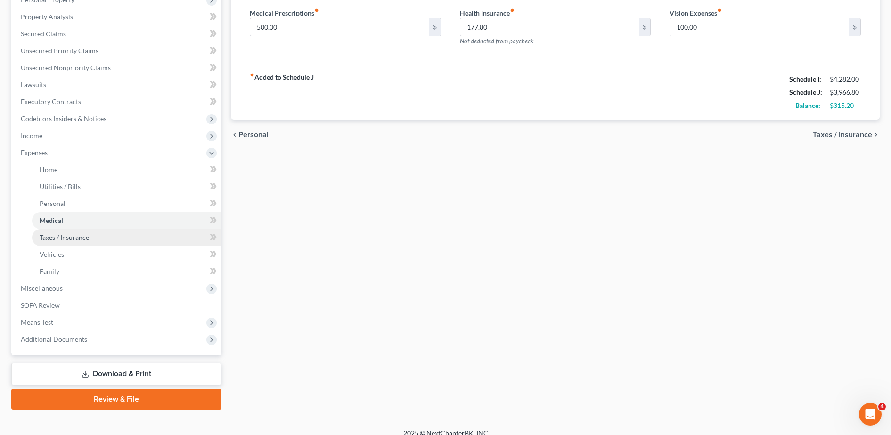
click at [123, 238] on link "Taxes / Insurance" at bounding box center [126, 237] width 189 height 17
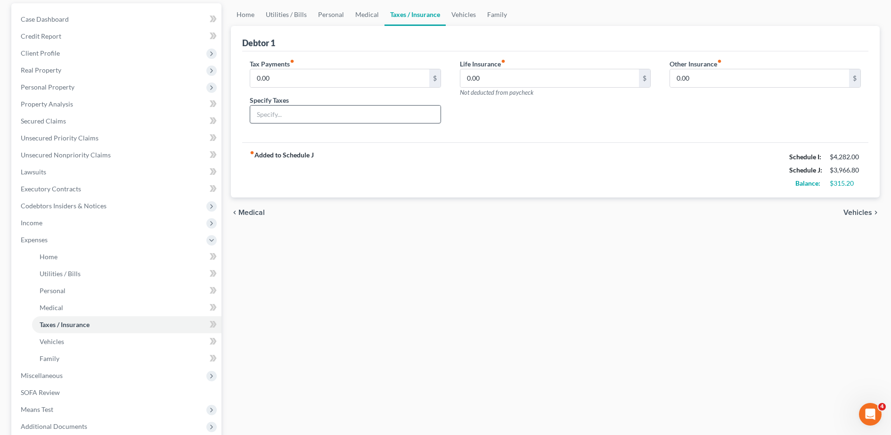
scroll to position [88, 0]
click at [80, 339] on link "Vehicles" at bounding box center [126, 341] width 189 height 17
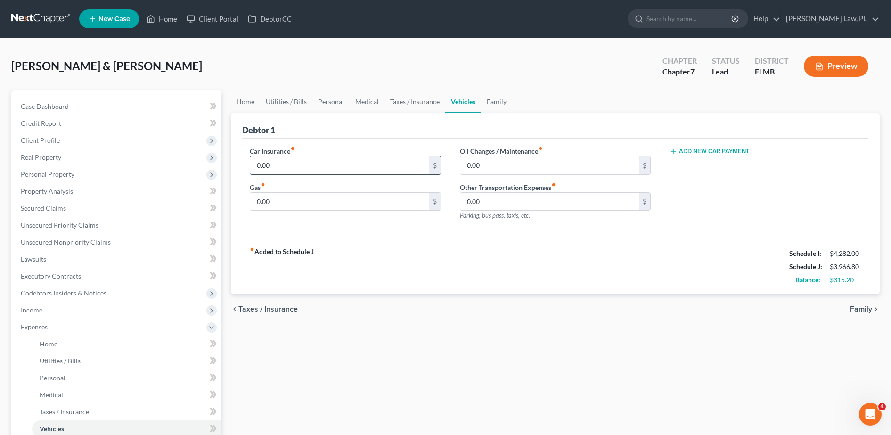
click at [314, 169] on input "0.00" at bounding box center [339, 165] width 179 height 18
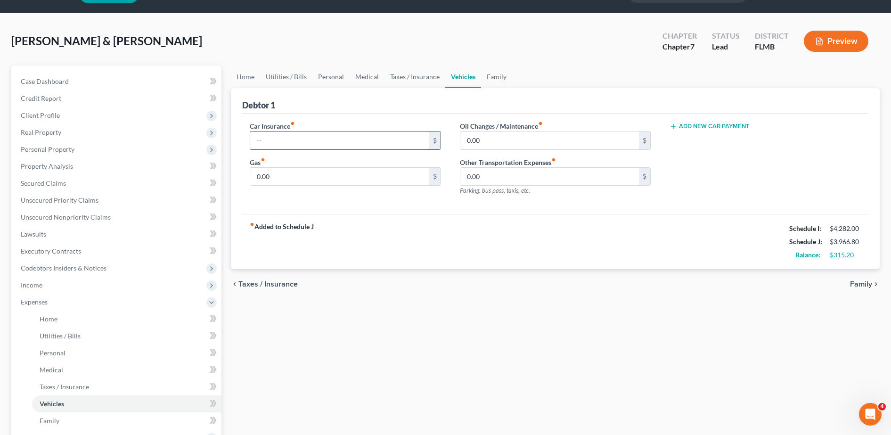
scroll to position [25, 0]
click at [323, 110] on div "Debtor 1" at bounding box center [555, 100] width 626 height 25
click at [308, 175] on input "0.00" at bounding box center [339, 176] width 179 height 18
type input "160.00"
click at [506, 147] on input "0.00" at bounding box center [549, 140] width 179 height 18
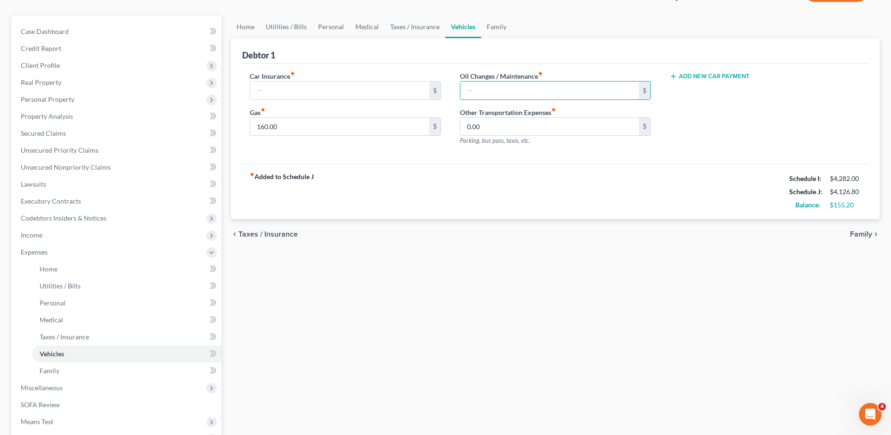
scroll to position [77, 0]
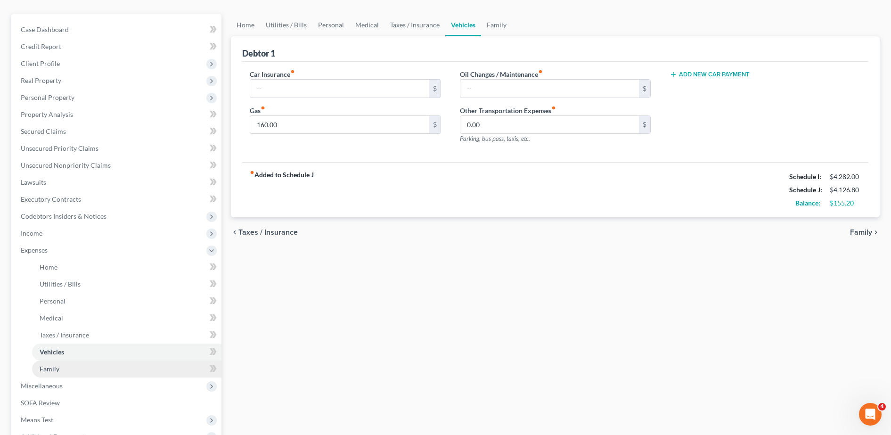
click at [94, 371] on link "Family" at bounding box center [126, 369] width 189 height 17
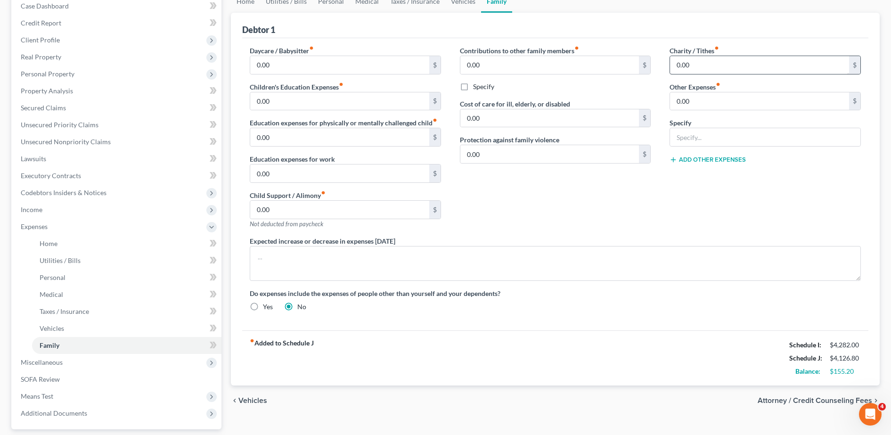
scroll to position [104, 0]
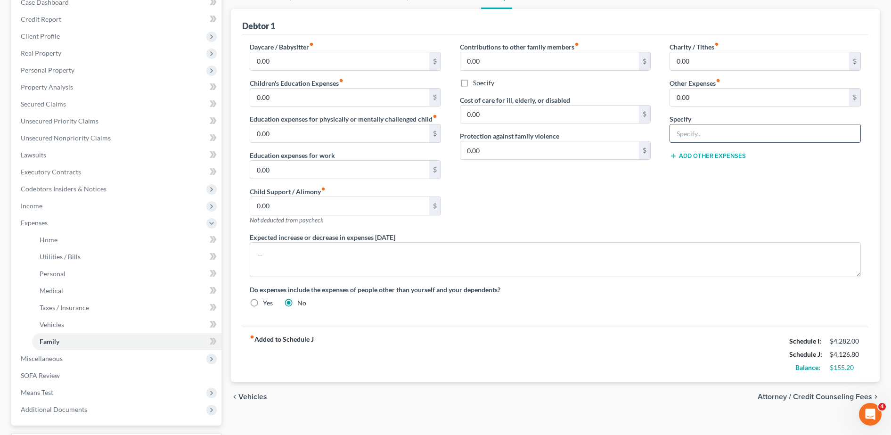
click at [709, 128] on input "text" at bounding box center [765, 133] width 190 height 18
type input "Pet Expenses"
click at [702, 98] on input "0.00" at bounding box center [759, 98] width 179 height 18
type input "60.00"
click at [616, 225] on div "Contributions to other family members fiber_manual_record 0.00 $ Specify Cost o…" at bounding box center [556, 137] width 210 height 190
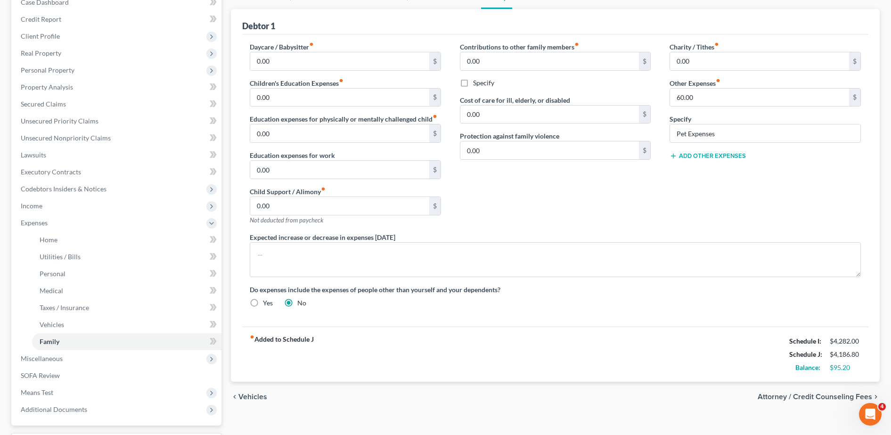
click at [707, 153] on button "Add Other Expenses" at bounding box center [708, 156] width 76 height 8
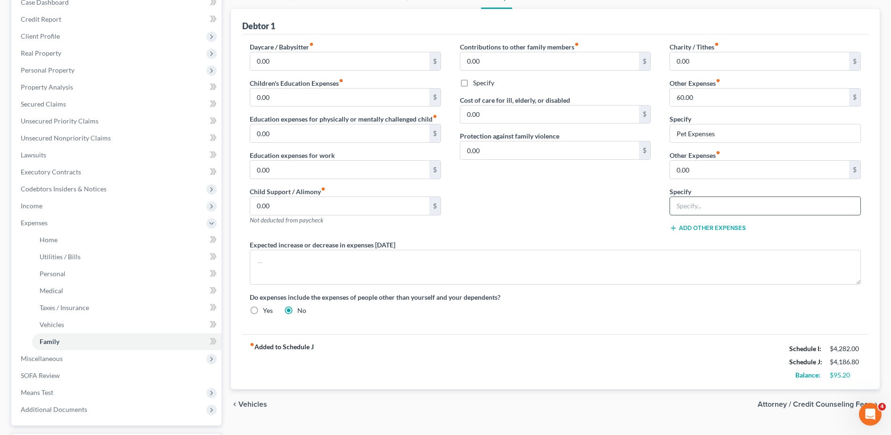
click at [698, 213] on input "text" at bounding box center [765, 206] width 190 height 18
type input "Pool Expenses"
click at [714, 172] on input "0.00" at bounding box center [759, 170] width 179 height 18
type input "100.00"
click at [574, 221] on div "Contributions to other family members fiber_manual_record 0.00 $ Specify Cost o…" at bounding box center [556, 141] width 210 height 198
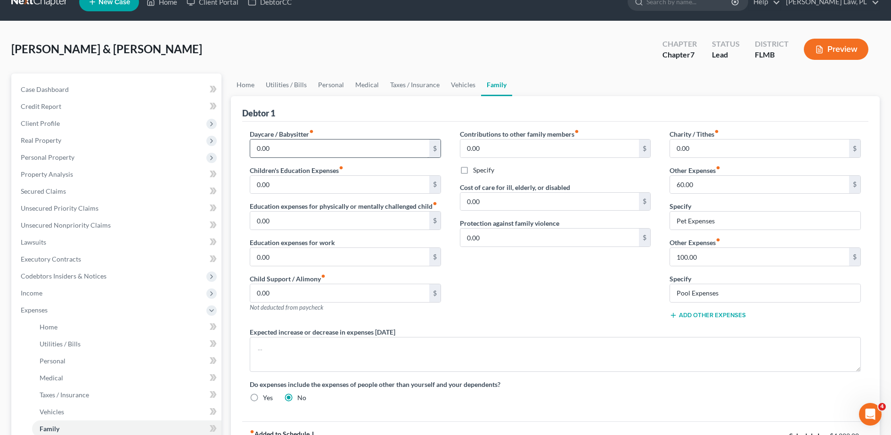
scroll to position [140, 0]
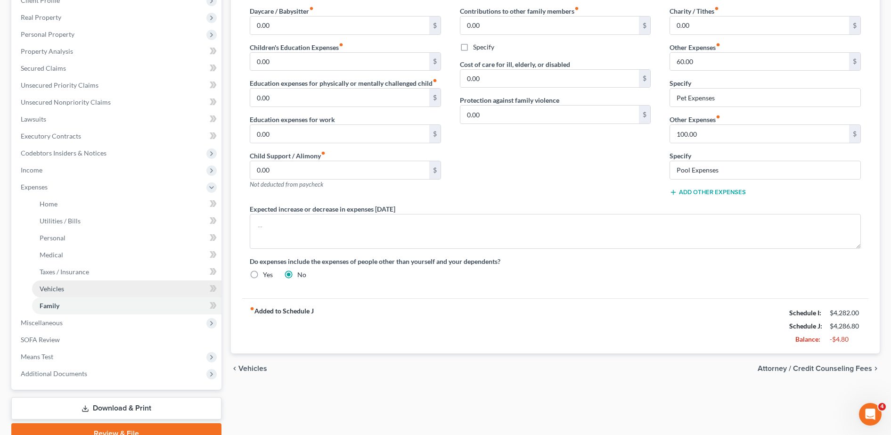
click at [99, 294] on link "Vehicles" at bounding box center [126, 288] width 189 height 17
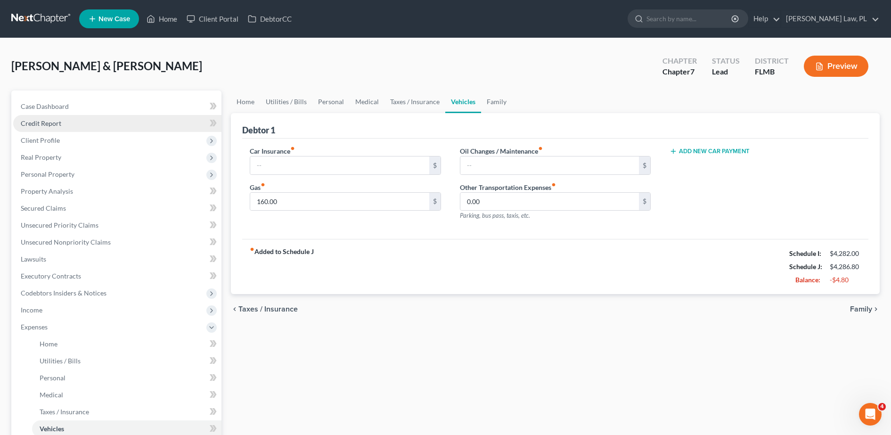
click at [52, 123] on span "Credit Report" at bounding box center [41, 123] width 41 height 8
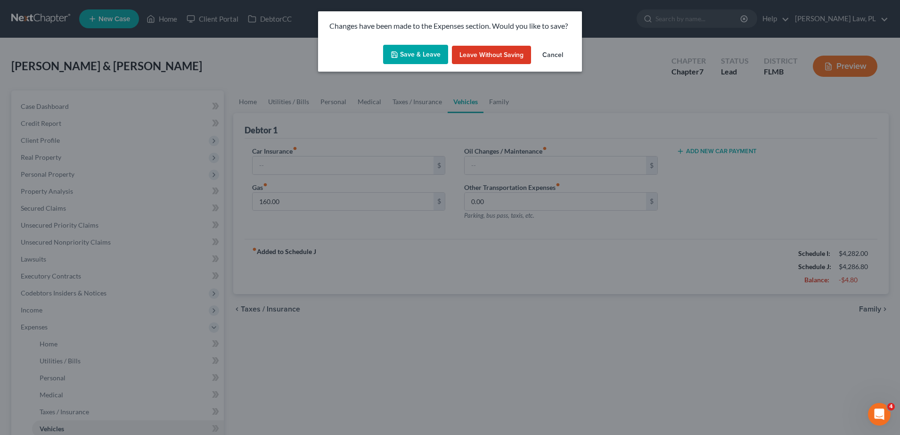
click at [419, 56] on button "Save & Leave" at bounding box center [415, 55] width 65 height 20
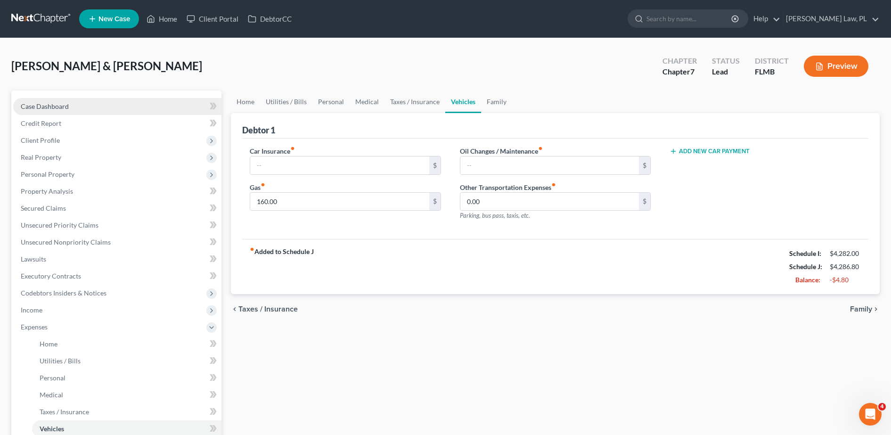
click at [135, 110] on link "Case Dashboard" at bounding box center [117, 106] width 208 height 17
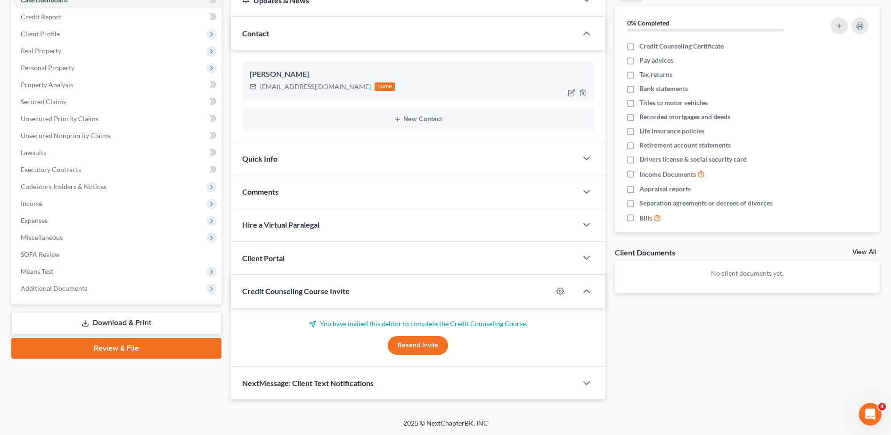
scroll to position [107, 0]
click at [310, 249] on div "Client Portal" at bounding box center [404, 257] width 346 height 33
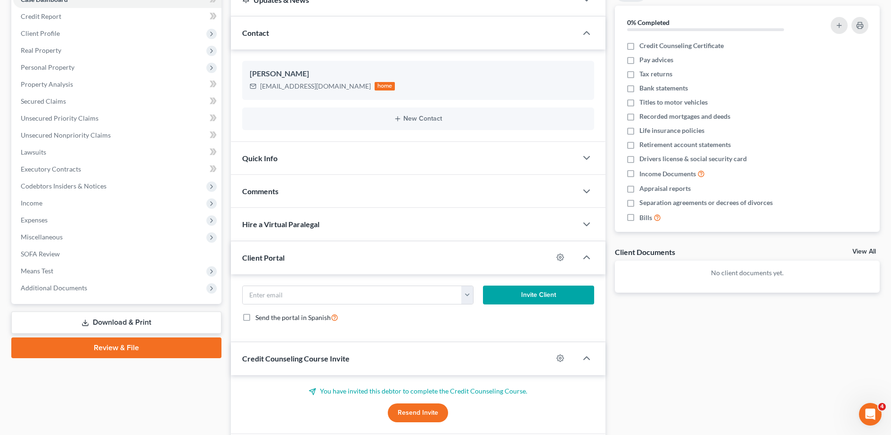
click at [314, 200] on div "Comments" at bounding box center [404, 191] width 346 height 33
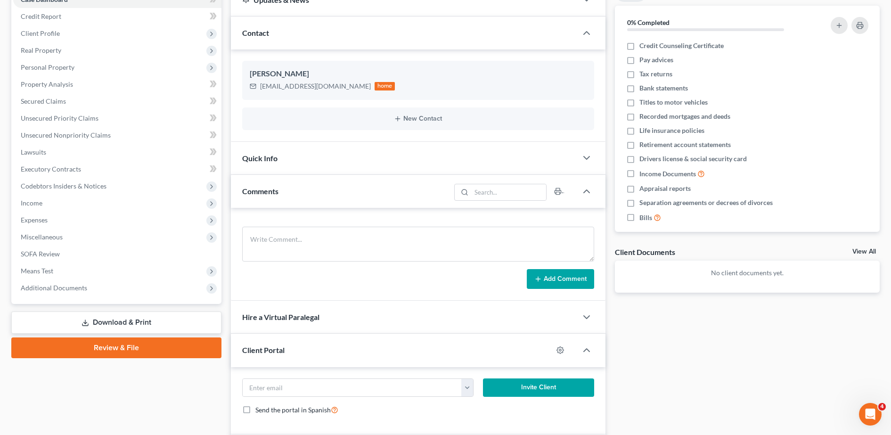
scroll to position [115, 0]
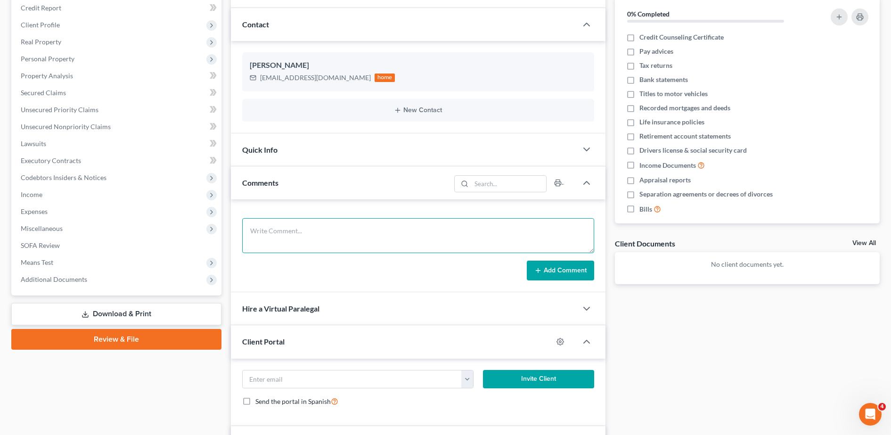
click at [297, 221] on textarea at bounding box center [418, 235] width 352 height 35
type textarea "Completed Intake Call [DATE]. Confirm they have cancelled Americourt?"
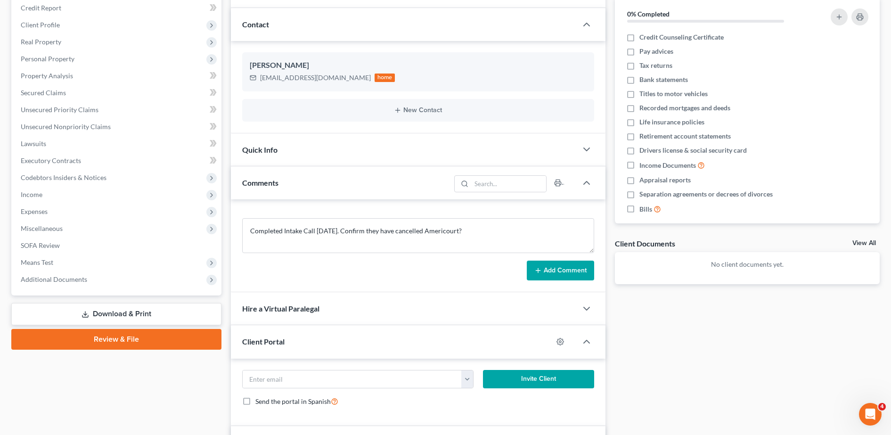
click at [549, 274] on button "Add Comment" at bounding box center [560, 271] width 67 height 20
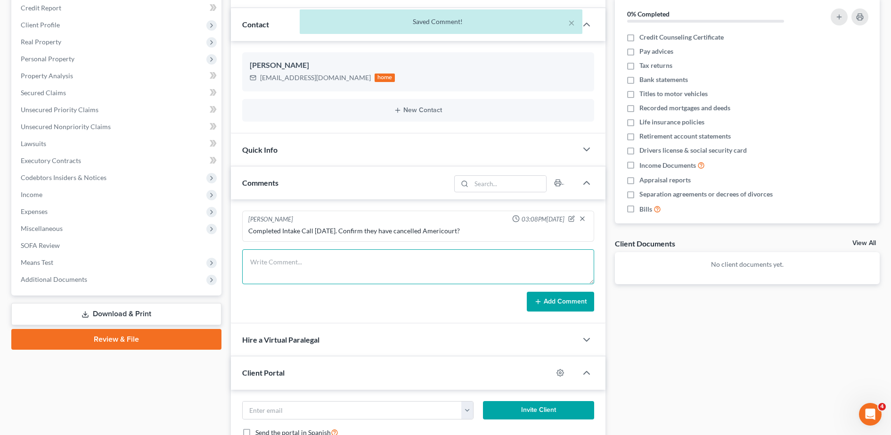
click at [408, 261] on textarea at bounding box center [418, 266] width 352 height 35
type textarea "Waiting"
click at [571, 218] on icon "button" at bounding box center [572, 218] width 4 height 4
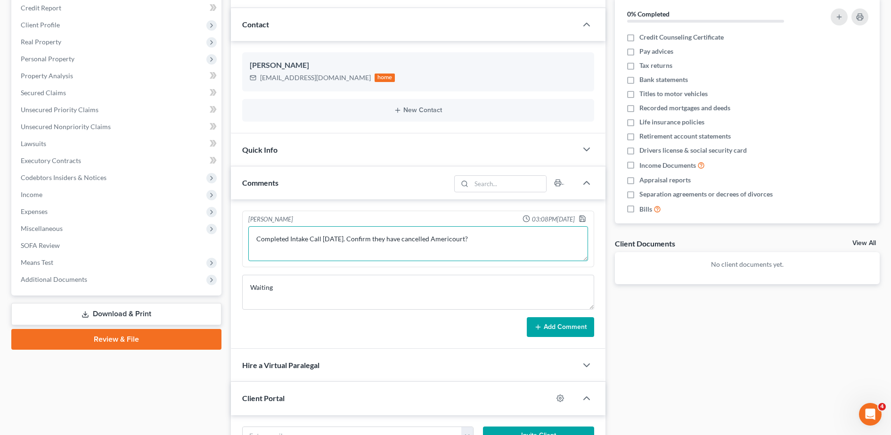
click at [464, 240] on textarea "Completed Intake Call [DATE]. Confirm they have cancelled Americourt?" at bounding box center [418, 243] width 340 height 35
click at [489, 239] on textarea "Completed Intake Call [DATE]. Confirm they have cancelled Americourt?" at bounding box center [418, 243] width 340 height 35
click at [475, 237] on textarea "Completed Intake Call [DATE]. Confirm they have cancelled Americourt?" at bounding box center [418, 243] width 340 height 35
click at [475, 242] on textarea "Completed Intake Call [DATE]. Confirm they have cancelled Americourt?" at bounding box center [418, 243] width 340 height 35
type textarea "Completed Intake Call [DATE]. Confirm they have cancelled Americourt? Having to…"
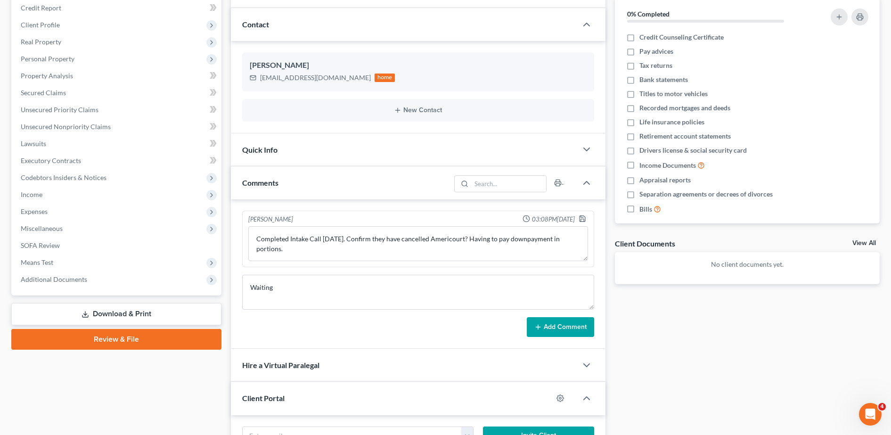
click at [553, 325] on button "Add Comment" at bounding box center [560, 327] width 67 height 20
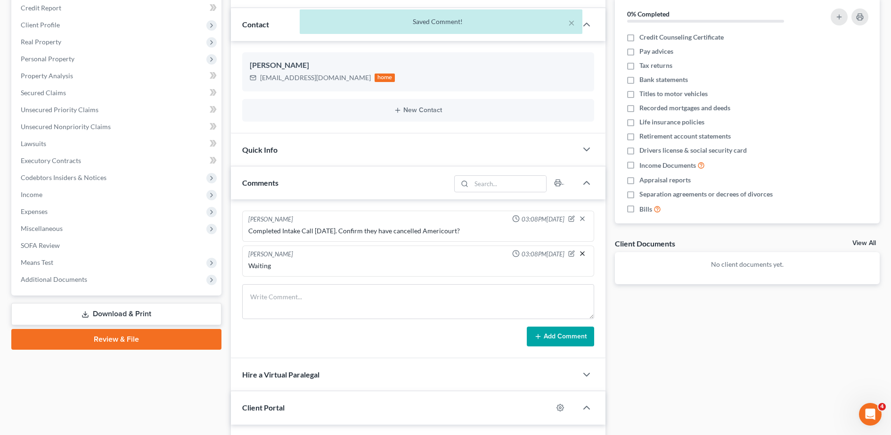
click at [584, 252] on line "button" at bounding box center [583, 254] width 4 height 4
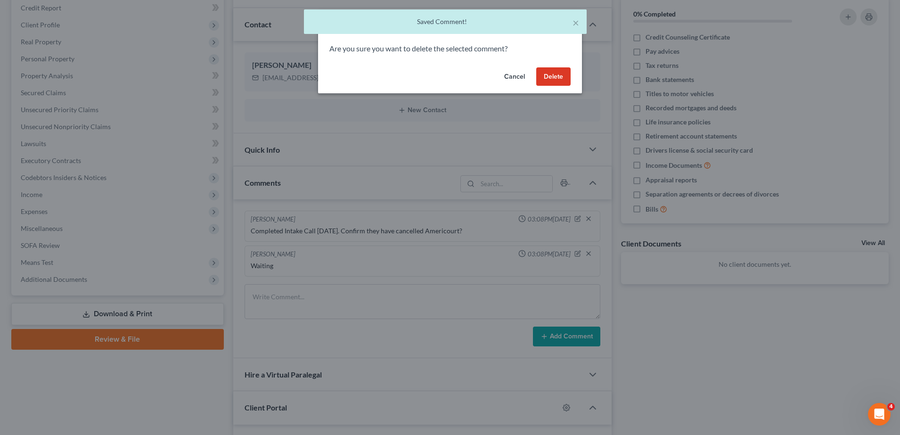
click at [548, 82] on button "Delete" at bounding box center [553, 76] width 34 height 19
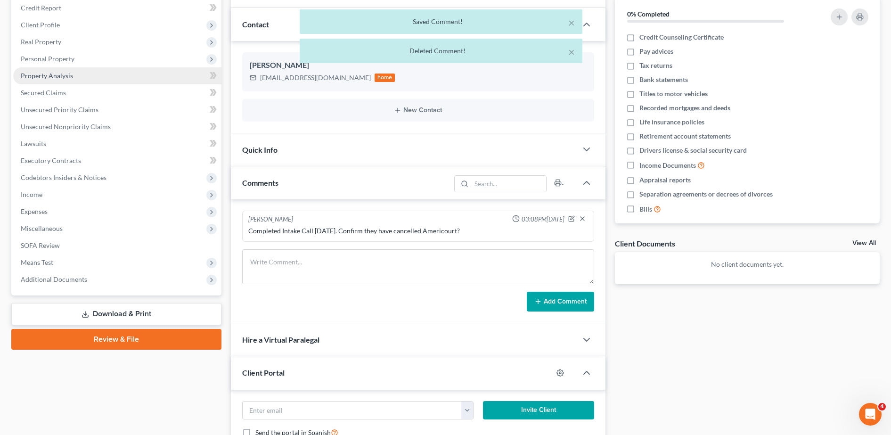
scroll to position [37, 0]
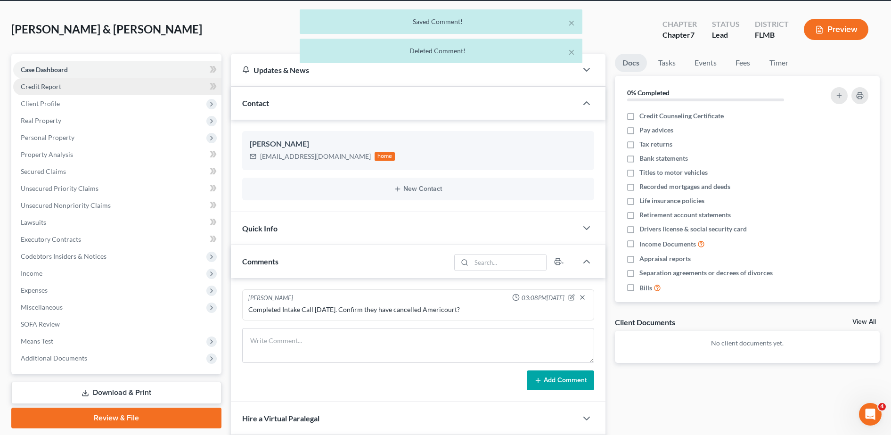
click at [111, 85] on link "Credit Report" at bounding box center [117, 86] width 208 height 17
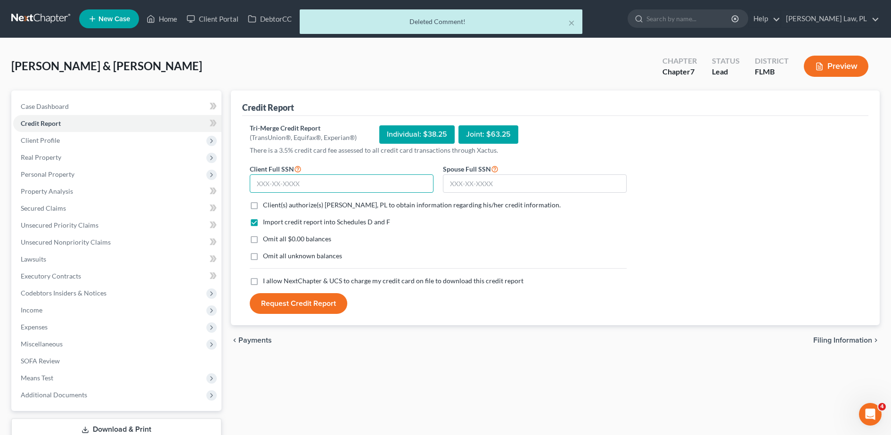
click at [327, 178] on input "text" at bounding box center [342, 183] width 184 height 19
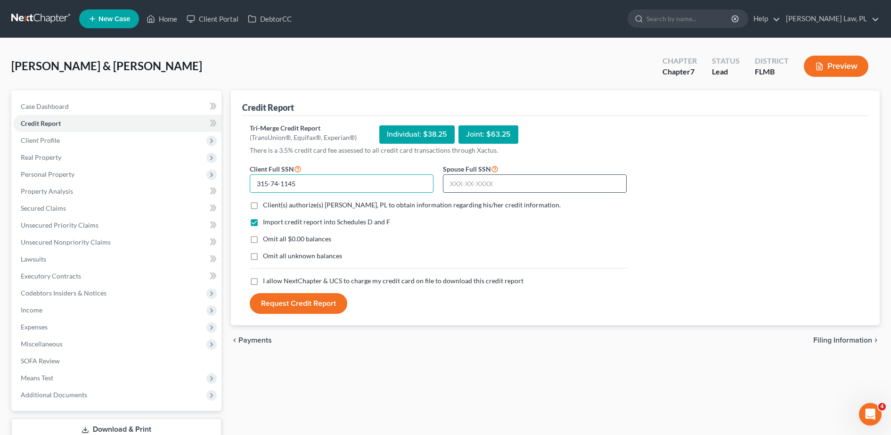
type input "315-74-1145"
click at [474, 185] on input "text" at bounding box center [535, 183] width 184 height 19
type input "262-99-1773"
click at [263, 206] on label "Client(s) authorize(s) [PERSON_NAME], PL to obtain information regarding his/he…" at bounding box center [412, 204] width 298 height 9
click at [267, 206] on input "Client(s) authorize(s) [PERSON_NAME], PL to obtain information regarding his/he…" at bounding box center [270, 203] width 6 height 6
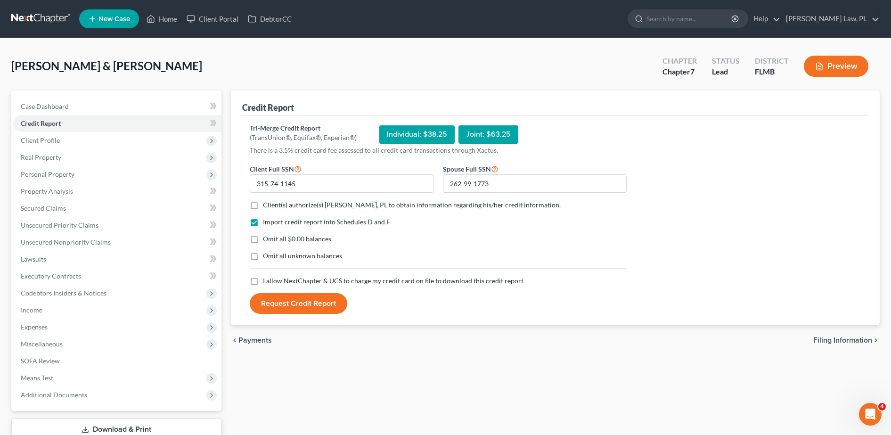
checkbox input "true"
click at [263, 280] on label "I allow NextChapter & UCS to charge my credit card on file to download this cre…" at bounding box center [393, 280] width 261 height 9
click at [267, 280] on input "I allow NextChapter & UCS to charge my credit card on file to download this cre…" at bounding box center [270, 279] width 6 height 6
checkbox input "true"
click at [282, 305] on button "Request Credit Report" at bounding box center [299, 303] width 98 height 21
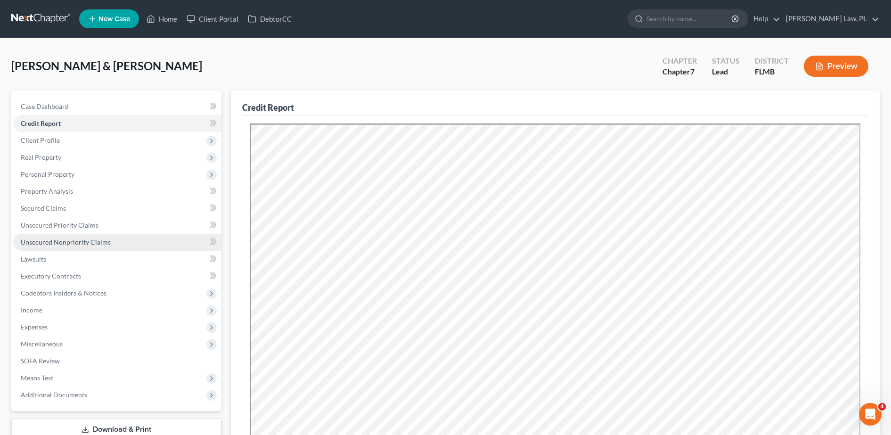
click at [80, 238] on span "Unsecured Nonpriority Claims" at bounding box center [66, 242] width 90 height 8
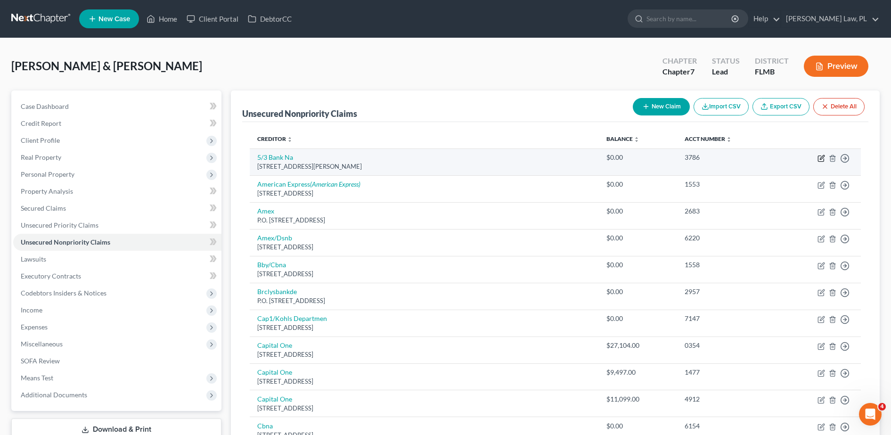
click at [822, 156] on icon "button" at bounding box center [822, 157] width 4 height 4
select select "36"
select select "1"
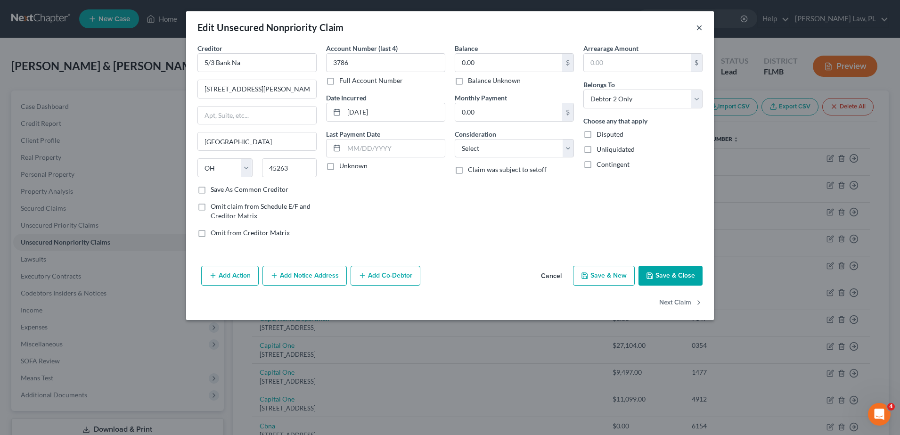
click at [699, 27] on button "×" at bounding box center [699, 27] width 7 height 11
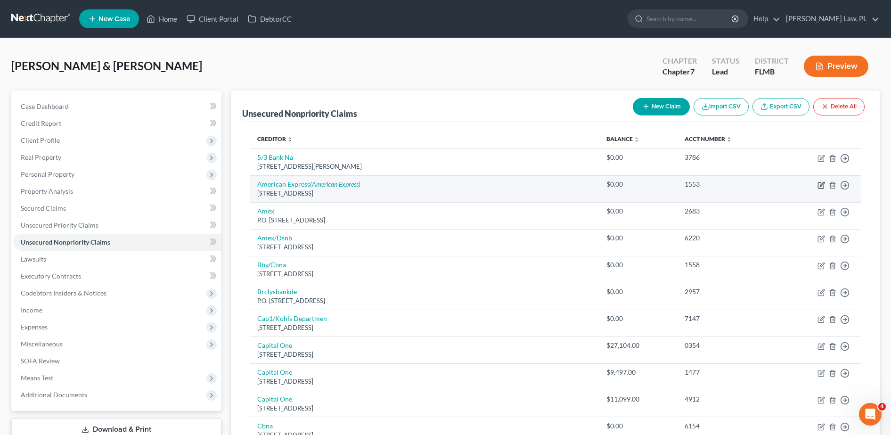
click at [821, 185] on icon "button" at bounding box center [822, 185] width 8 height 8
select select "45"
select select "2"
select select "0"
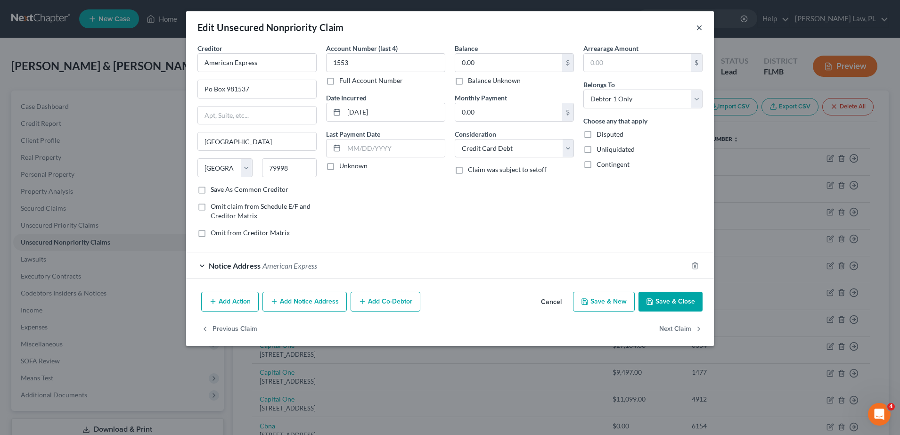
click at [698, 27] on button "×" at bounding box center [699, 27] width 7 height 11
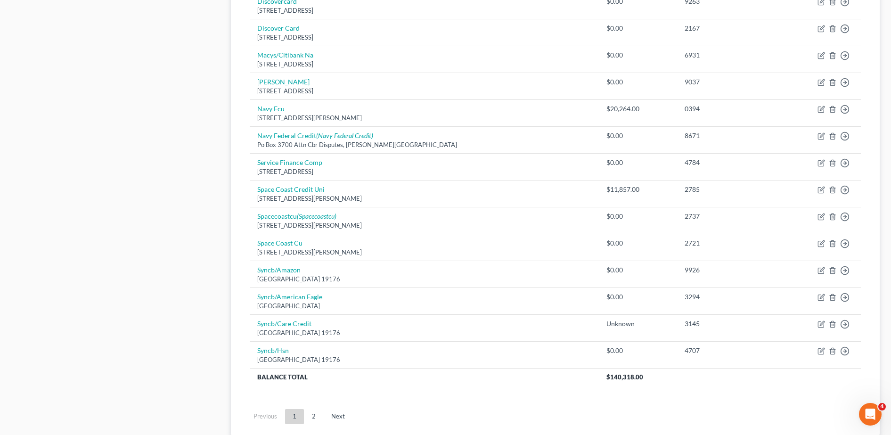
scroll to position [653, 0]
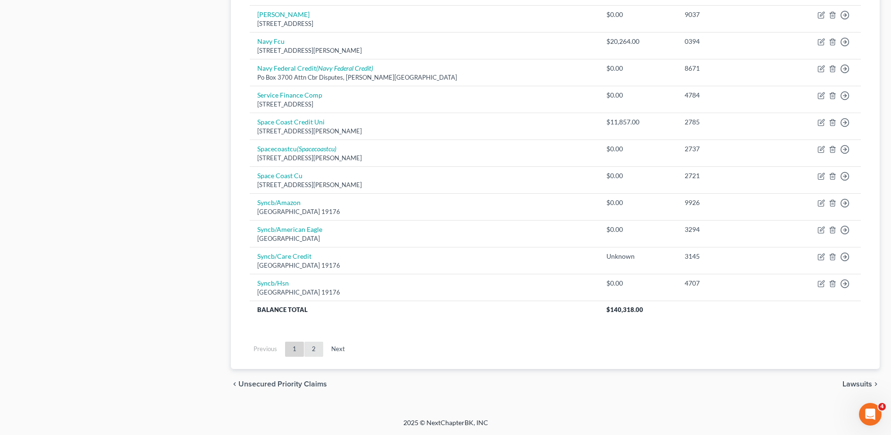
click at [312, 354] on link "2" at bounding box center [313, 349] width 19 height 15
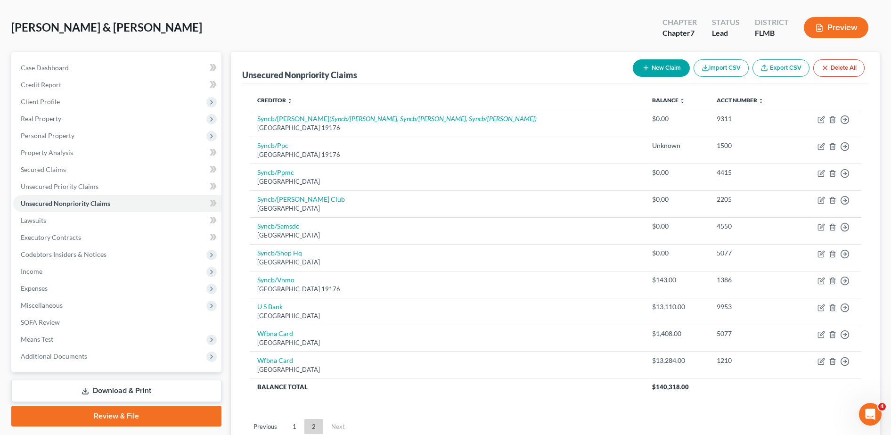
scroll to position [34, 0]
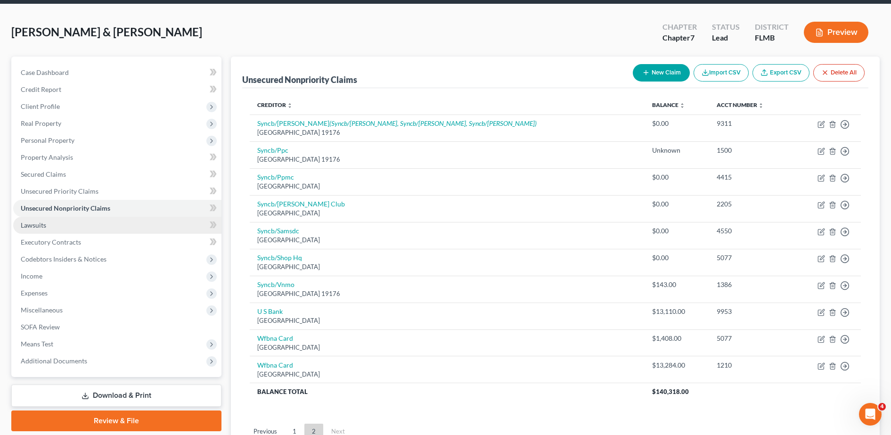
click at [104, 221] on link "Lawsuits" at bounding box center [117, 225] width 208 height 17
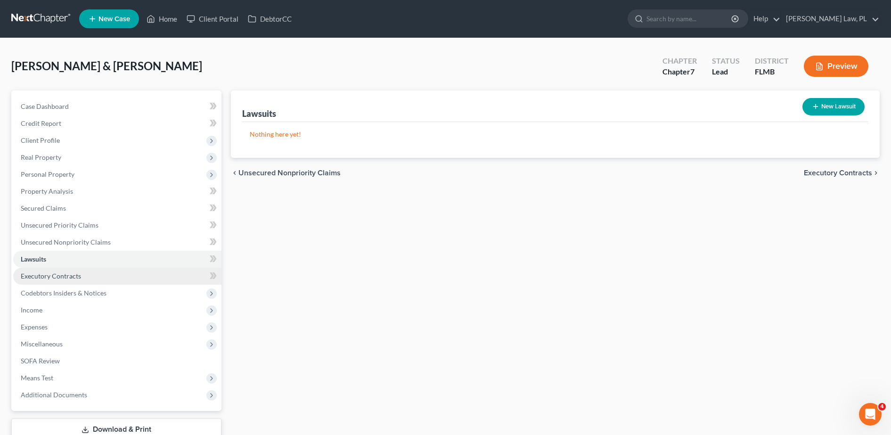
click at [88, 279] on link "Executory Contracts" at bounding box center [117, 276] width 208 height 17
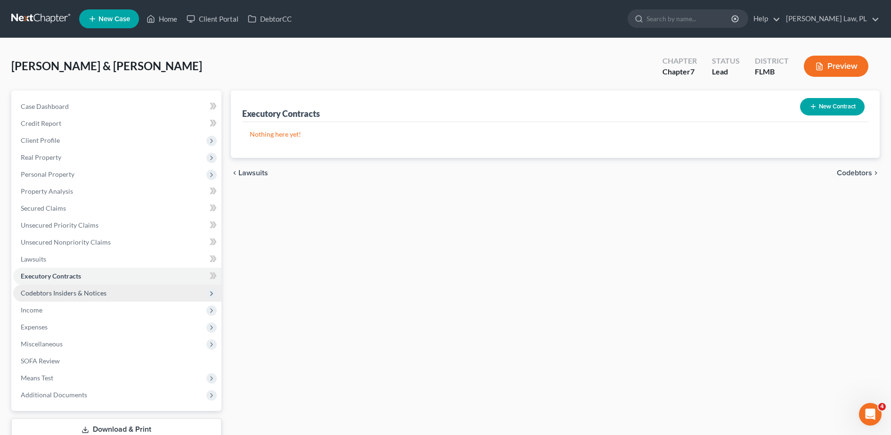
click at [93, 296] on span "Codebtors Insiders & Notices" at bounding box center [64, 293] width 86 height 8
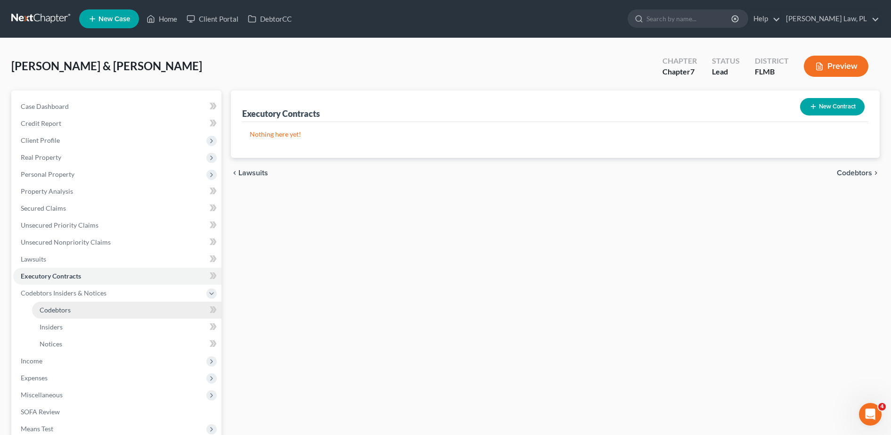
click at [100, 307] on link "Codebtors" at bounding box center [126, 310] width 189 height 17
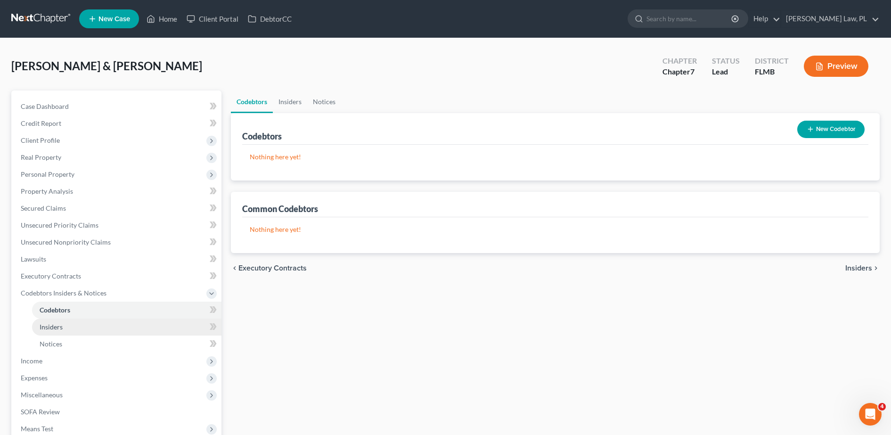
click at [97, 319] on link "Insiders" at bounding box center [126, 327] width 189 height 17
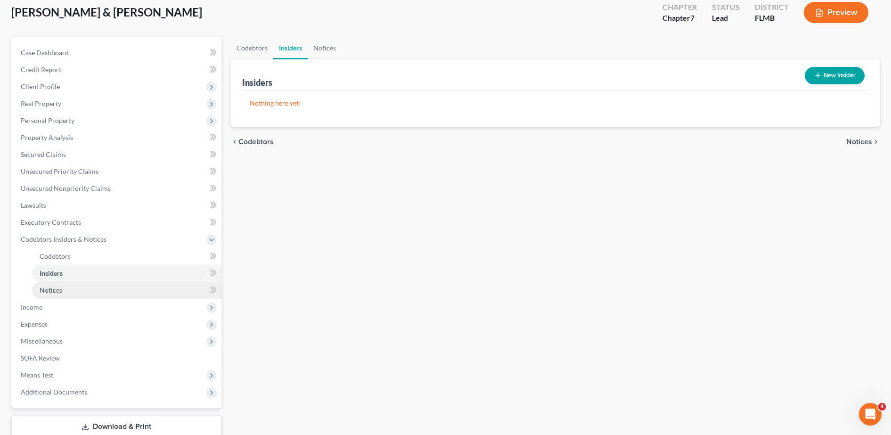
scroll to position [55, 0]
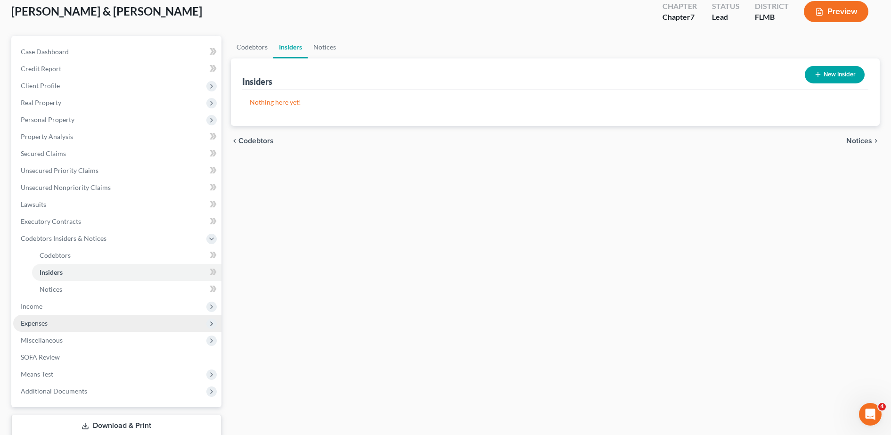
click at [57, 321] on span "Expenses" at bounding box center [117, 323] width 208 height 17
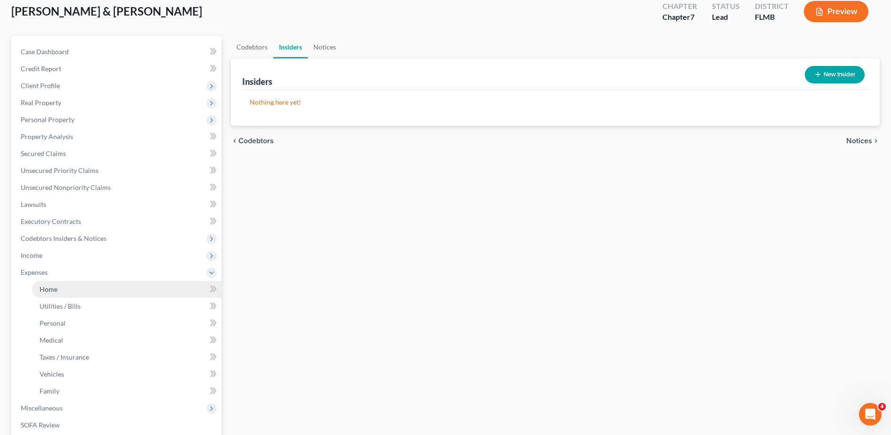
click at [77, 297] on link "Home" at bounding box center [126, 289] width 189 height 17
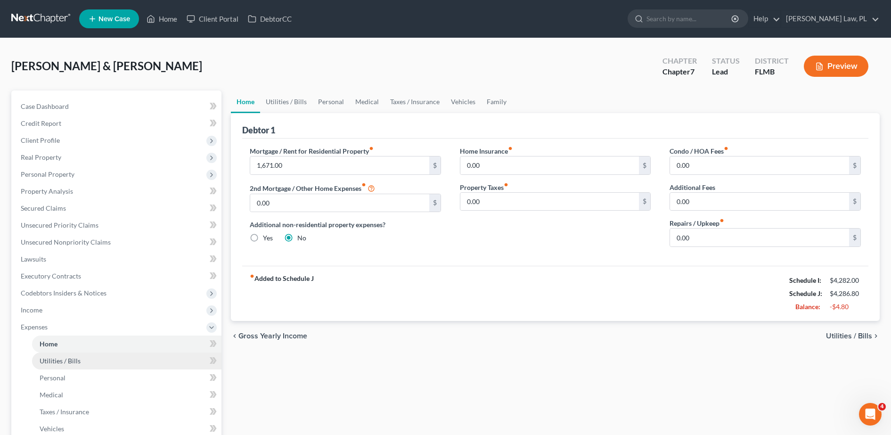
click at [116, 361] on link "Utilities / Bills" at bounding box center [126, 361] width 189 height 17
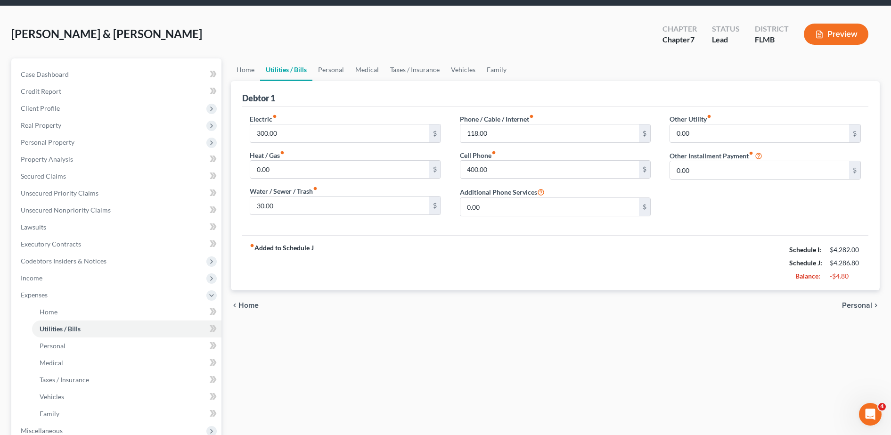
scroll to position [33, 0]
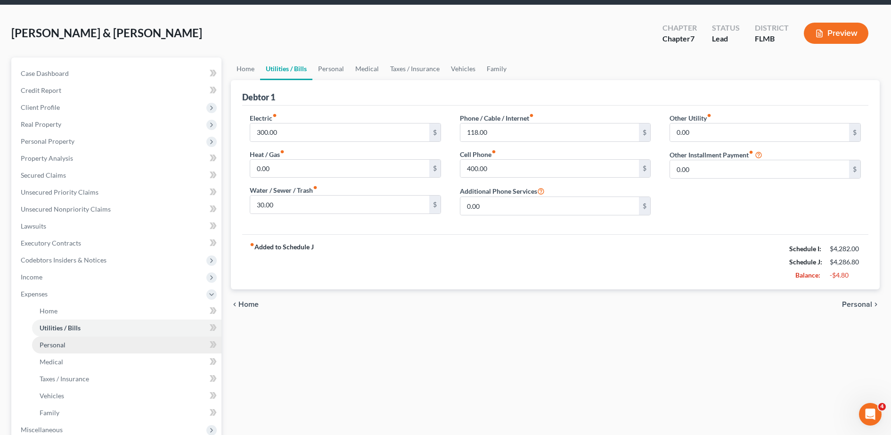
click at [143, 349] on link "Personal" at bounding box center [126, 344] width 189 height 17
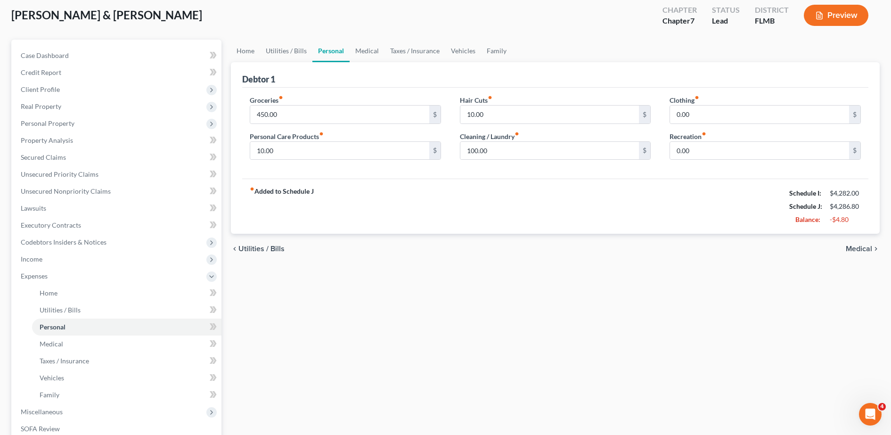
scroll to position [51, 0]
click at [74, 342] on link "Medical" at bounding box center [126, 343] width 189 height 17
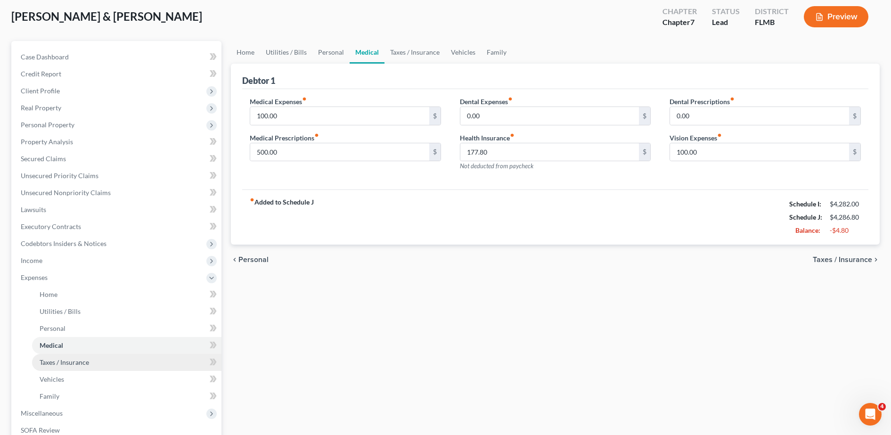
click at [69, 364] on span "Taxes / Insurance" at bounding box center [64, 362] width 49 height 8
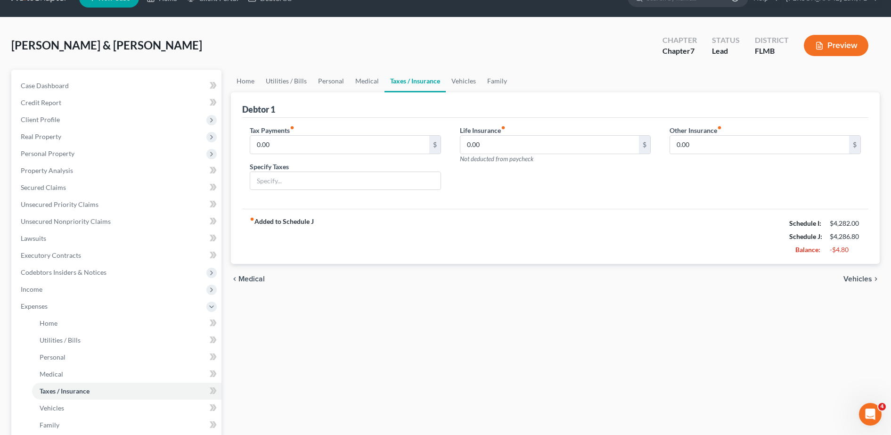
scroll to position [21, 0]
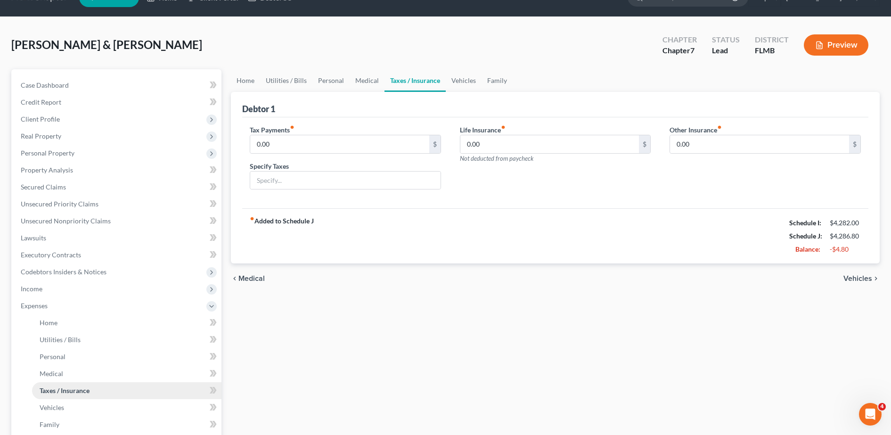
click at [95, 382] on link "Taxes / Insurance" at bounding box center [126, 390] width 189 height 17
click at [90, 373] on link "Medical" at bounding box center [126, 373] width 189 height 17
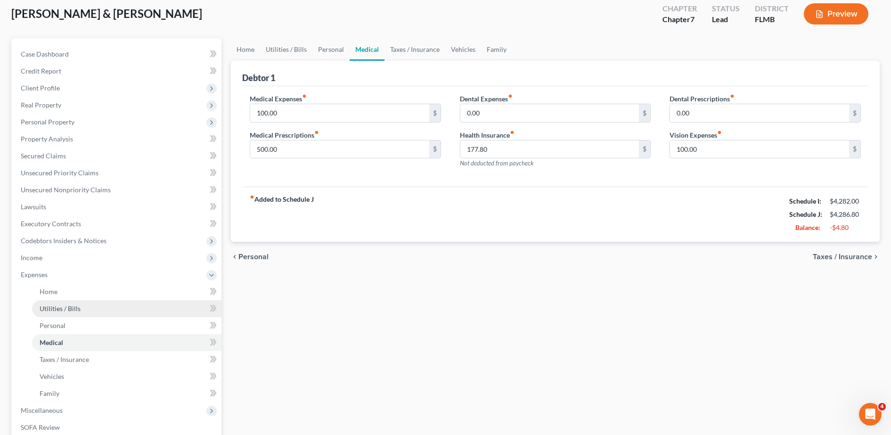
scroll to position [53, 0]
click at [318, 156] on input "500.00" at bounding box center [339, 148] width 179 height 18
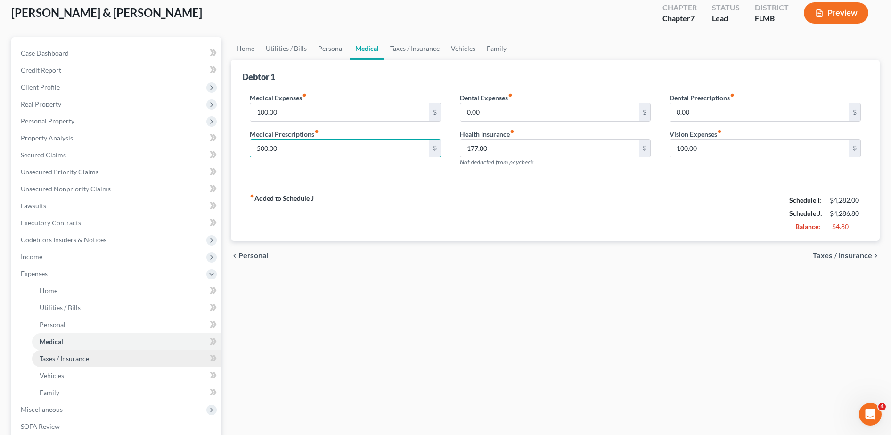
click at [75, 361] on span "Taxes / Insurance" at bounding box center [64, 358] width 49 height 8
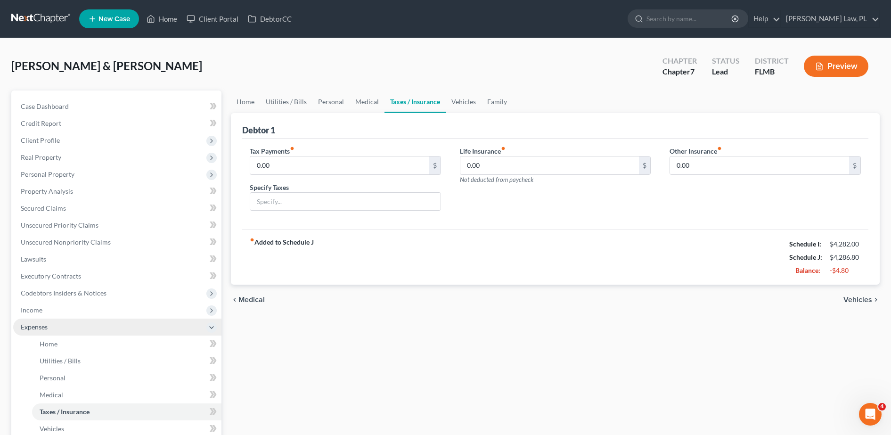
scroll to position [47, 0]
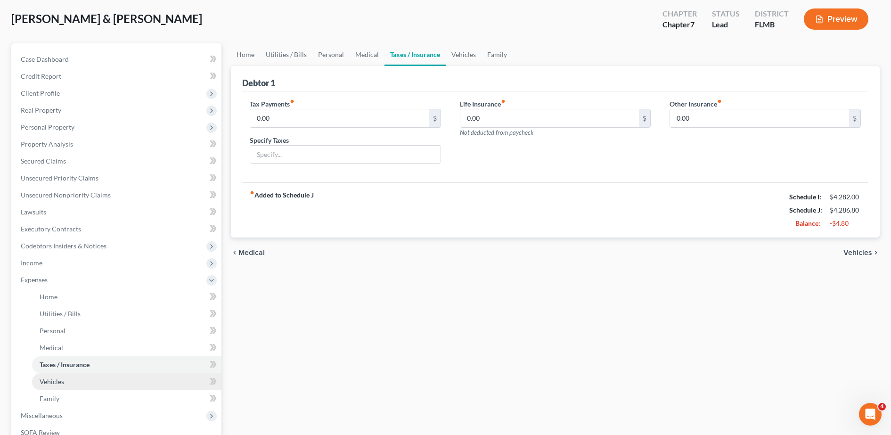
click at [74, 382] on link "Vehicles" at bounding box center [126, 381] width 189 height 17
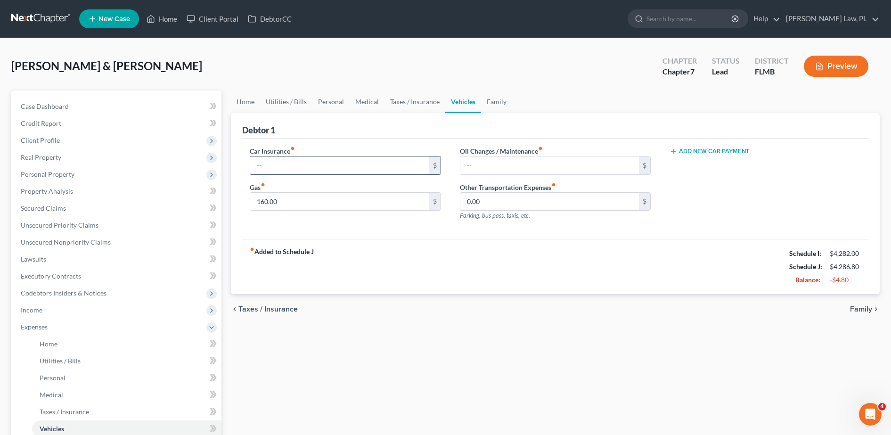
click at [295, 164] on input "text" at bounding box center [339, 165] width 179 height 18
click at [390, 96] on link "Taxes / Insurance" at bounding box center [415, 101] width 61 height 23
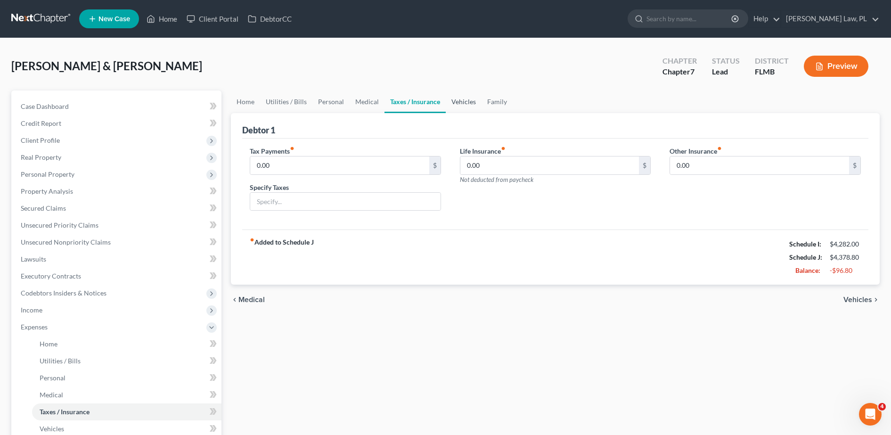
click at [456, 102] on link "Vehicles" at bounding box center [464, 101] width 36 height 23
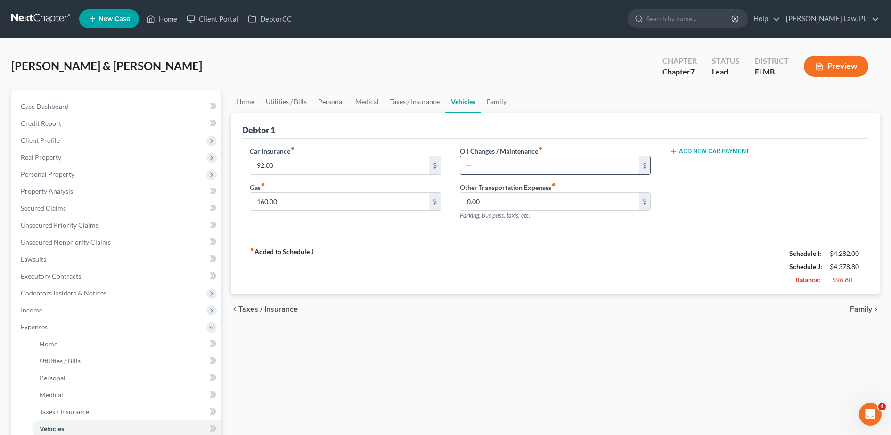
click at [510, 164] on input "text" at bounding box center [549, 165] width 179 height 18
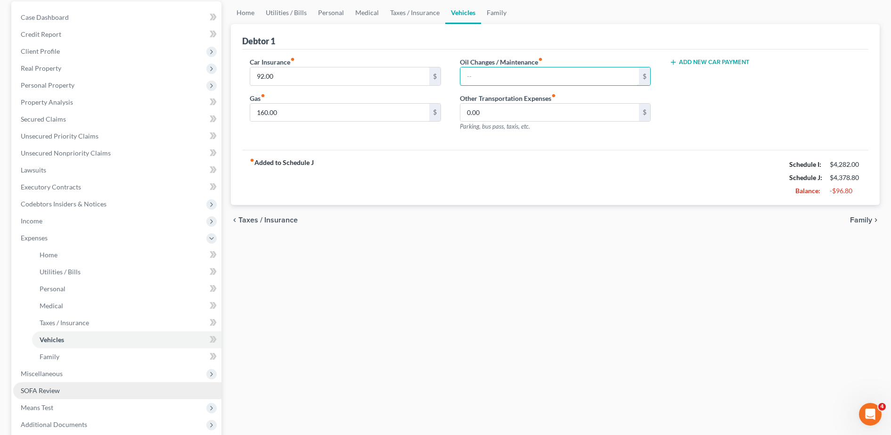
scroll to position [185, 0]
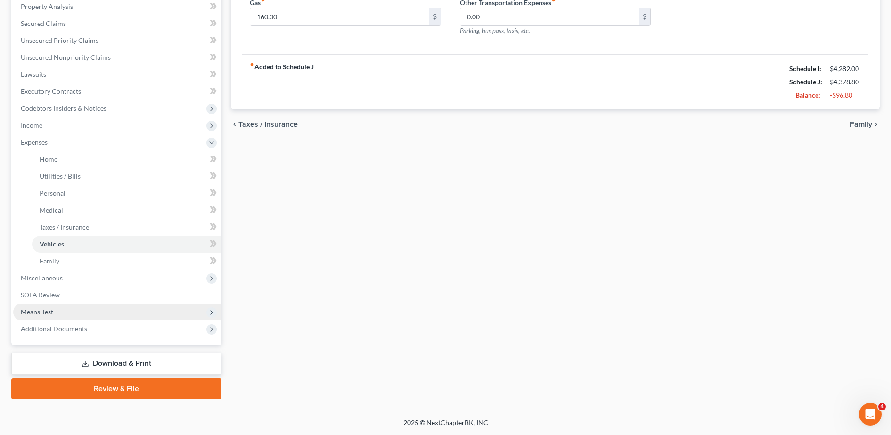
click at [107, 310] on span "Means Test" at bounding box center [117, 311] width 208 height 17
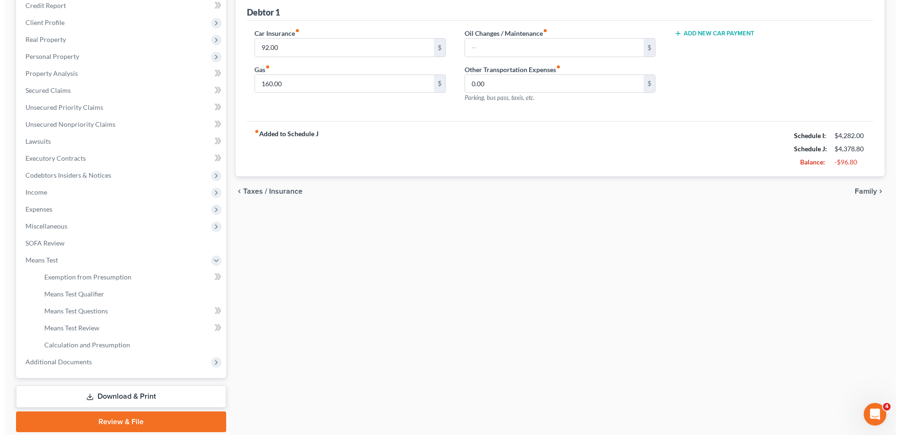
scroll to position [115, 0]
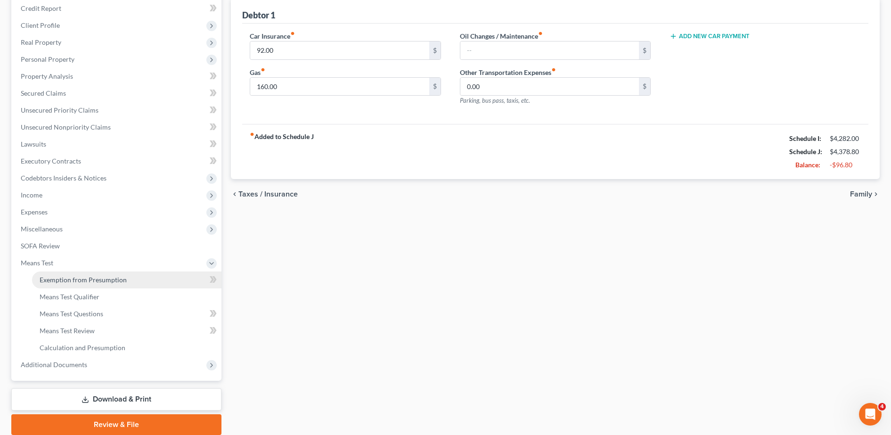
click at [128, 279] on link "Exemption from Presumption" at bounding box center [126, 279] width 189 height 17
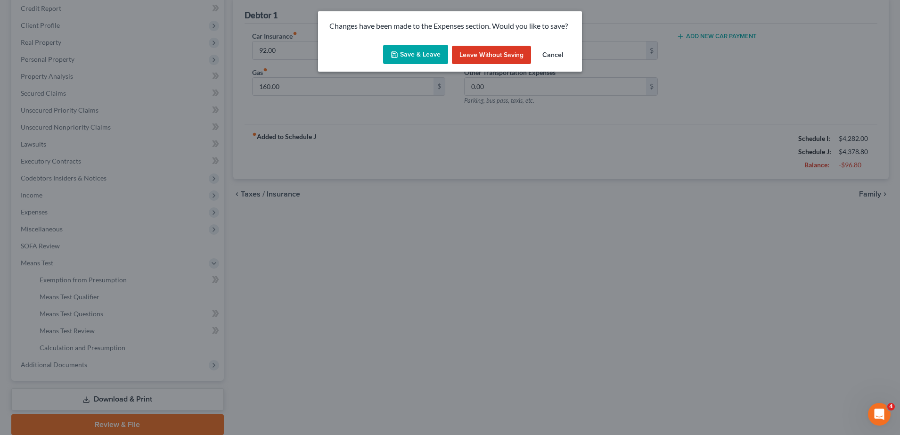
click at [425, 47] on button "Save & Leave" at bounding box center [415, 55] width 65 height 20
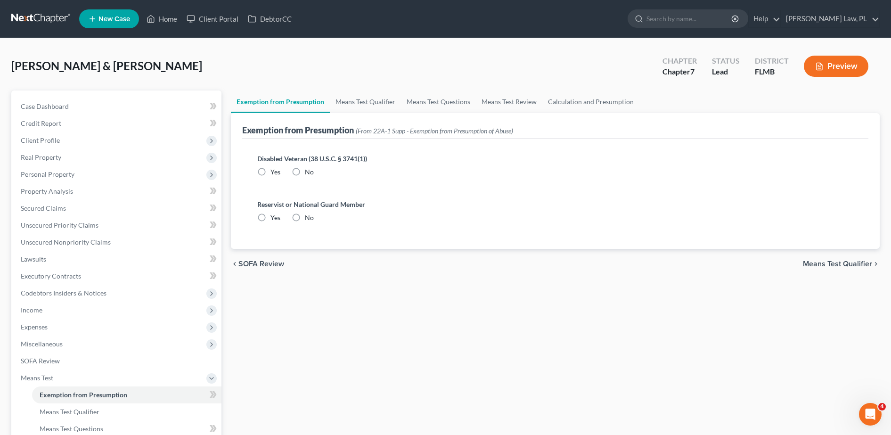
click at [305, 172] on label "No" at bounding box center [309, 171] width 9 height 9
click at [309, 172] on input "No" at bounding box center [312, 170] width 6 height 6
click at [305, 216] on label "No" at bounding box center [309, 217] width 9 height 9
click at [309, 216] on input "No" at bounding box center [312, 216] width 6 height 6
click at [372, 112] on link "Means Test Qualifier" at bounding box center [365, 101] width 71 height 23
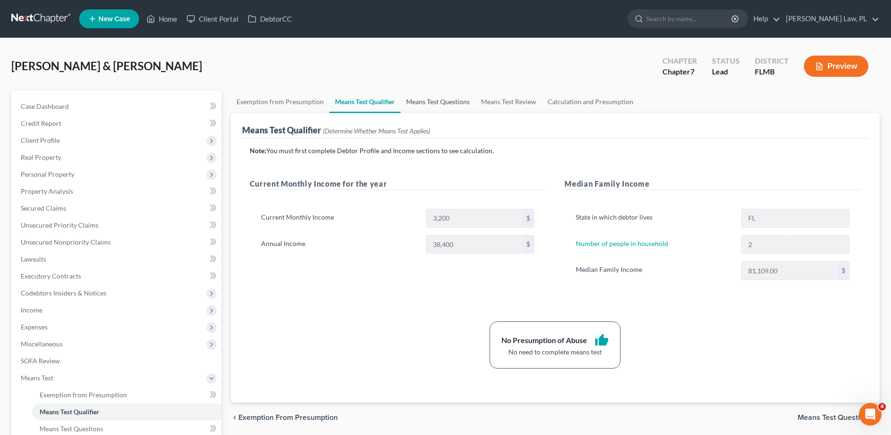
click at [449, 108] on link "Means Test Questions" at bounding box center [438, 101] width 75 height 23
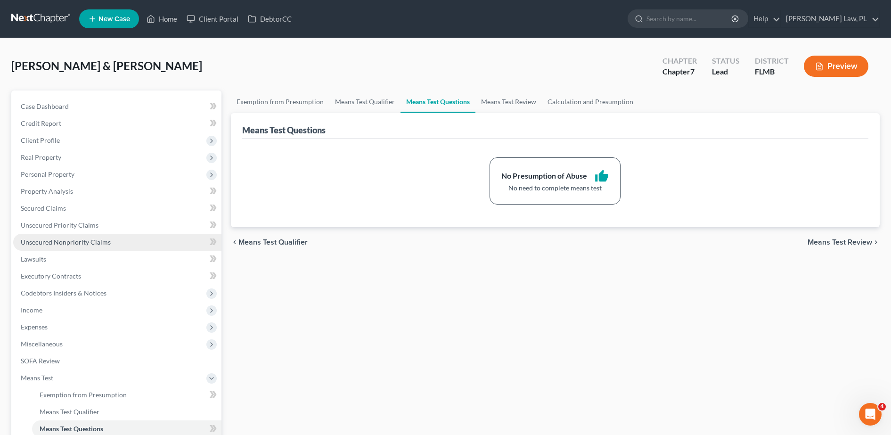
click at [111, 236] on link "Unsecured Nonpriority Claims" at bounding box center [117, 242] width 208 height 17
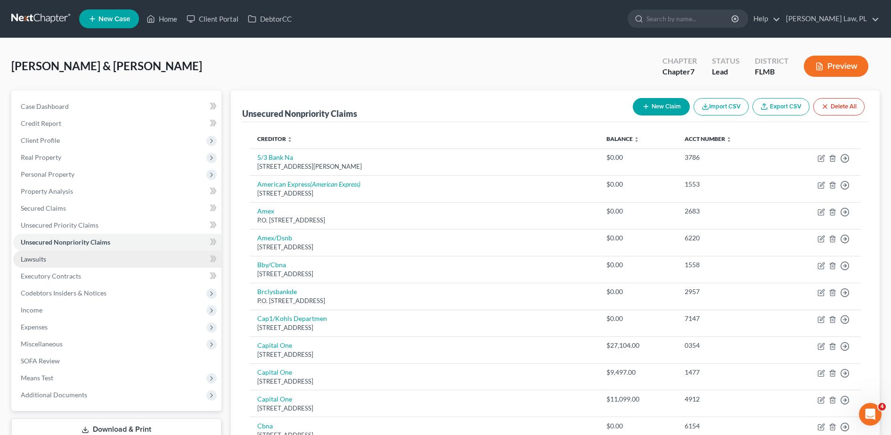
click at [92, 256] on link "Lawsuits" at bounding box center [117, 259] width 208 height 17
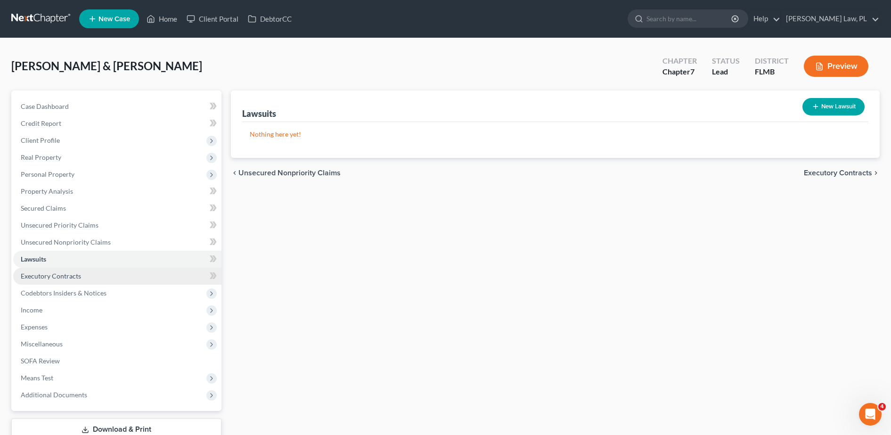
click at [101, 282] on link "Executory Contracts" at bounding box center [117, 276] width 208 height 17
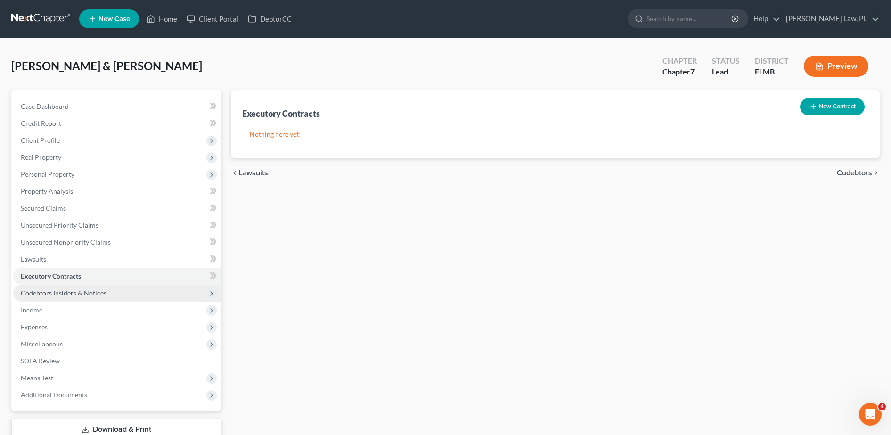
click at [75, 298] on span "Codebtors Insiders & Notices" at bounding box center [117, 293] width 208 height 17
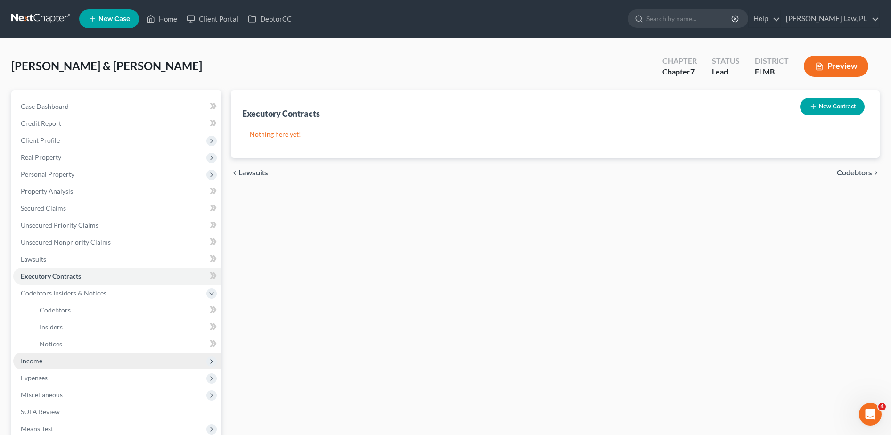
click at [63, 367] on span "Income" at bounding box center [117, 361] width 208 height 17
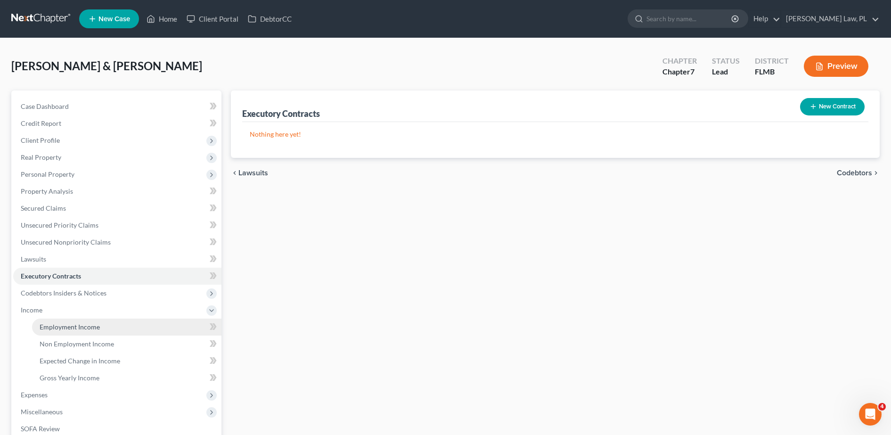
click at [105, 328] on link "Employment Income" at bounding box center [126, 327] width 189 height 17
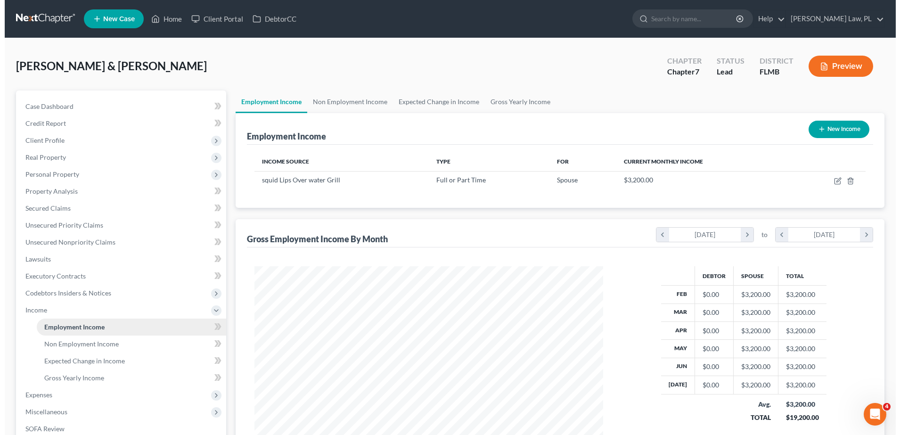
scroll to position [174, 368]
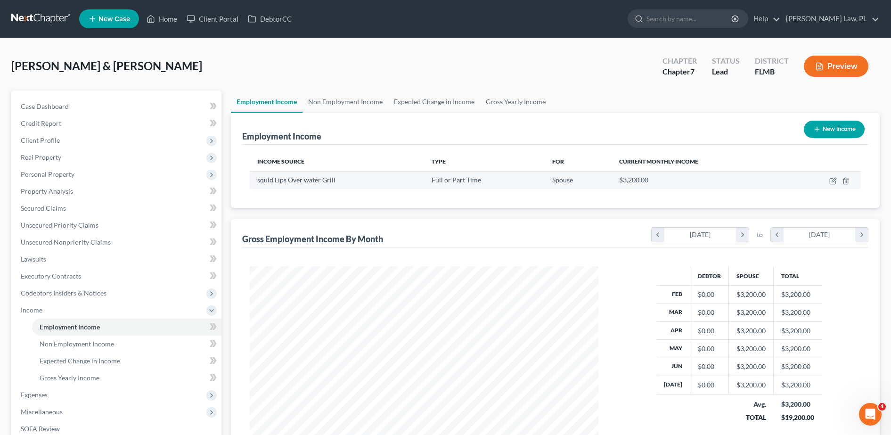
click at [837, 184] on td at bounding box center [824, 180] width 73 height 18
click at [835, 181] on icon "button" at bounding box center [833, 181] width 8 height 8
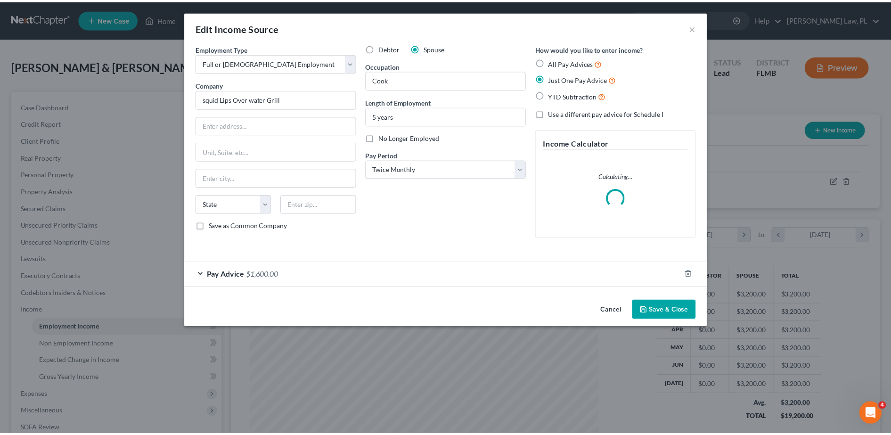
scroll to position [176, 372]
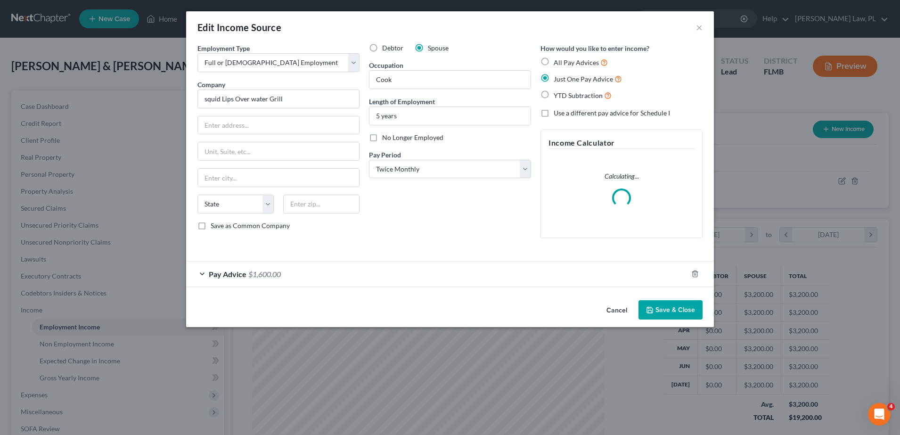
click at [688, 304] on button "Save & Close" at bounding box center [671, 310] width 64 height 20
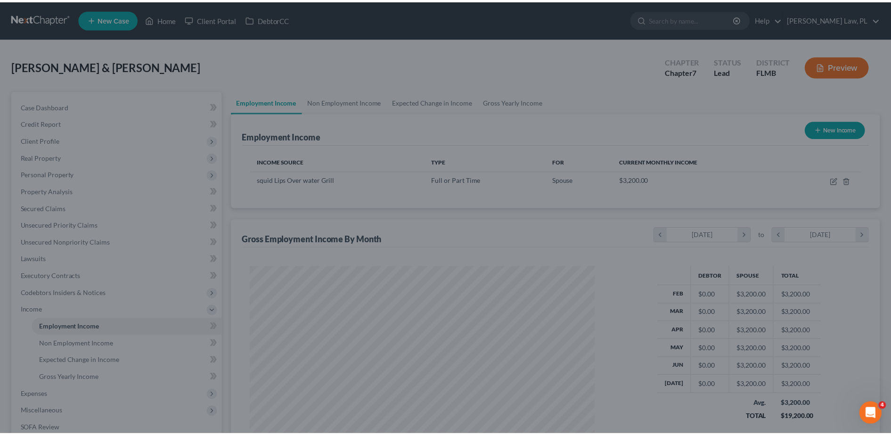
scroll to position [471099, 470905]
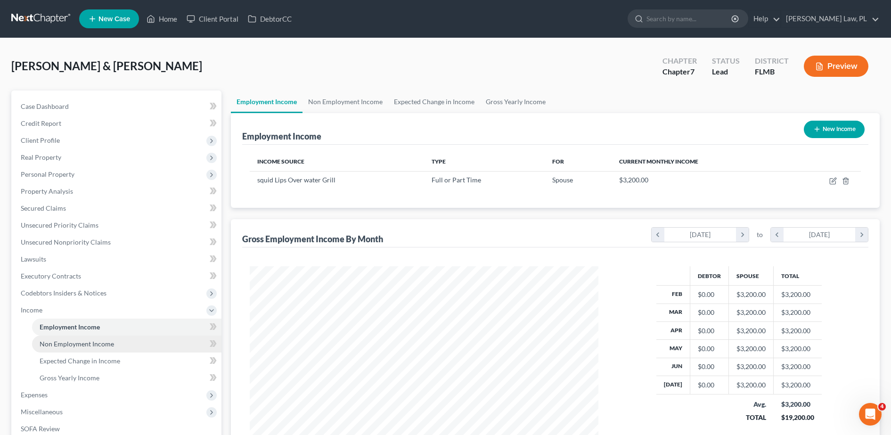
click at [129, 346] on link "Non Employment Income" at bounding box center [126, 344] width 189 height 17
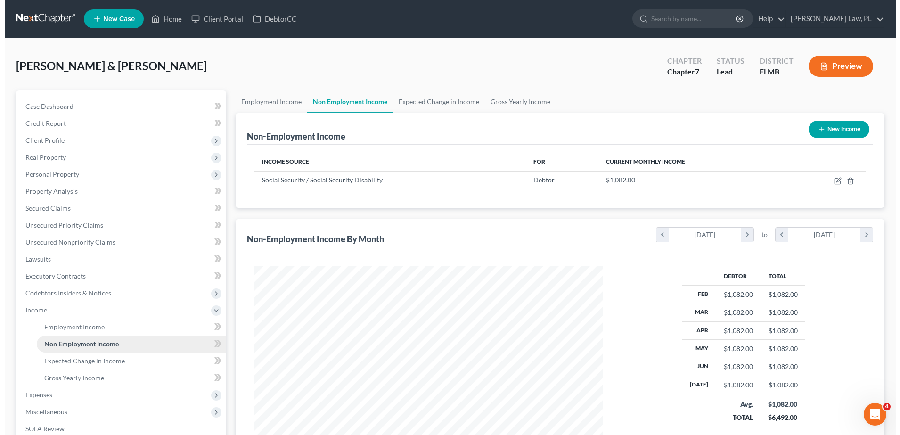
scroll to position [174, 368]
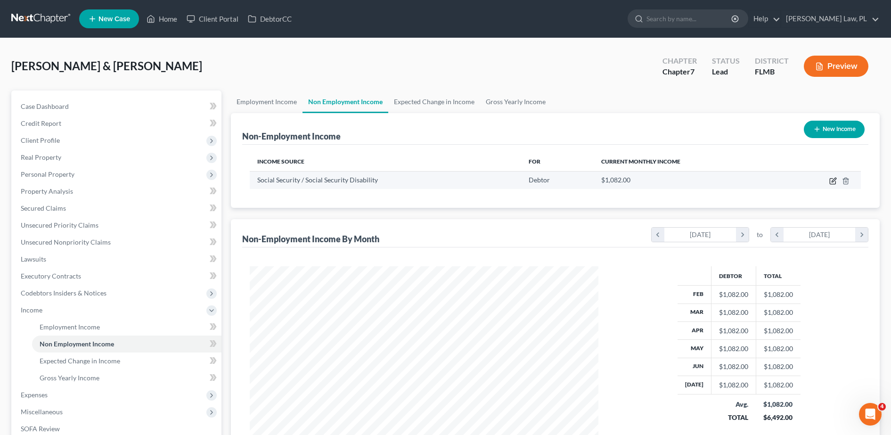
click at [833, 181] on icon "button" at bounding box center [833, 181] width 8 height 8
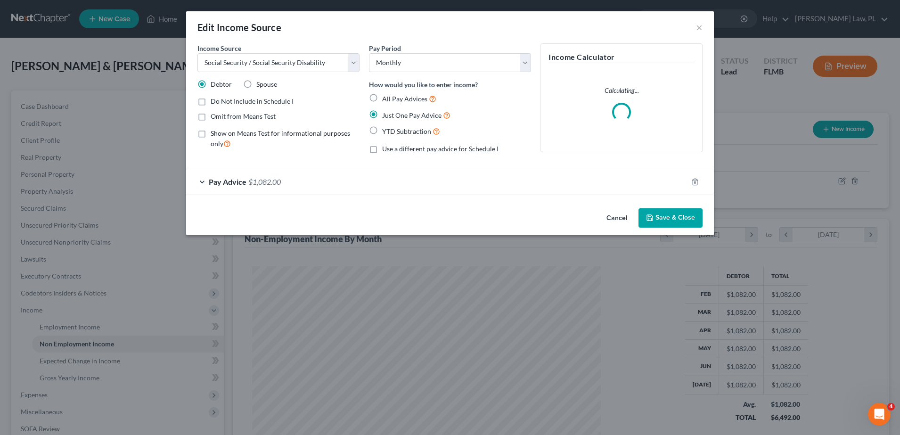
scroll to position [176, 372]
click at [649, 213] on button "Save & Close" at bounding box center [671, 218] width 64 height 20
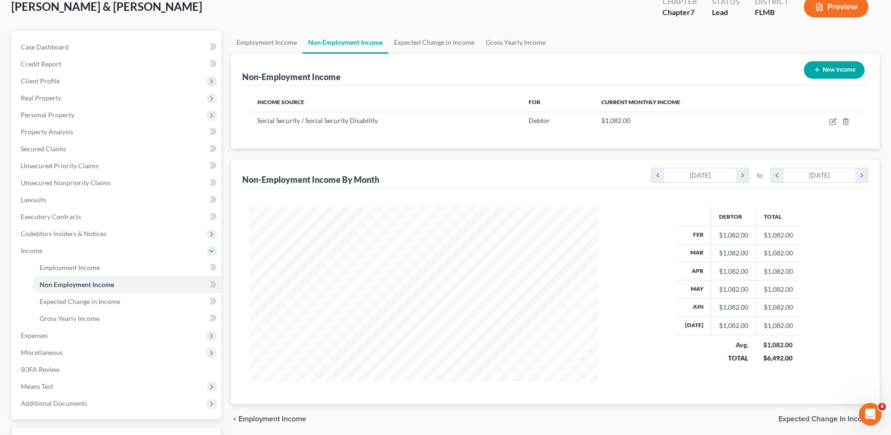
scroll to position [60, 0]
click at [103, 304] on link "Expected Change in Income" at bounding box center [126, 300] width 189 height 17
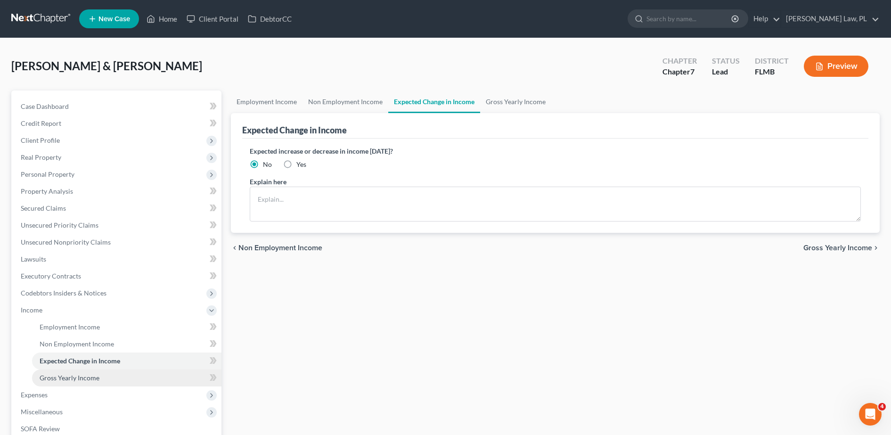
click at [84, 375] on span "Gross Yearly Income" at bounding box center [70, 378] width 60 height 8
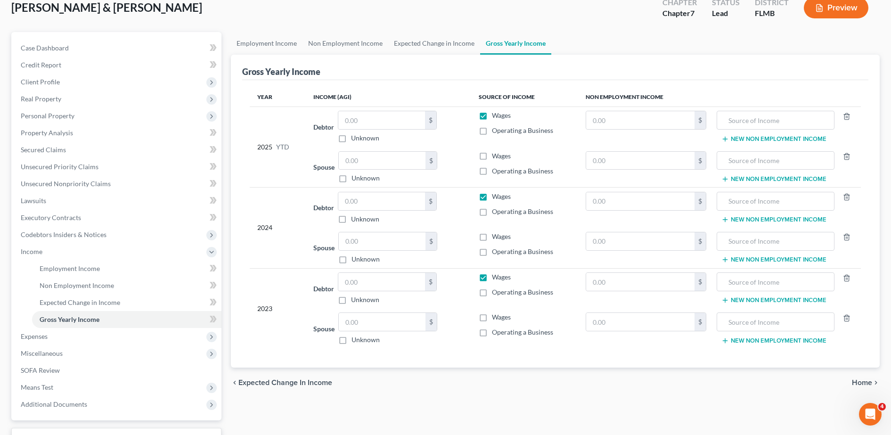
scroll to position [59, 0]
click at [32, 311] on link "Gross Yearly Income" at bounding box center [126, 319] width 189 height 17
click at [58, 54] on link "Case Dashboard" at bounding box center [117, 47] width 208 height 17
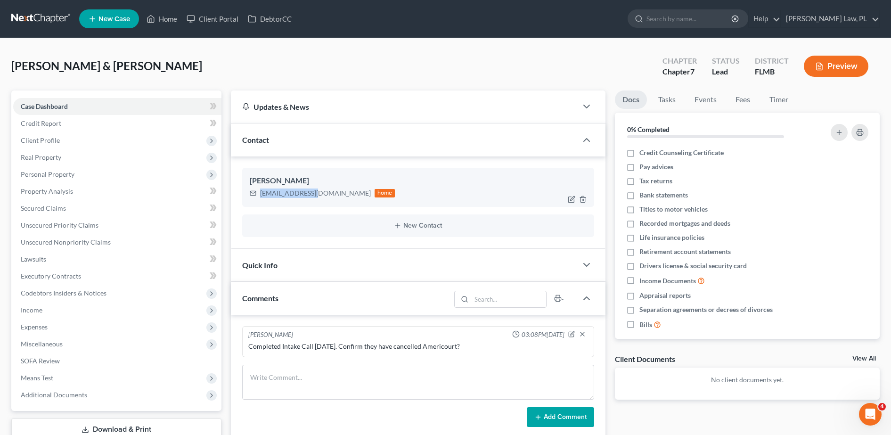
drag, startPoint x: 260, startPoint y: 197, endPoint x: 317, endPoint y: 206, distance: 57.7
click at [317, 206] on div "[PERSON_NAME] [EMAIL_ADDRESS][DOMAIN_NAME] home" at bounding box center [418, 187] width 352 height 39
copy div "[EMAIL_ADDRESS][DOMAIN_NAME]"
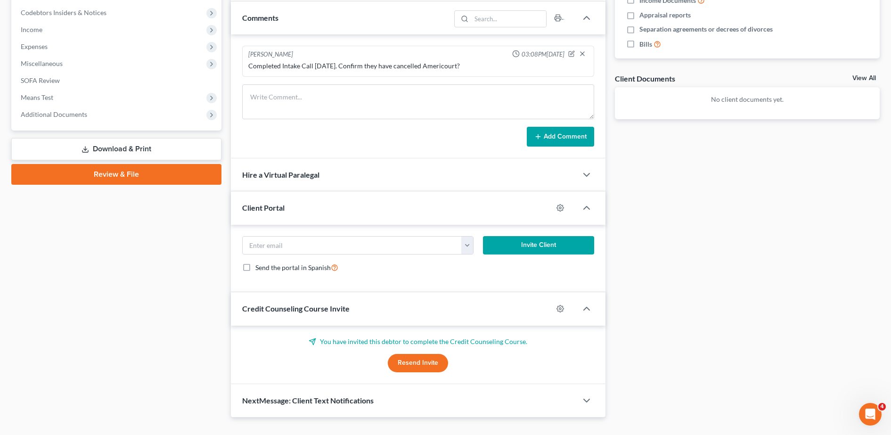
scroll to position [281, 0]
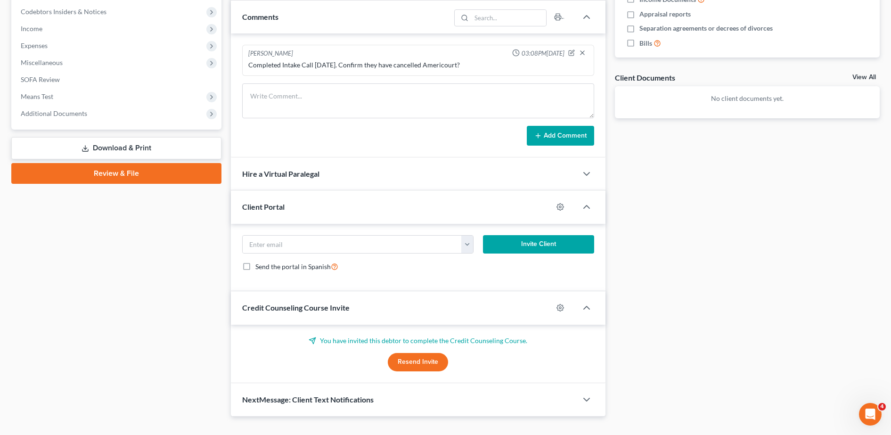
click at [414, 366] on button "Resend Invite" at bounding box center [418, 362] width 60 height 19
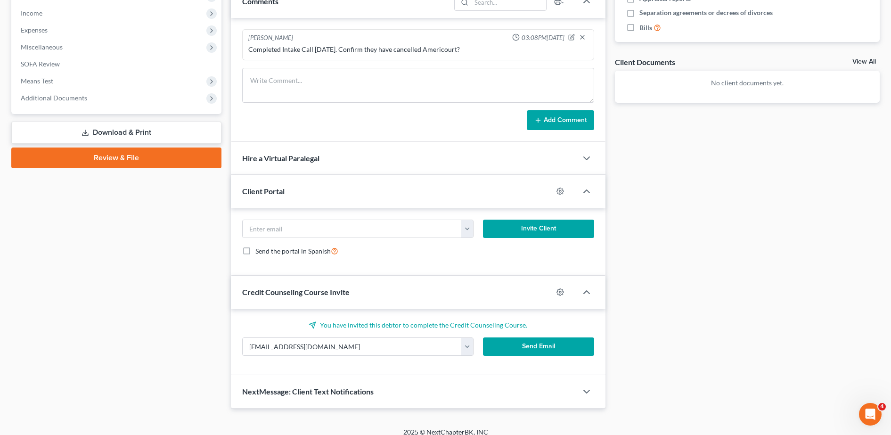
scroll to position [298, 0]
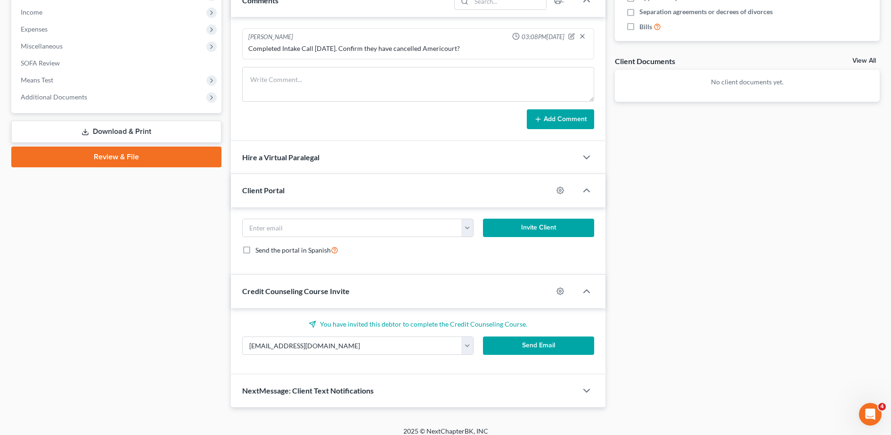
click at [515, 352] on button "Send Email" at bounding box center [538, 345] width 111 height 19
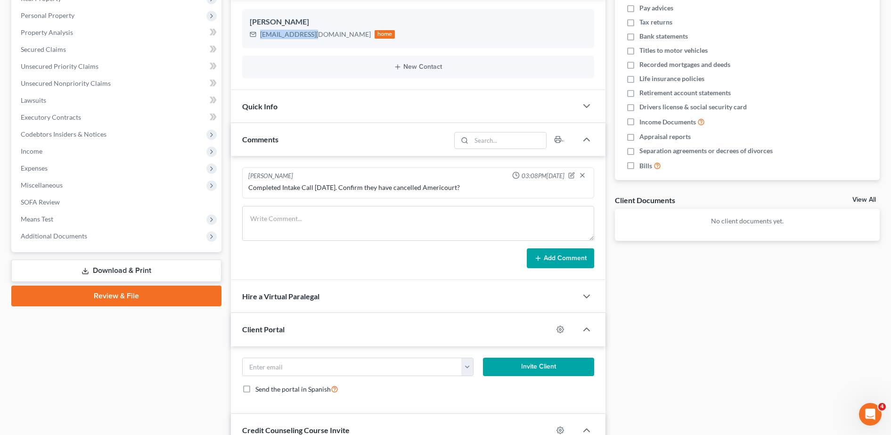
scroll to position [153, 0]
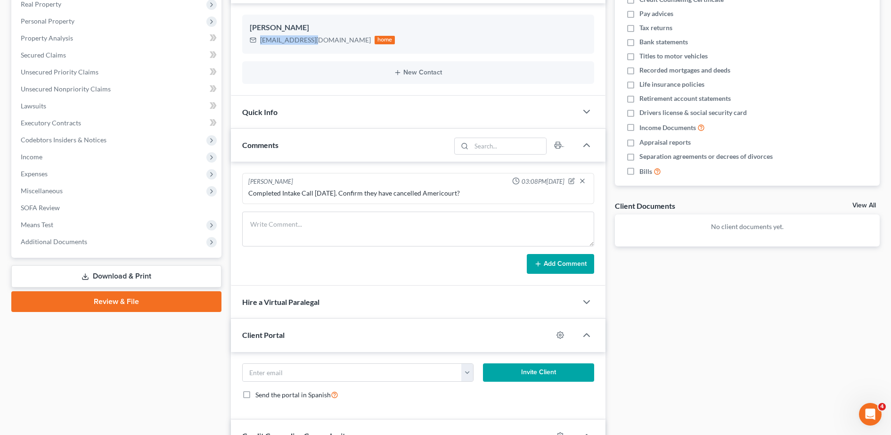
copy div "[EMAIL_ADDRESS][DOMAIN_NAME]"
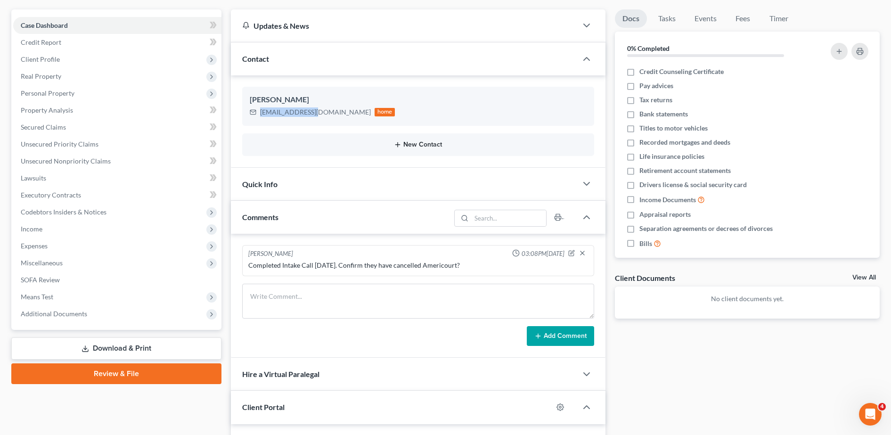
scroll to position [0, 0]
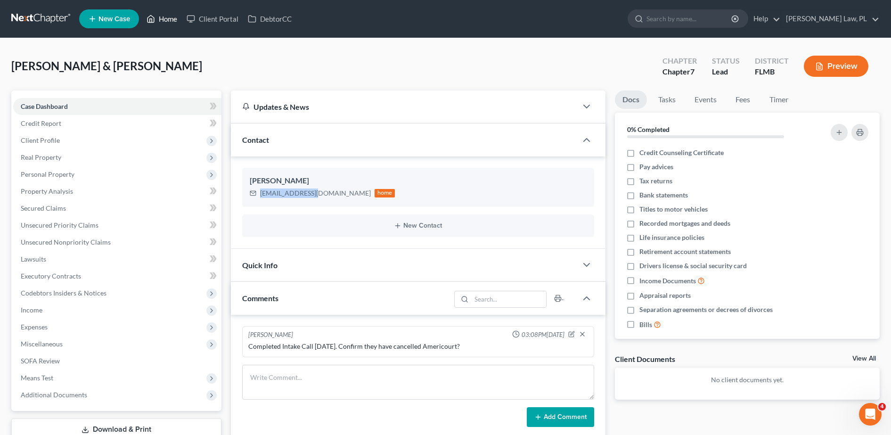
click at [150, 16] on icon at bounding box center [151, 19] width 7 height 7
click at [164, 20] on link "Home" at bounding box center [162, 18] width 40 height 17
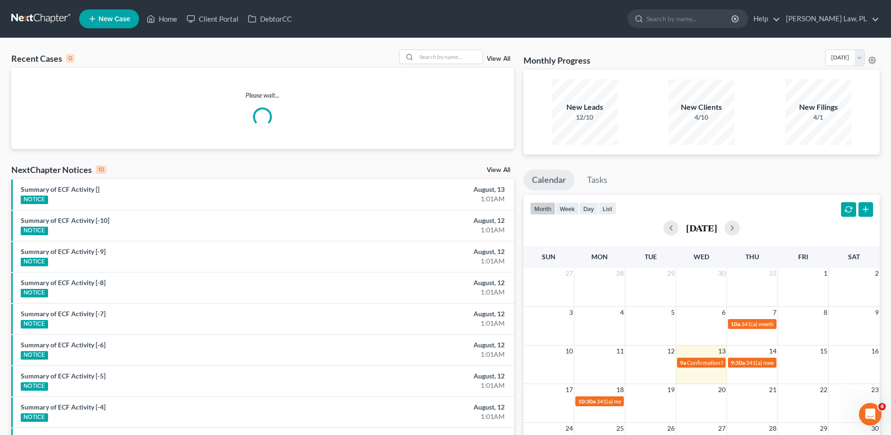
click at [114, 20] on span "New Case" at bounding box center [114, 19] width 32 height 7
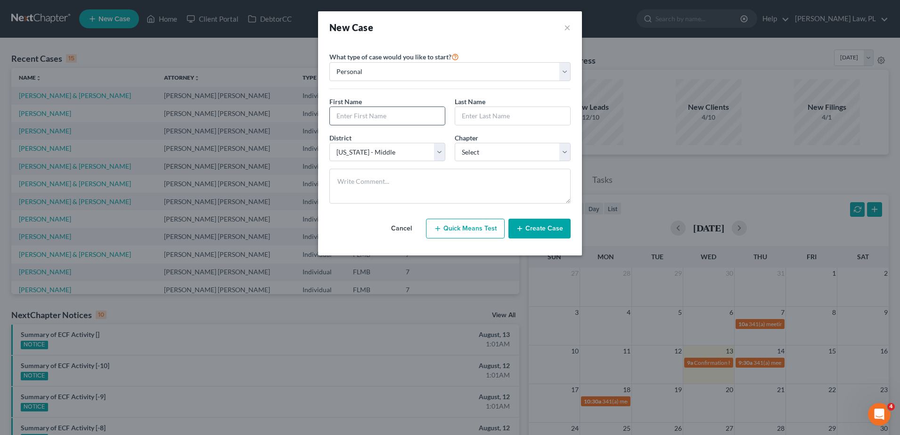
click at [346, 109] on input "text" at bounding box center [387, 116] width 115 height 18
click at [498, 153] on select "Select 7 11 12 13" at bounding box center [513, 152] width 116 height 19
click at [455, 143] on select "Select 7 11 12 13" at bounding box center [513, 152] width 116 height 19
click at [526, 221] on button "Create Case" at bounding box center [540, 229] width 62 height 20
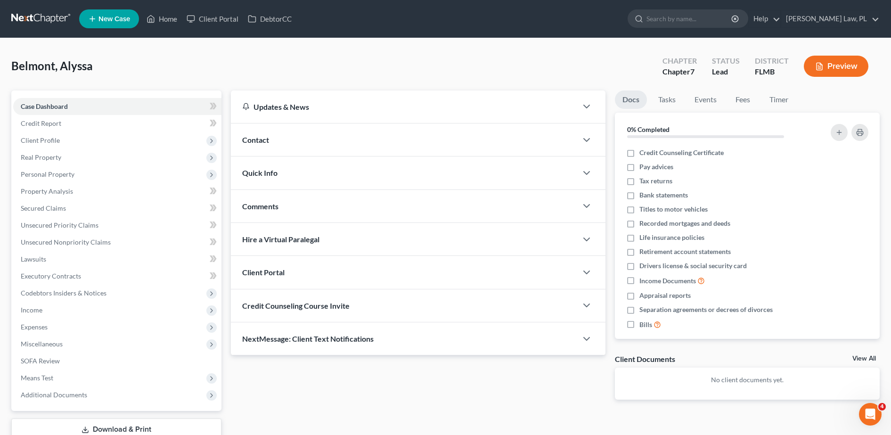
click at [282, 152] on div "Contact" at bounding box center [404, 139] width 346 height 33
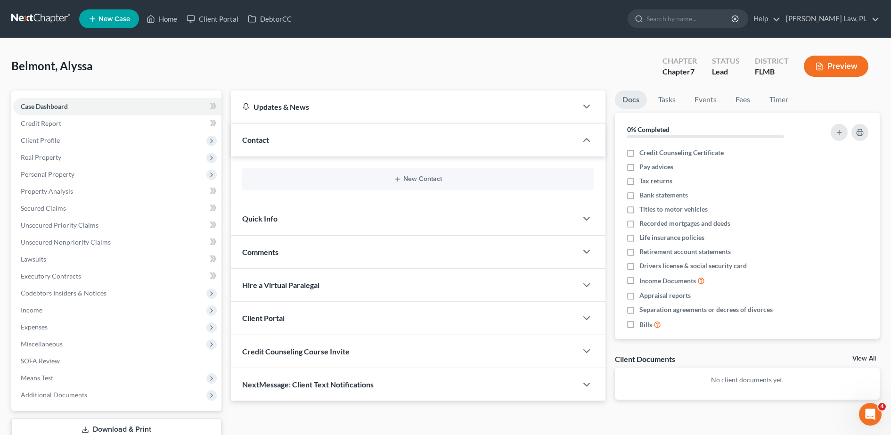
click at [303, 136] on div "Contact" at bounding box center [404, 139] width 346 height 33
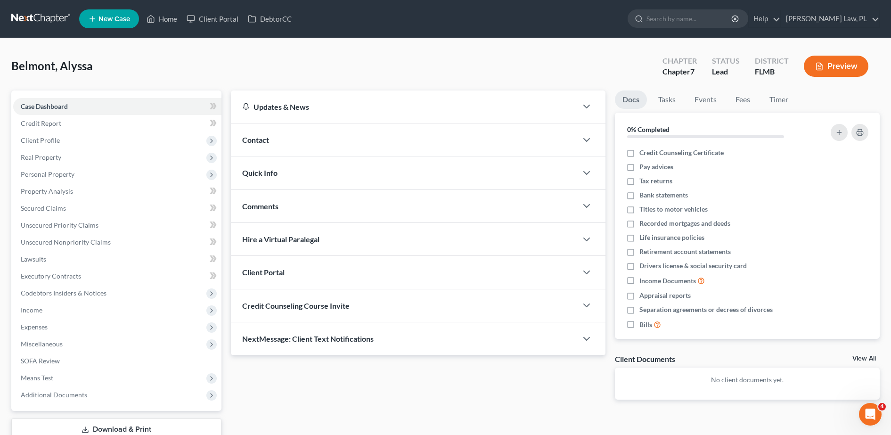
click at [318, 182] on div "Updates & News × District Notes Take a look at NextChapter's District Notes to …" at bounding box center [418, 222] width 375 height 265
click at [326, 155] on div "Contact" at bounding box center [404, 139] width 346 height 33
click at [348, 144] on div "Contact" at bounding box center [404, 139] width 346 height 33
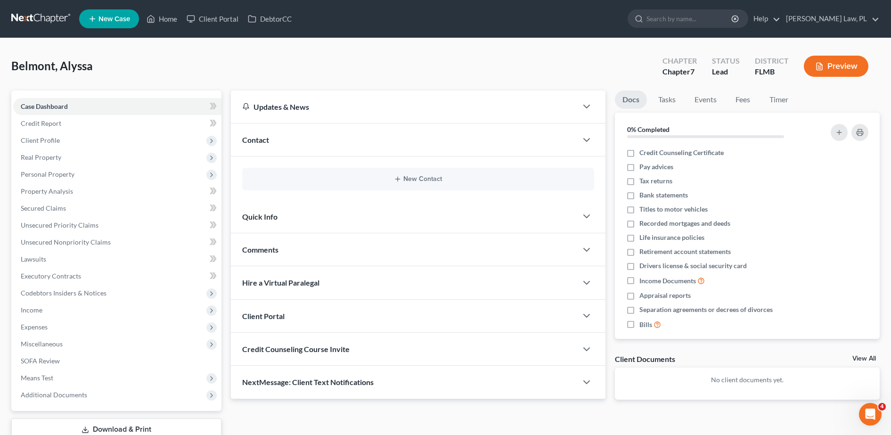
click at [316, 139] on div "Contact" at bounding box center [404, 139] width 346 height 33
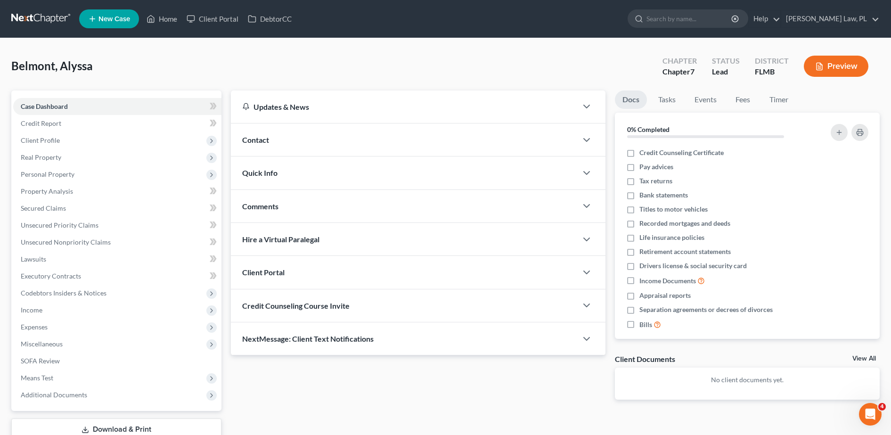
click at [317, 144] on div "Contact" at bounding box center [404, 139] width 346 height 33
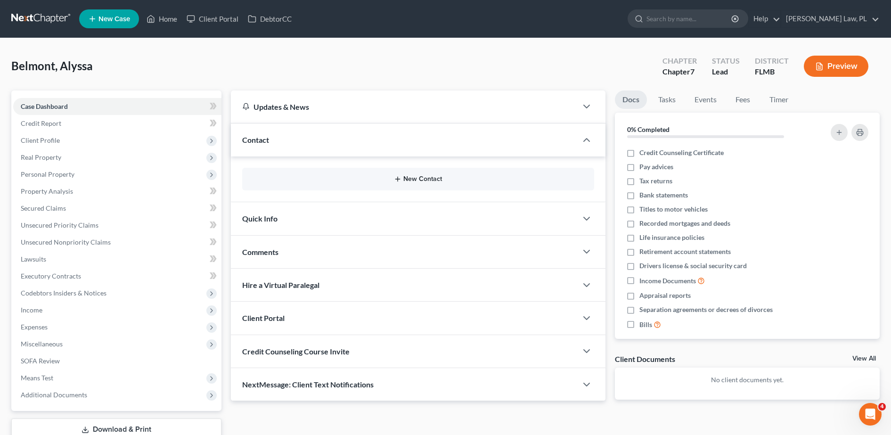
click at [349, 177] on button "New Contact" at bounding box center [418, 179] width 337 height 8
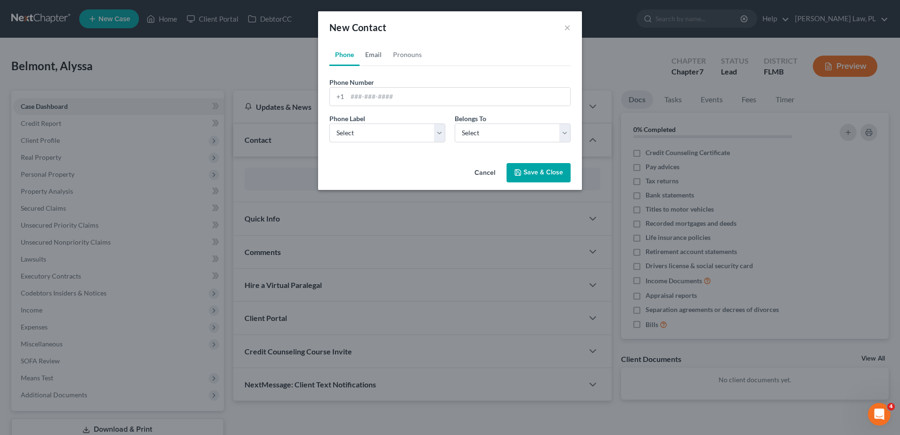
click at [376, 57] on link "Email" at bounding box center [374, 54] width 28 height 23
click at [394, 100] on input "email" at bounding box center [458, 97] width 223 height 18
click at [393, 125] on select "Select Home Work Other" at bounding box center [387, 132] width 116 height 19
click at [329, 123] on select "Select Home Work Other" at bounding box center [387, 132] width 116 height 19
click at [484, 130] on select "Select Client Other" at bounding box center [513, 132] width 116 height 19
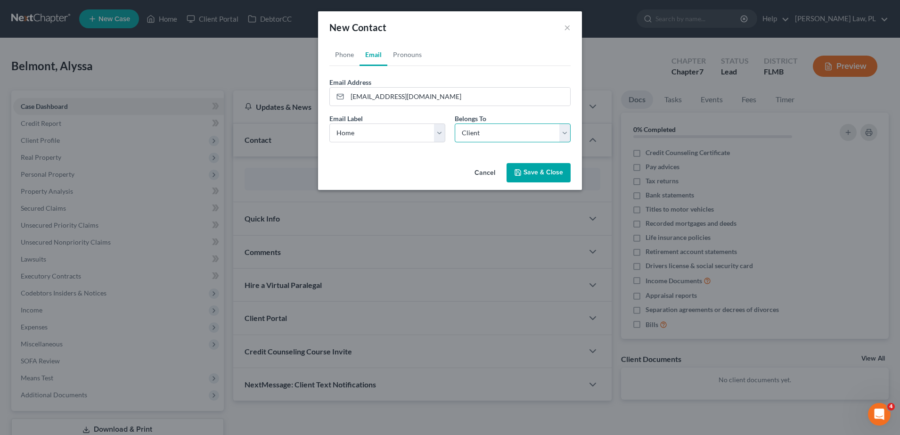
click at [455, 123] on select "Select Client Other" at bounding box center [513, 132] width 116 height 19
click at [550, 170] on button "Save & Close" at bounding box center [539, 173] width 64 height 20
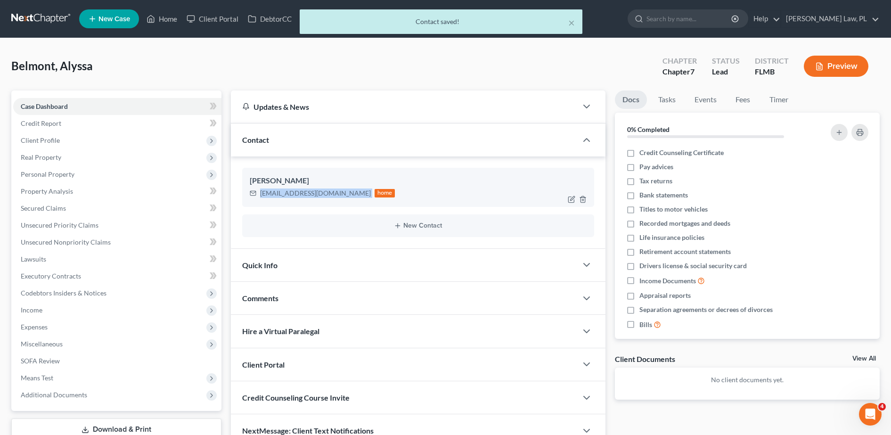
drag, startPoint x: 261, startPoint y: 196, endPoint x: 321, endPoint y: 200, distance: 60.5
click at [321, 200] on div "[PERSON_NAME] [EMAIL_ADDRESS][DOMAIN_NAME] home" at bounding box center [418, 187] width 352 height 39
copy div "[EMAIL_ADDRESS][DOMAIN_NAME]"
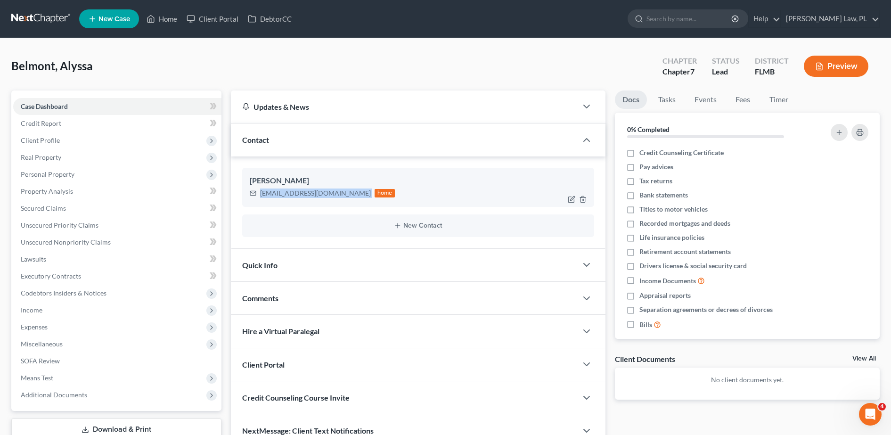
scroll to position [66, 0]
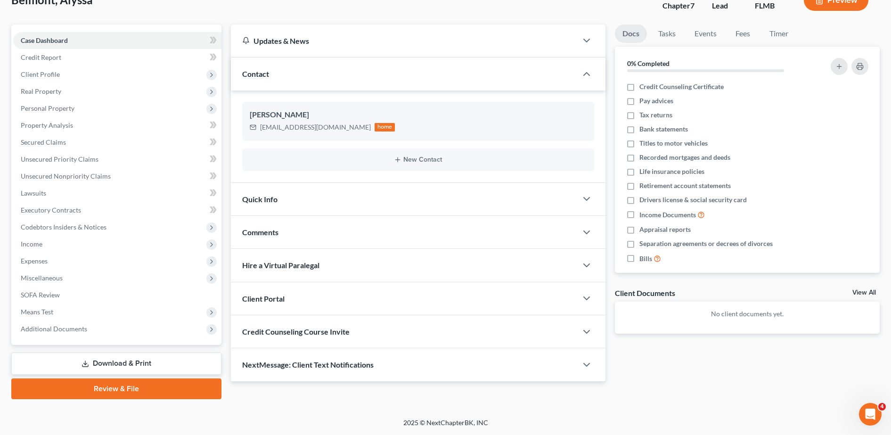
click at [314, 330] on span "Credit Counseling Course Invite" at bounding box center [295, 331] width 107 height 9
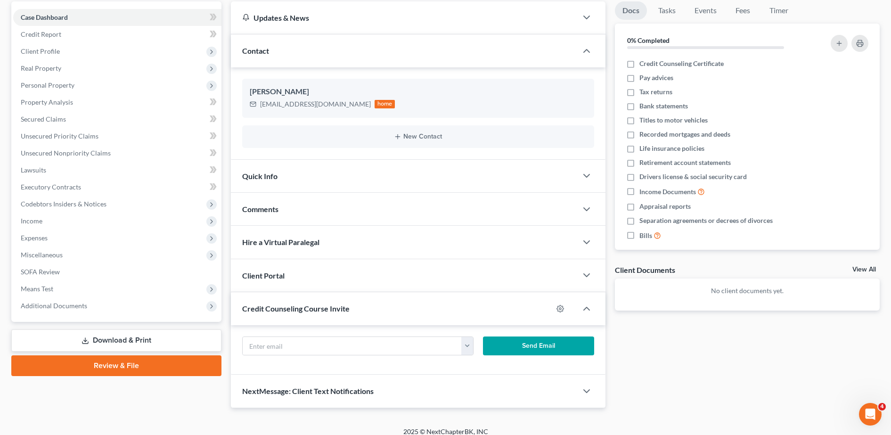
scroll to position [95, 0]
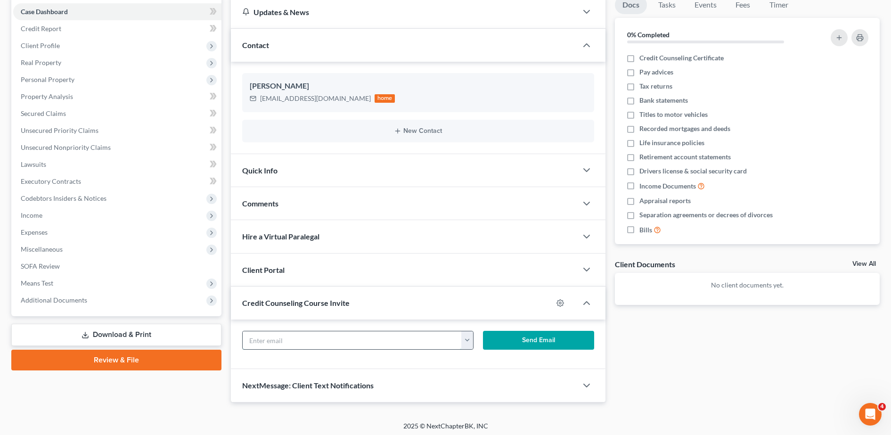
click at [304, 339] on input "text" at bounding box center [353, 340] width 220 height 18
paste input "[EMAIL_ADDRESS][DOMAIN_NAME]"
click at [515, 340] on button "Send Email" at bounding box center [538, 340] width 111 height 19
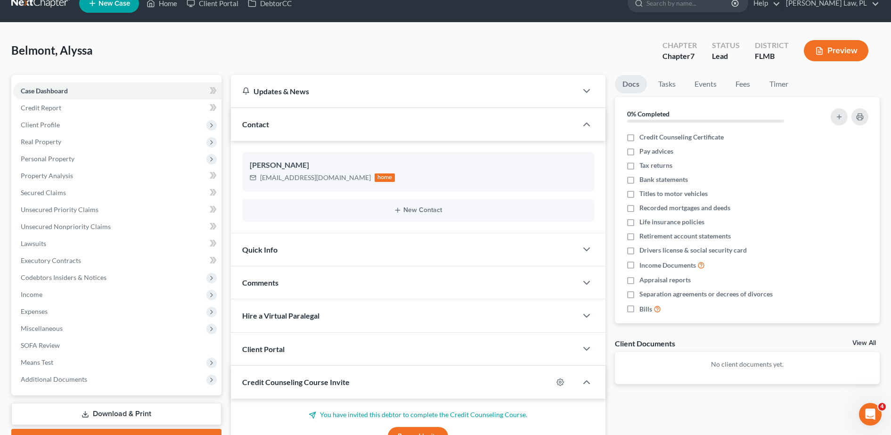
scroll to position [0, 0]
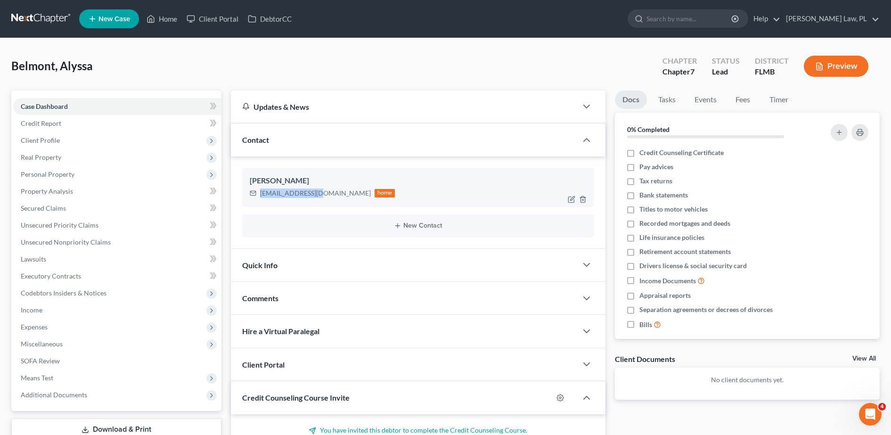
drag, startPoint x: 259, startPoint y: 194, endPoint x: 315, endPoint y: 199, distance: 55.9
click at [315, 199] on div "[PERSON_NAME] [EMAIL_ADDRESS][DOMAIN_NAME] home" at bounding box center [418, 187] width 352 height 39
copy div "[EMAIL_ADDRESS][DOMAIN_NAME]"
drag, startPoint x: 271, startPoint y: 10, endPoint x: 306, endPoint y: 19, distance: 35.9
click at [271, 10] on link "DebtorCC" at bounding box center [269, 18] width 53 height 17
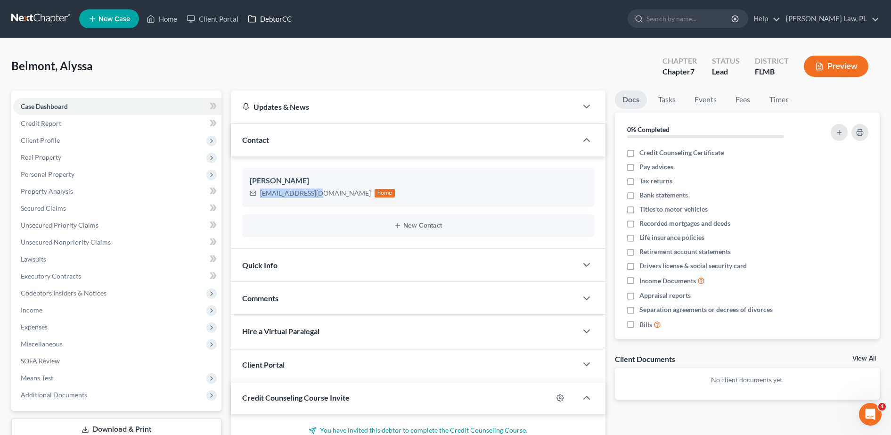
click at [271, 20] on link "DebtorCC" at bounding box center [269, 18] width 53 height 17
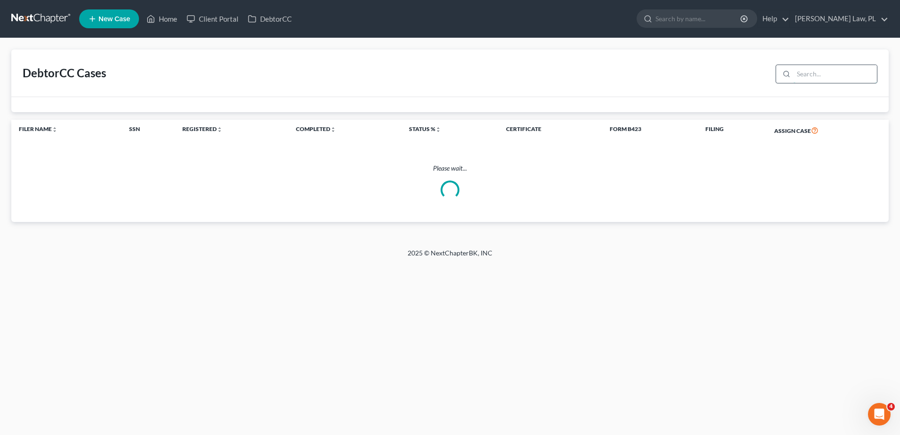
click at [829, 72] on input "search" at bounding box center [835, 74] width 83 height 18
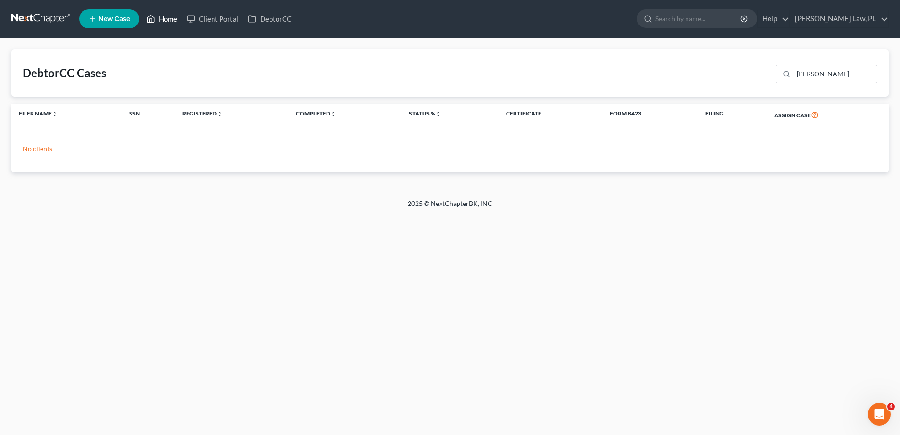
click at [155, 22] on icon at bounding box center [151, 18] width 8 height 11
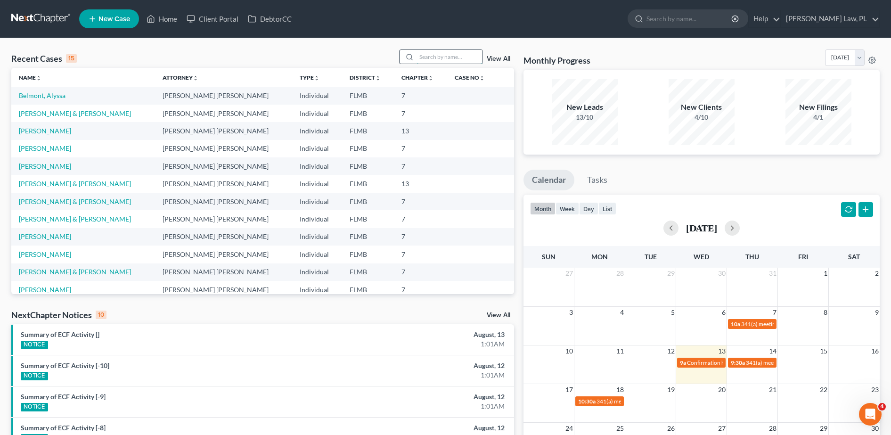
click at [442, 59] on input "search" at bounding box center [450, 57] width 66 height 14
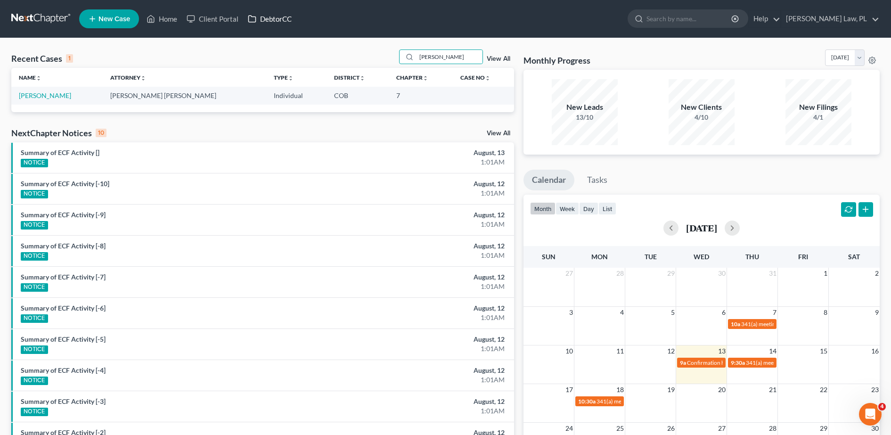
click at [270, 16] on link "DebtorCC" at bounding box center [269, 18] width 53 height 17
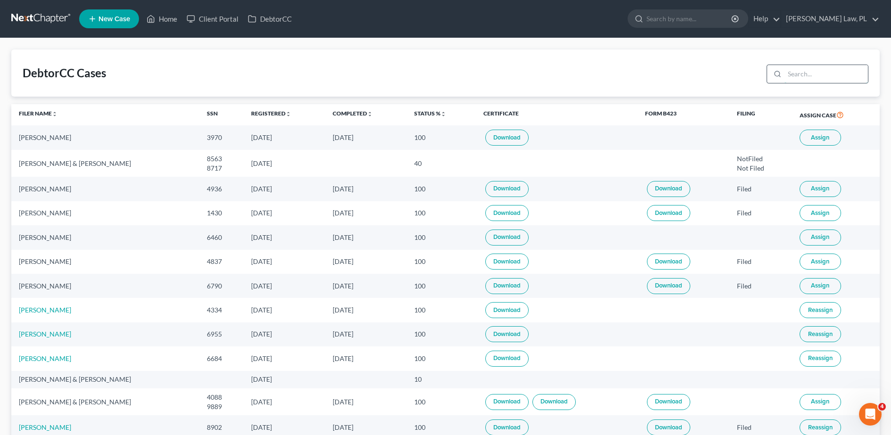
click at [803, 76] on input "search" at bounding box center [826, 74] width 83 height 18
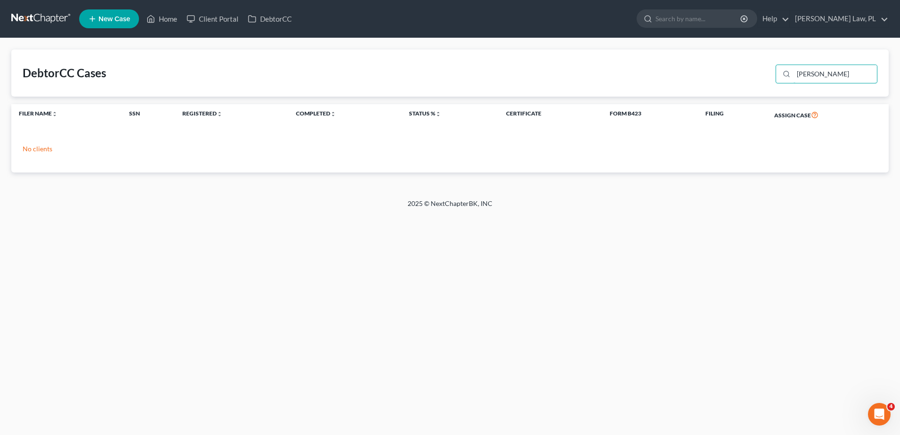
drag, startPoint x: 845, startPoint y: 74, endPoint x: 717, endPoint y: 72, distance: 127.3
click at [717, 72] on div "DebtorCC Cases [PERSON_NAME]" at bounding box center [450, 72] width 878 height 47
drag, startPoint x: 831, startPoint y: 78, endPoint x: 735, endPoint y: 74, distance: 96.3
click at [735, 74] on div "DebtorCC Cases kess" at bounding box center [450, 72] width 878 height 47
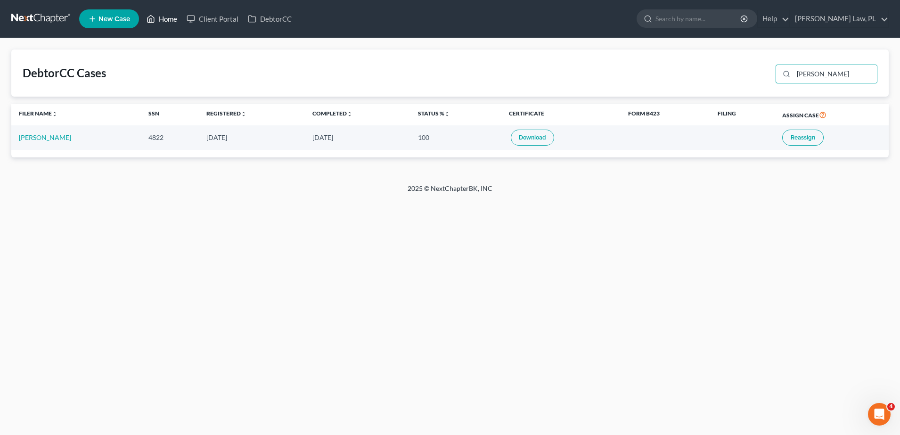
click at [169, 21] on link "Home" at bounding box center [162, 18] width 40 height 17
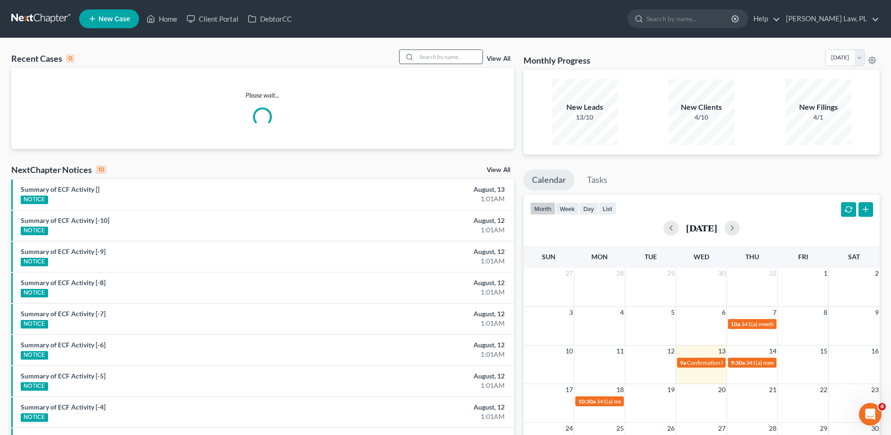
click at [459, 60] on input "search" at bounding box center [450, 57] width 66 height 14
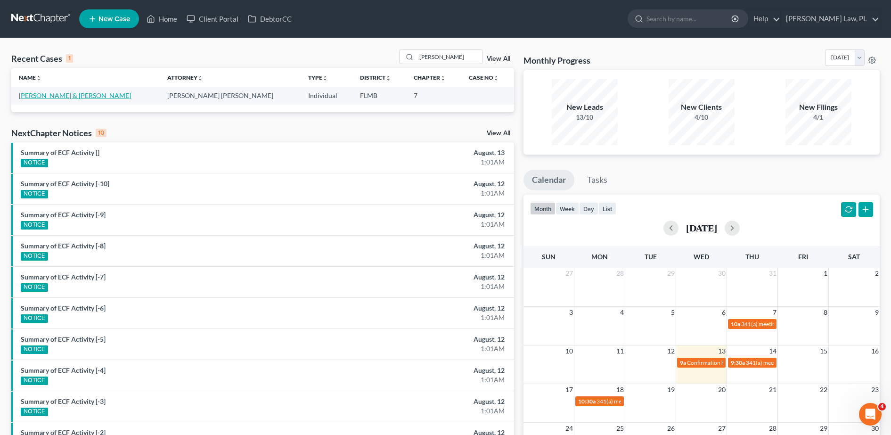
click at [87, 96] on link "[PERSON_NAME] & [PERSON_NAME]" at bounding box center [75, 95] width 112 height 8
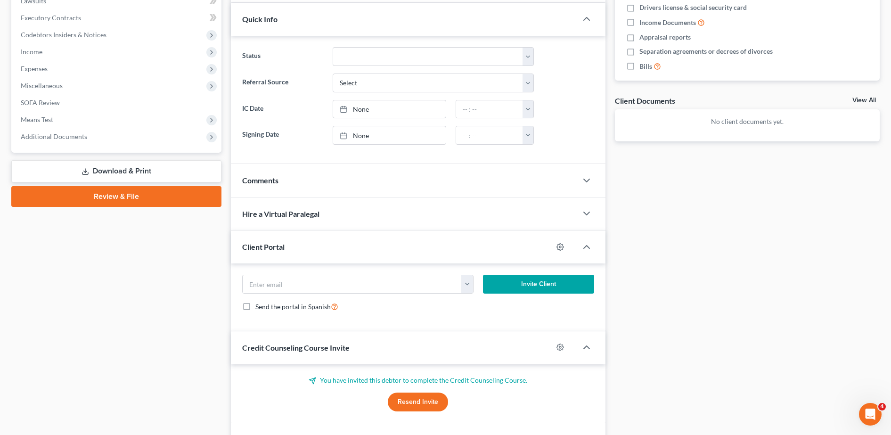
scroll to position [315, 0]
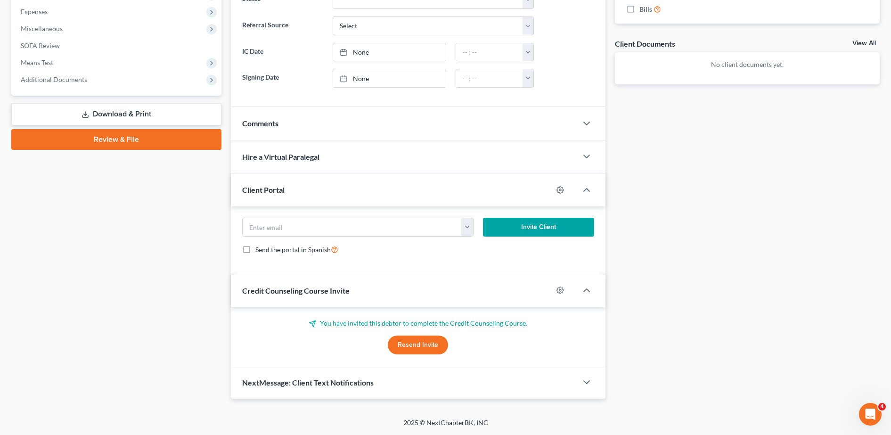
click at [403, 340] on button "Resend Invite" at bounding box center [418, 345] width 60 height 19
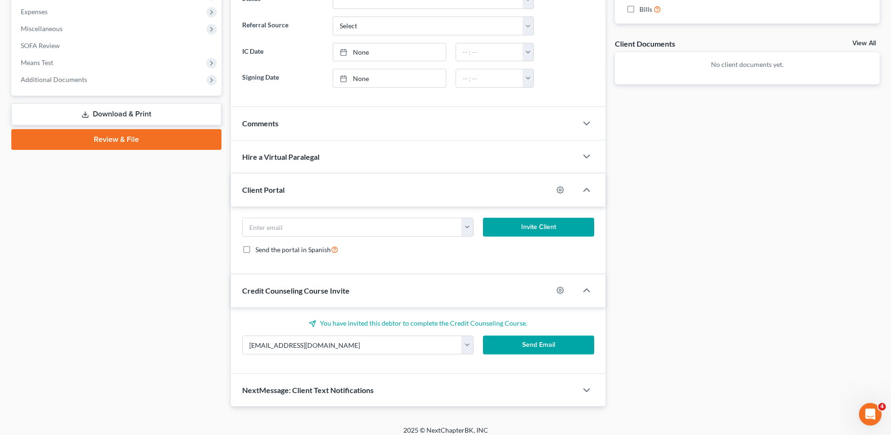
click at [494, 342] on button "Send Email" at bounding box center [538, 345] width 111 height 19
